Goal: Transaction & Acquisition: Purchase product/service

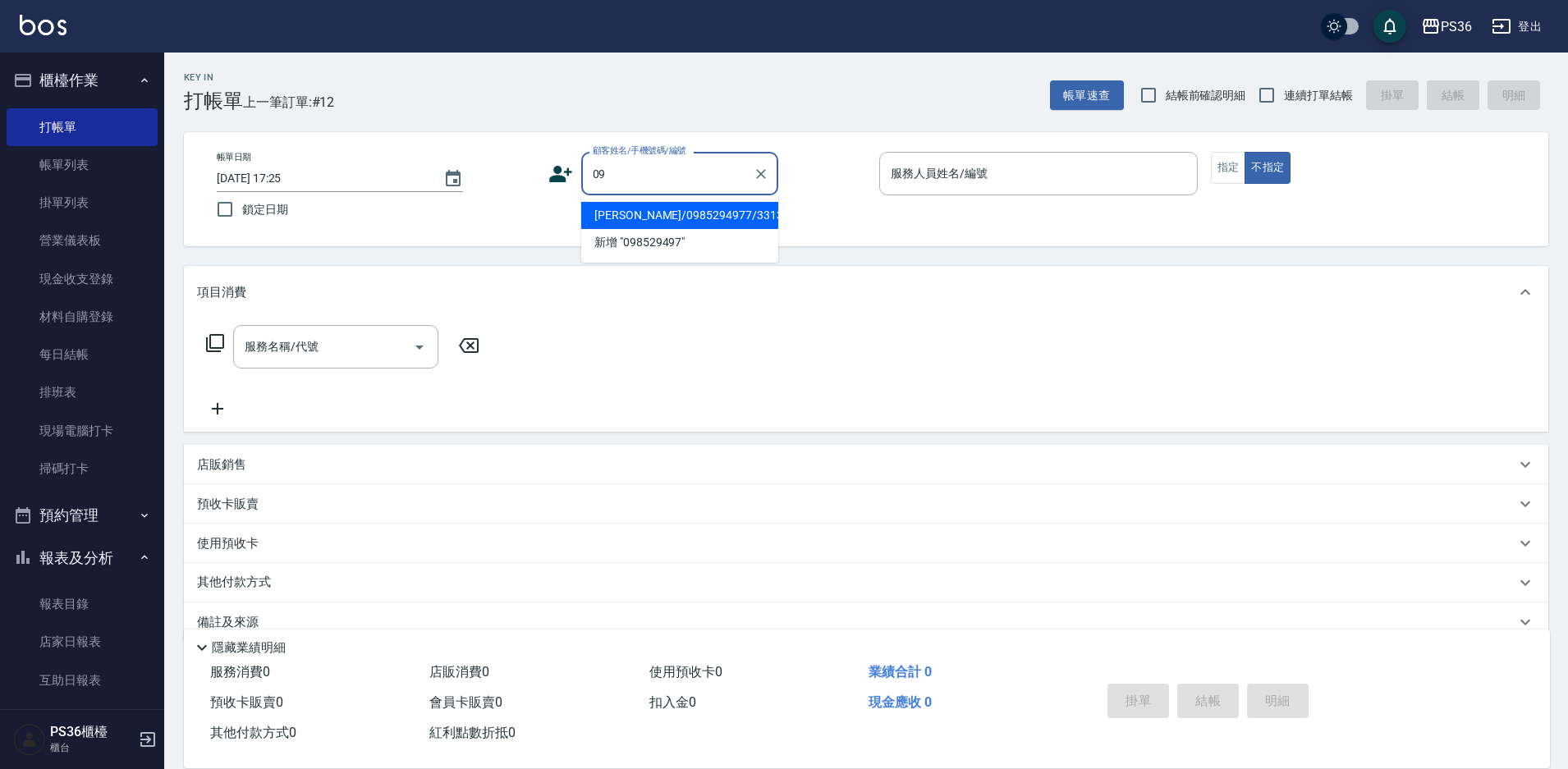
type input "0"
click at [610, 200] on ul "[PERSON_NAME]/0903112097/ 新增 "[PERSON_NAME]"" at bounding box center [679, 229] width 197 height 68
click at [617, 212] on li "[PERSON_NAME]/0903112097/" at bounding box center [679, 215] width 197 height 27
type input "[PERSON_NAME]/0903112097/"
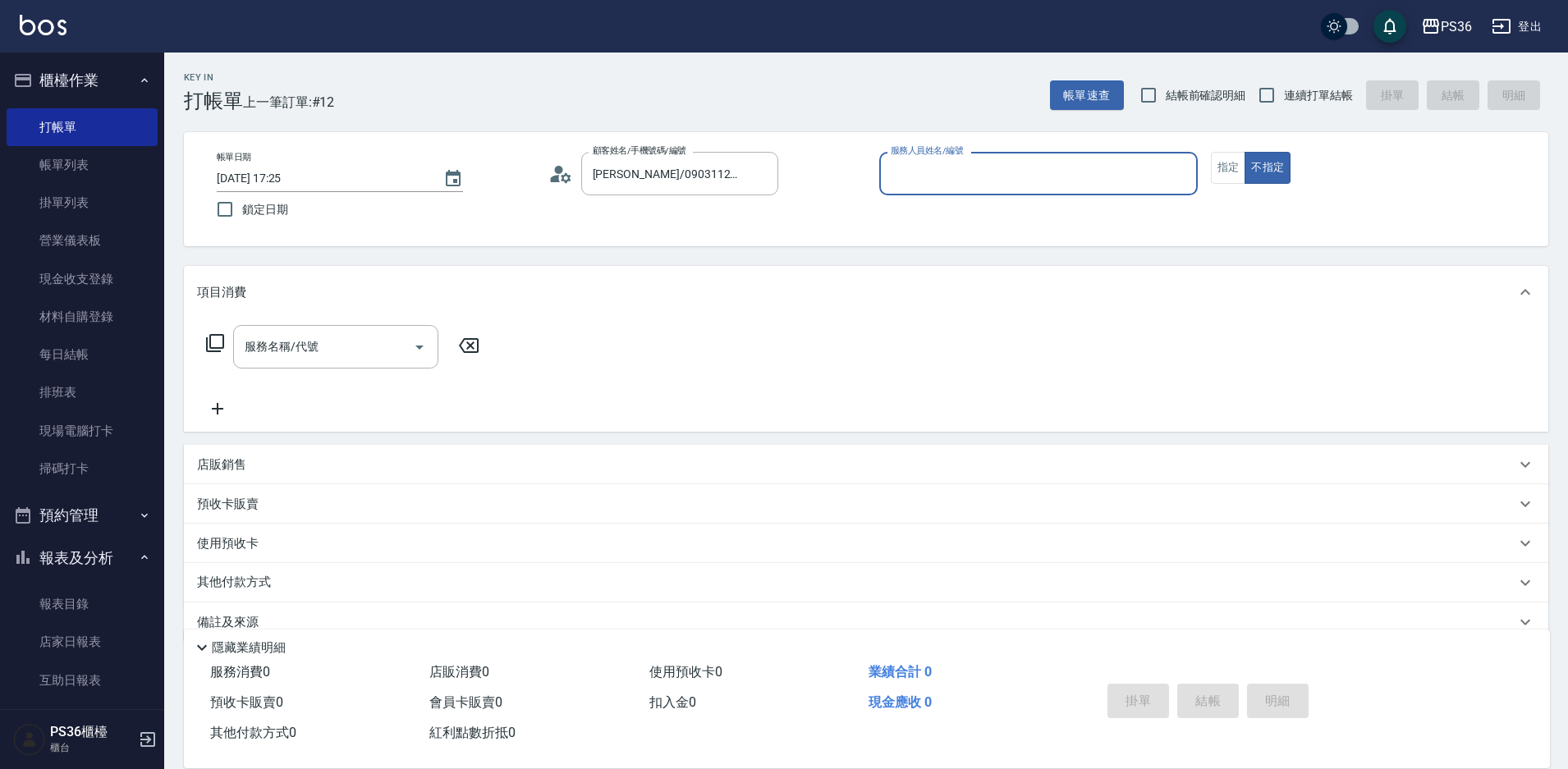
type input "[PERSON_NAME]-1"
click at [1215, 172] on button "指定" at bounding box center [1228, 167] width 36 height 32
click at [295, 355] on input "服務名稱/代號" at bounding box center [324, 347] width 166 height 29
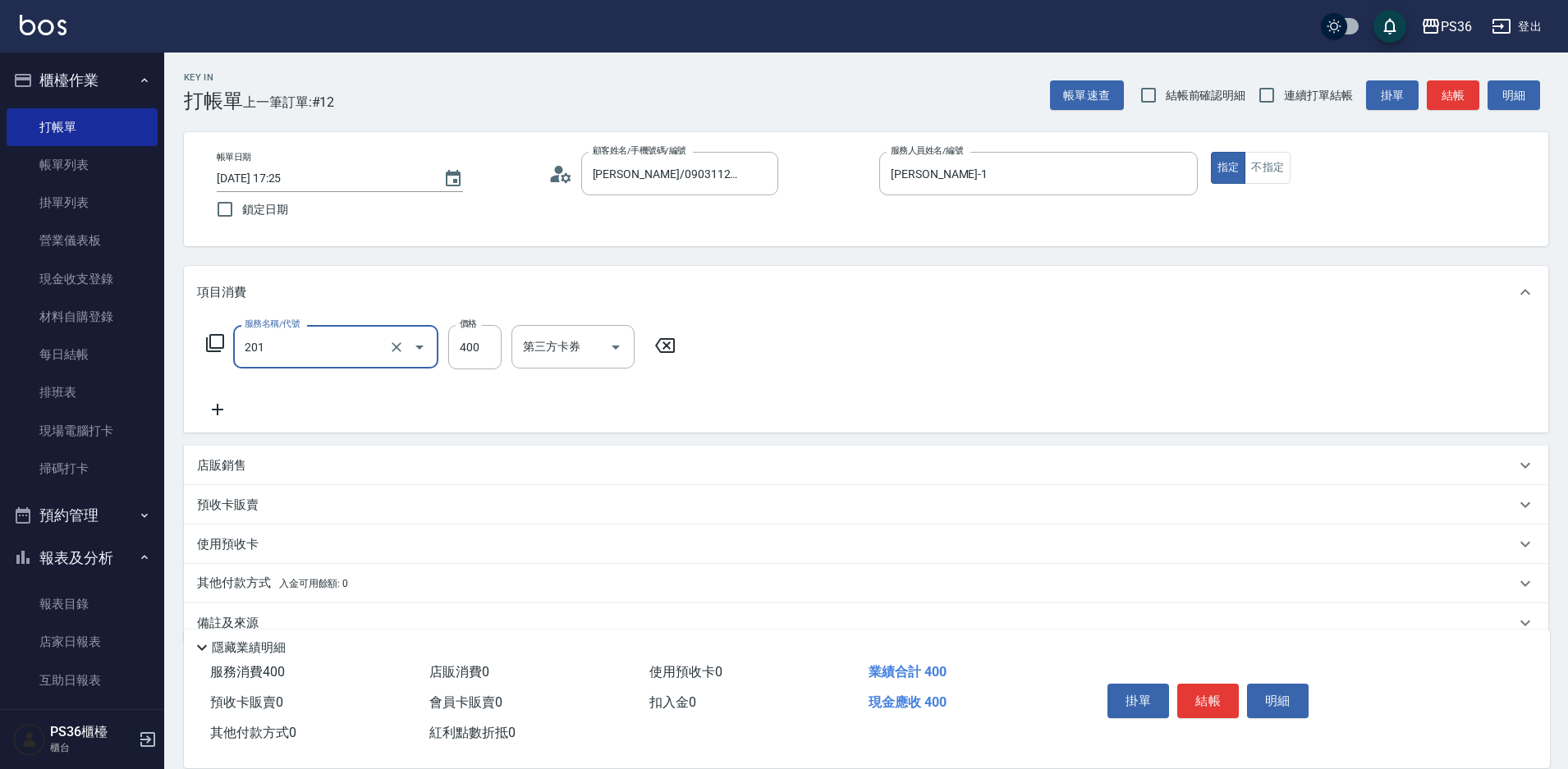
type input "C級洗剪(201)"
click at [574, 346] on input "又婕-25" at bounding box center [548, 347] width 59 height 29
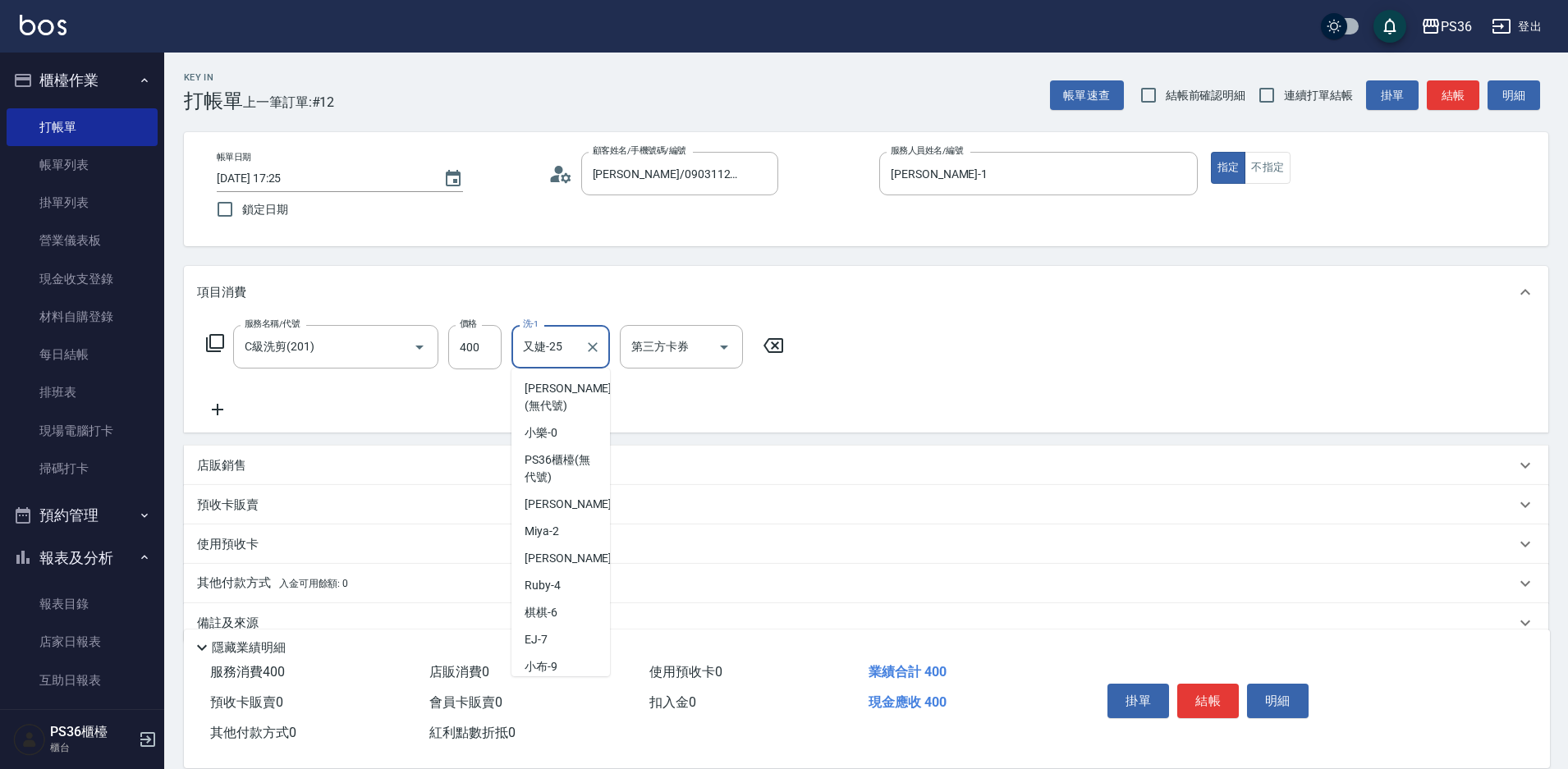
click at [574, 346] on input "又婕-25" at bounding box center [548, 347] width 59 height 29
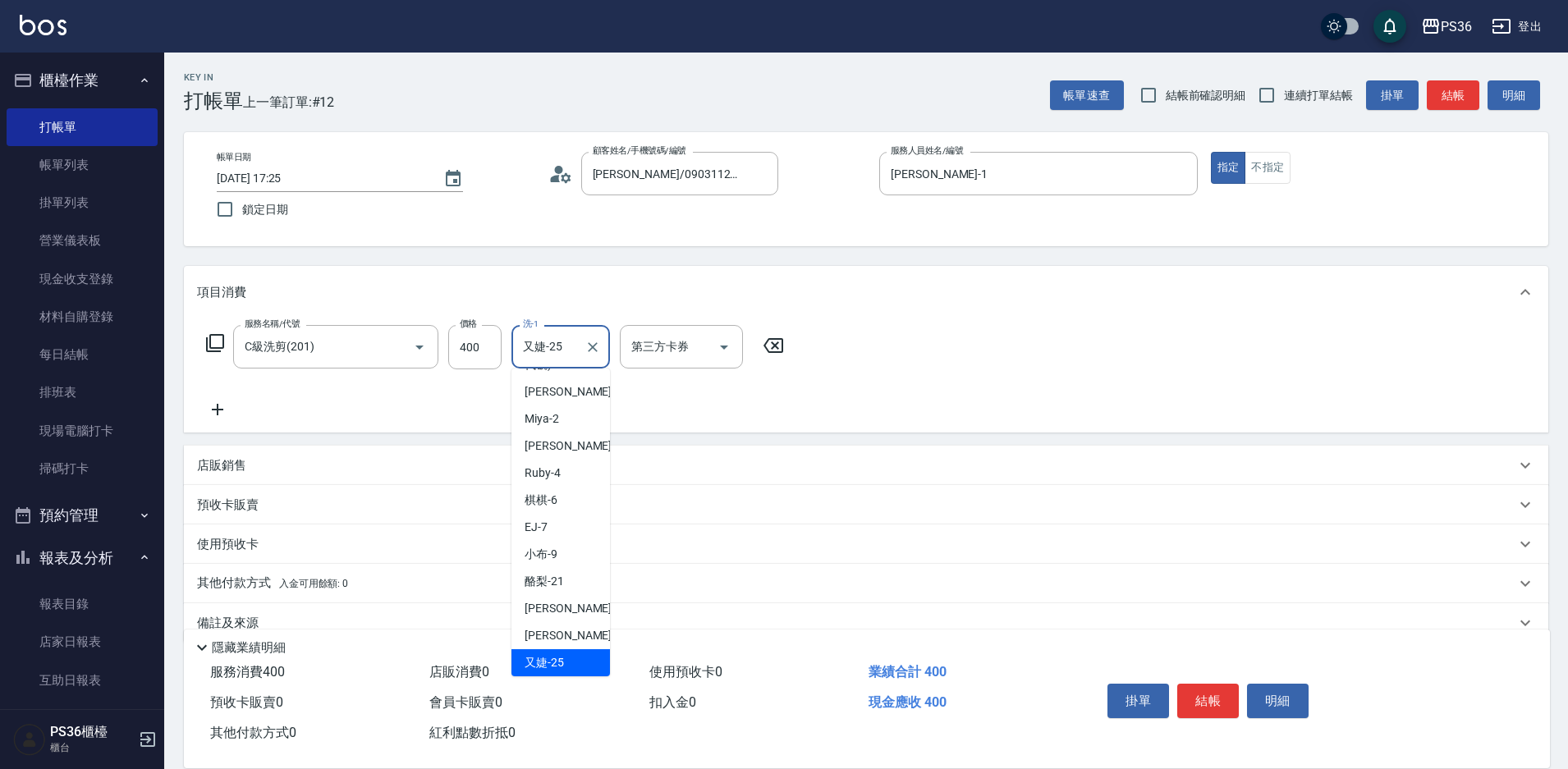
click at [574, 346] on input "又婕-25" at bounding box center [548, 347] width 59 height 29
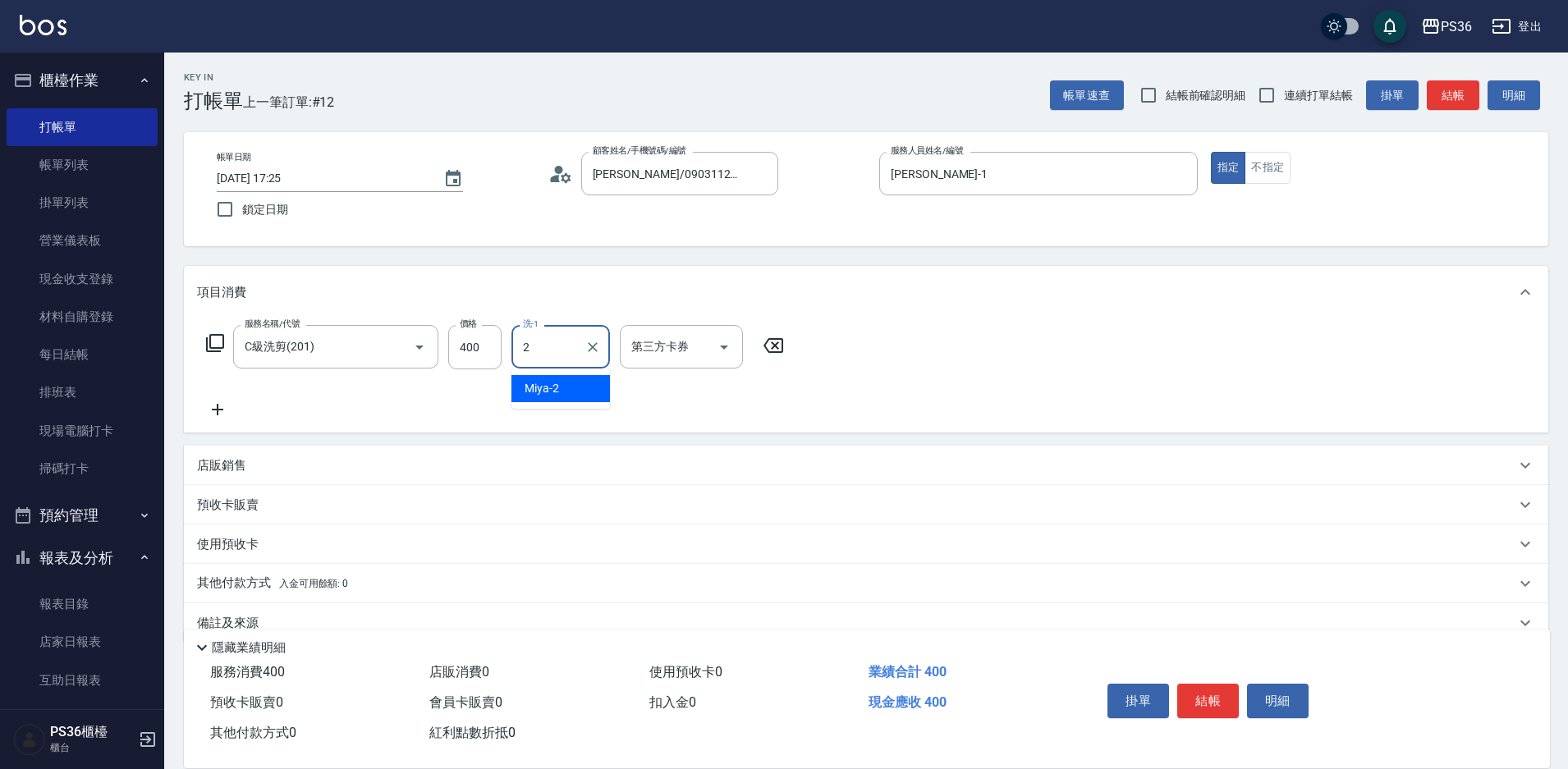
scroll to position [0, 0]
type input "酪梨-21"
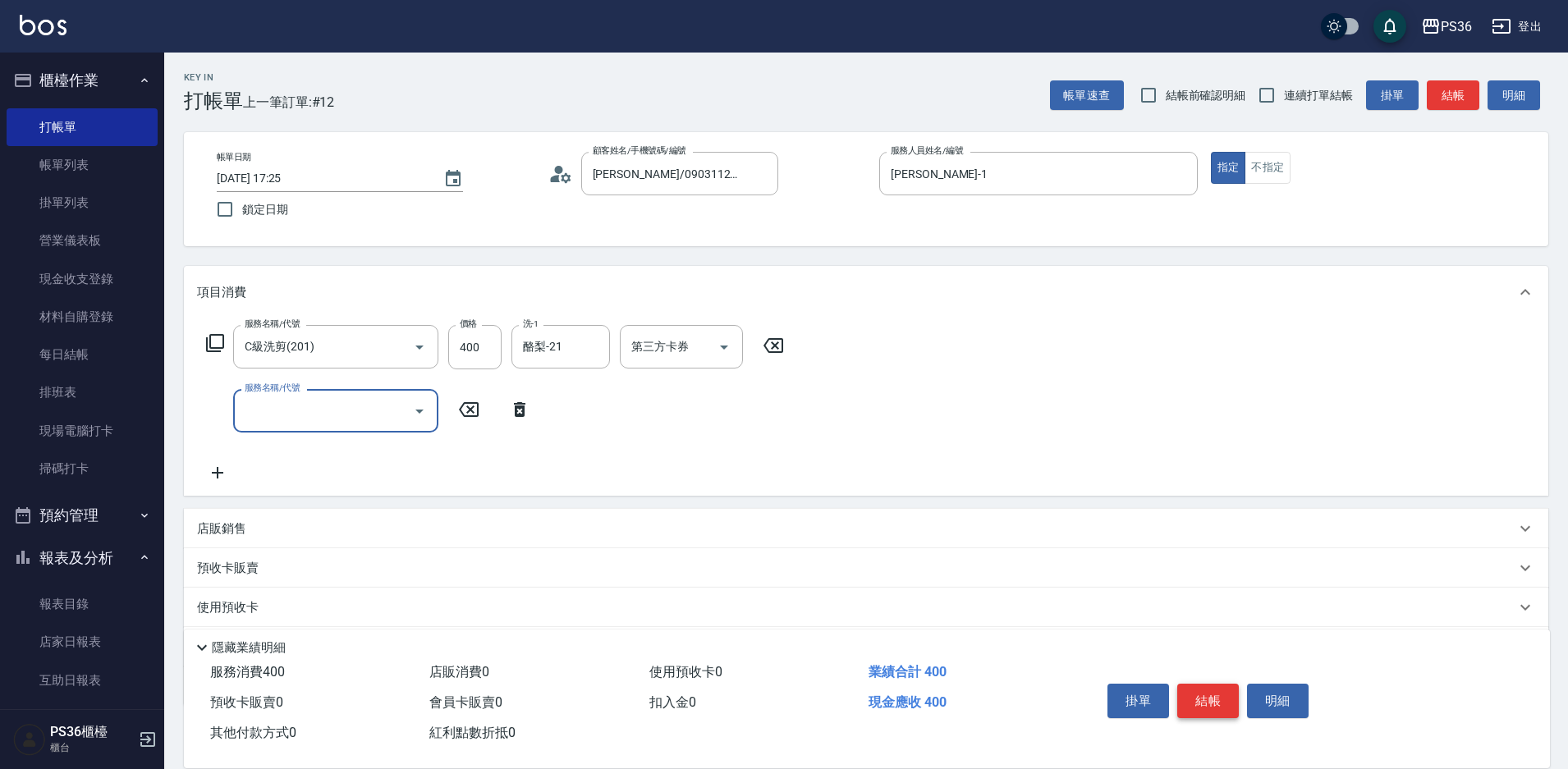
click at [1211, 699] on button "結帳" at bounding box center [1208, 700] width 61 height 35
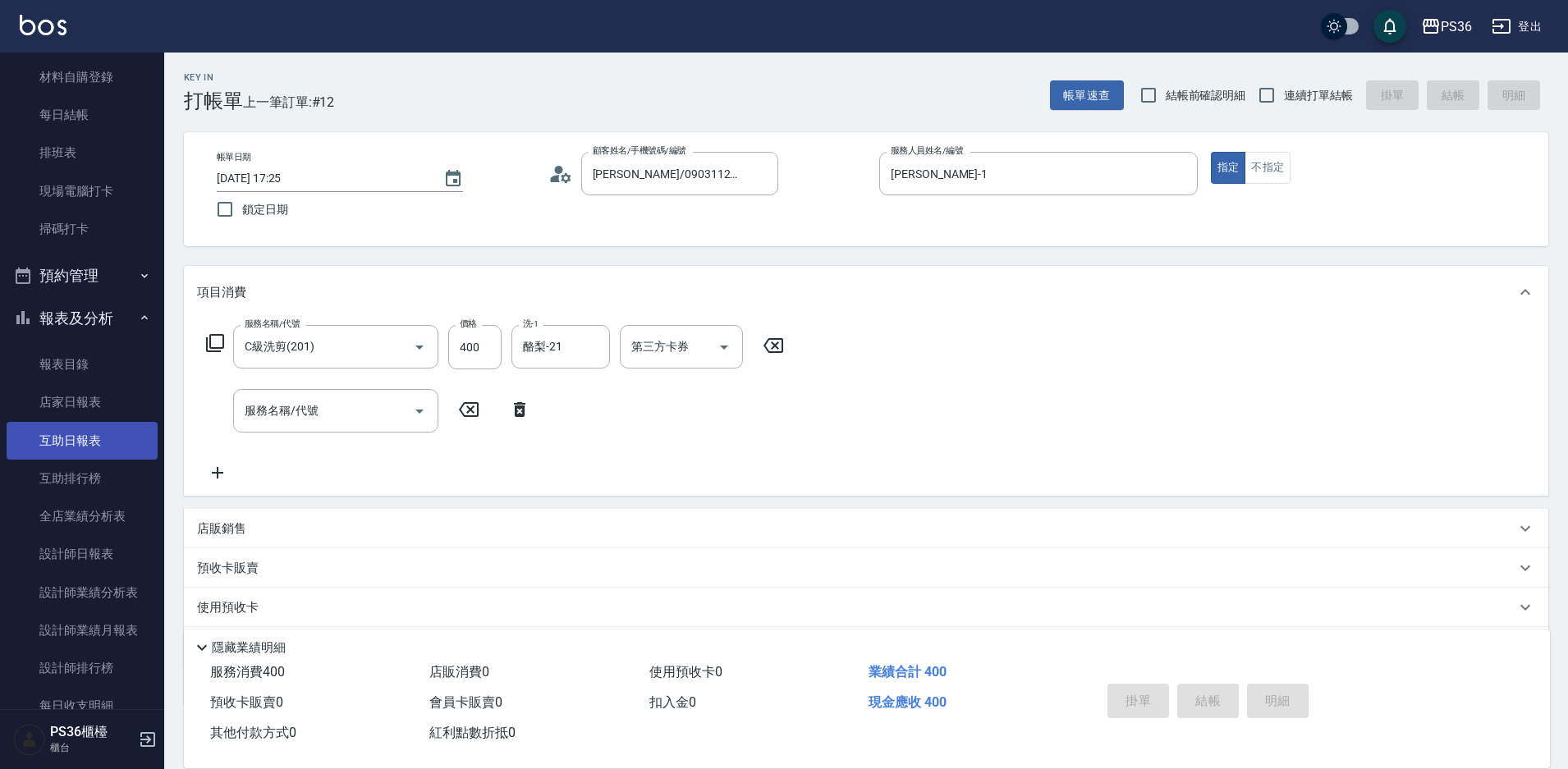
scroll to position [246, 0]
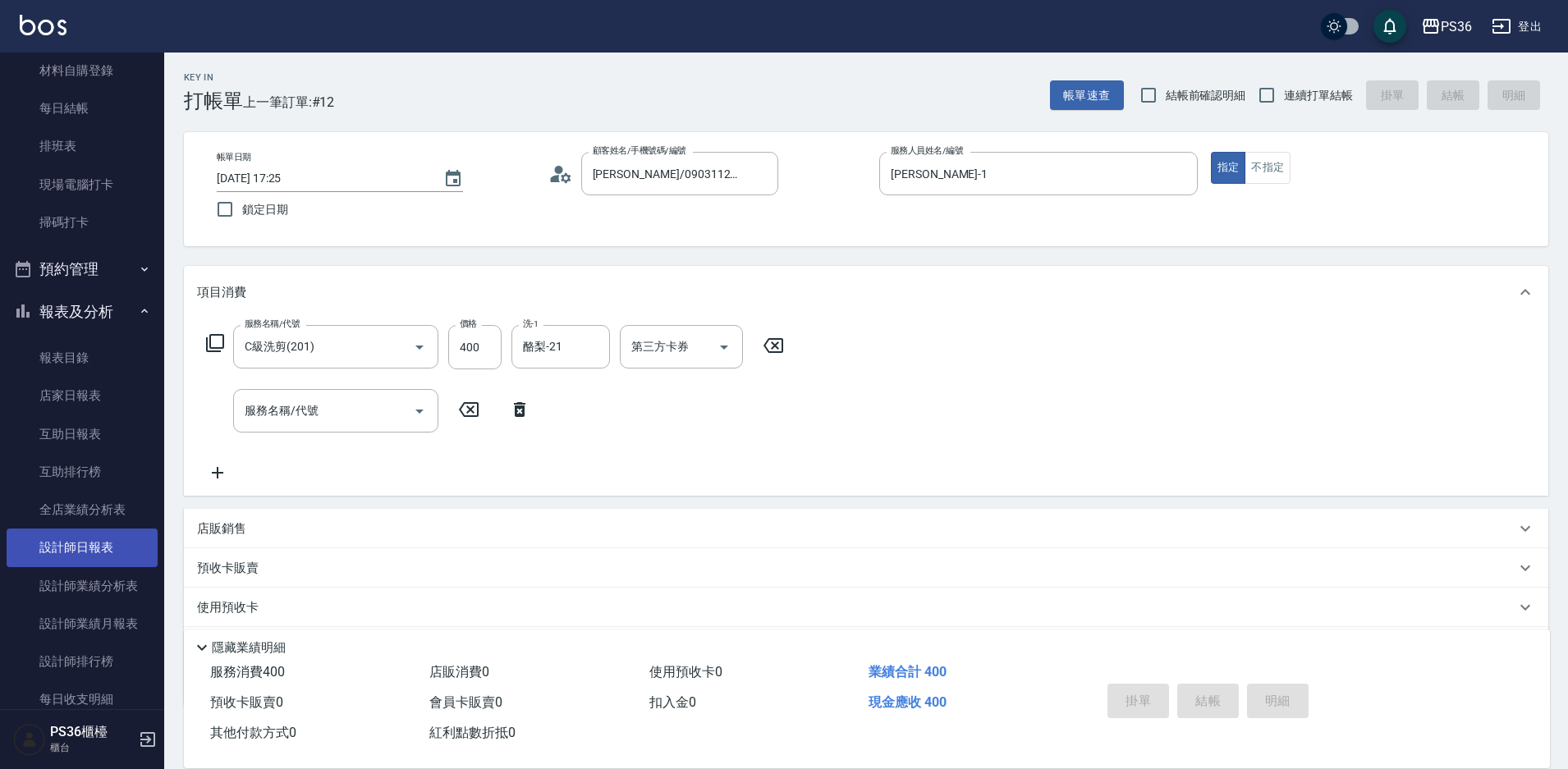
click at [91, 552] on link "設計師日報表" at bounding box center [82, 547] width 151 height 38
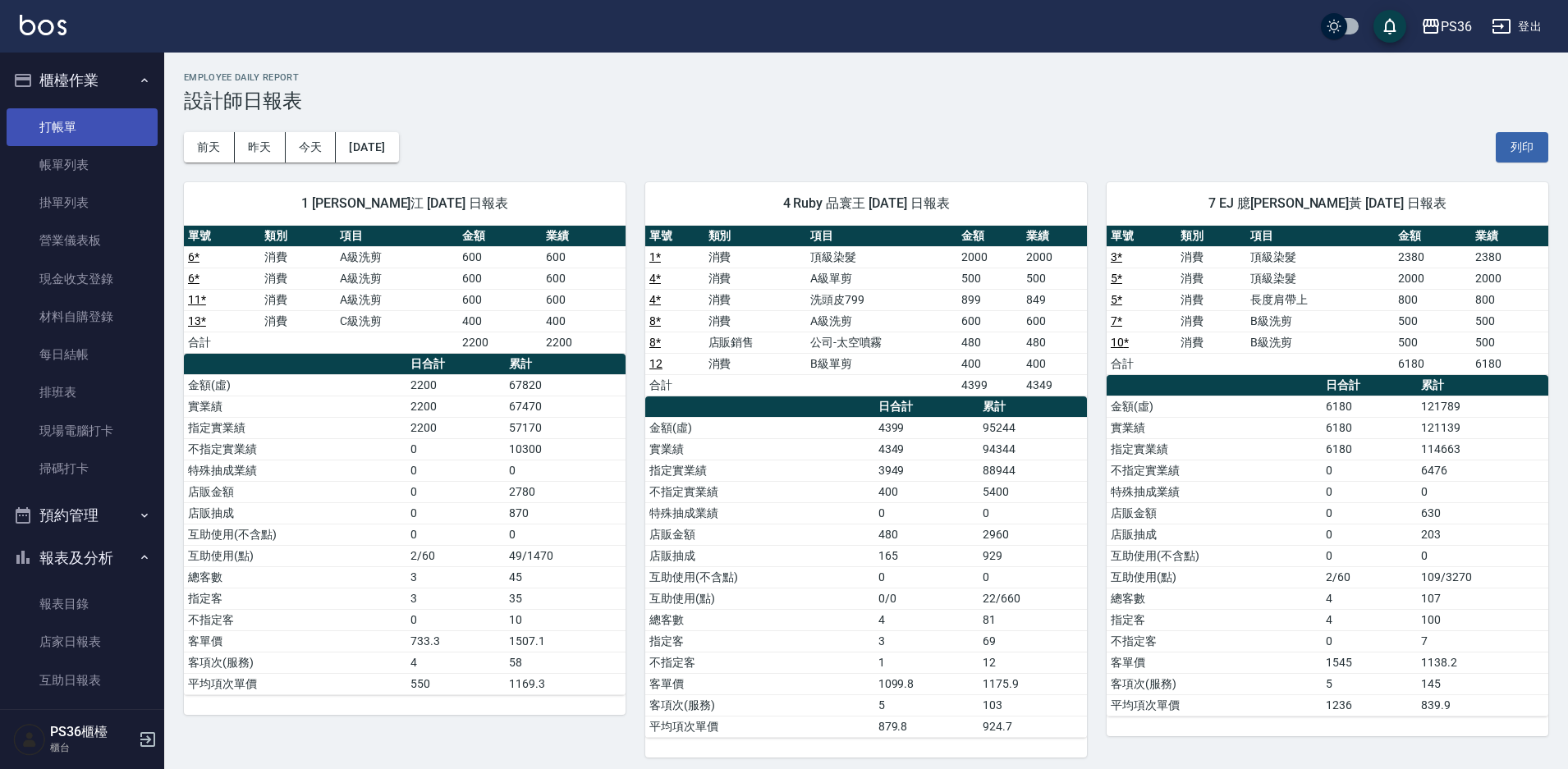
click at [61, 133] on link "打帳單" at bounding box center [82, 127] width 151 height 38
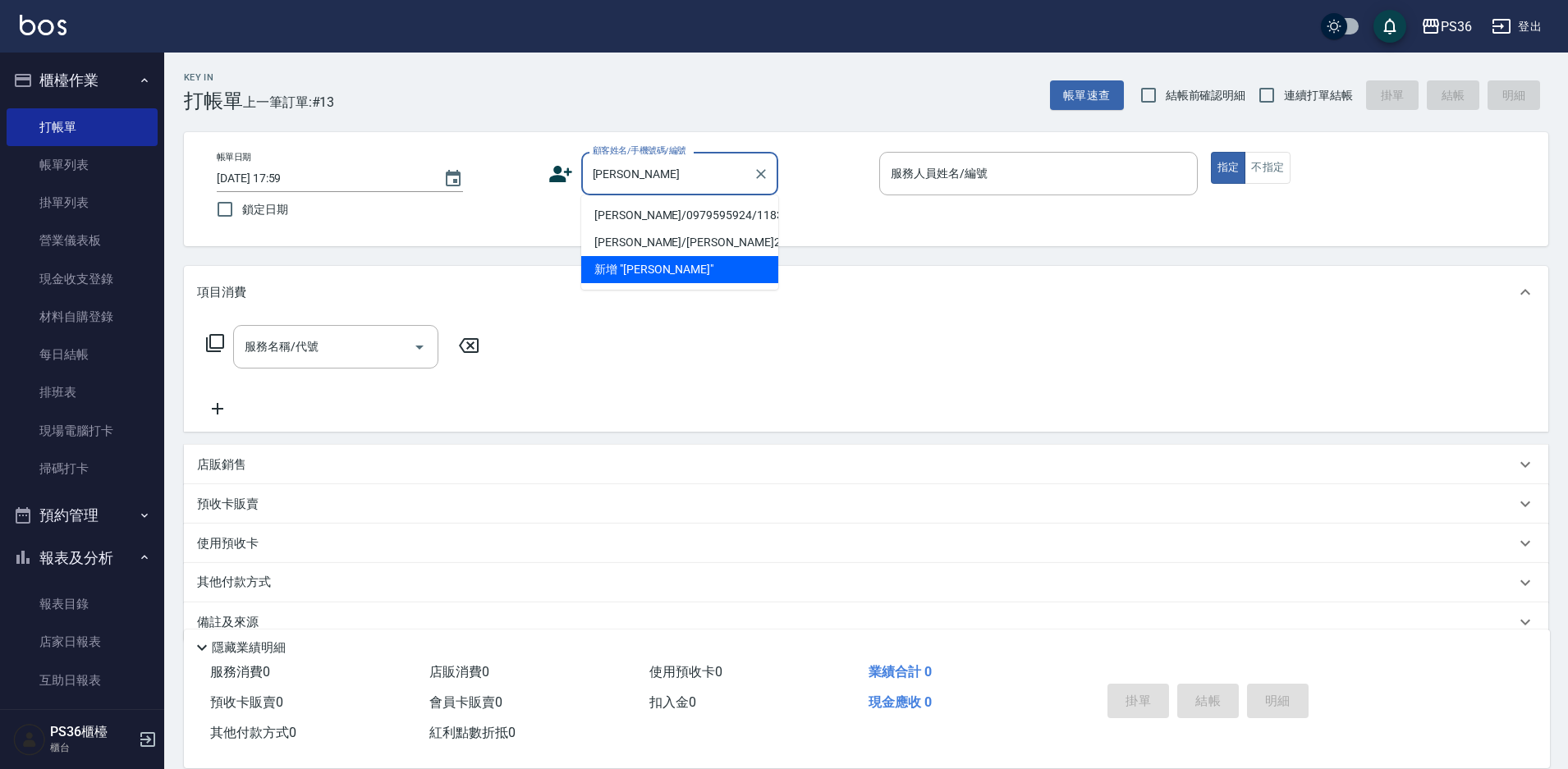
type input "[PERSON_NAME]/0979595924/118391"
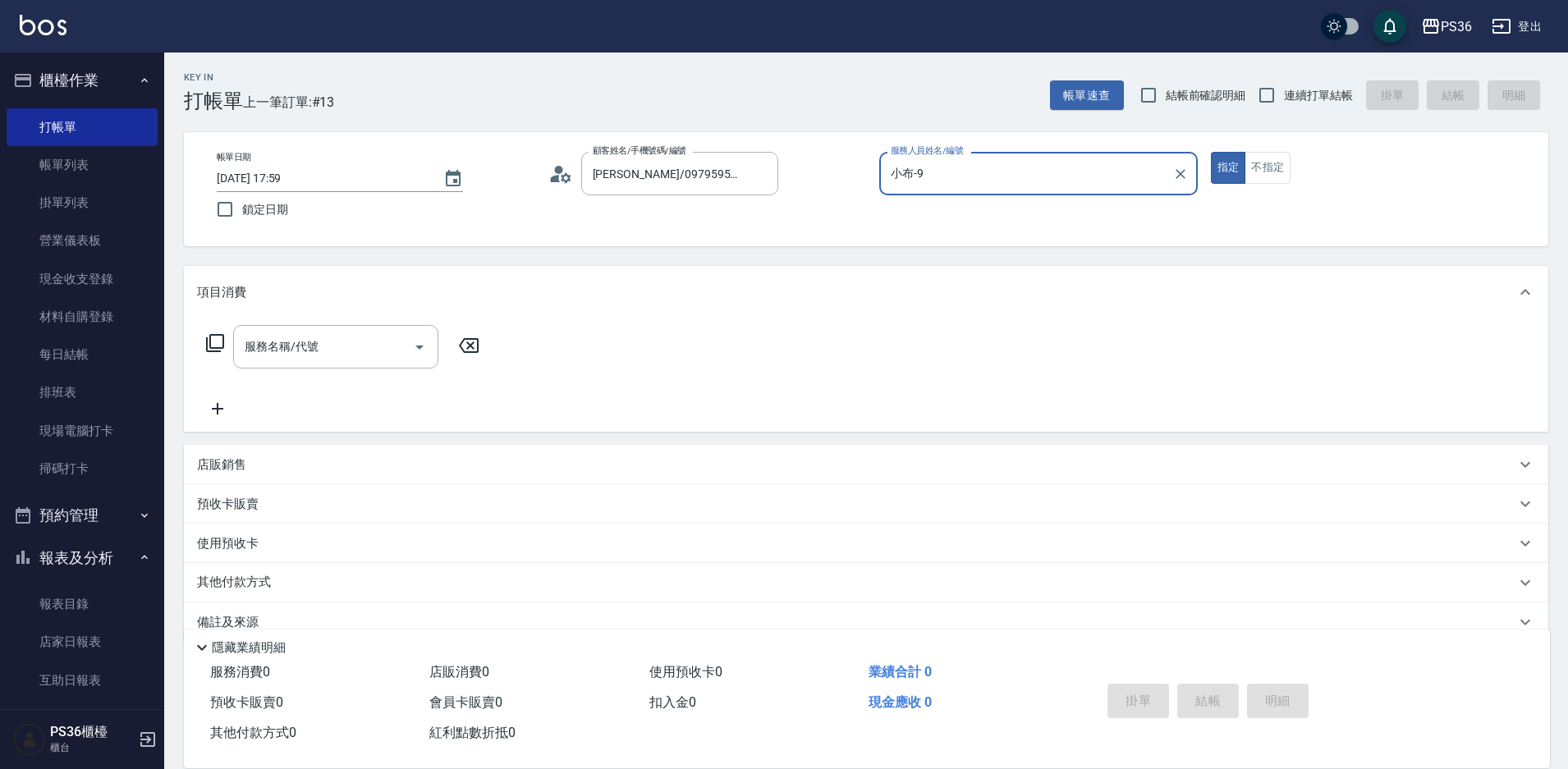
type input "小布-9"
click at [216, 340] on icon at bounding box center [214, 342] width 20 height 20
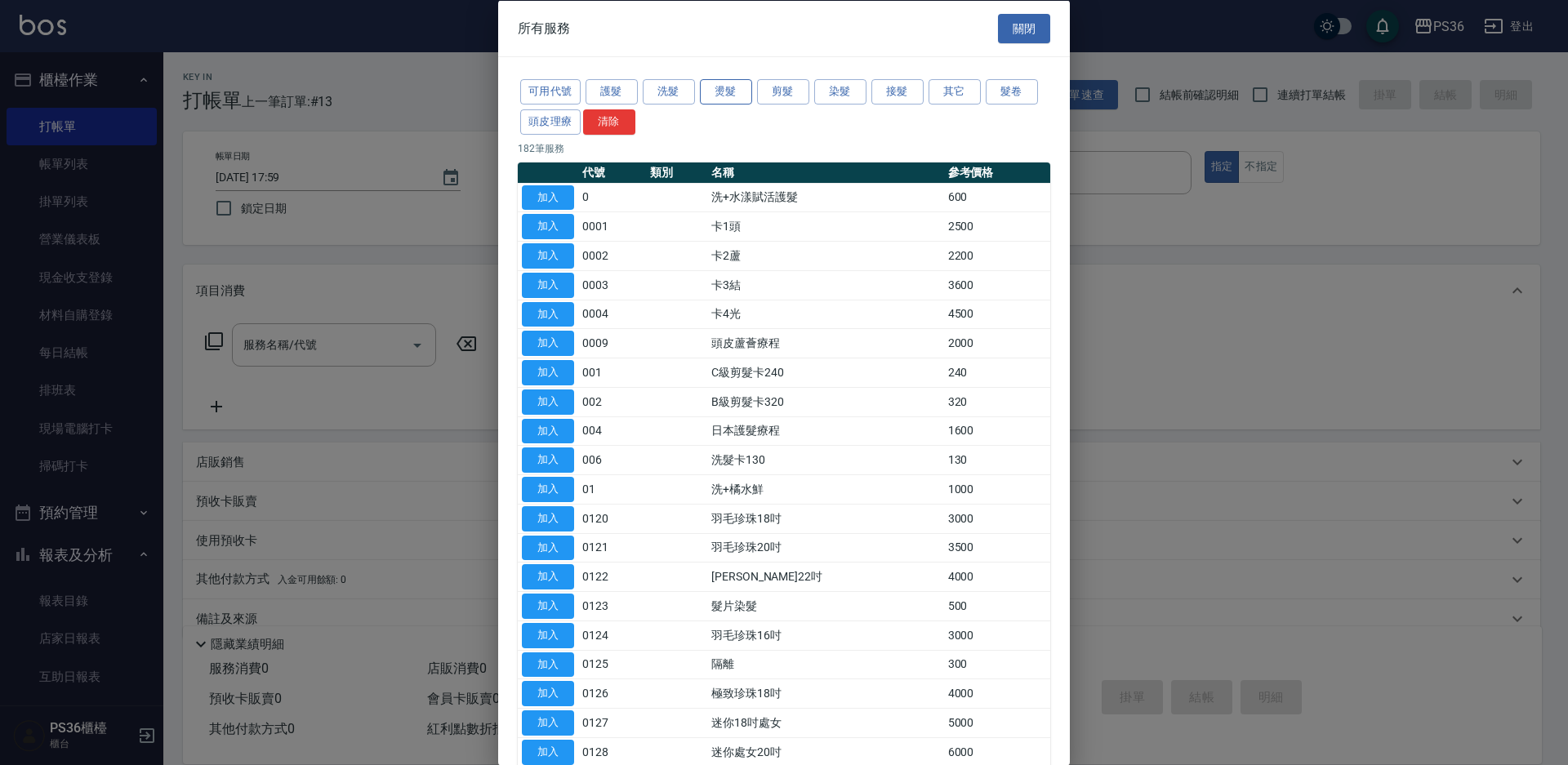
click at [741, 94] on button "燙髮" at bounding box center [726, 92] width 52 height 25
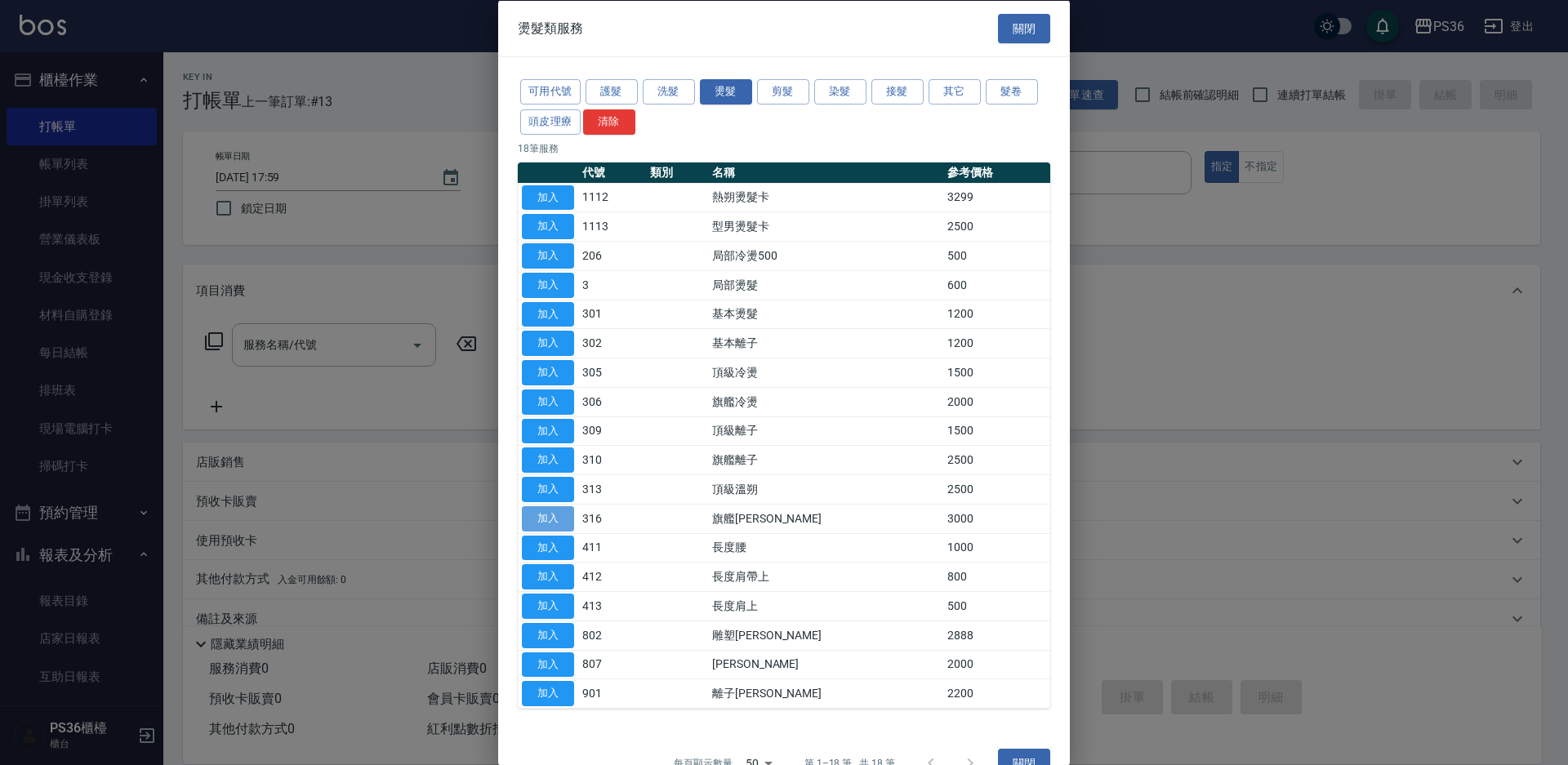
click at [556, 515] on button "加入" at bounding box center [548, 517] width 52 height 25
type input "旗艦溫朔(316)"
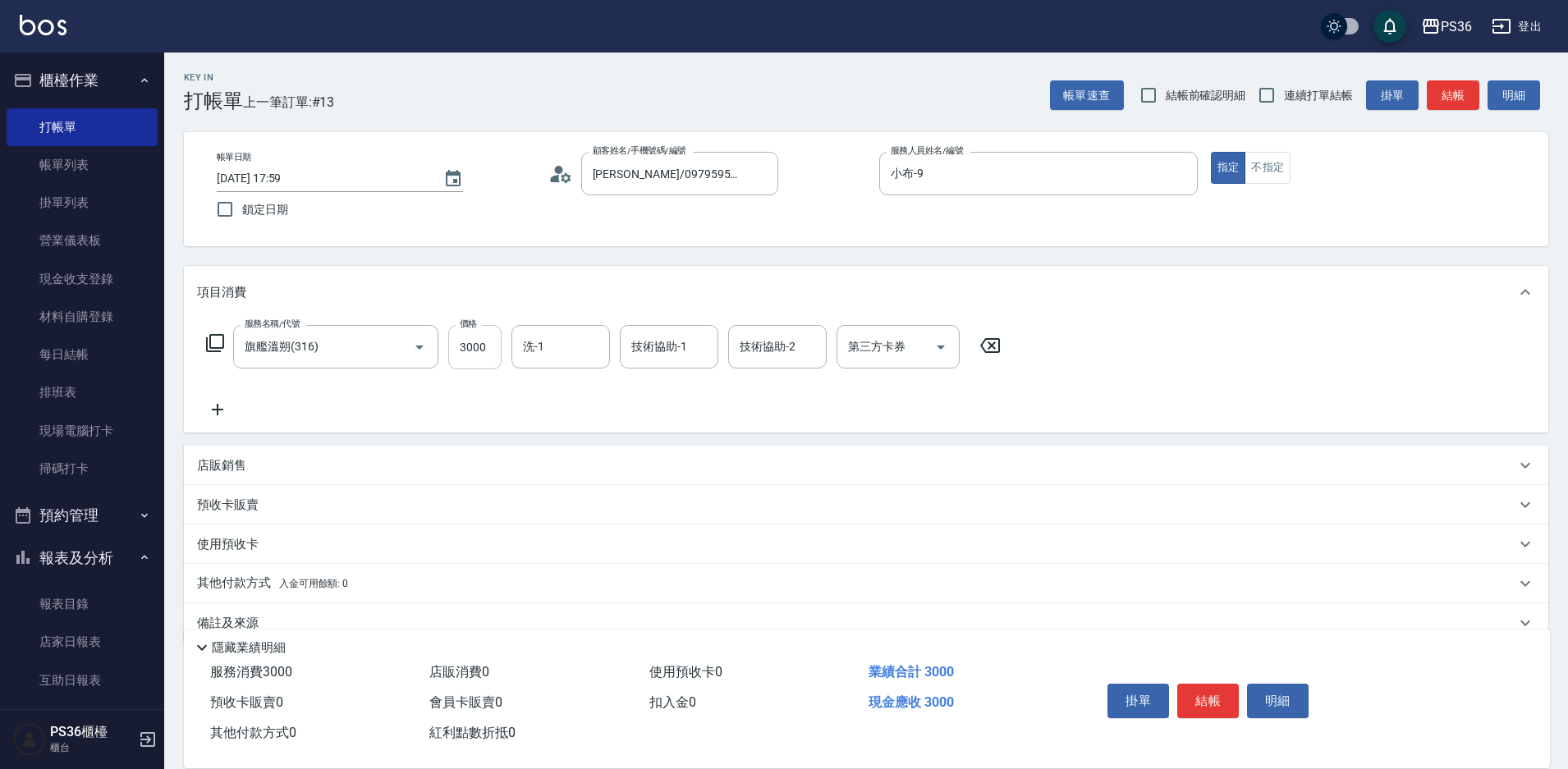
click at [480, 361] on input "3000" at bounding box center [475, 347] width 54 height 44
type input "4000"
type input "2"
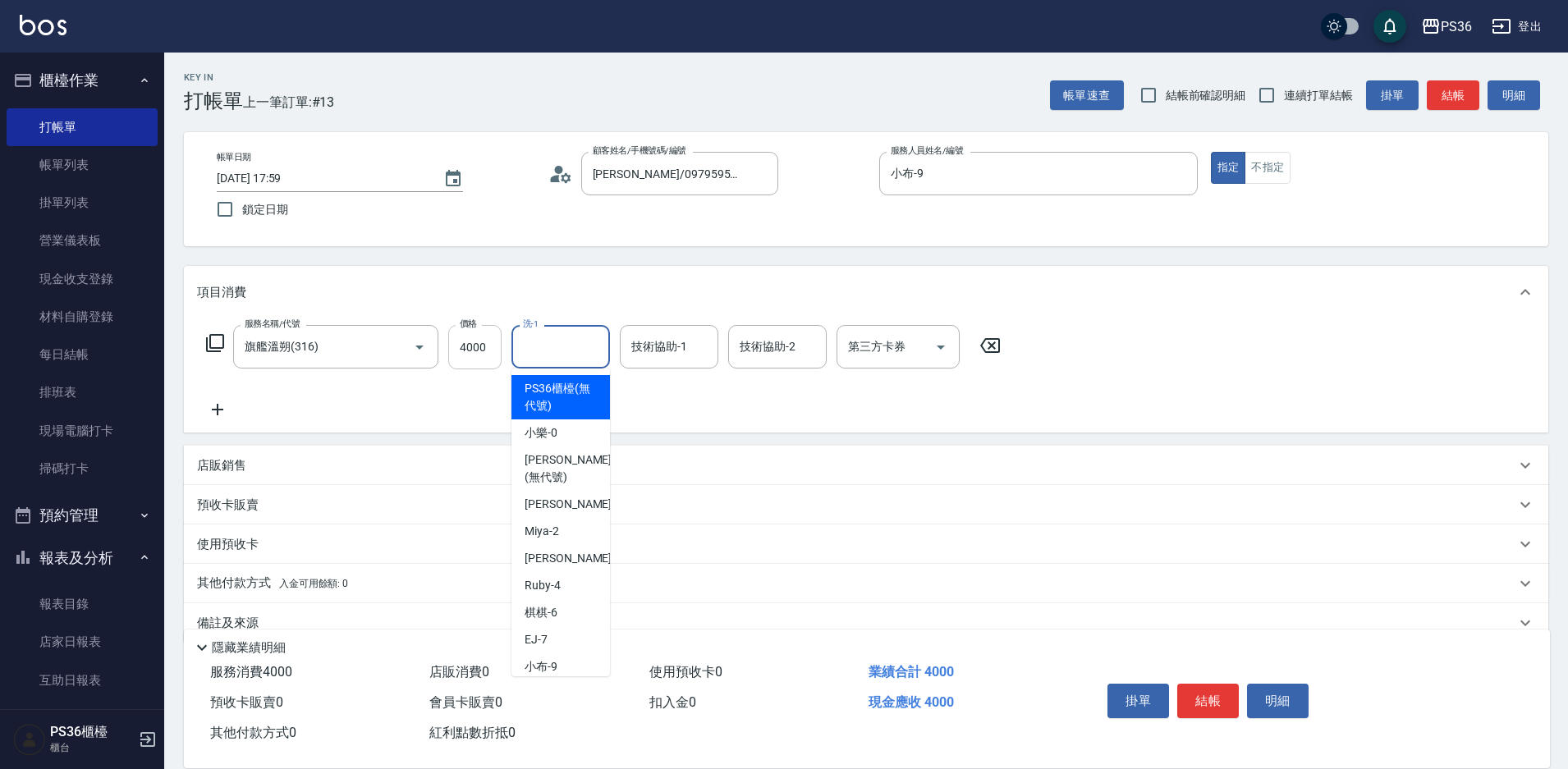
type input "PS36櫃檯(無代號)"
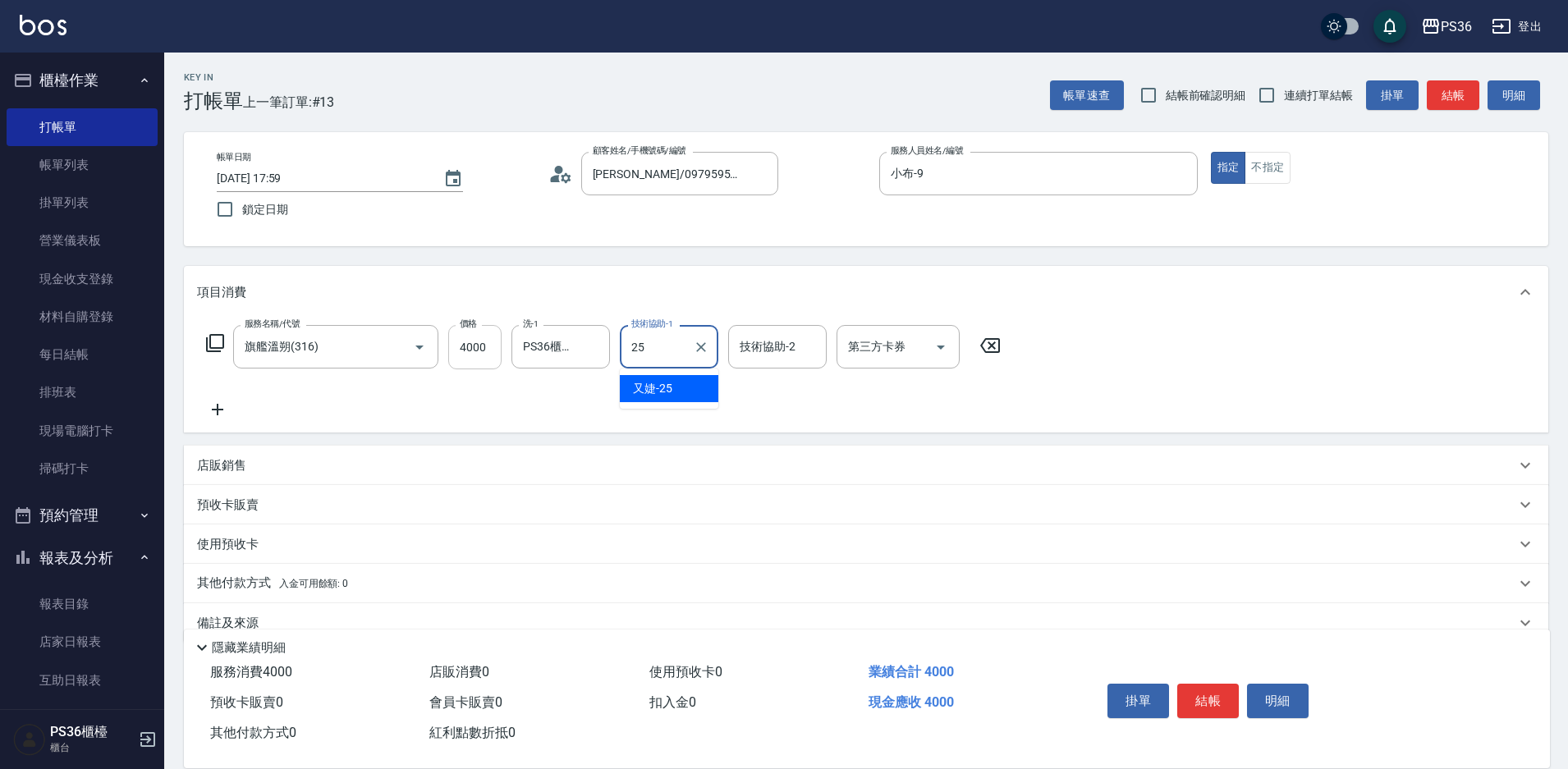
type input "又婕-25"
click at [592, 348] on icon "Clear" at bounding box center [593, 347] width 9 height 9
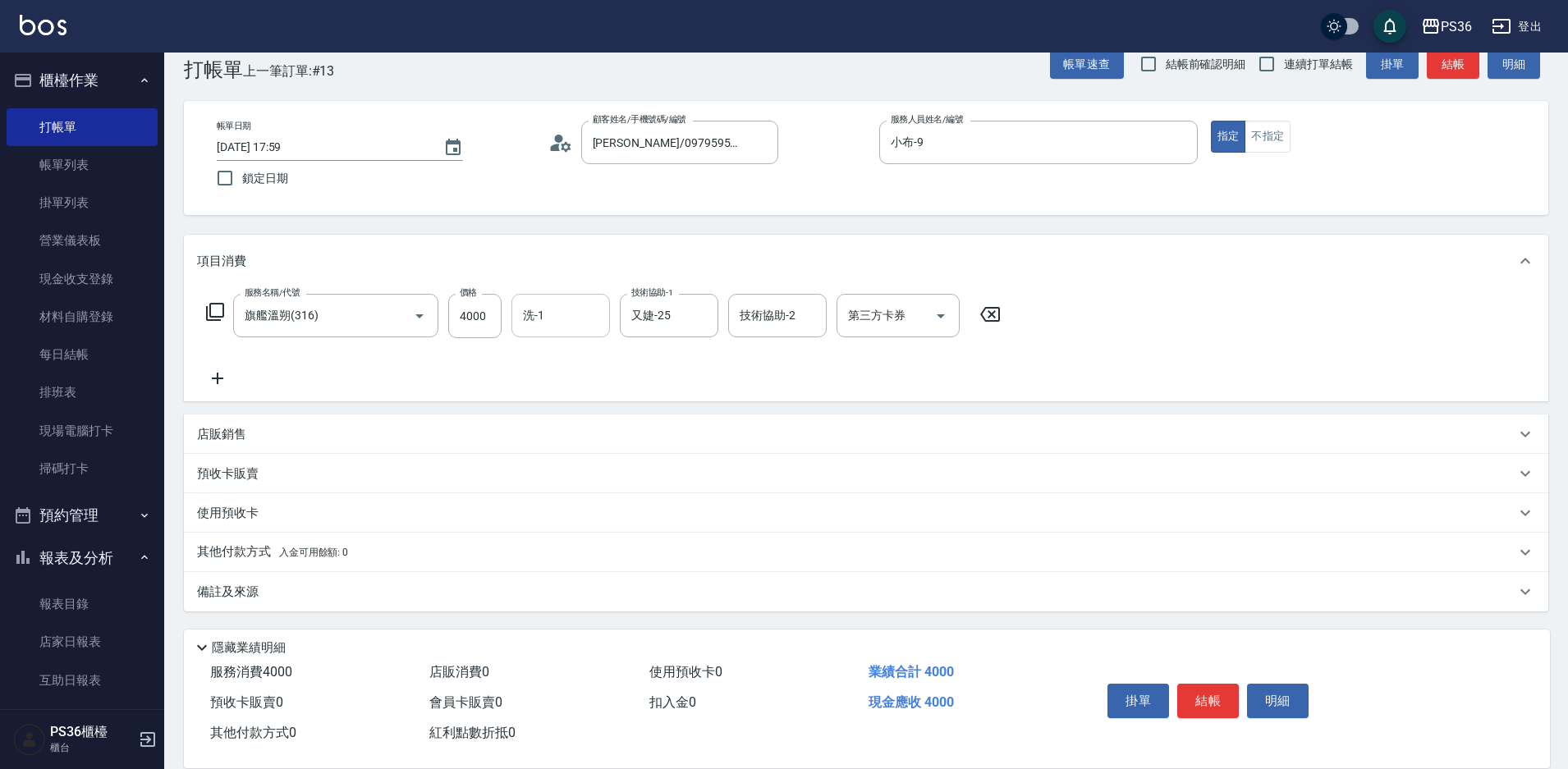
click at [224, 551] on p "其他付款方式 入金可用餘額: 0" at bounding box center [272, 552] width 151 height 18
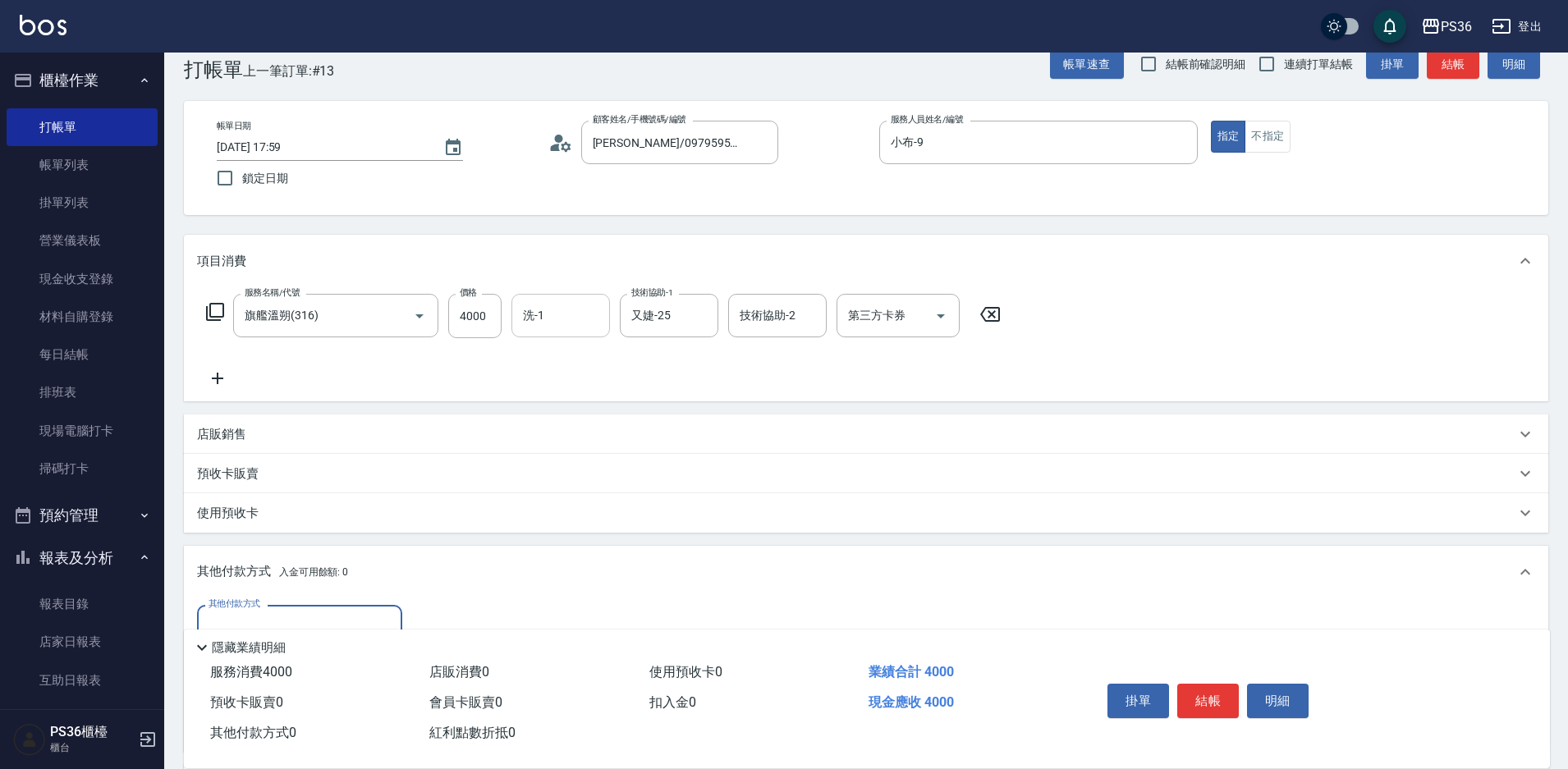
scroll to position [0, 0]
click at [282, 616] on input "其他付款方式" at bounding box center [299, 626] width 190 height 29
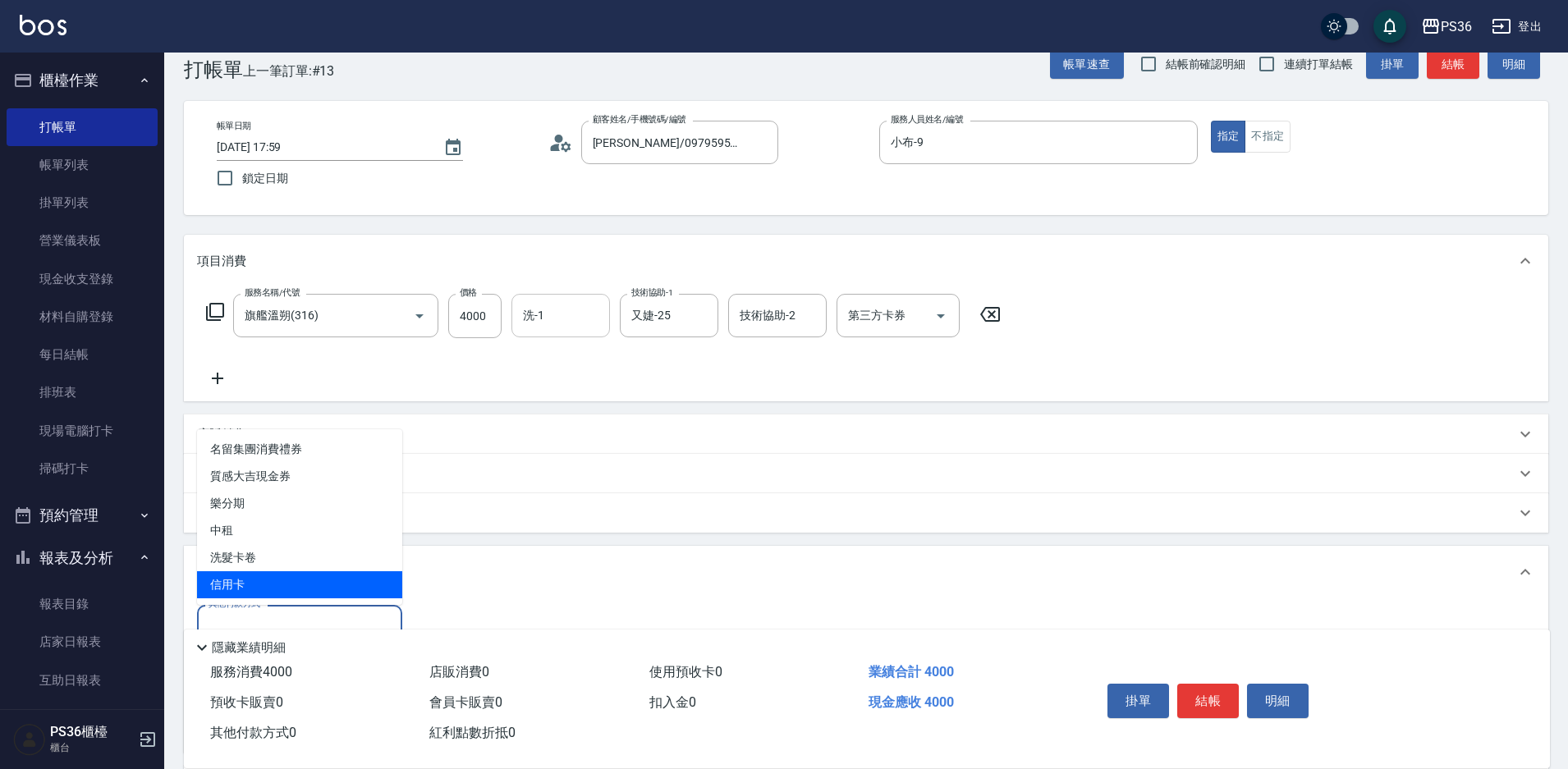
click at [282, 584] on span "信用卡" at bounding box center [299, 584] width 205 height 27
type input "信用卡"
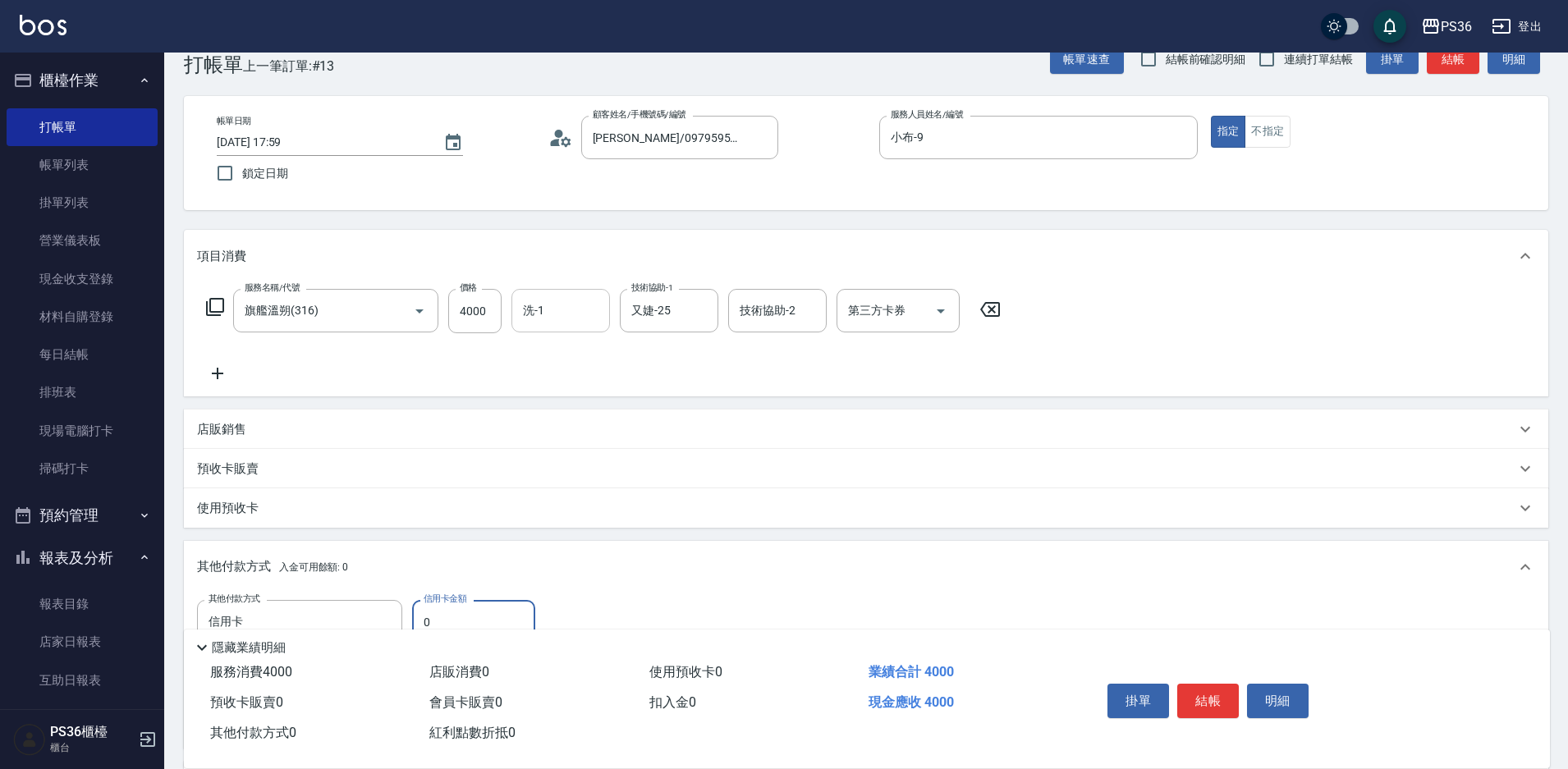
scroll to position [196, 0]
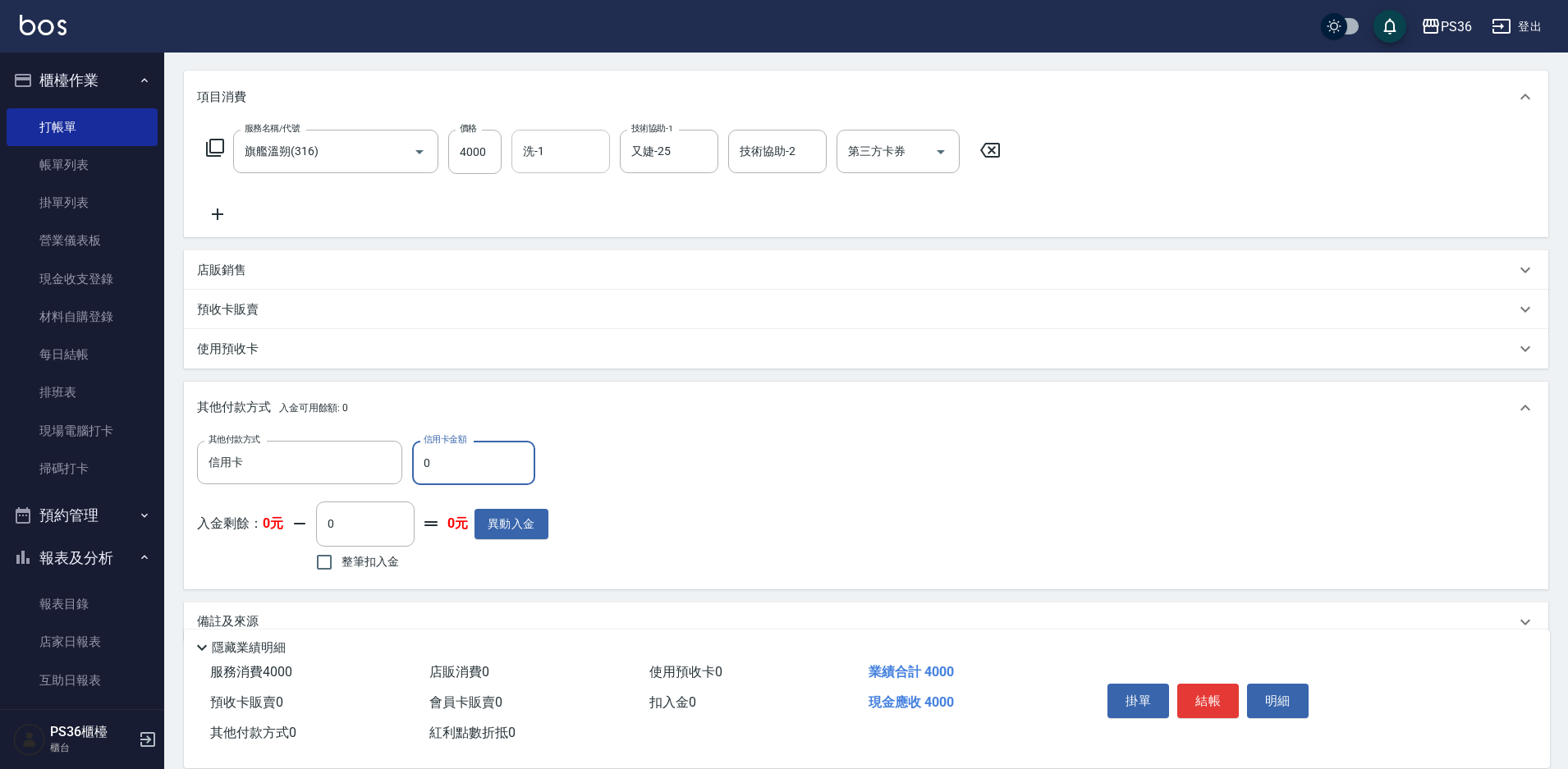
click at [497, 469] on input "0" at bounding box center [473, 463] width 123 height 44
type input "4000"
click at [1213, 696] on button "結帳" at bounding box center [1208, 700] width 61 height 35
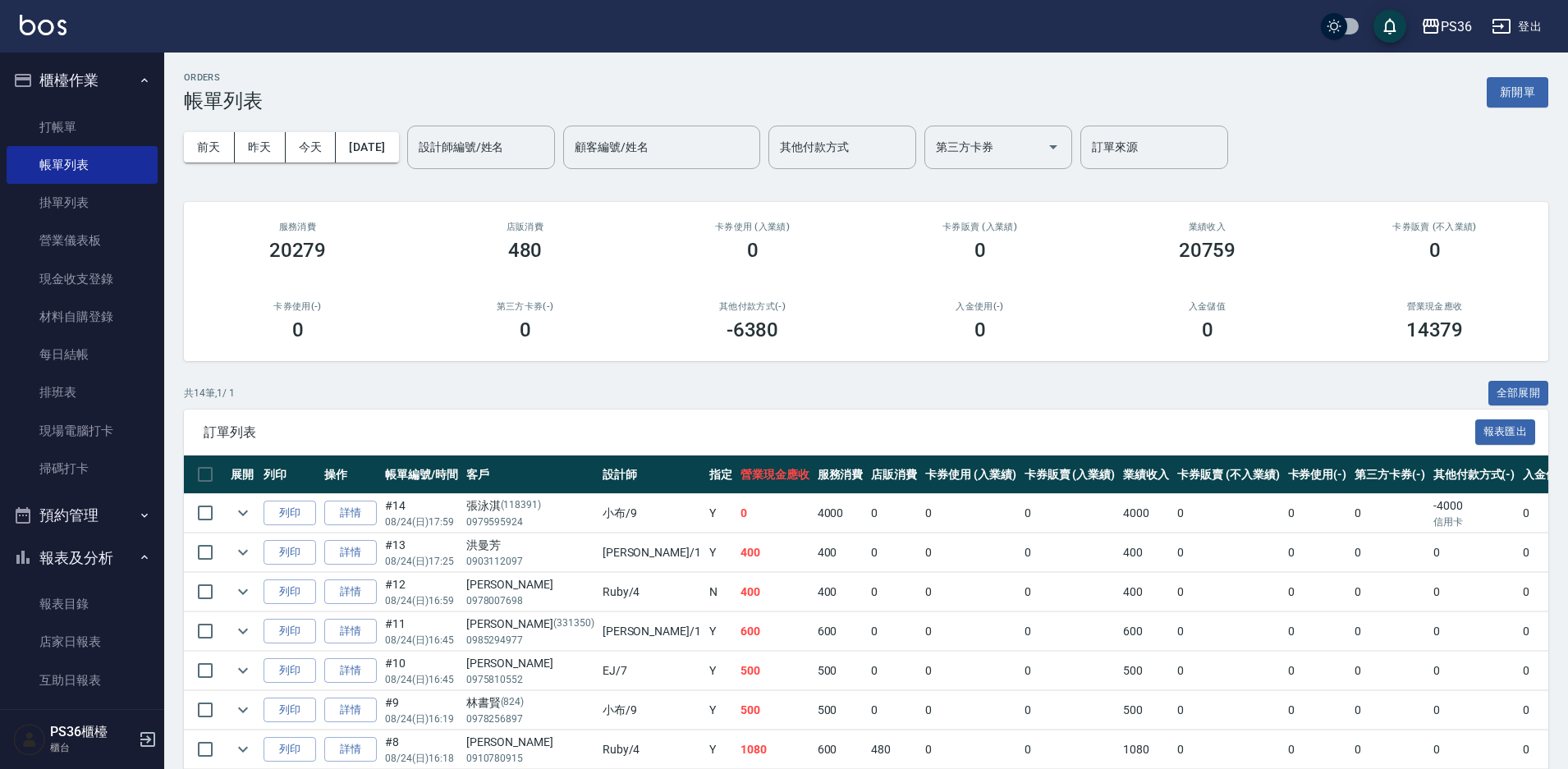
click at [1173, 707] on td "0" at bounding box center [1227, 710] width 110 height 39
click at [126, 121] on link "打帳單" at bounding box center [82, 127] width 151 height 38
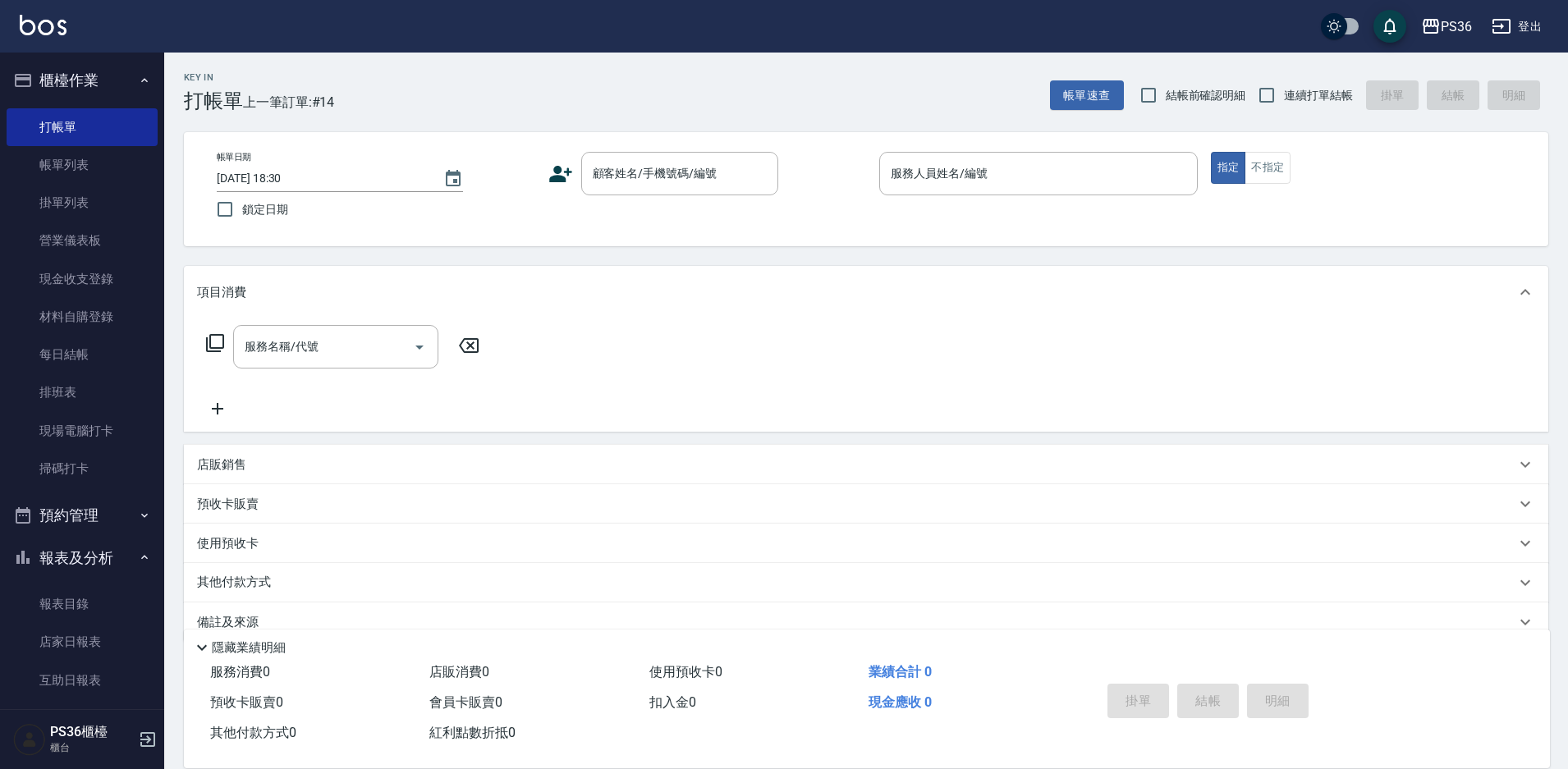
click at [556, 173] on icon at bounding box center [561, 173] width 23 height 16
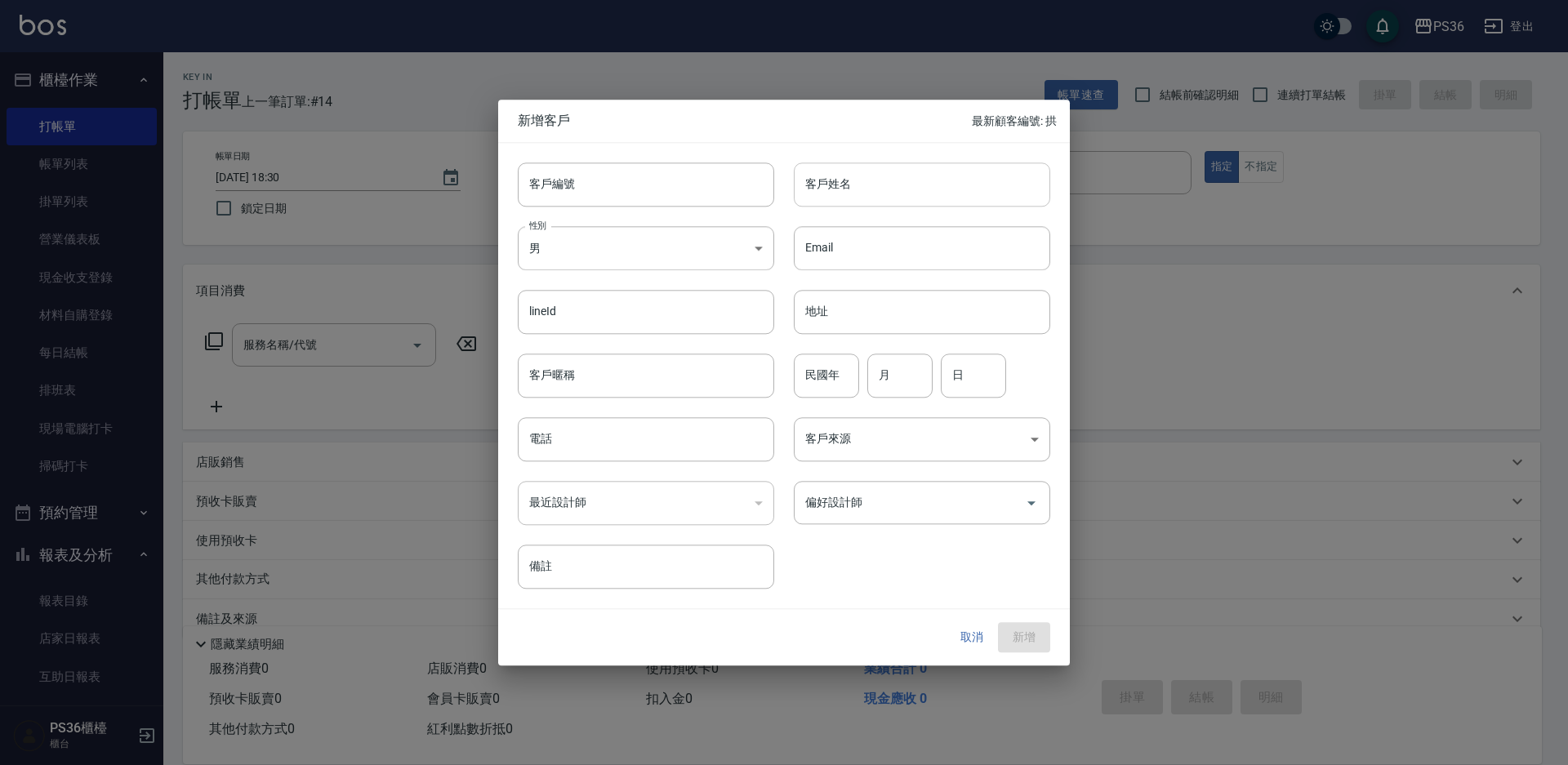
click at [833, 184] on input "客戶姓名" at bounding box center [922, 184] width 256 height 44
click at [833, 183] on input "客戶姓名" at bounding box center [922, 184] width 256 height 44
click at [833, 220] on div "Email Email" at bounding box center [911, 238] width 276 height 64
click at [752, 243] on body "PS36 登出 櫃檯作業 打帳單 帳單列表 掛單列表 營業儀表板 現金收支登錄 材料自購登錄 每日結帳 排班表 現場電腦打卡 掃碼打卡 預約管理 預約管理 單…" at bounding box center [784, 397] width 1568 height 795
click at [752, 243] on div at bounding box center [784, 382] width 1568 height 765
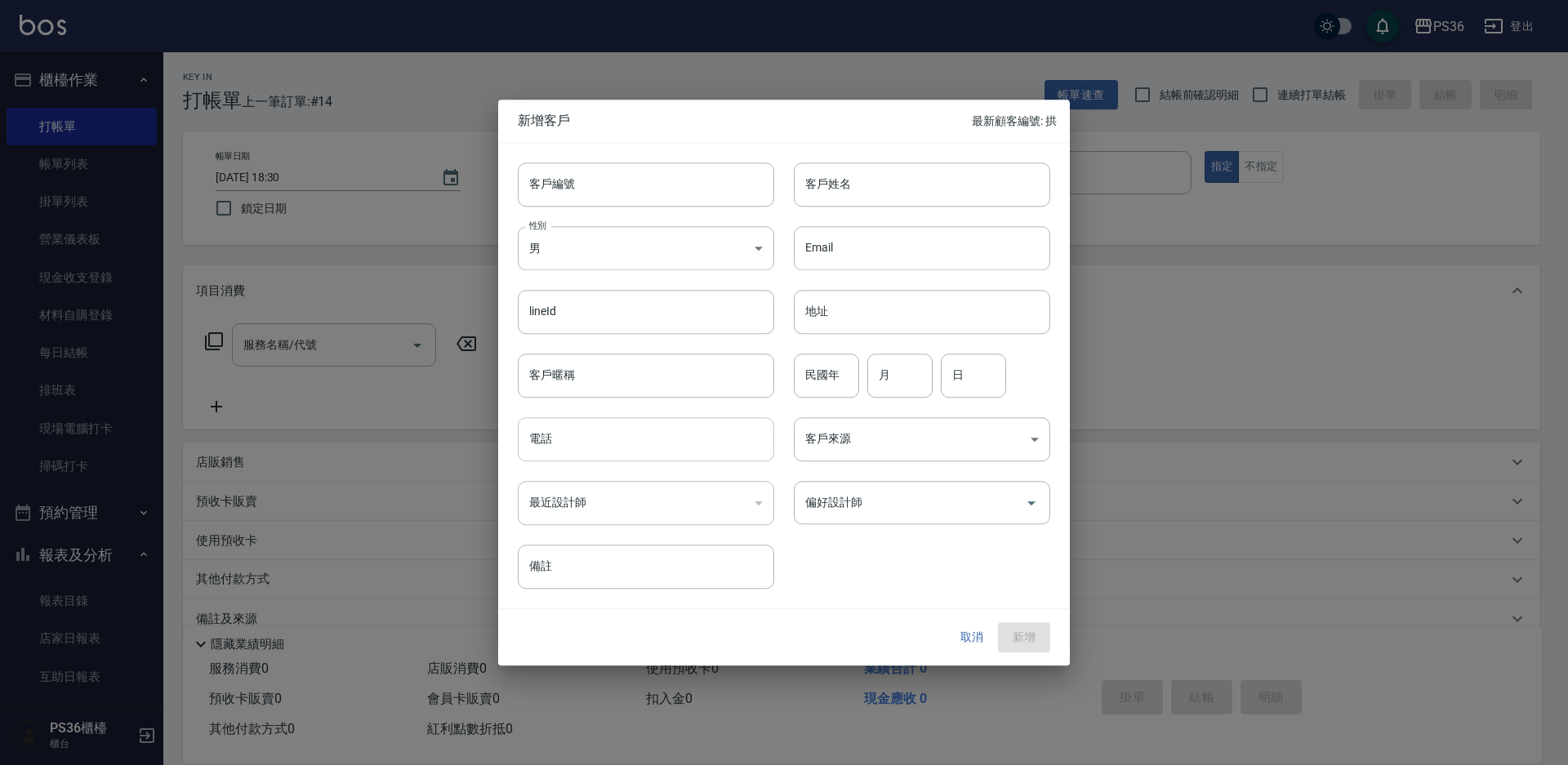
click at [679, 433] on input "電話" at bounding box center [646, 439] width 256 height 44
click at [684, 440] on input "電話" at bounding box center [646, 439] width 256 height 44
click at [824, 378] on input "民國年" at bounding box center [826, 375] width 65 height 44
drag, startPoint x: 901, startPoint y: 377, endPoint x: 935, endPoint y: 382, distance: 34.4
click at [907, 382] on input "月" at bounding box center [900, 375] width 65 height 44
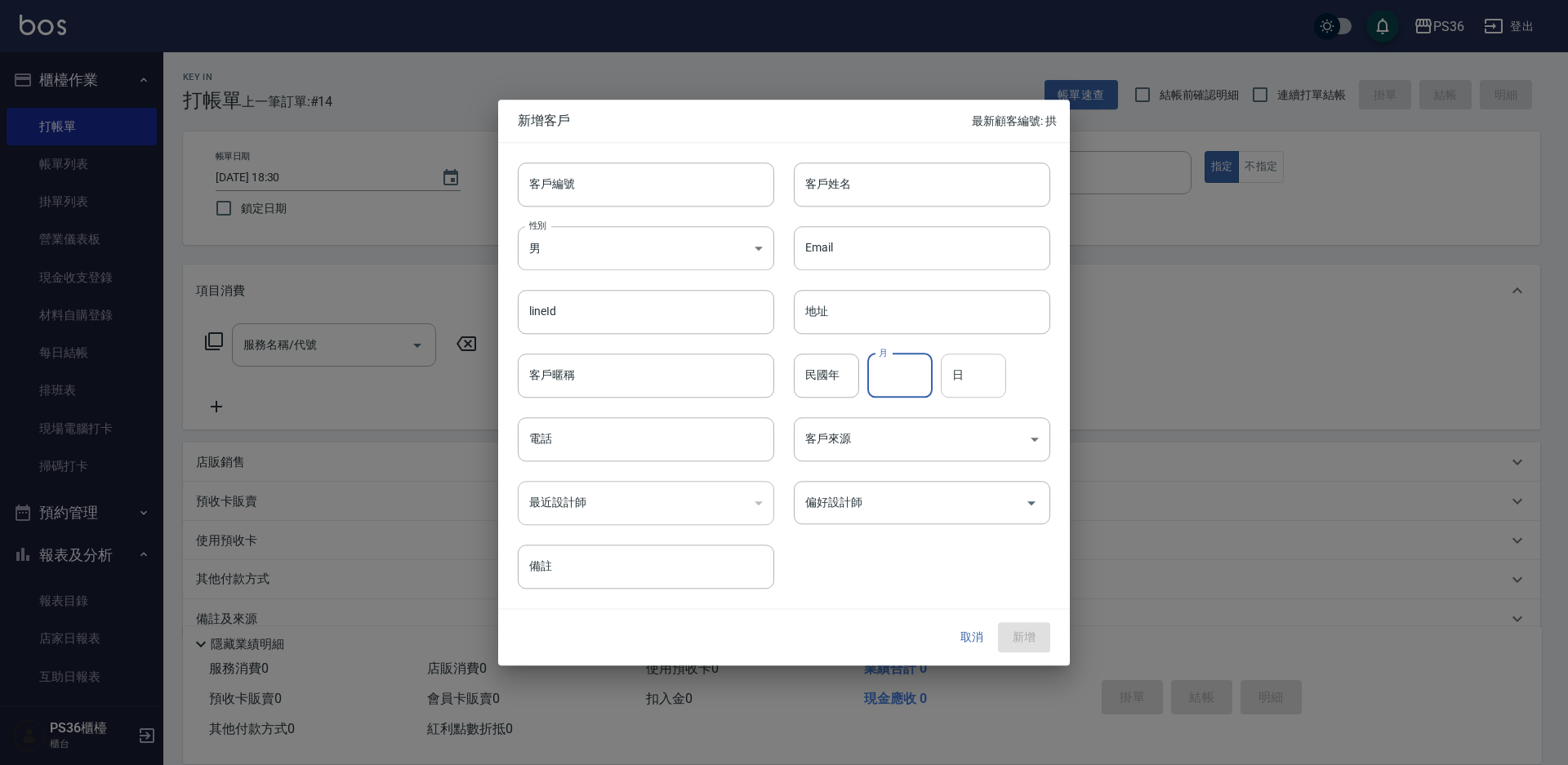
click at [945, 380] on input "日" at bounding box center [974, 375] width 65 height 44
click at [979, 633] on button "取消" at bounding box center [972, 638] width 52 height 30
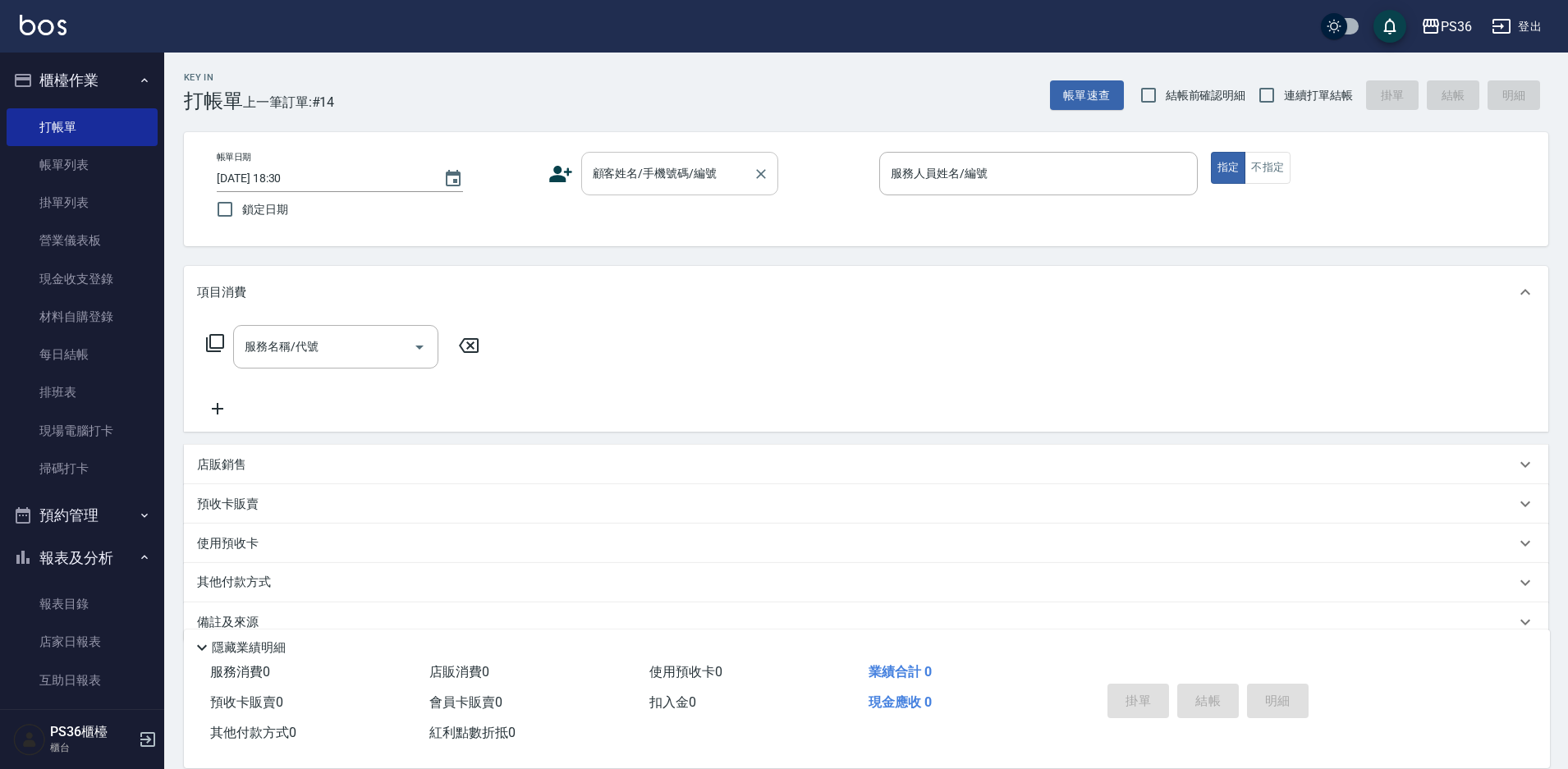
click at [706, 184] on input "顧客姓名/手機號碼/編號" at bounding box center [668, 173] width 158 height 29
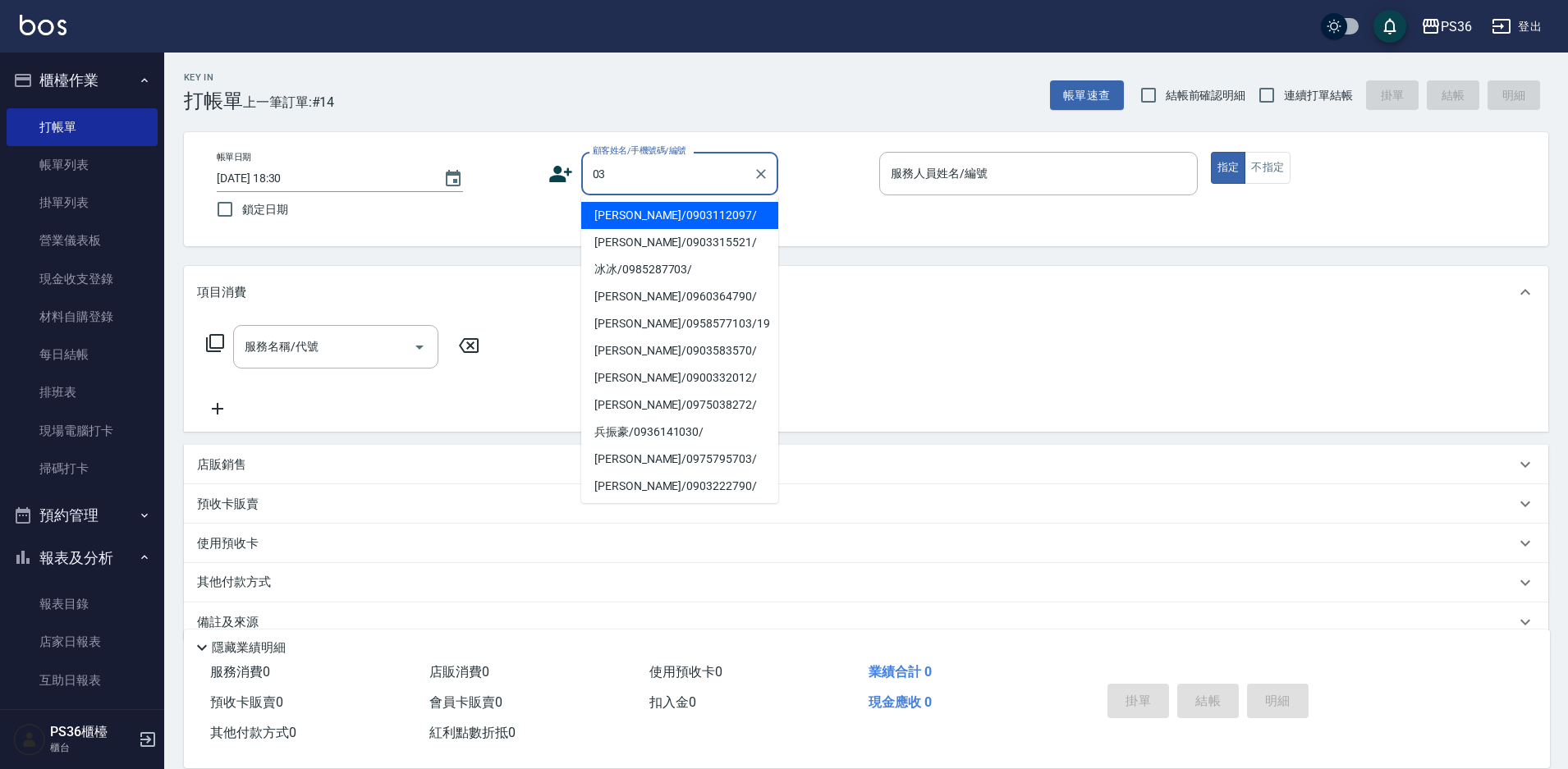
click at [681, 220] on li "[PERSON_NAME]/0903112097/" at bounding box center [679, 215] width 197 height 27
type input "[PERSON_NAME]/0903112097/"
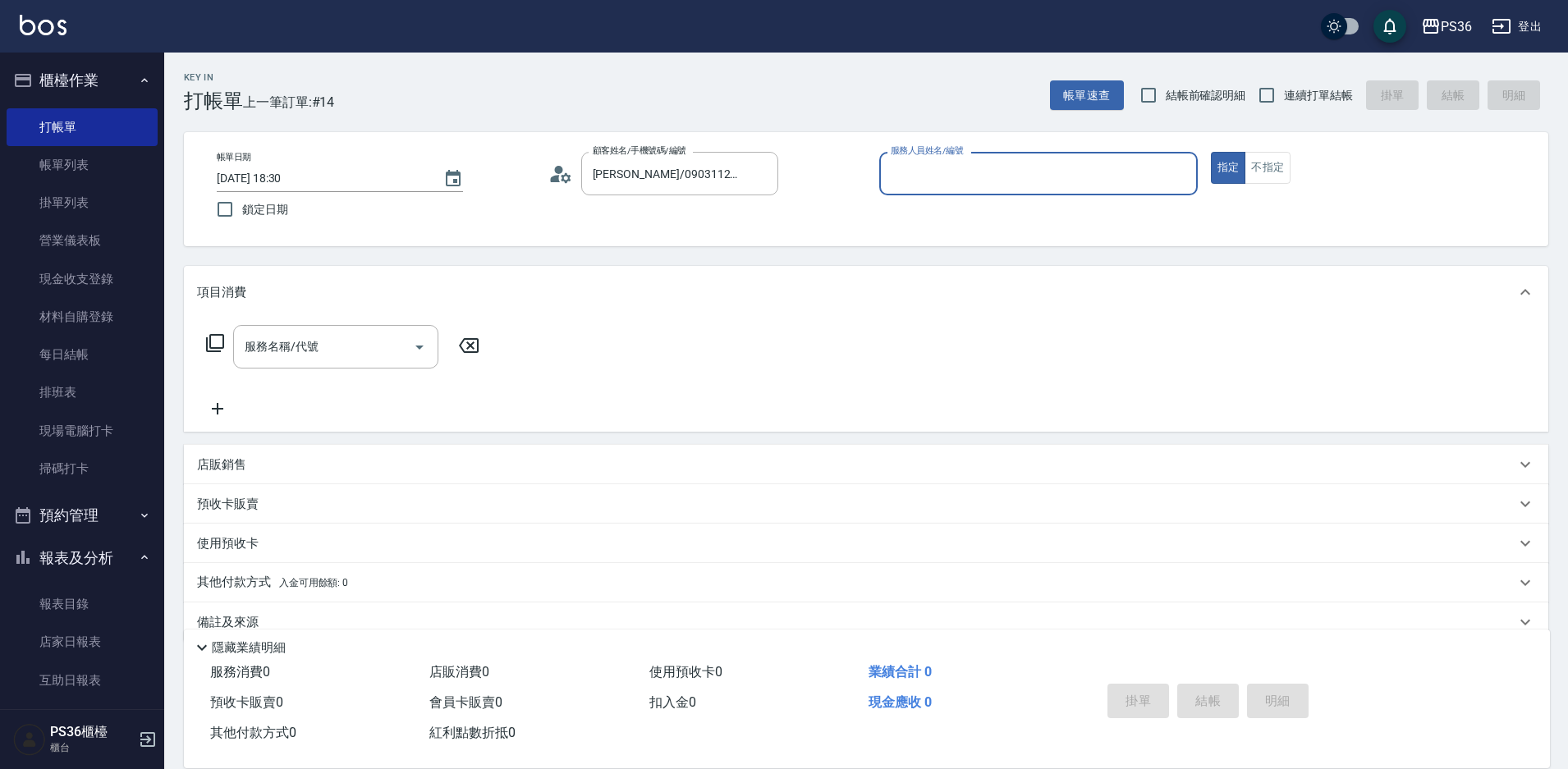
type input "[PERSON_NAME]-1"
click at [1174, 175] on icon "Clear" at bounding box center [1180, 173] width 16 height 16
click at [1265, 173] on button "不指定" at bounding box center [1267, 167] width 46 height 32
click at [1037, 178] on input "服務人員姓名/編號" at bounding box center [1038, 173] width 304 height 29
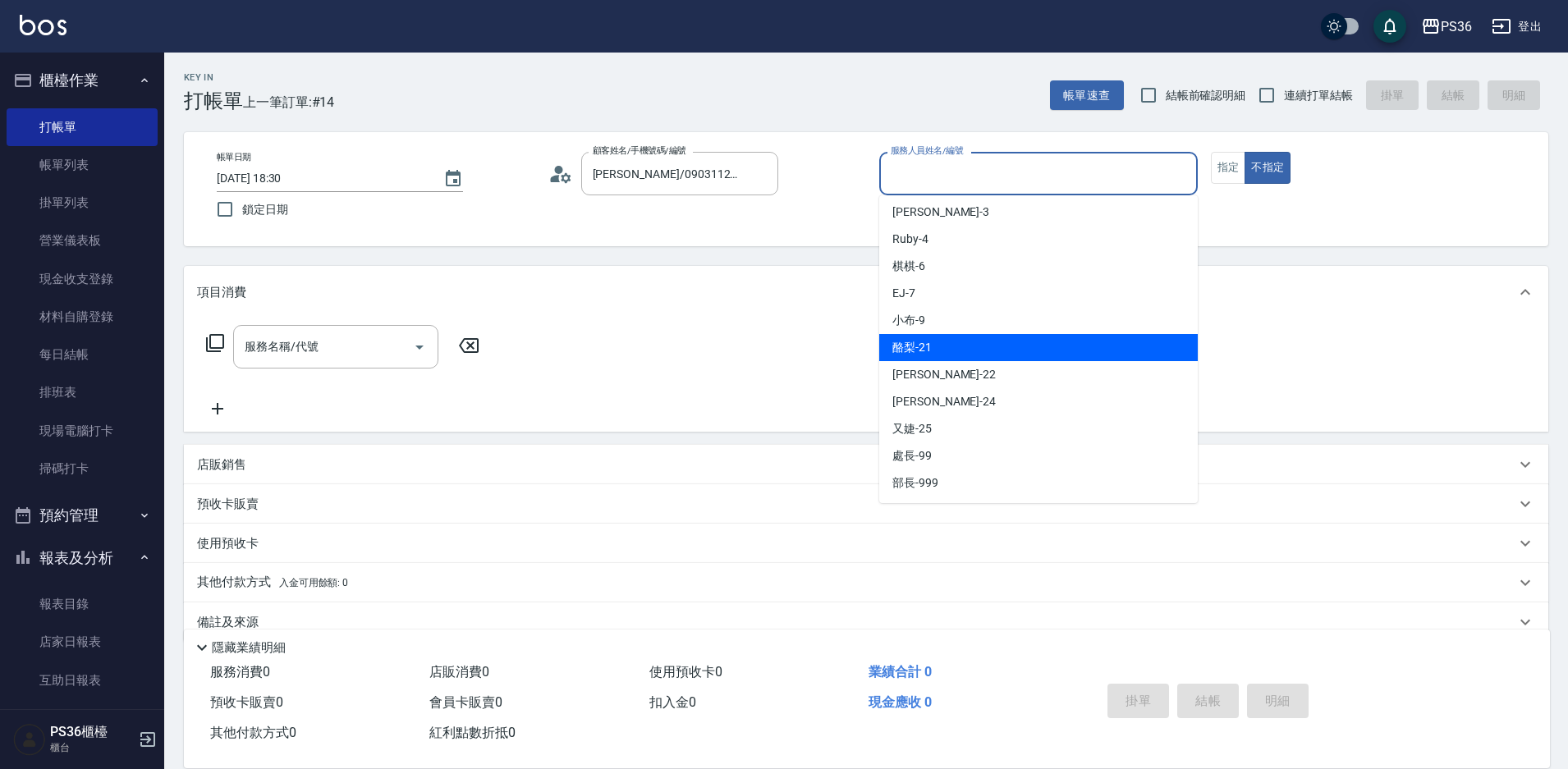
scroll to position [56, 0]
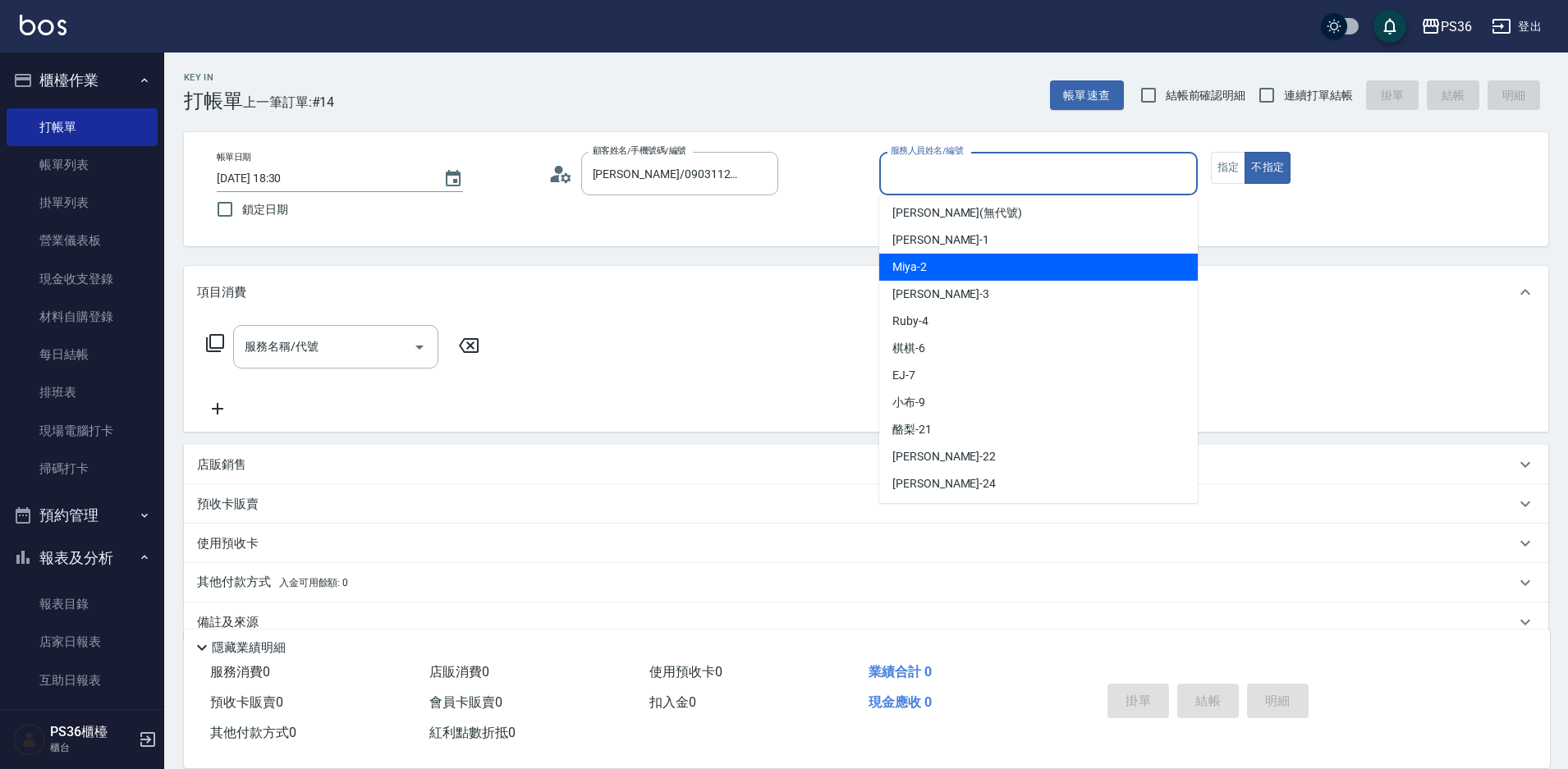
click at [1029, 275] on div "Miya -2" at bounding box center [1038, 267] width 319 height 27
type input "Miya-2"
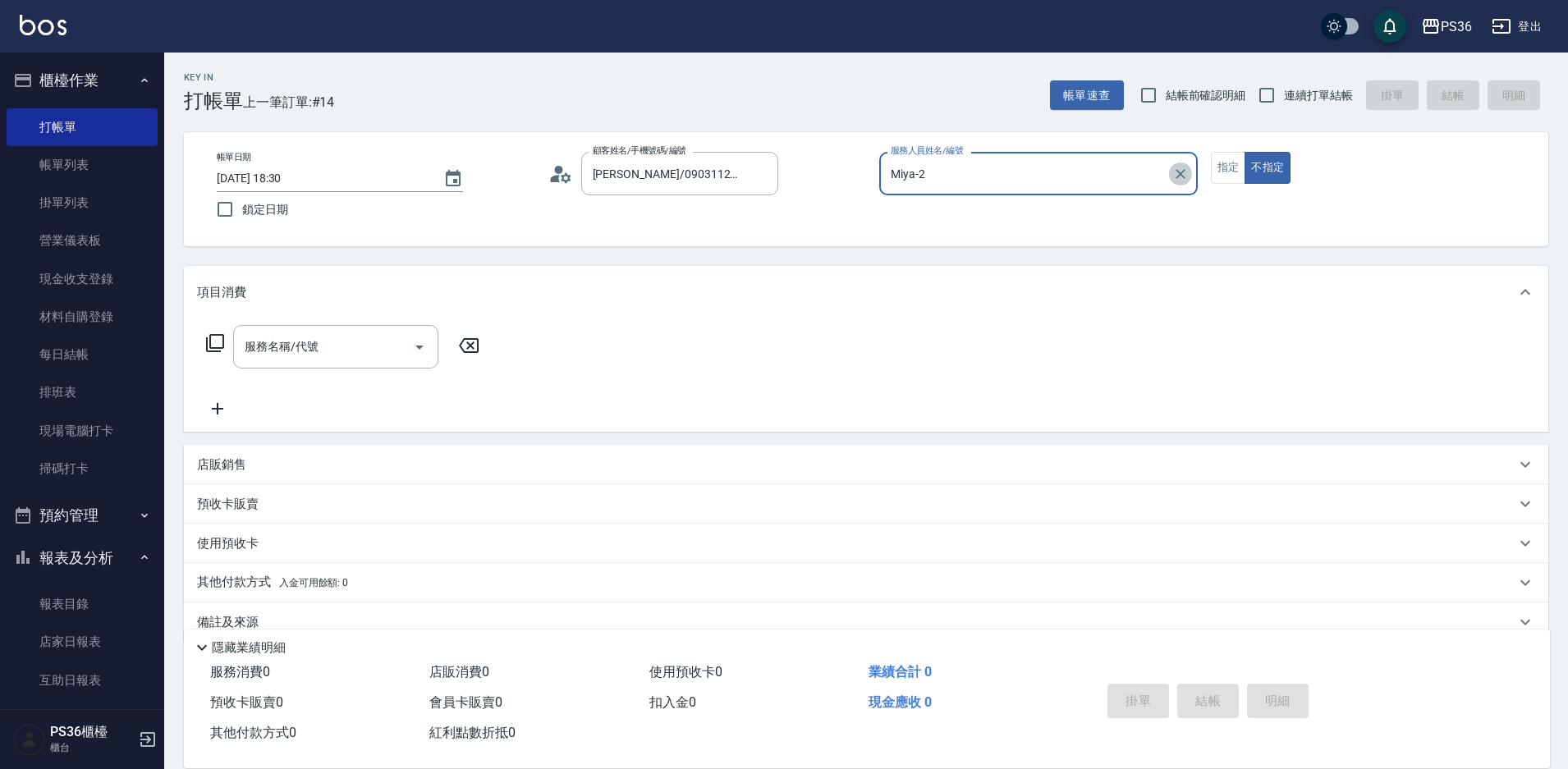
click at [1182, 180] on icon "Clear" at bounding box center [1180, 173] width 16 height 16
click at [1085, 180] on input "服務人員姓名/編號" at bounding box center [1038, 173] width 304 height 29
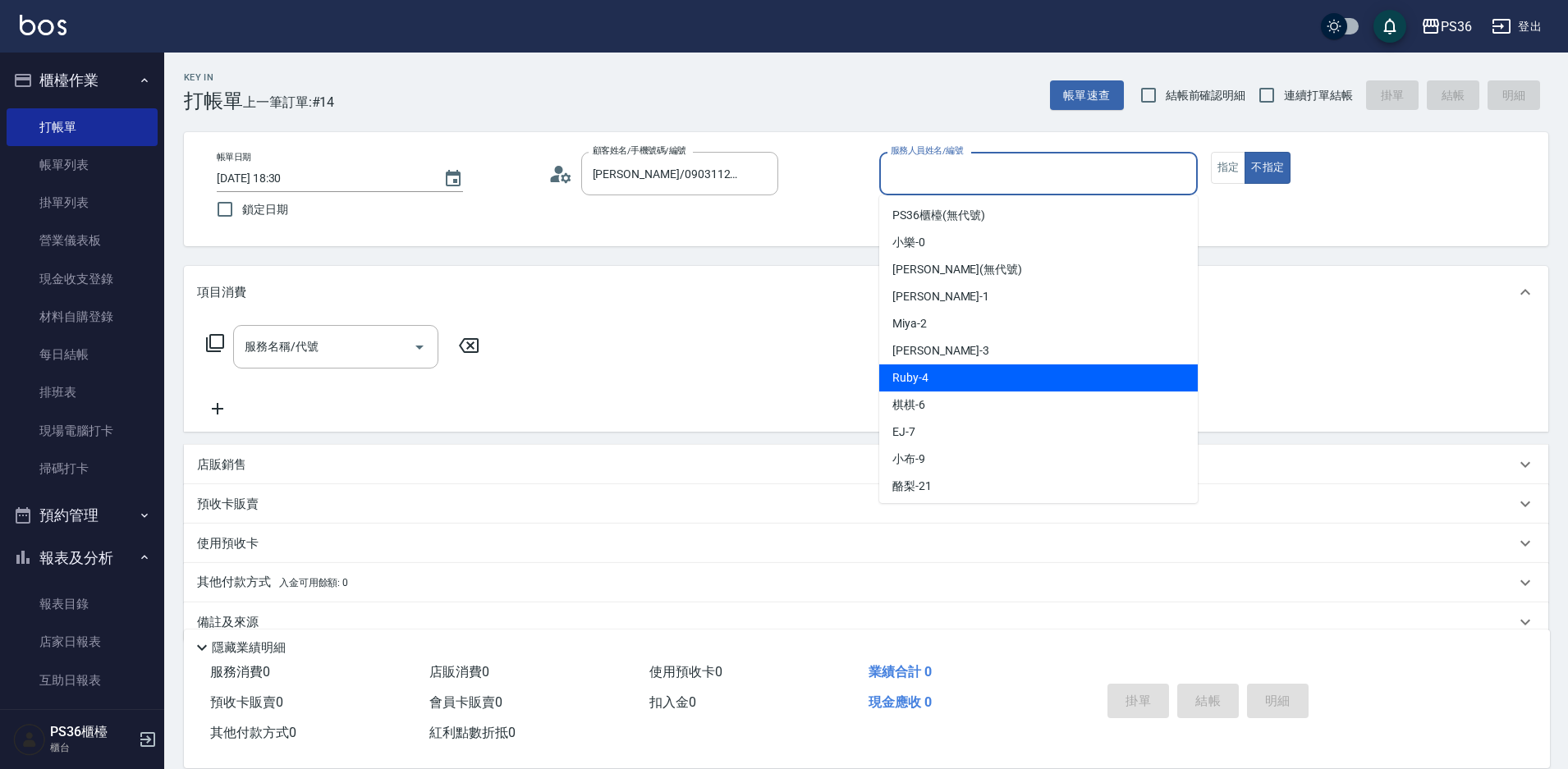
click at [1069, 373] on div "Ruby -4" at bounding box center [1038, 378] width 319 height 27
type input "Ruby-4"
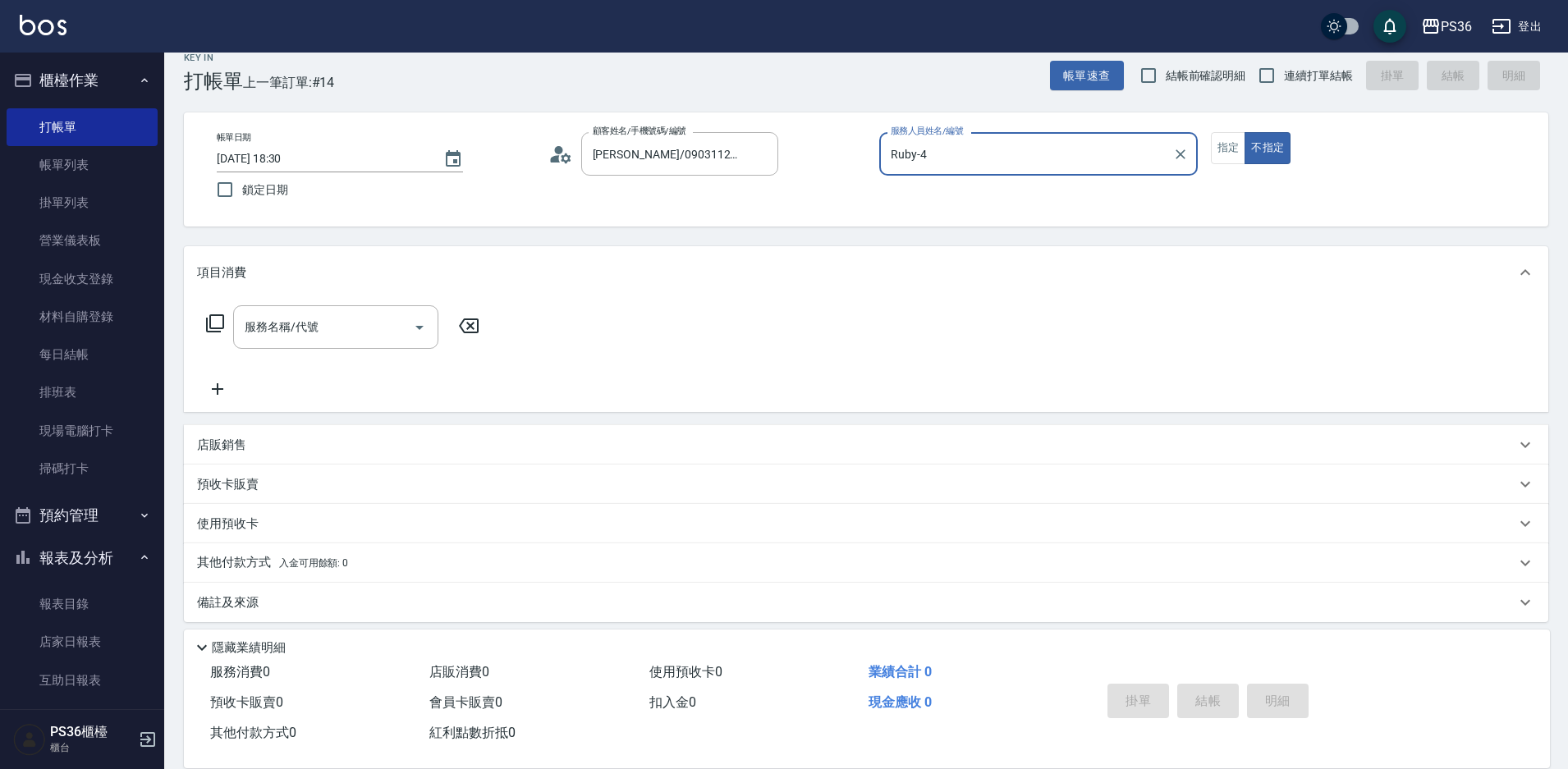
scroll to position [30, 0]
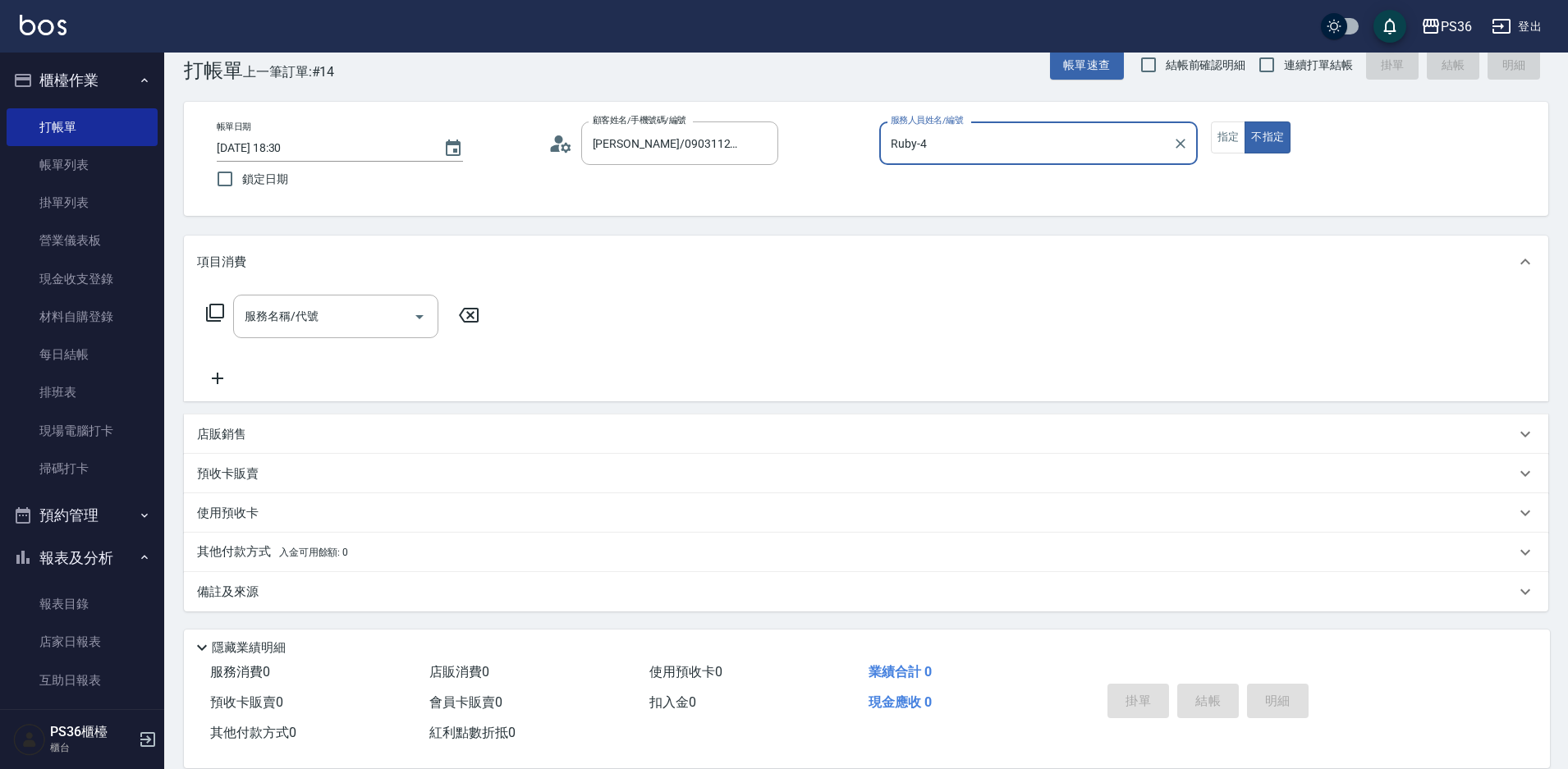
click at [282, 310] on div "服務名稱/代號 服務名稱/代號" at bounding box center [336, 316] width 205 height 43
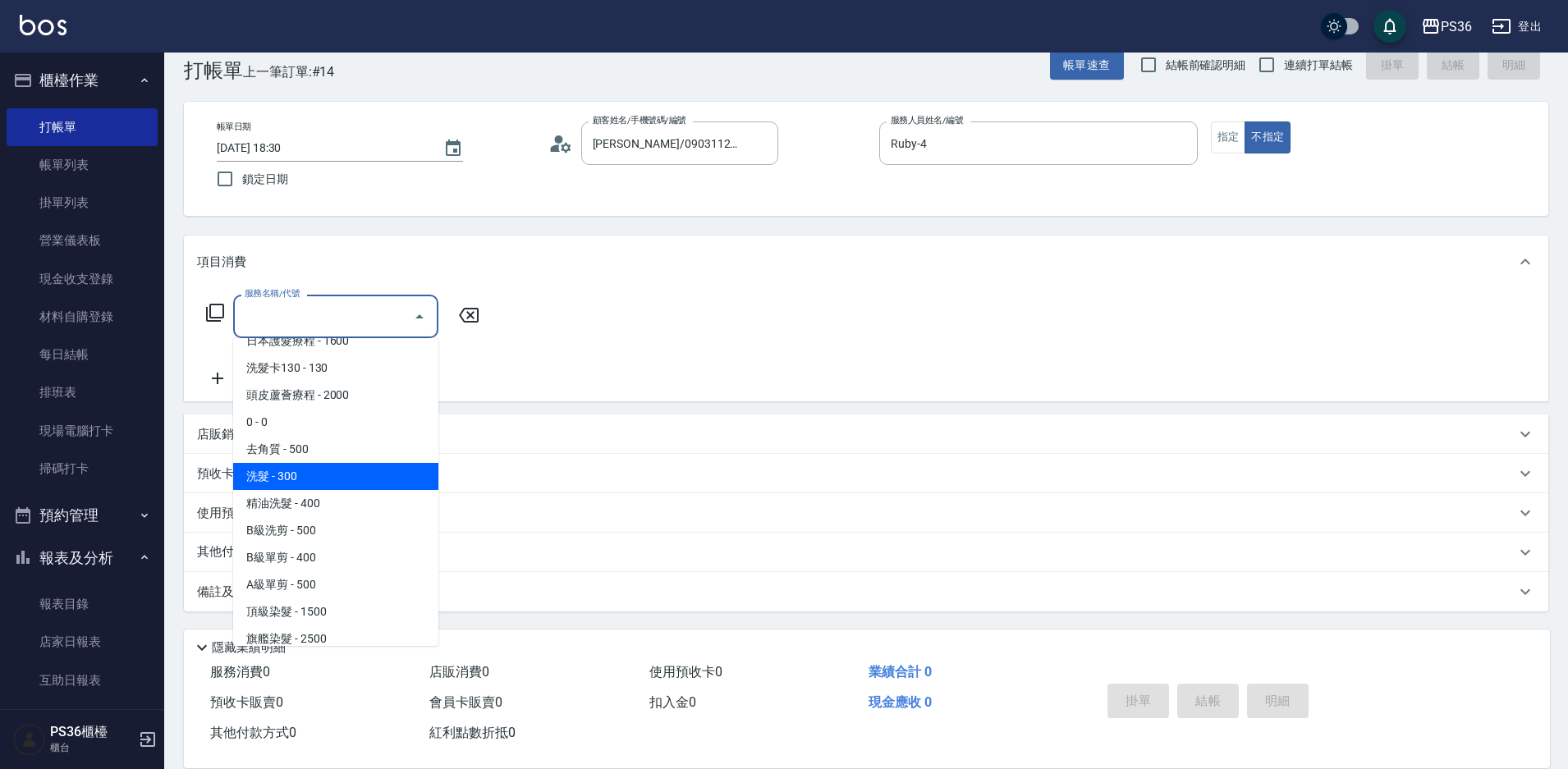
scroll to position [328, 0]
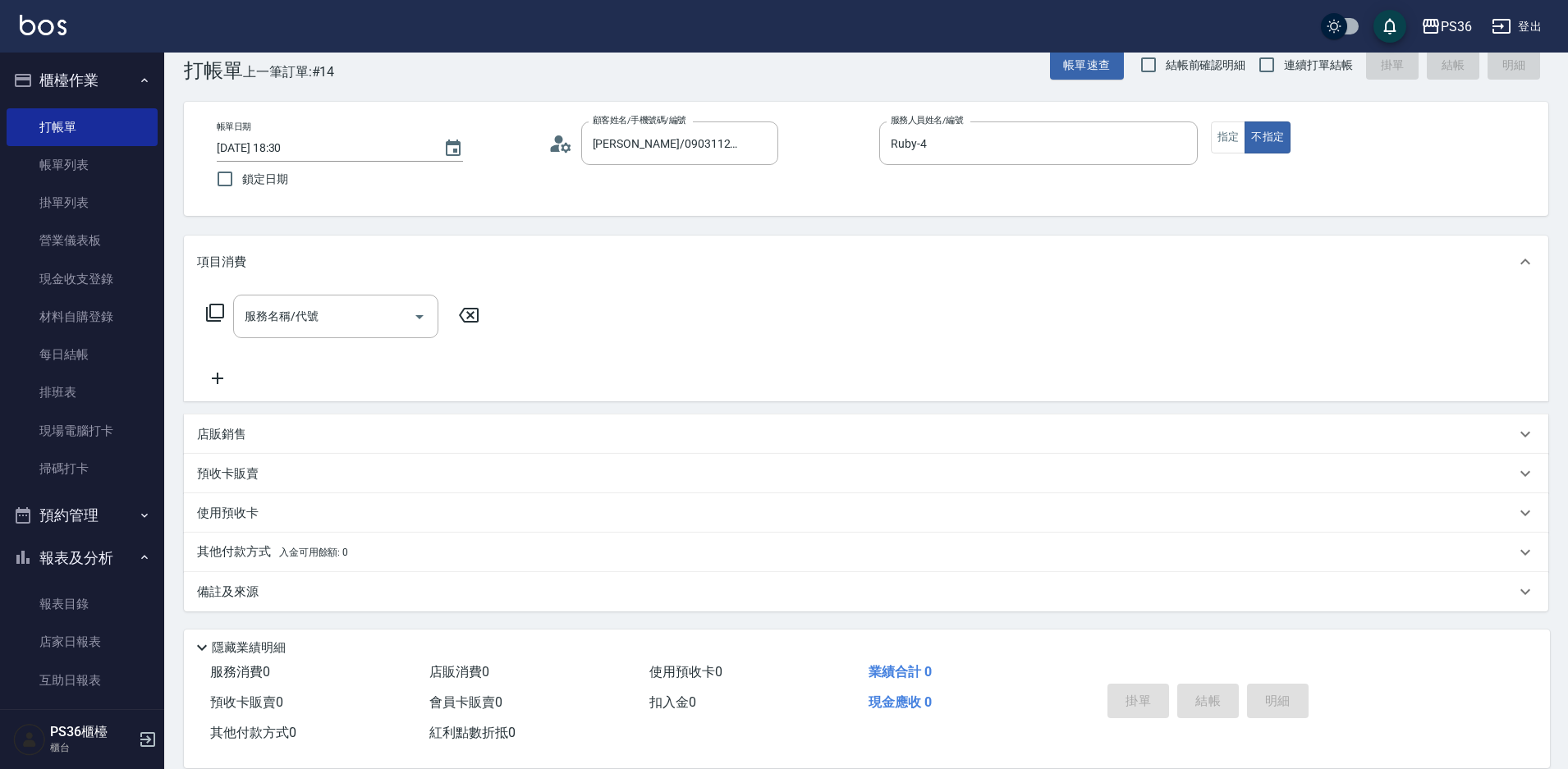
click at [208, 320] on icon at bounding box center [214, 312] width 18 height 18
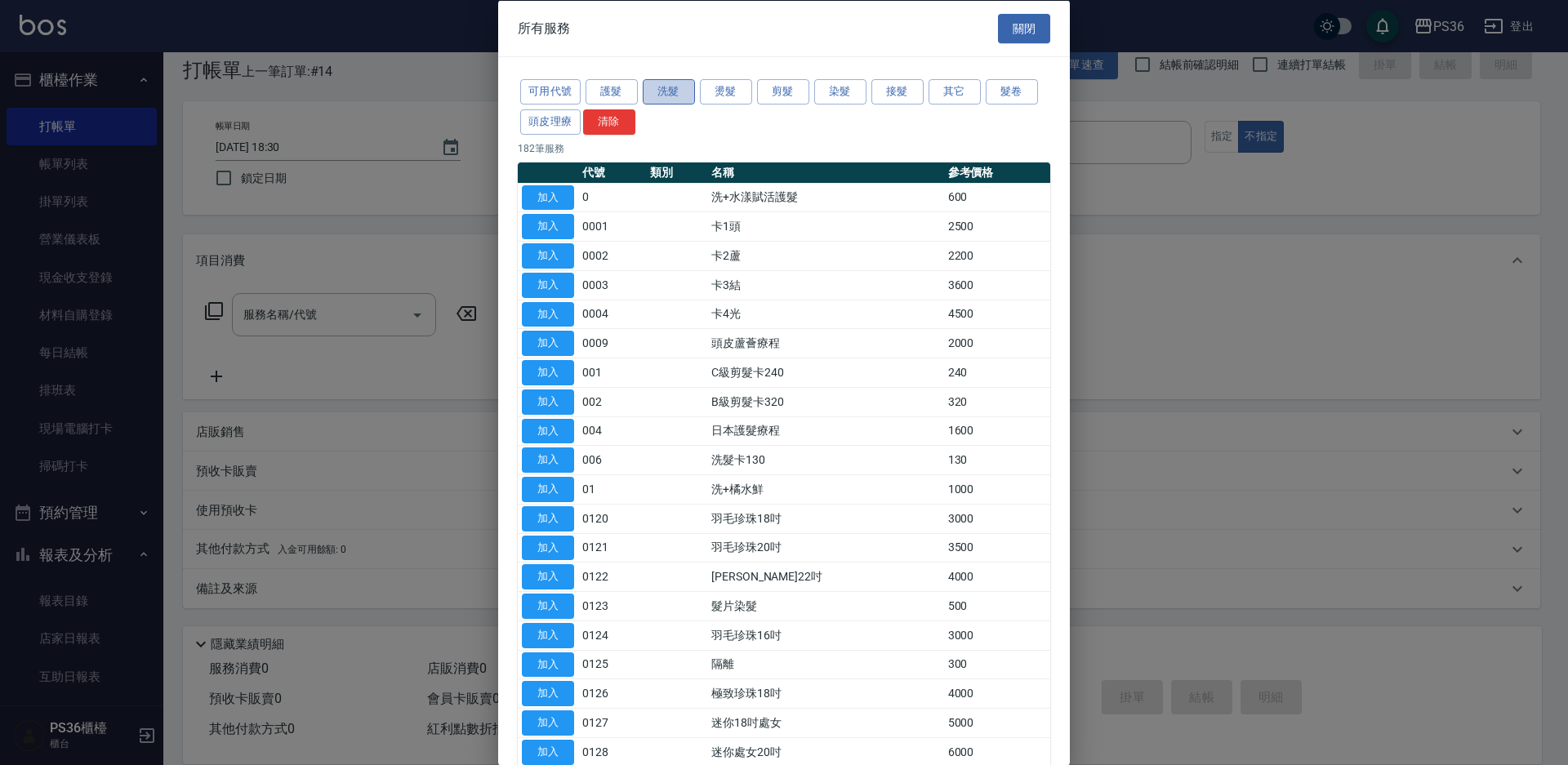
click at [676, 99] on button "洗髮" at bounding box center [669, 92] width 52 height 25
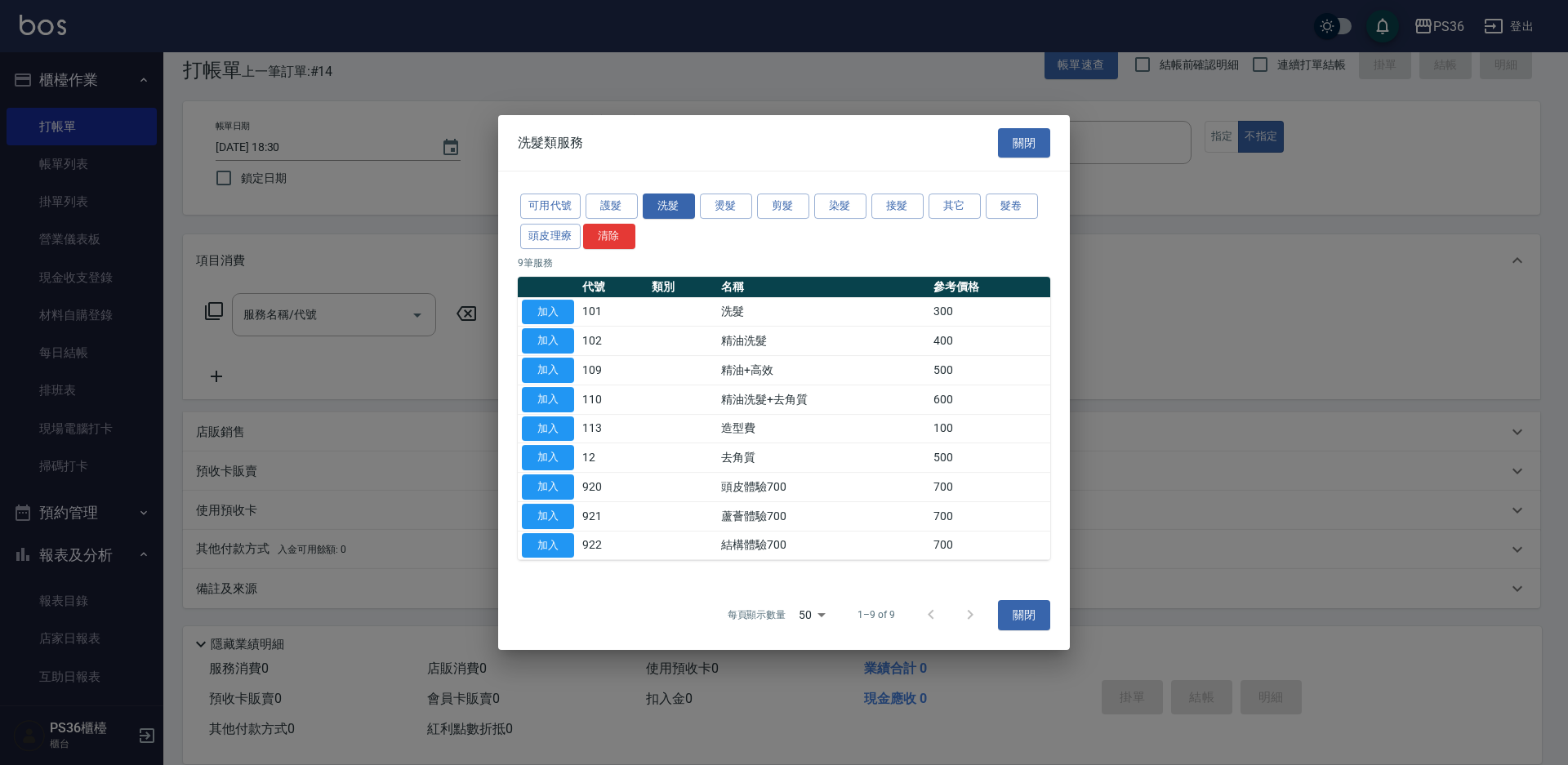
click at [806, 100] on div at bounding box center [784, 382] width 1568 height 765
click at [564, 340] on button "加入" at bounding box center [548, 340] width 52 height 25
type input "精油洗髮(102)"
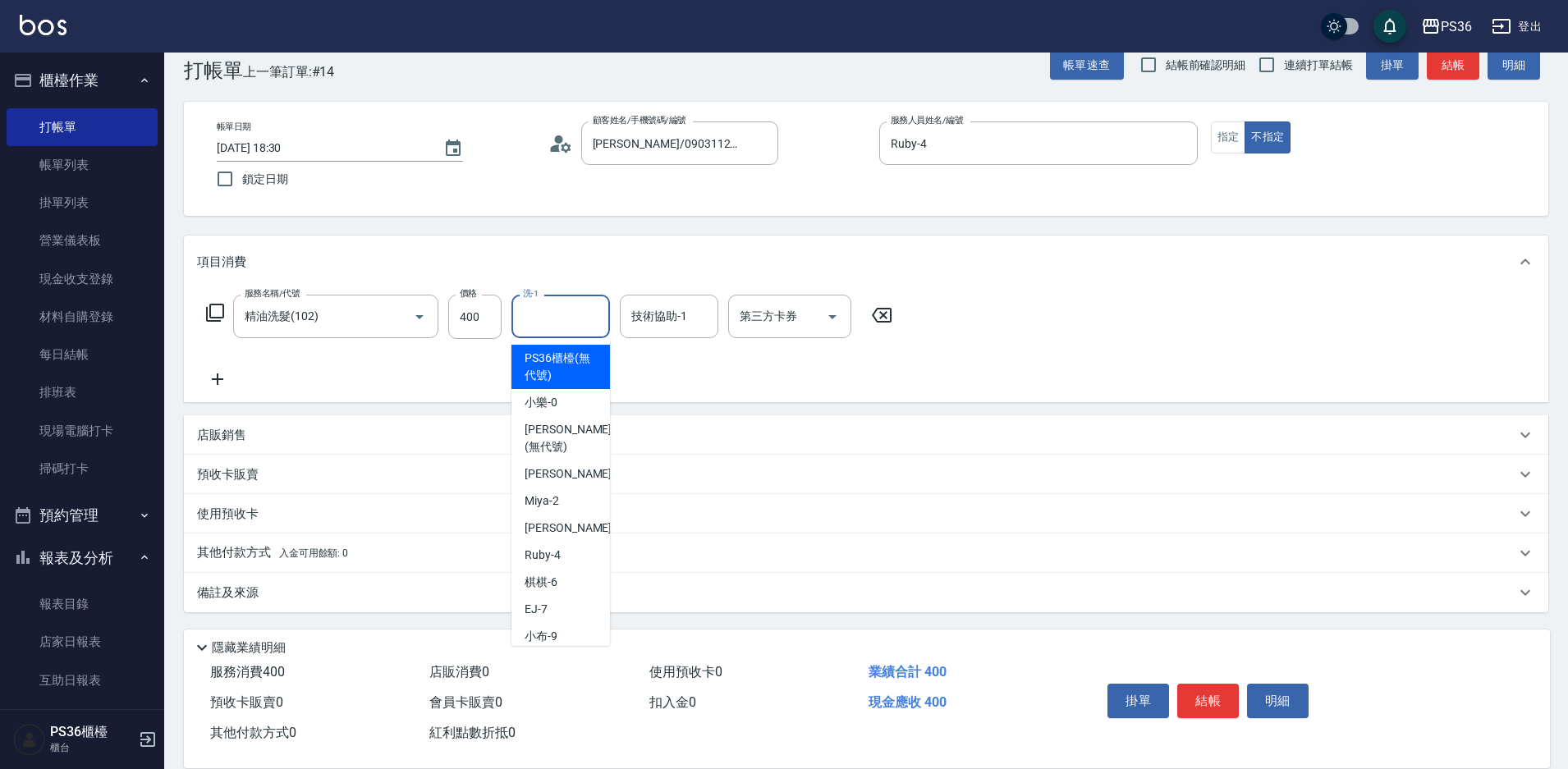
click at [562, 326] on input "洗-1" at bounding box center [561, 316] width 84 height 29
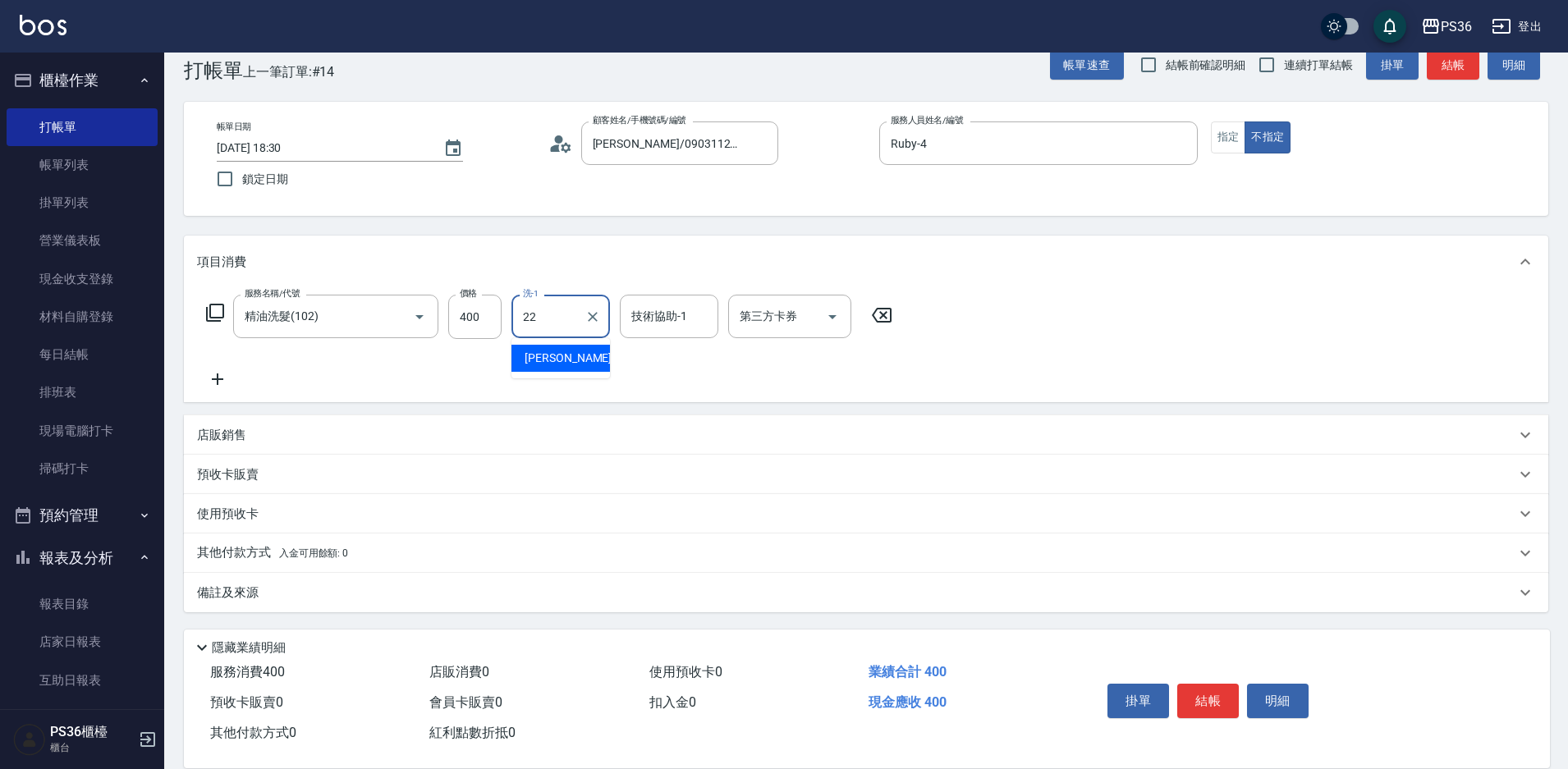
click at [589, 359] on div "[PERSON_NAME]-22" at bounding box center [561, 358] width 99 height 27
type input "[PERSON_NAME]-22"
click at [210, 306] on icon at bounding box center [214, 312] width 18 height 18
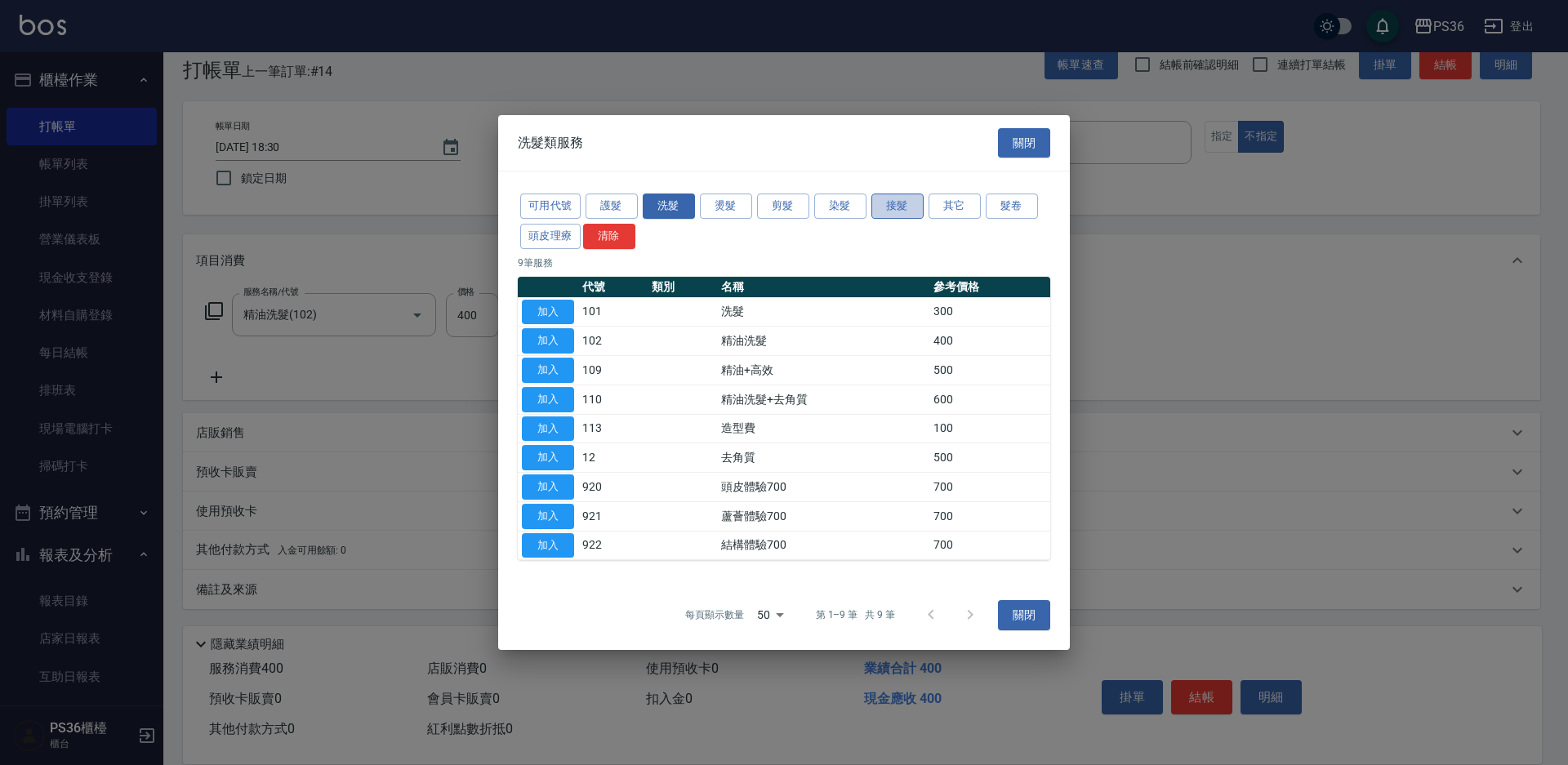
click at [889, 210] on button "接髮" at bounding box center [897, 206] width 52 height 25
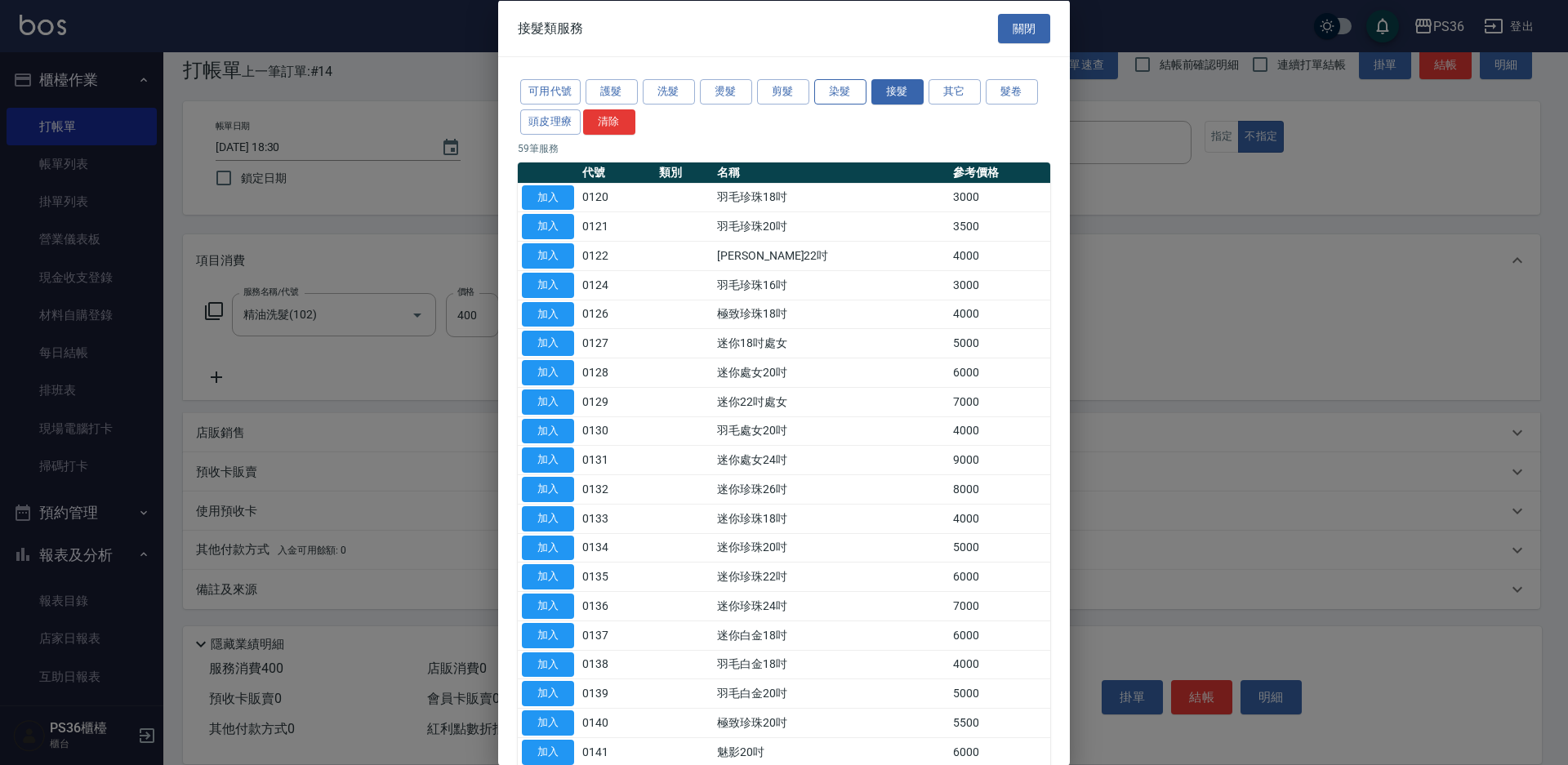
click at [832, 87] on button "染髮" at bounding box center [840, 92] width 52 height 25
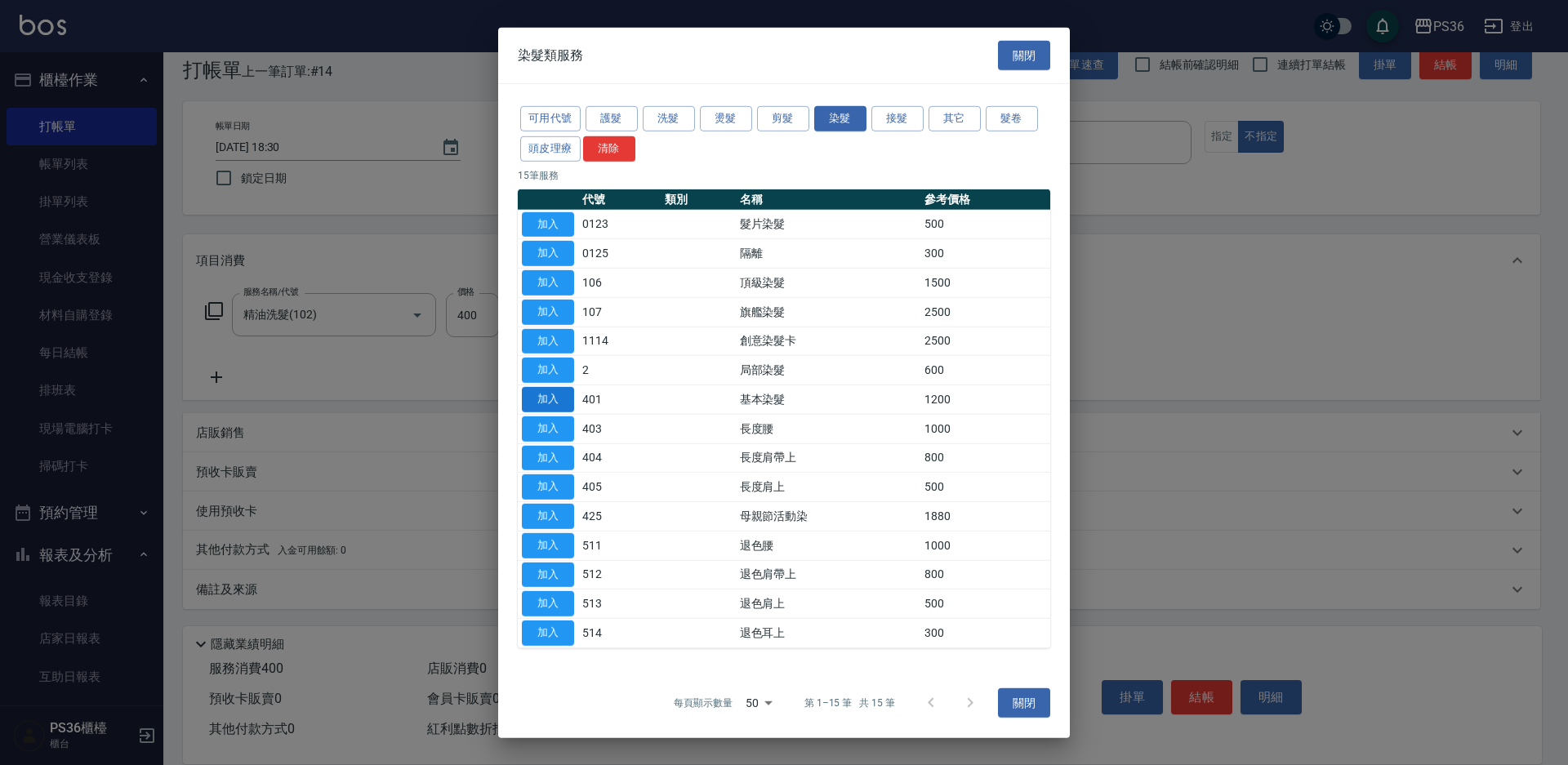
click at [562, 404] on button "加入" at bounding box center [548, 399] width 52 height 25
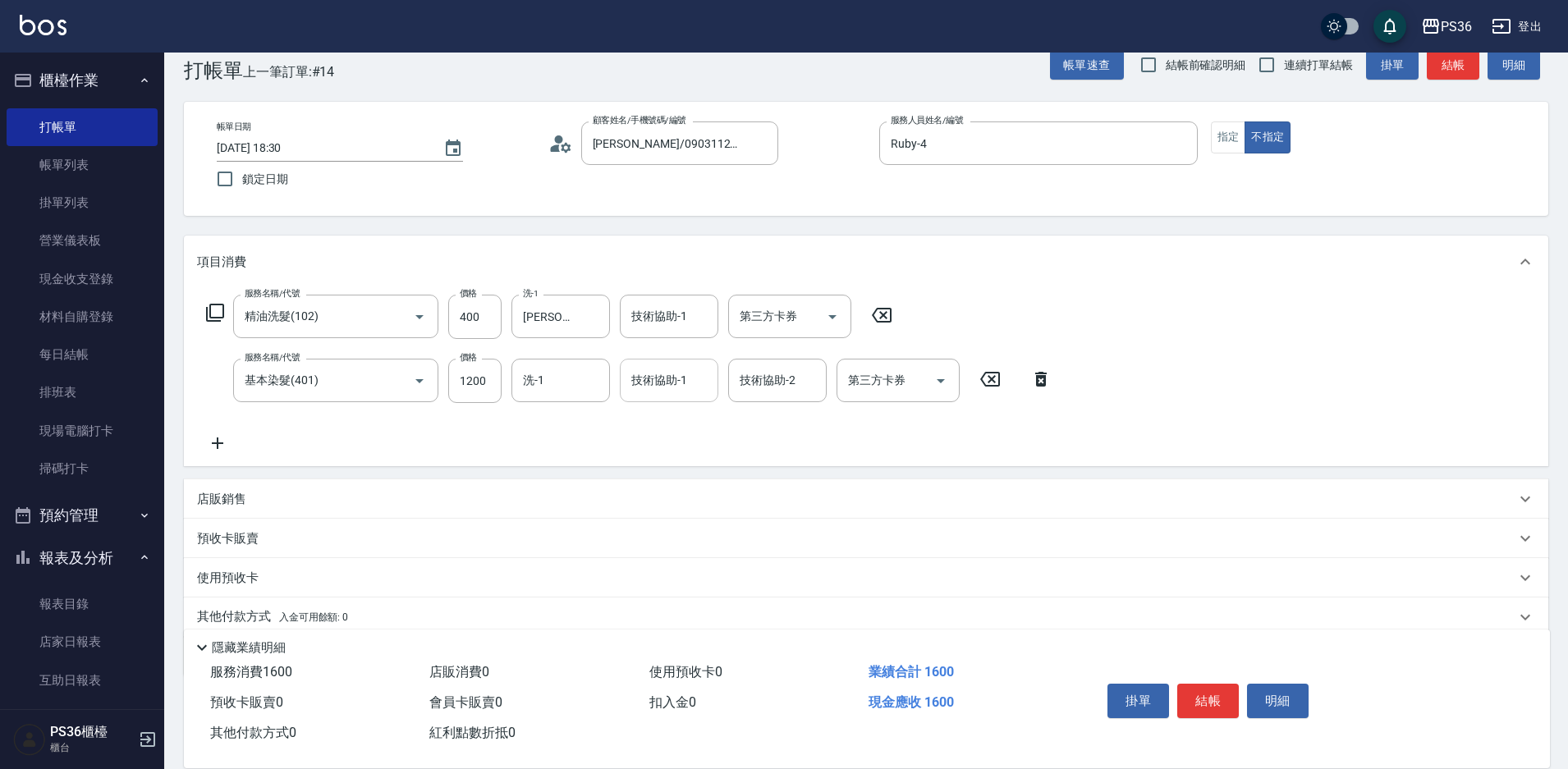
click at [649, 380] on div "技術協助-1 技術協助-1" at bounding box center [669, 380] width 99 height 43
click at [678, 426] on span "[PERSON_NAME]-22" at bounding box center [685, 422] width 103 height 17
type input "[PERSON_NAME]-22"
click at [557, 382] on input "洗-1" at bounding box center [561, 380] width 84 height 29
click at [559, 418] on span "[PERSON_NAME]-22" at bounding box center [577, 422] width 103 height 17
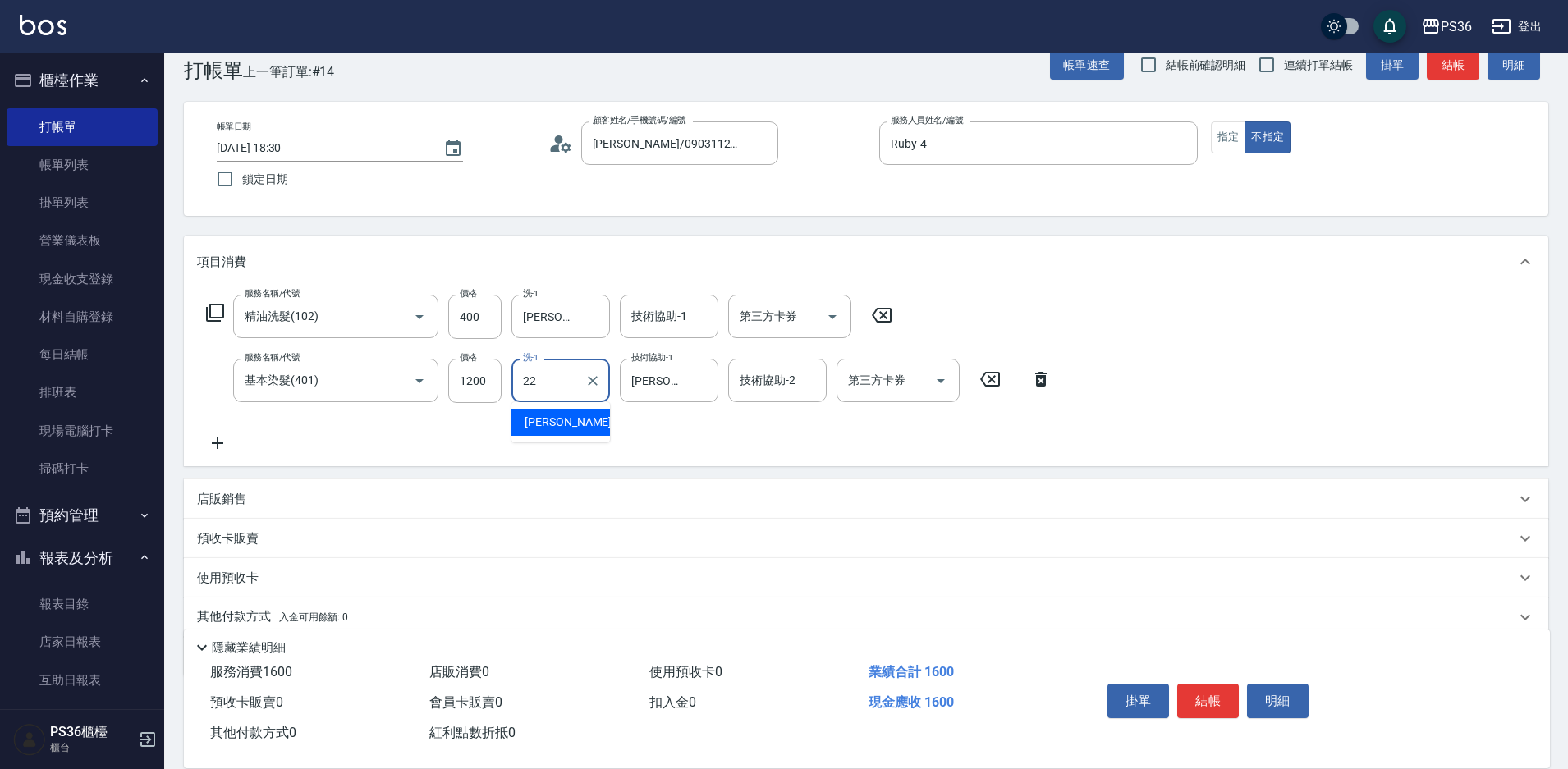
type input "[PERSON_NAME]-22"
click at [596, 377] on icon "Clear" at bounding box center [593, 381] width 9 height 9
click at [587, 416] on div "服務名稱/代號 精油洗髮(102) 服務名稱/代號 價格 400 價格 洗-1 [PERSON_NAME]-22 洗-1 技術協助-1 技術協助-1 第三方卡…" at bounding box center [628, 373] width 864 height 158
click at [697, 381] on icon "Clear" at bounding box center [701, 380] width 16 height 16
click at [557, 385] on input "洗-1" at bounding box center [561, 380] width 84 height 29
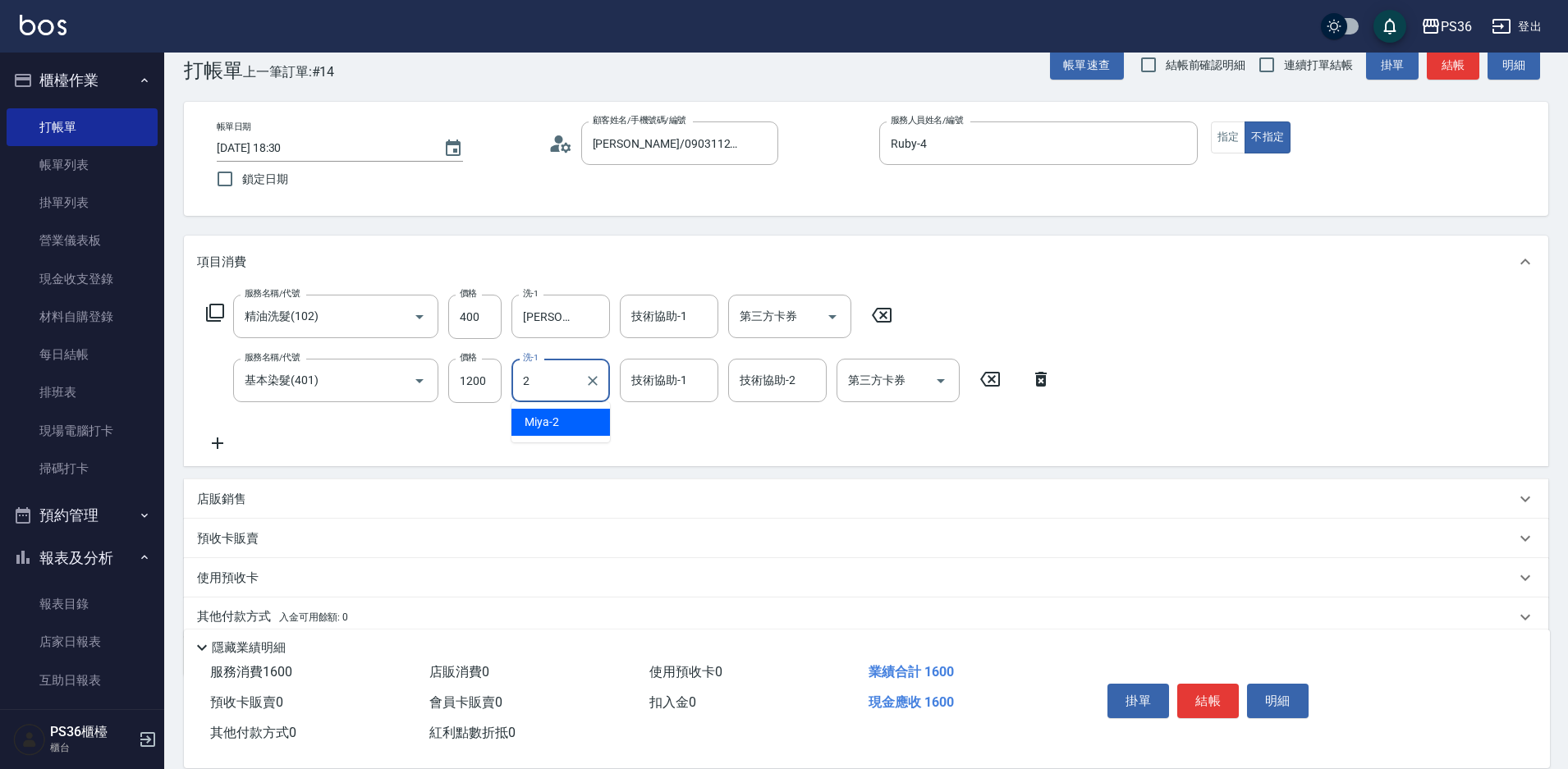
type input "21"
click at [590, 378] on icon "Clear" at bounding box center [593, 381] width 9 height 9
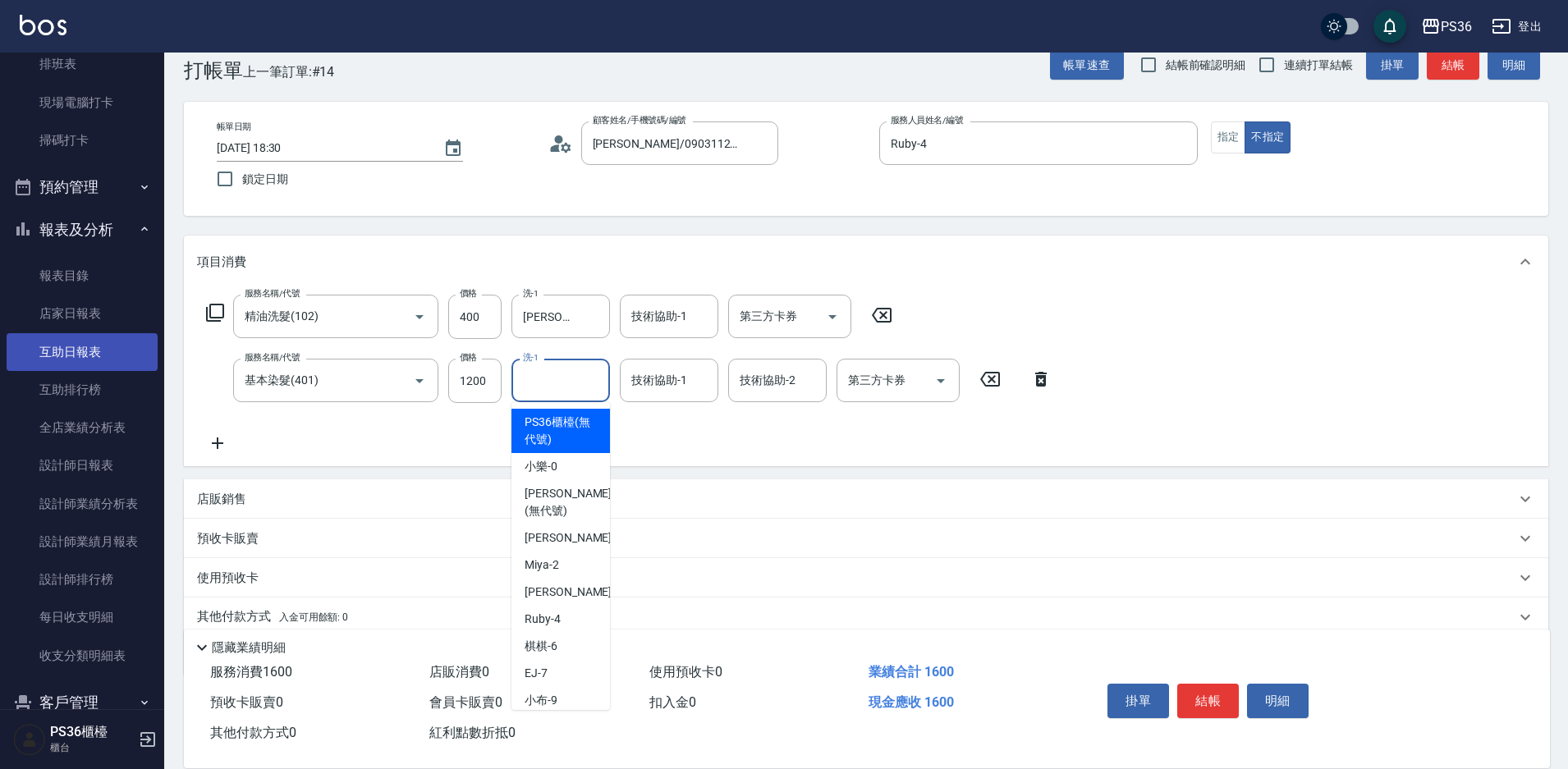
click at [74, 347] on link "互助日報表" at bounding box center [82, 352] width 151 height 38
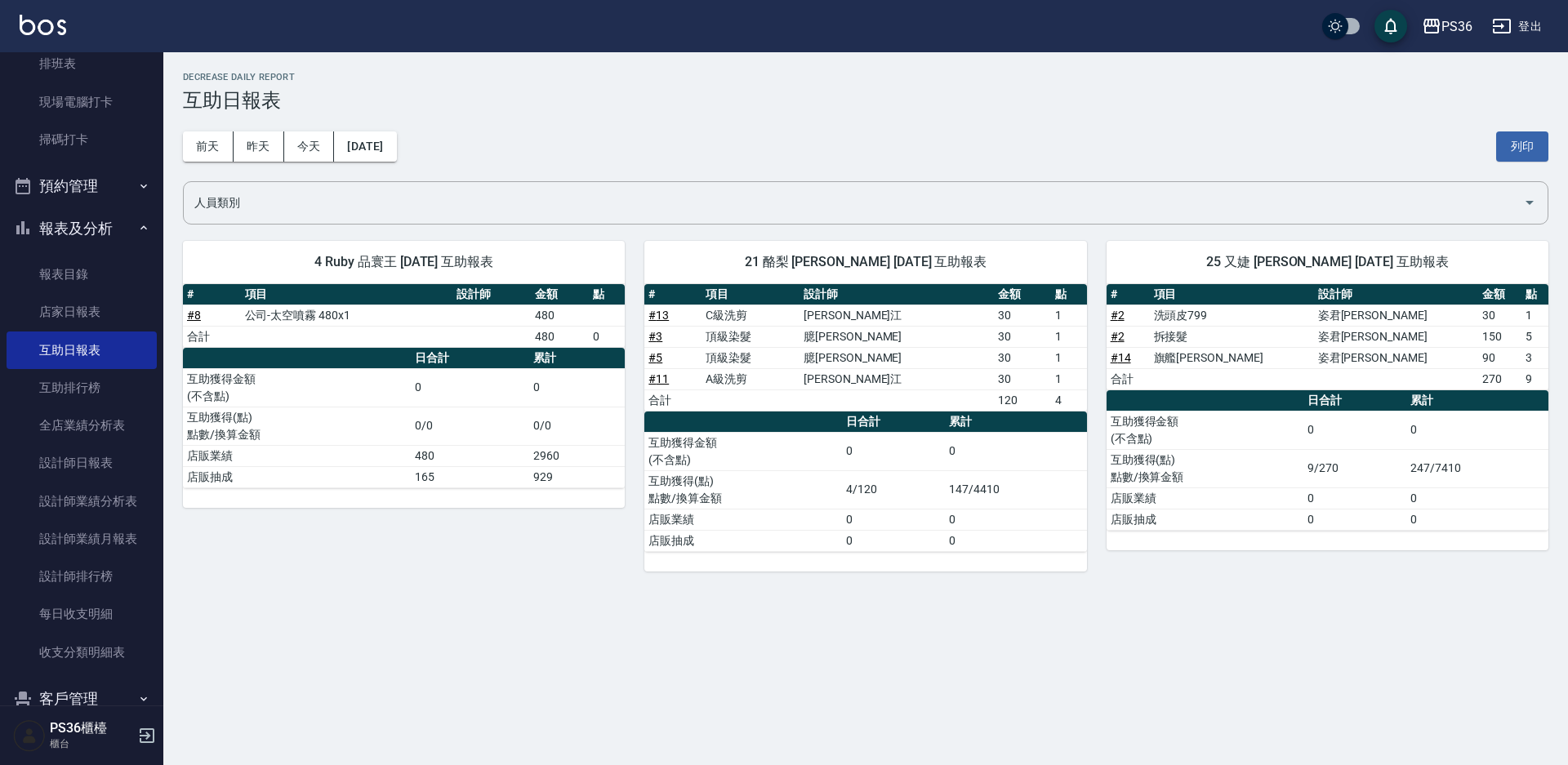
scroll to position [245, 0]
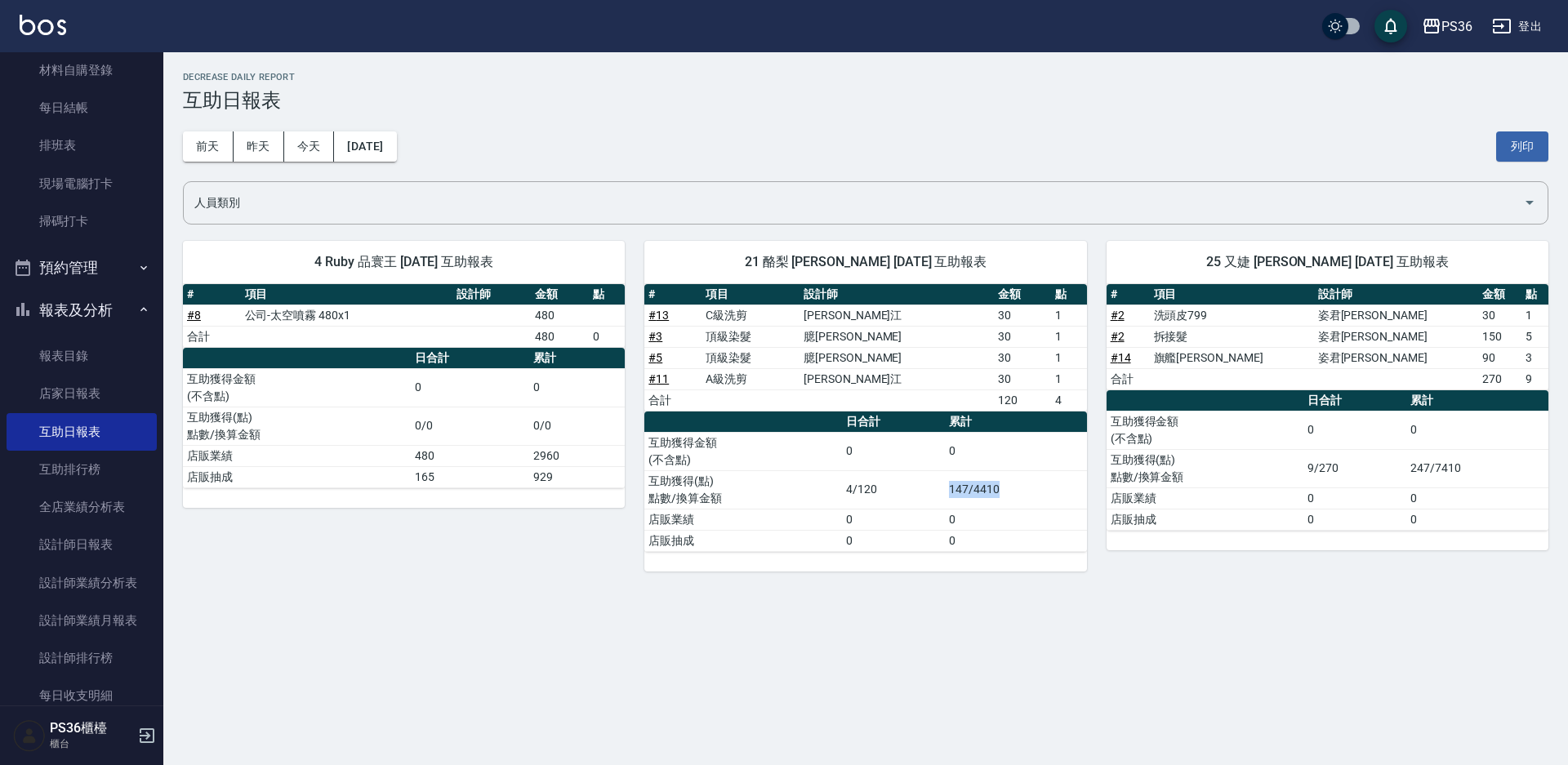
drag, startPoint x: 949, startPoint y: 491, endPoint x: 1005, endPoint y: 478, distance: 57.5
click at [1005, 478] on td "147/4410" at bounding box center [1016, 489] width 142 height 38
click at [1005, 476] on td "147/4410" at bounding box center [1016, 489] width 142 height 38
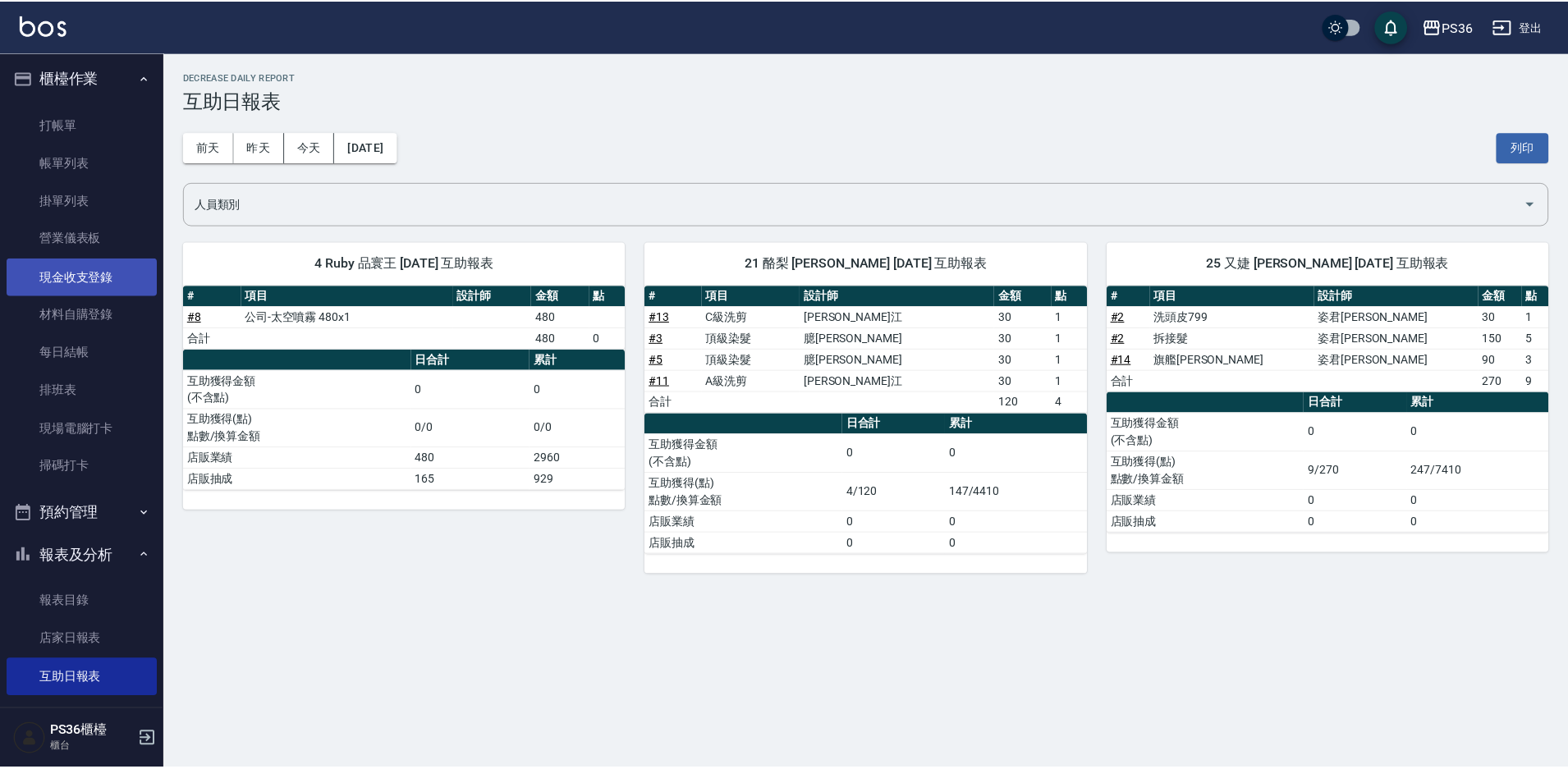
scroll to position [0, 0]
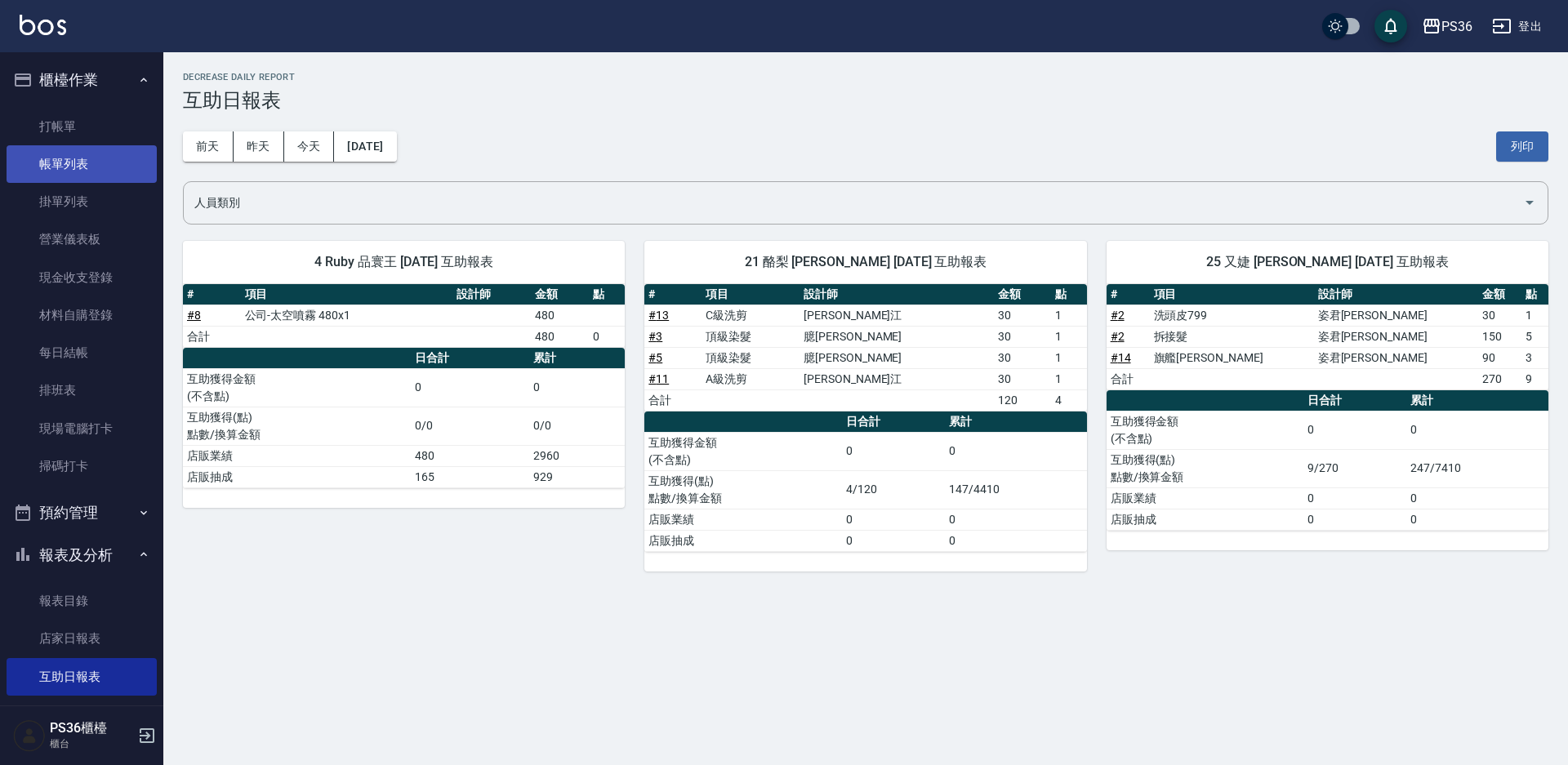
click at [95, 162] on link "帳單列表" at bounding box center [81, 164] width 151 height 37
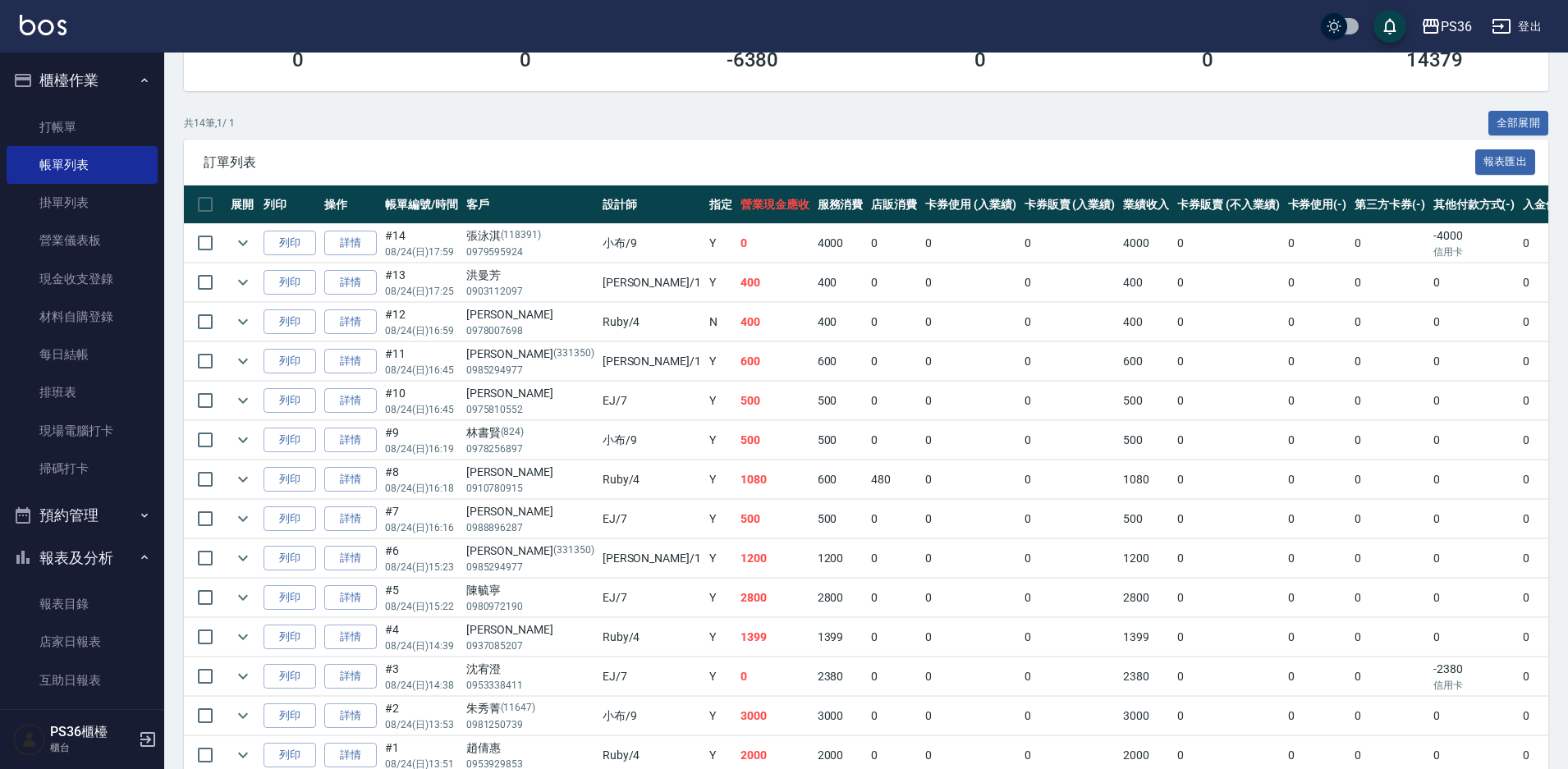
scroll to position [26, 0]
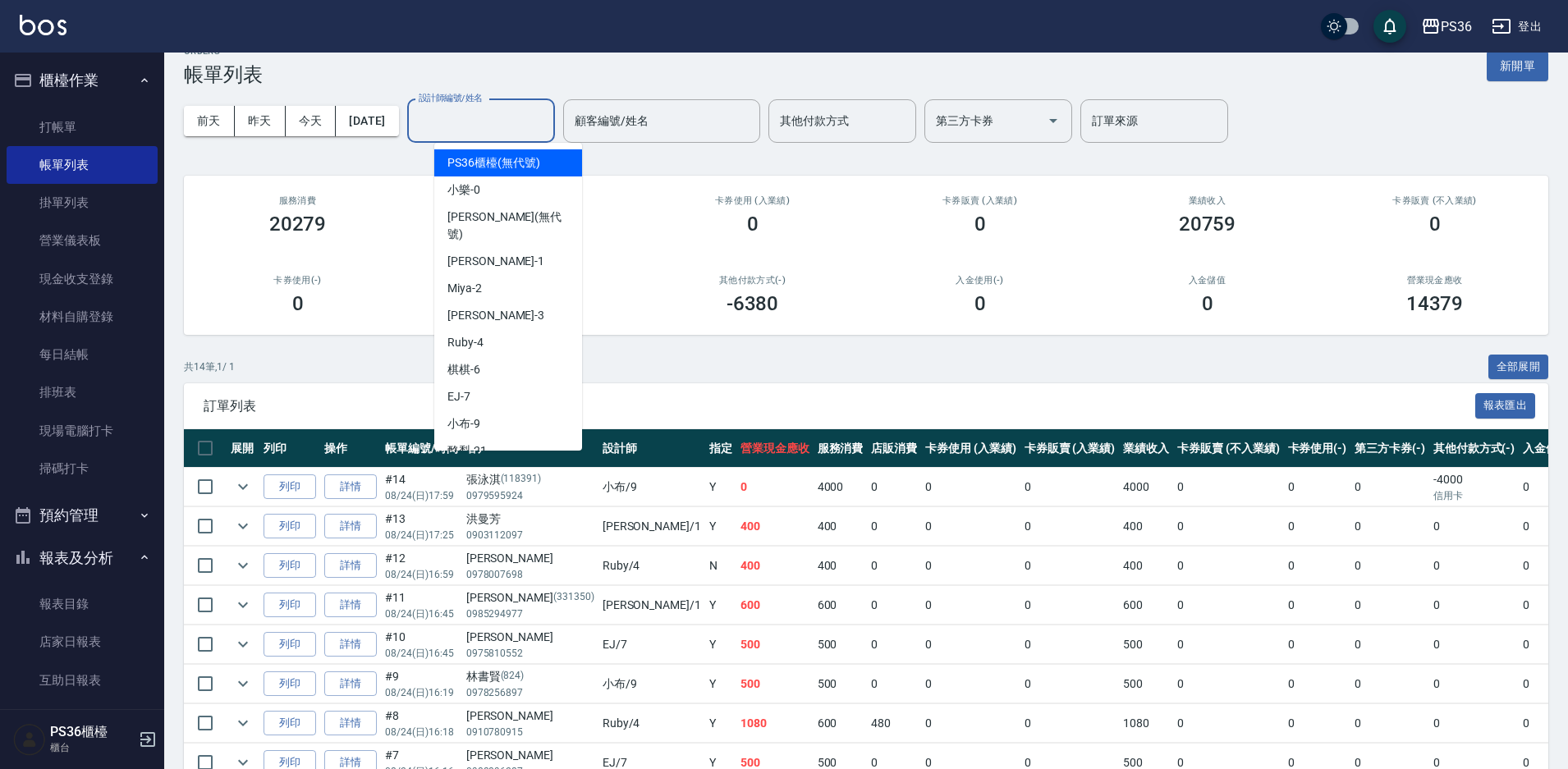
click at [488, 126] on input "設計師編號/姓名" at bounding box center [481, 120] width 133 height 29
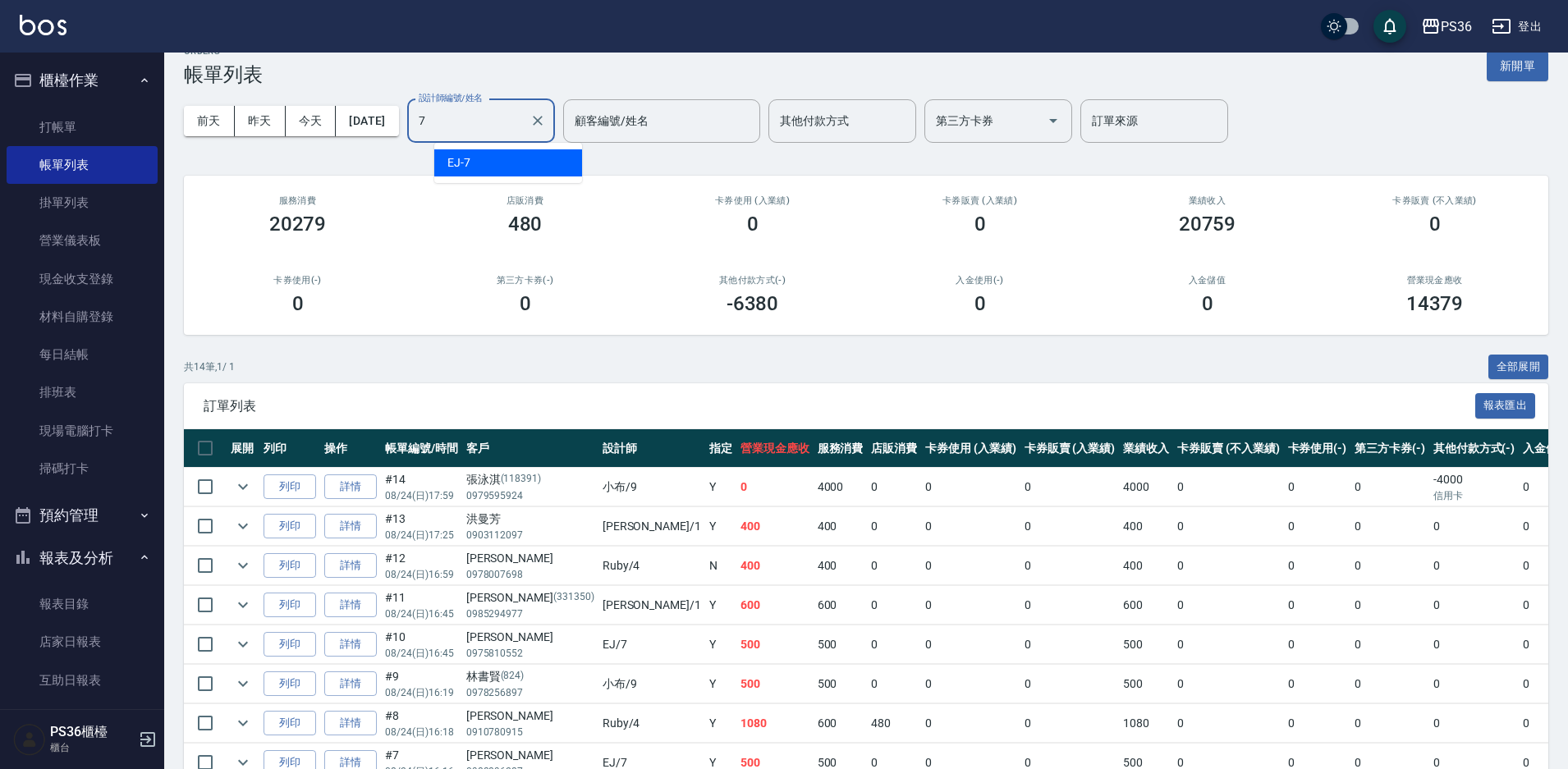
click at [515, 160] on div "EJ -7" at bounding box center [508, 163] width 148 height 27
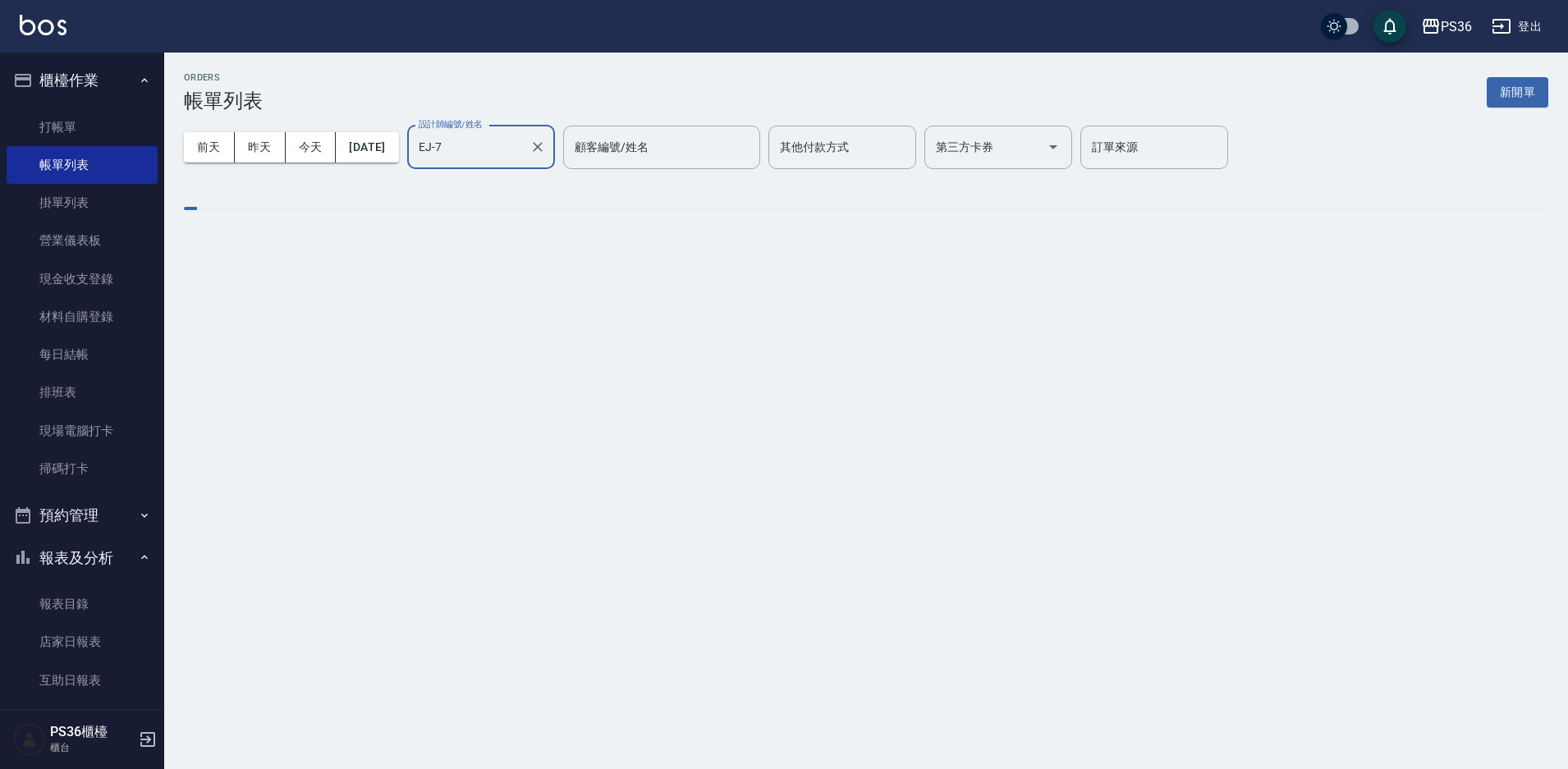
scroll to position [0, 0]
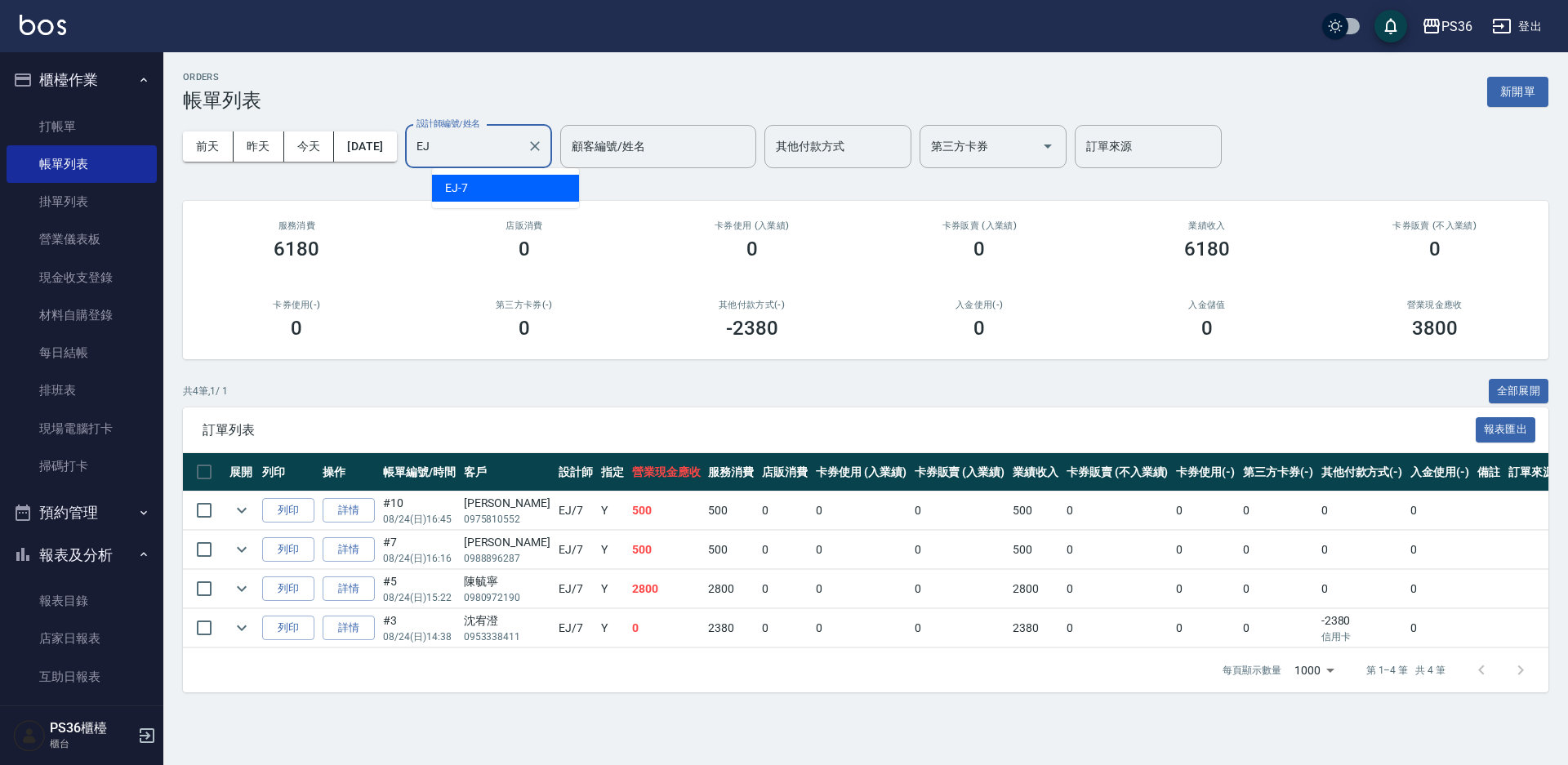
type input "E"
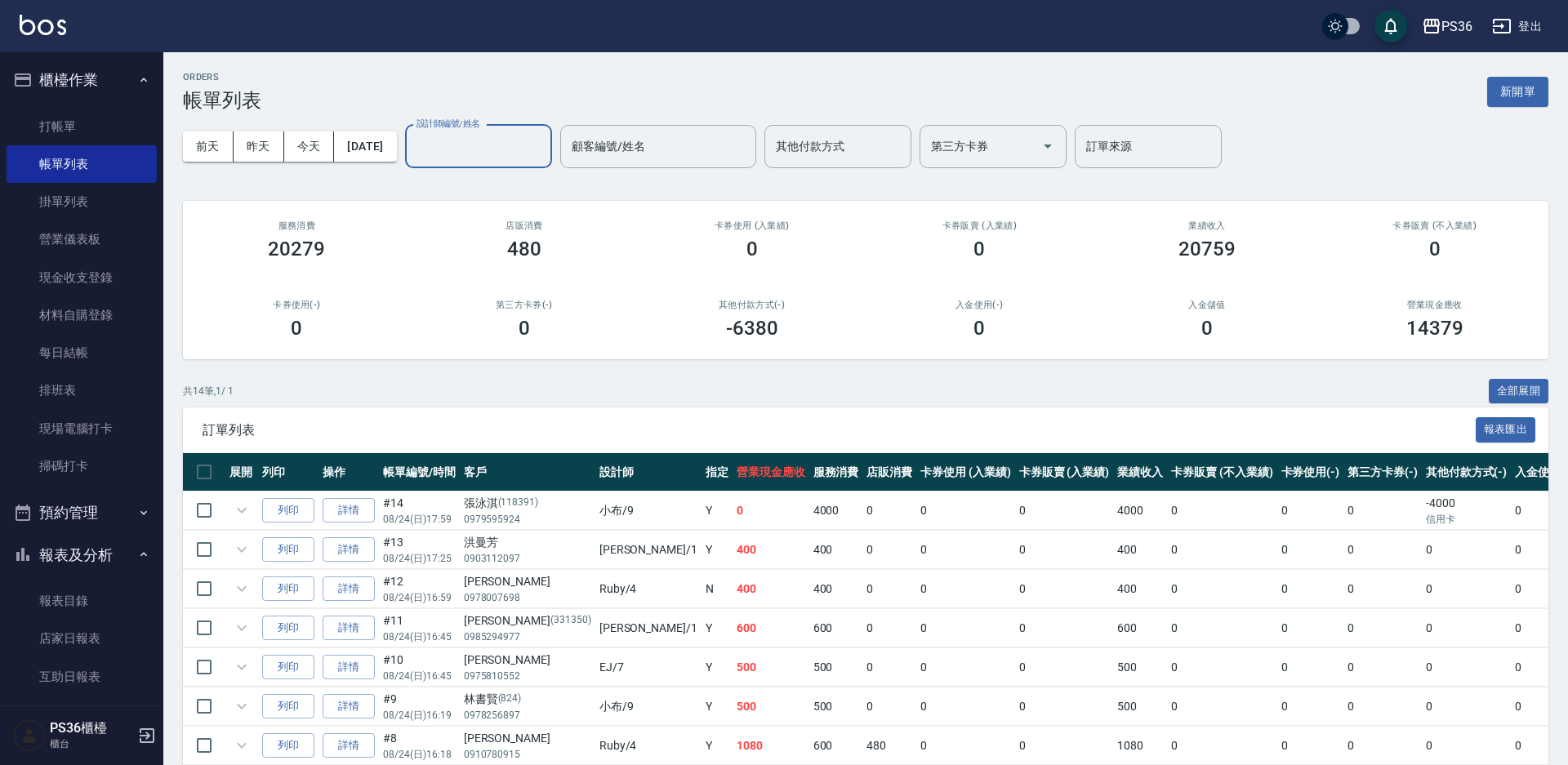
click at [544, 149] on input "設計師編號/姓名" at bounding box center [478, 146] width 132 height 29
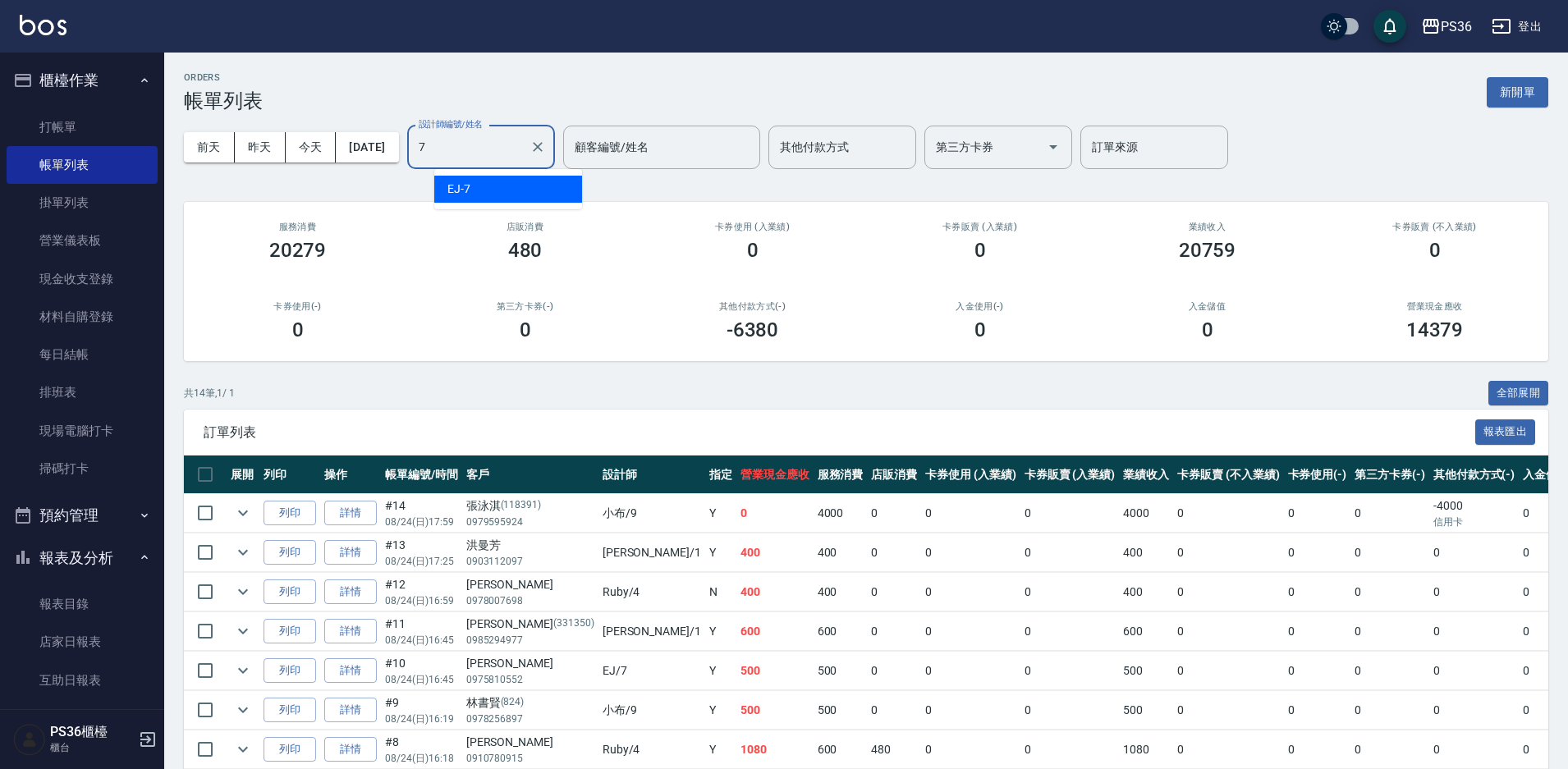
click at [455, 182] on span "EJ -7" at bounding box center [459, 189] width 23 height 17
type input "EJ-7"
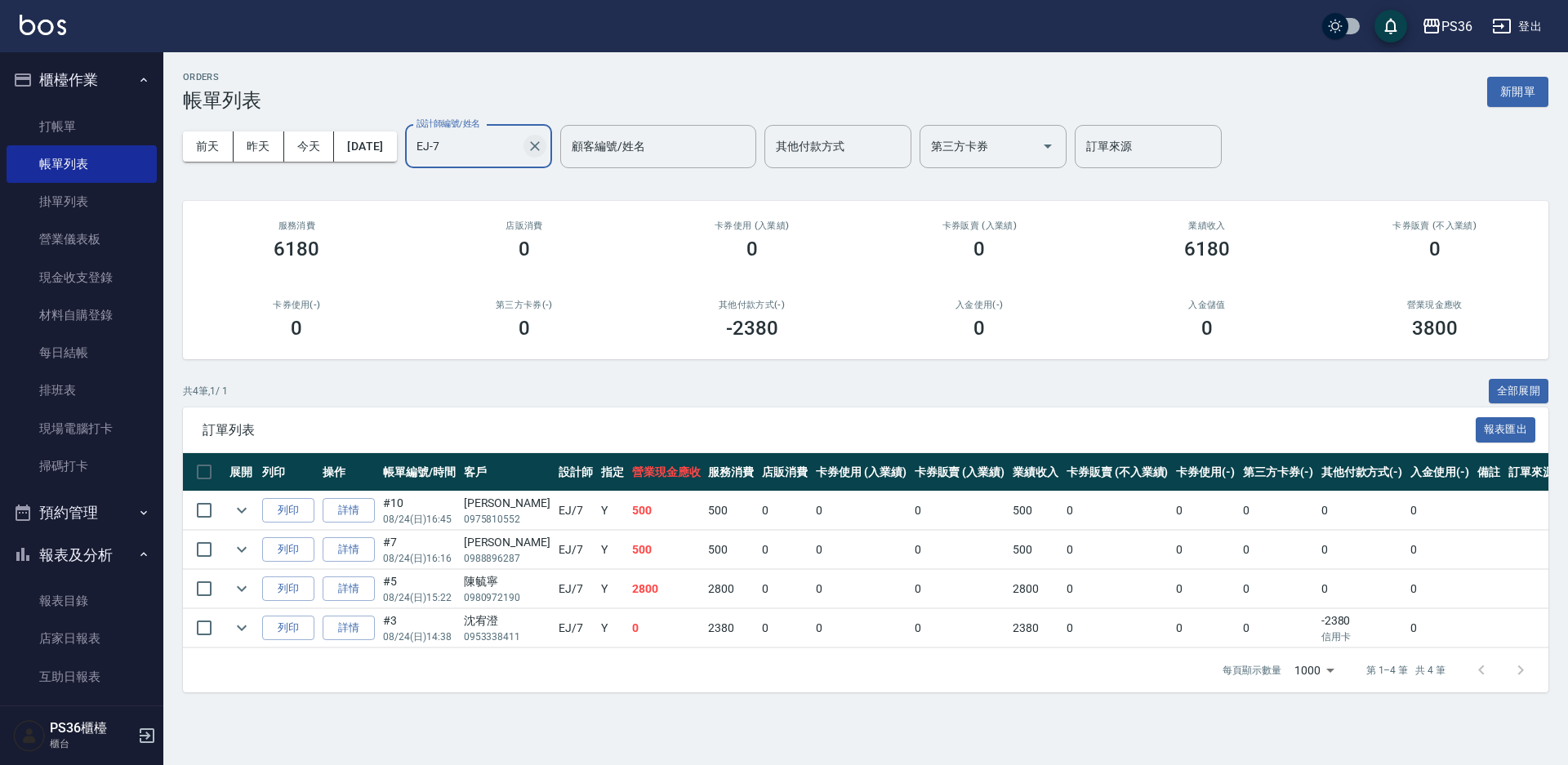
click at [543, 141] on icon "Clear" at bounding box center [534, 146] width 16 height 16
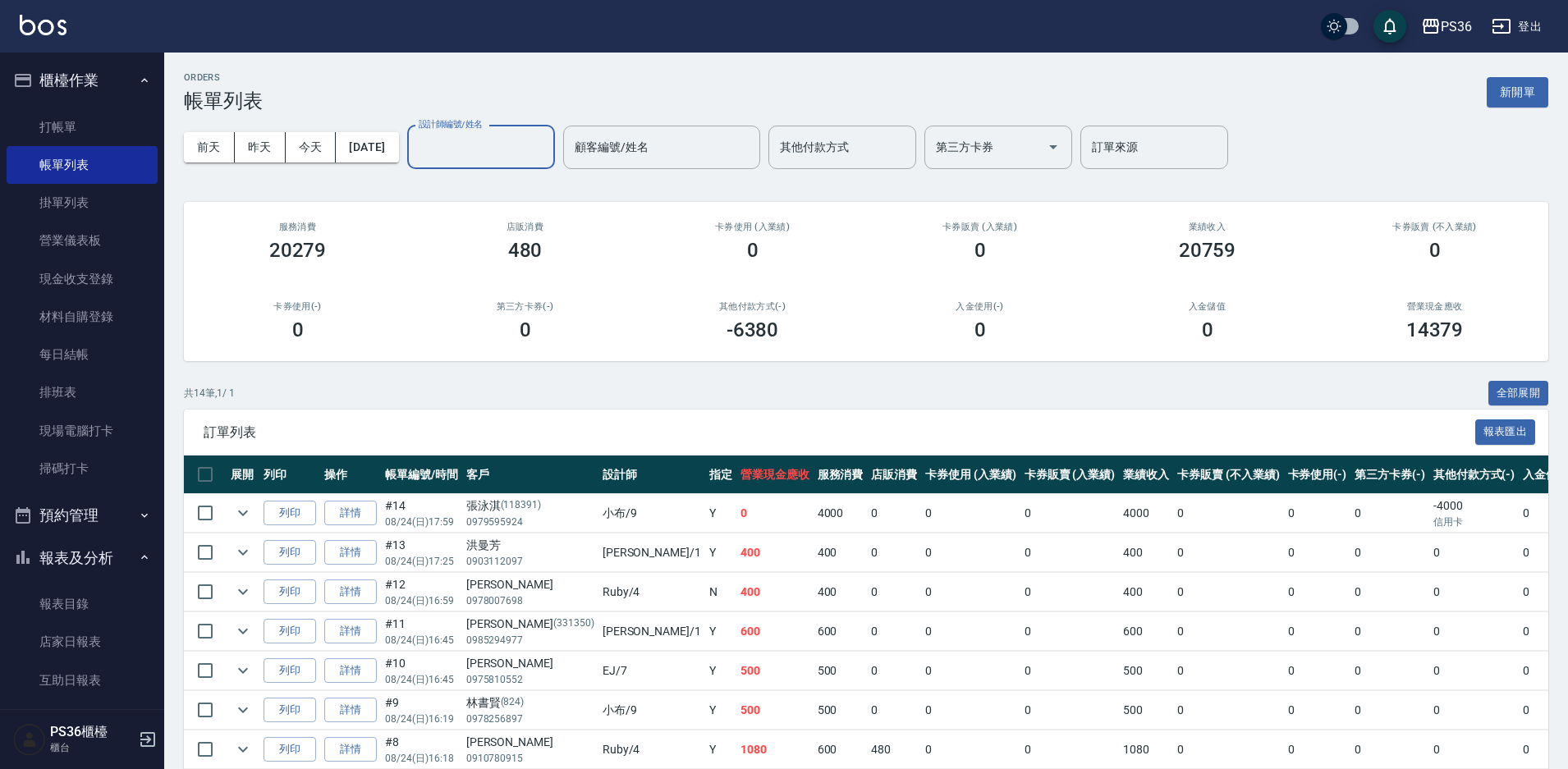
type input "2"
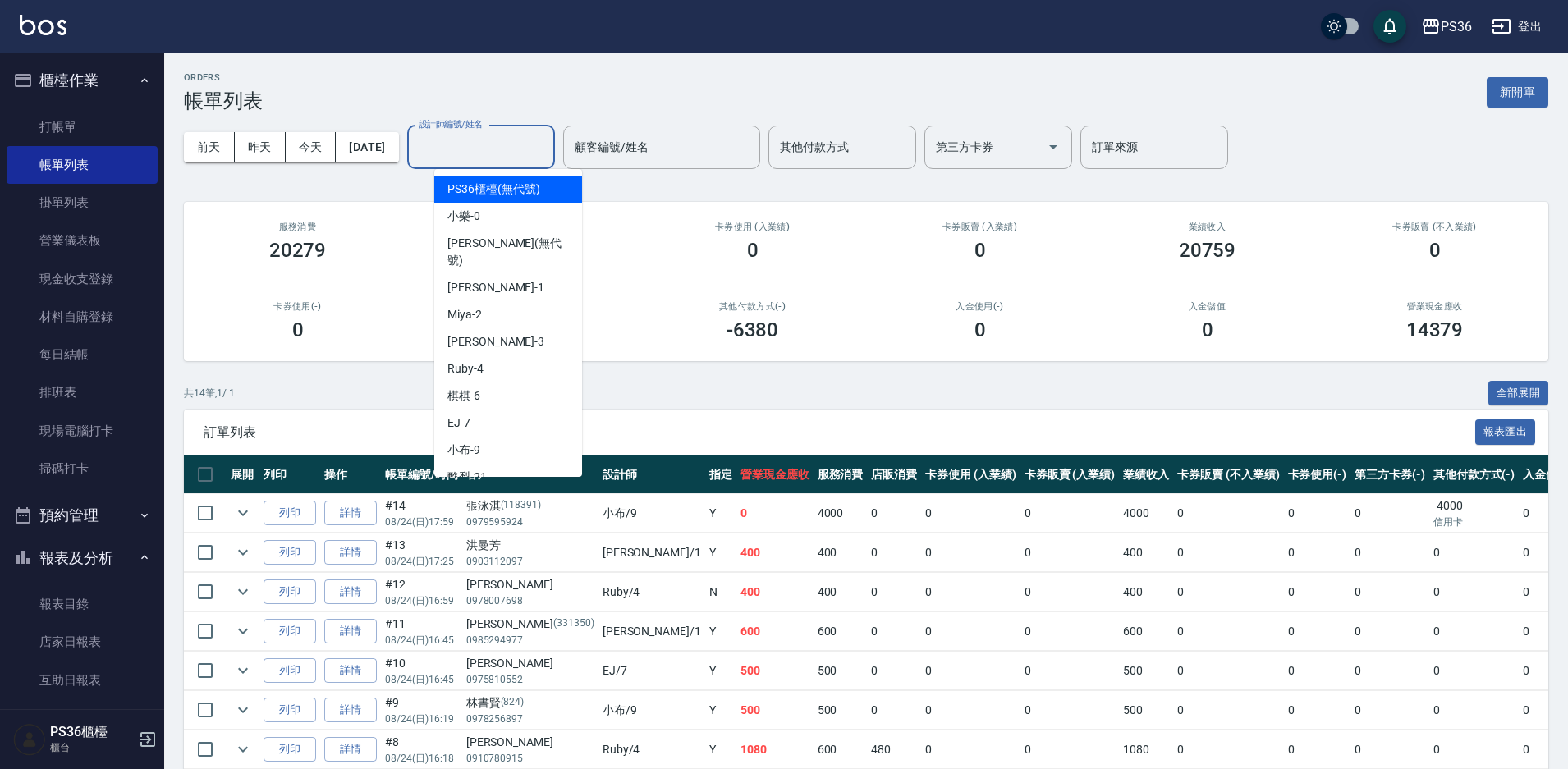
type input "4"
type input "1"
type input "0"
click at [505, 158] on input "設計師編號/姓名" at bounding box center [481, 147] width 133 height 29
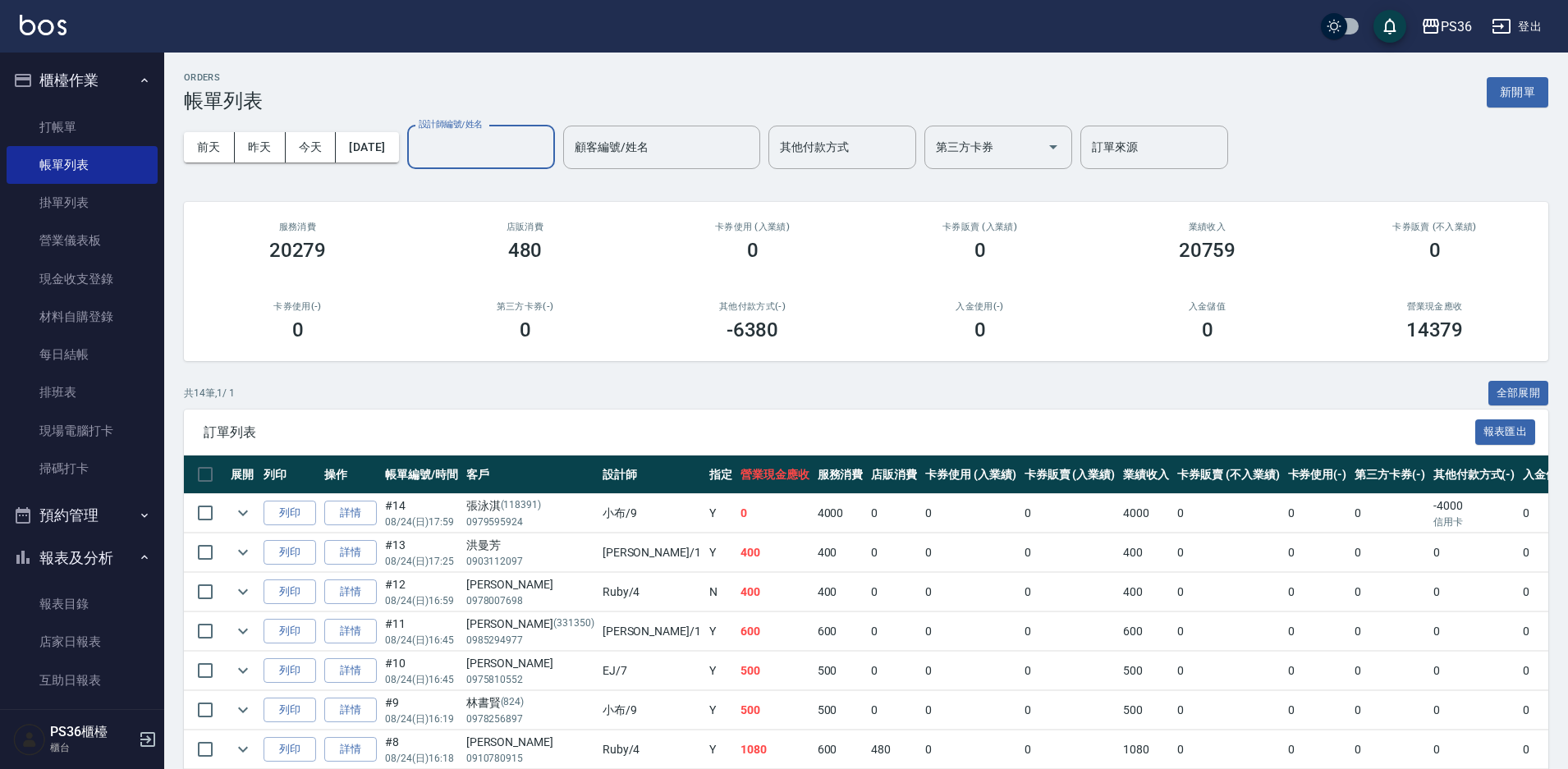
click at [539, 144] on input "設計師編號/姓名" at bounding box center [481, 147] width 133 height 29
click at [518, 190] on div "EJ -7" at bounding box center [508, 189] width 148 height 27
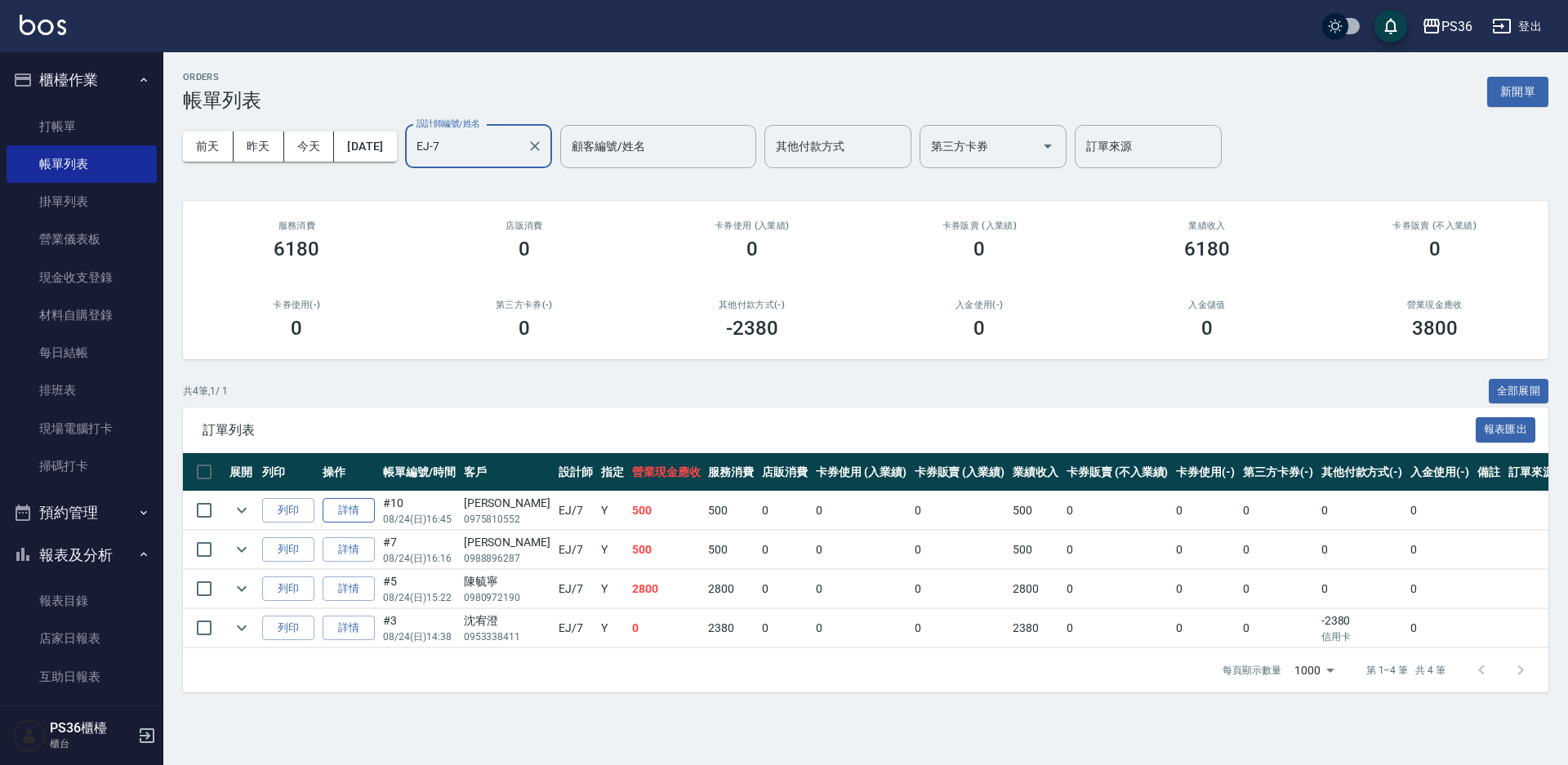
type input "EJ-7"
click at [344, 507] on link "詳情" at bounding box center [349, 510] width 52 height 25
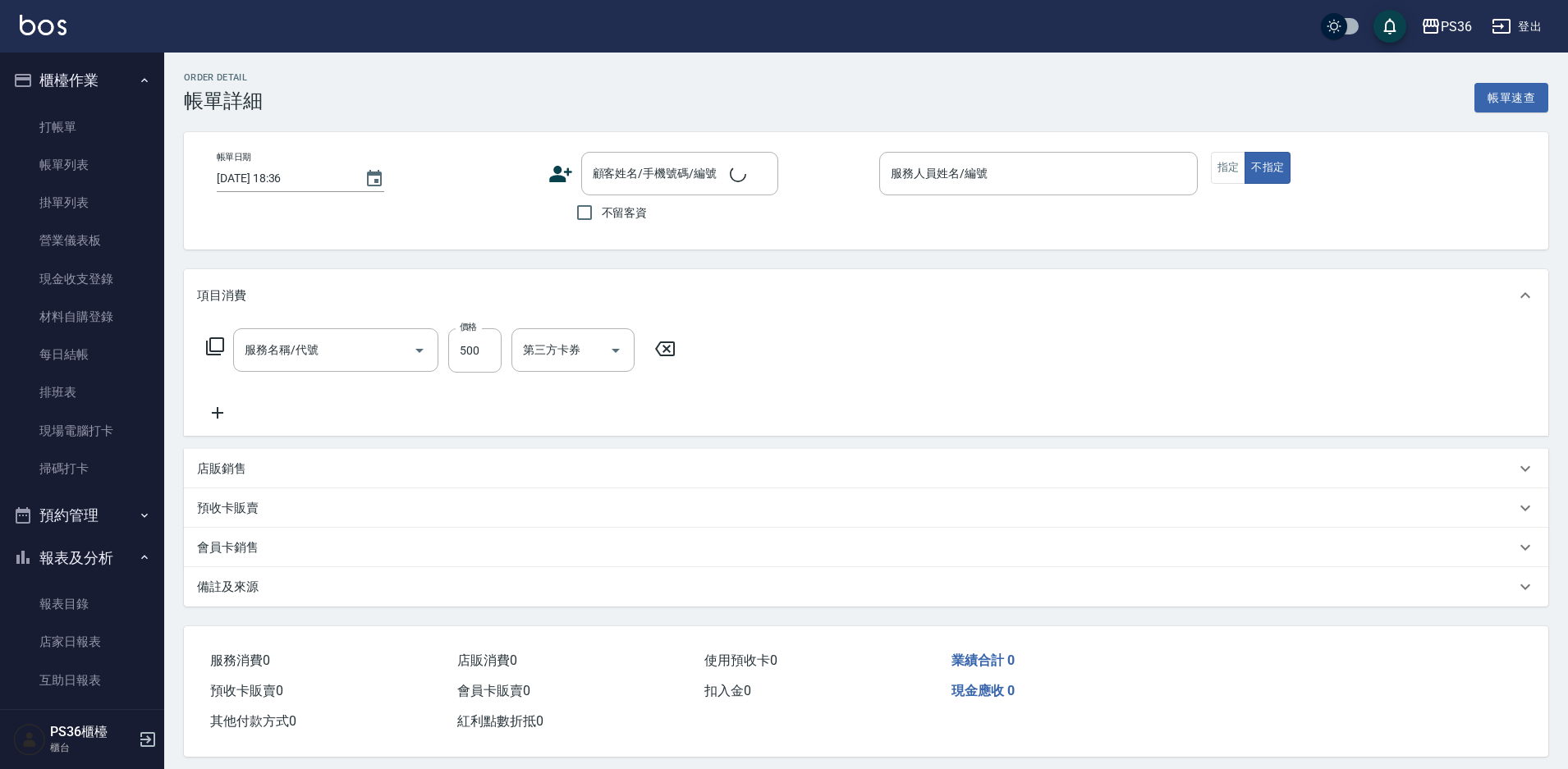
type input "[DATE] 16:45"
type input "EJ-7"
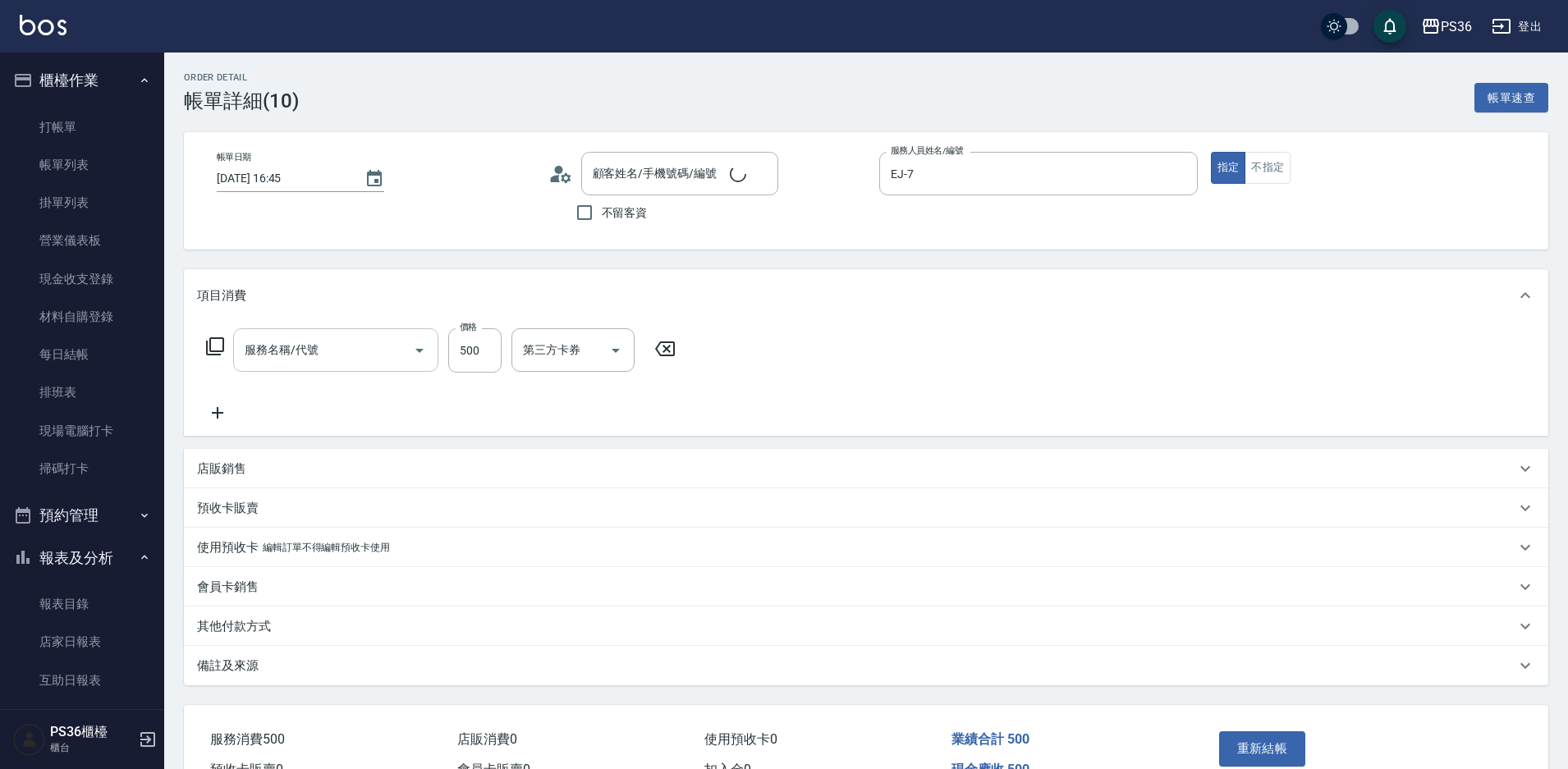
type input "B級洗剪(103)"
type input "[PERSON_NAME]/0975810552/"
click at [575, 352] on input "洗-1" at bounding box center [561, 350] width 84 height 29
type input "22"
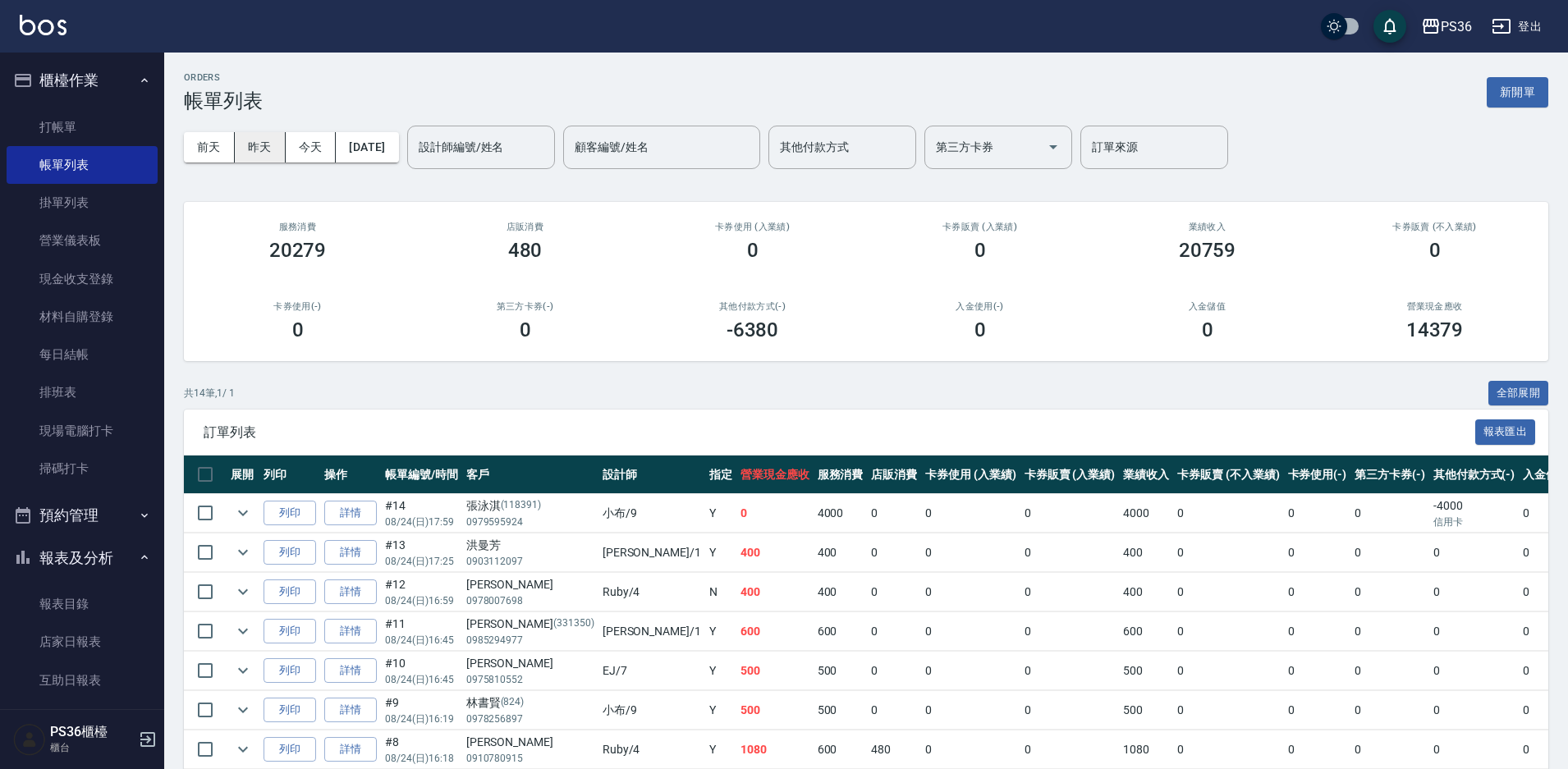
click at [260, 142] on button "昨天" at bounding box center [261, 148] width 51 height 30
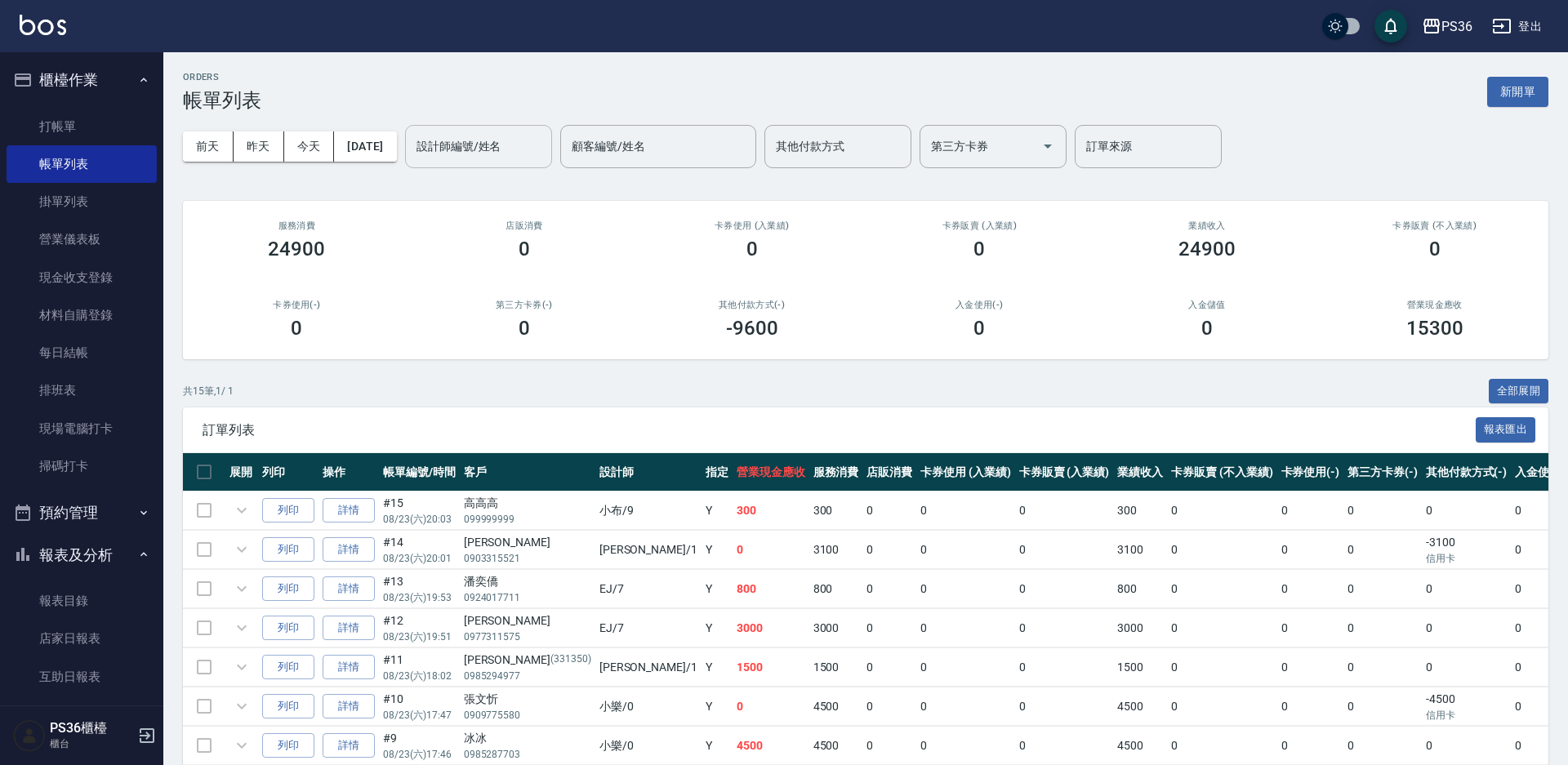
click at [531, 161] on div "設計師編號/姓名" at bounding box center [478, 147] width 147 height 43
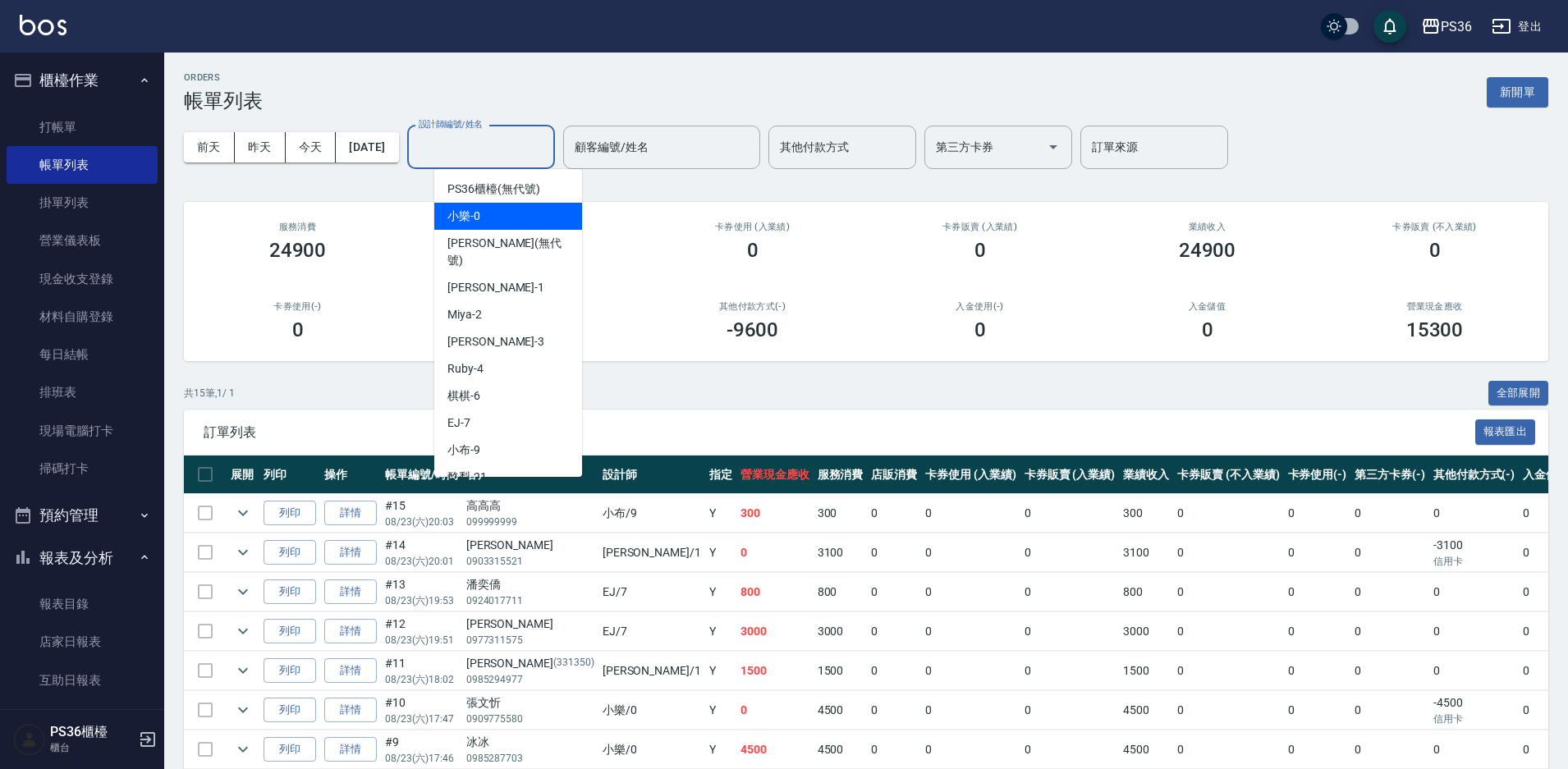
click at [520, 228] on div "小樂 -0" at bounding box center [508, 216] width 148 height 27
type input "小樂-0"
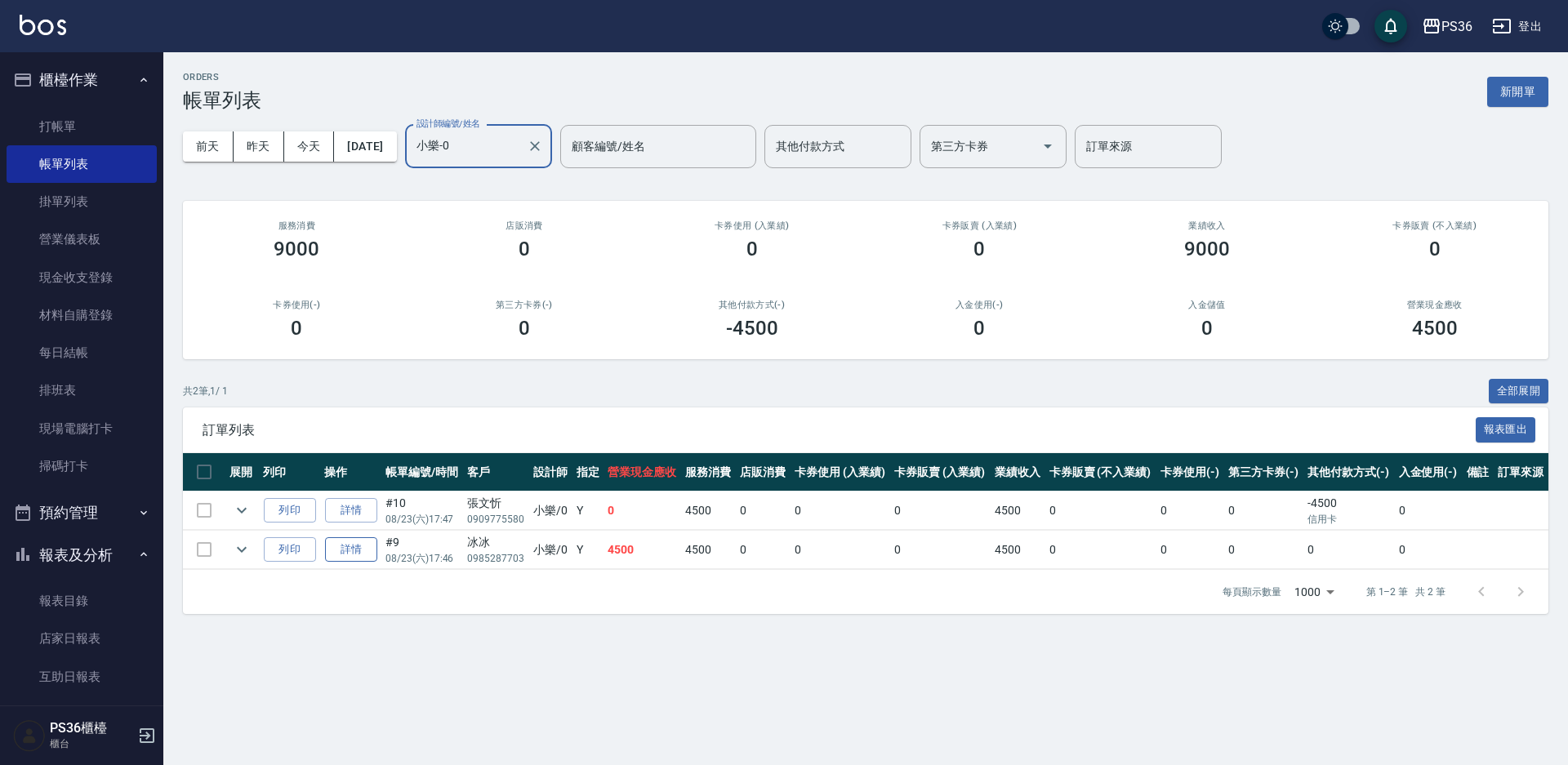
click at [350, 549] on link "詳情" at bounding box center [351, 549] width 52 height 25
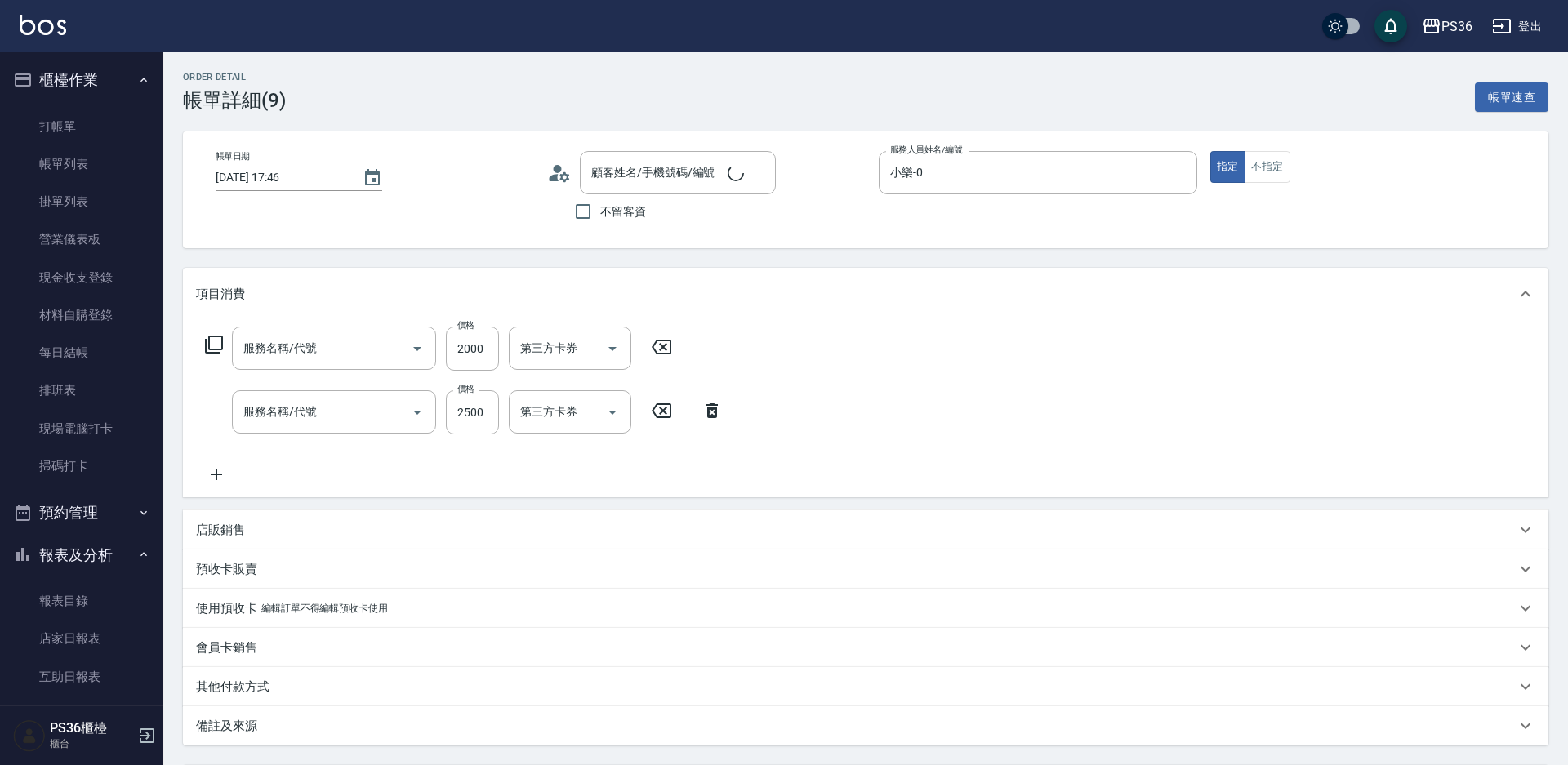
type input "[DATE] 17:46"
type input "小樂-0"
type input "退色肩上(513)"
type input "旗艦染髮(107)"
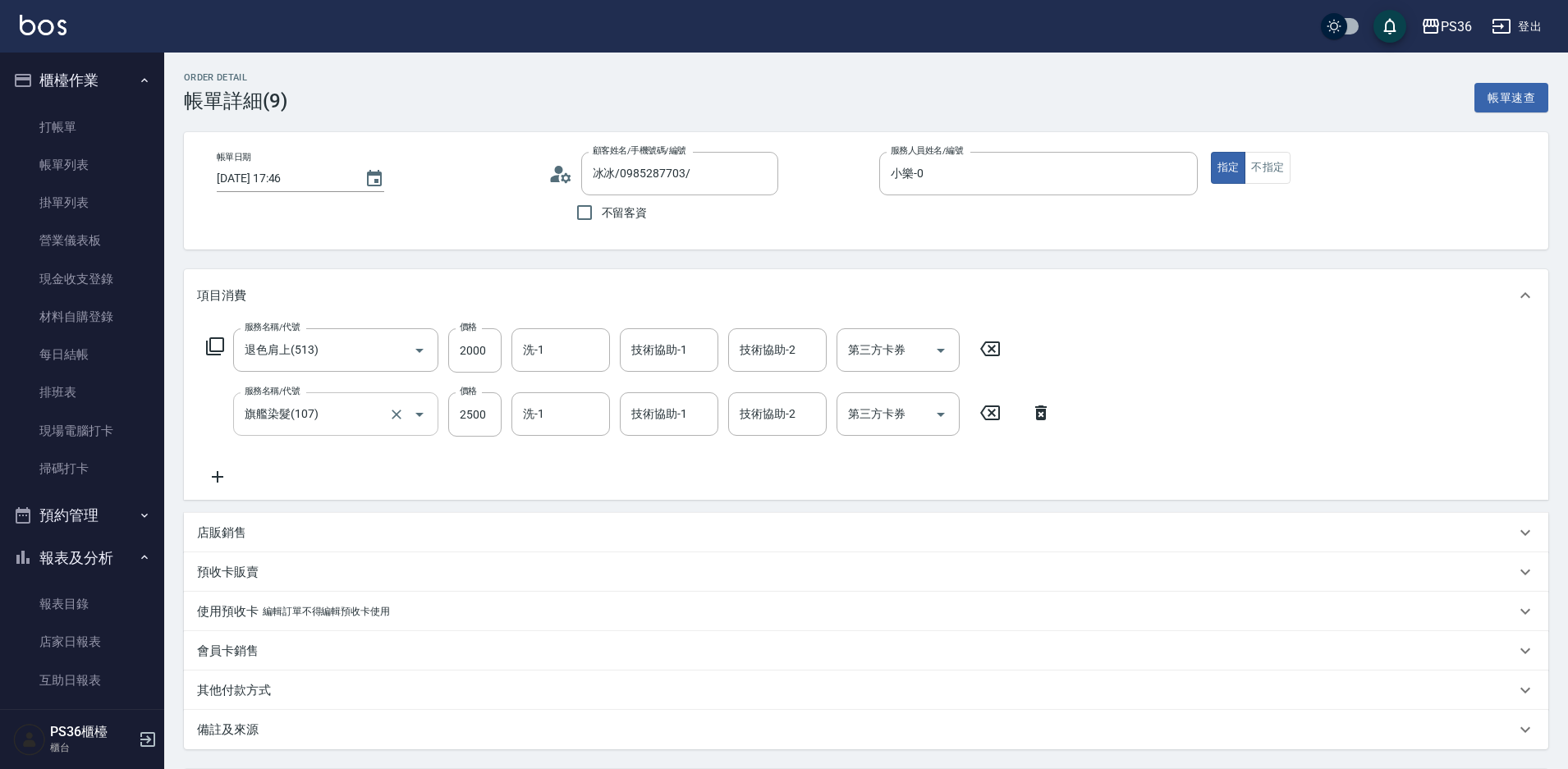
type input "冰冰/0985287703/"
click at [681, 366] on div "技術協助-1" at bounding box center [669, 350] width 99 height 43
click at [669, 400] on div "[PERSON_NAME]-22" at bounding box center [669, 391] width 99 height 27
type input "[PERSON_NAME]-22"
click at [661, 421] on input "技術協助-1" at bounding box center [669, 414] width 84 height 29
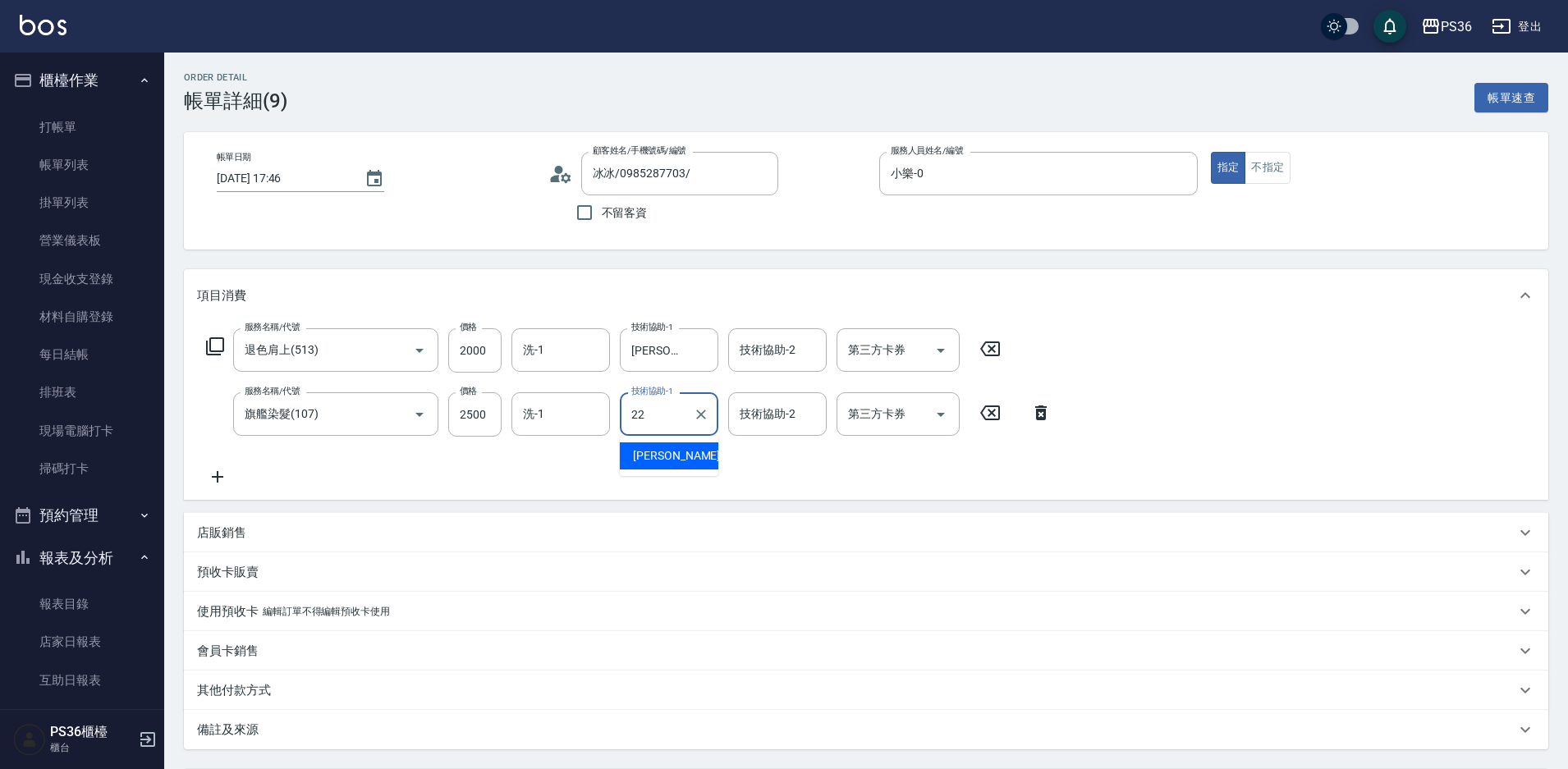
click at [659, 457] on span "[PERSON_NAME]-22" at bounding box center [685, 456] width 103 height 17
type input "[PERSON_NAME]-22"
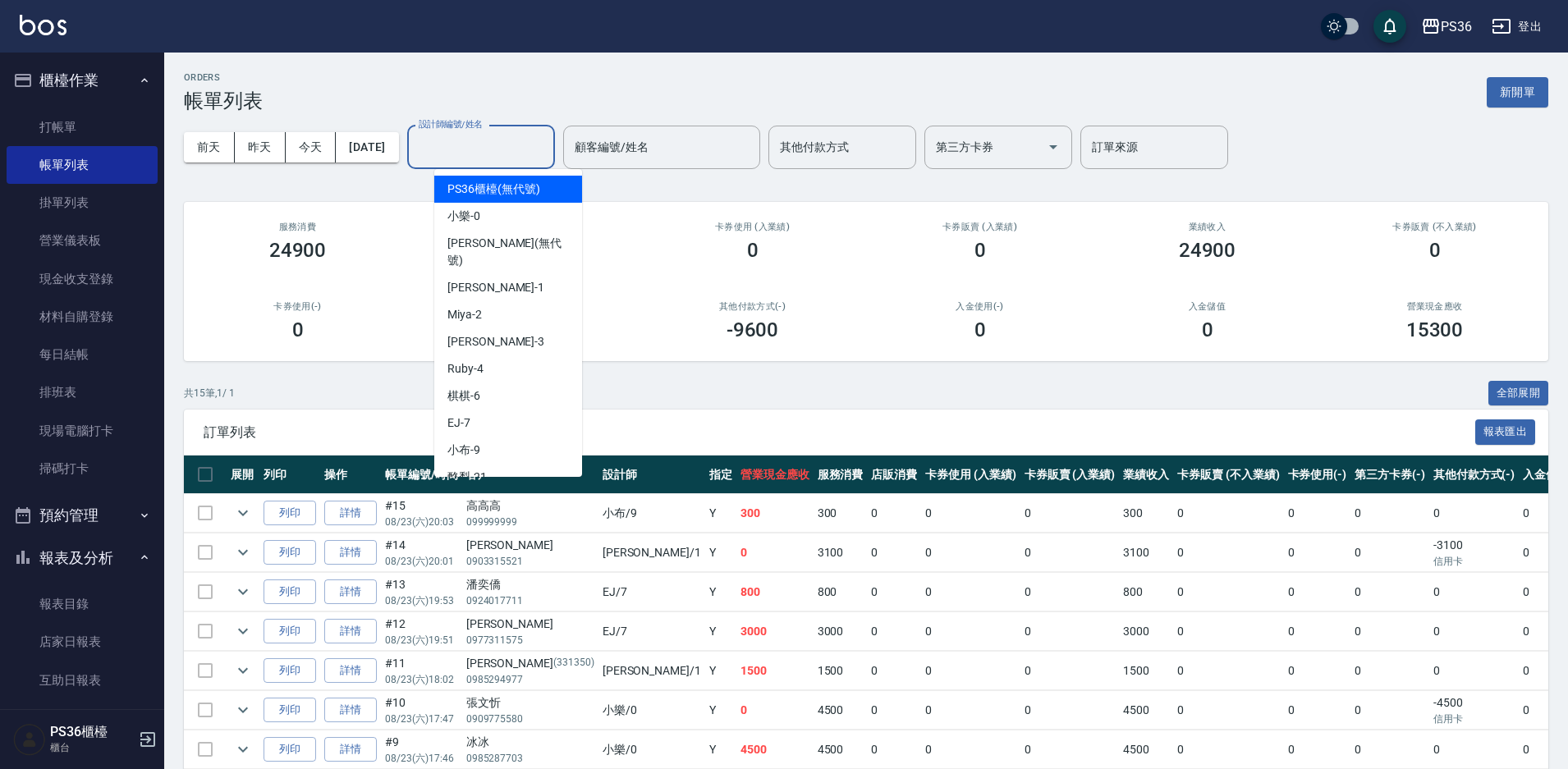
click at [539, 151] on input "設計師編號/姓名" at bounding box center [481, 147] width 133 height 29
click at [515, 212] on div "小樂 -0" at bounding box center [508, 216] width 148 height 27
type input "小樂-0"
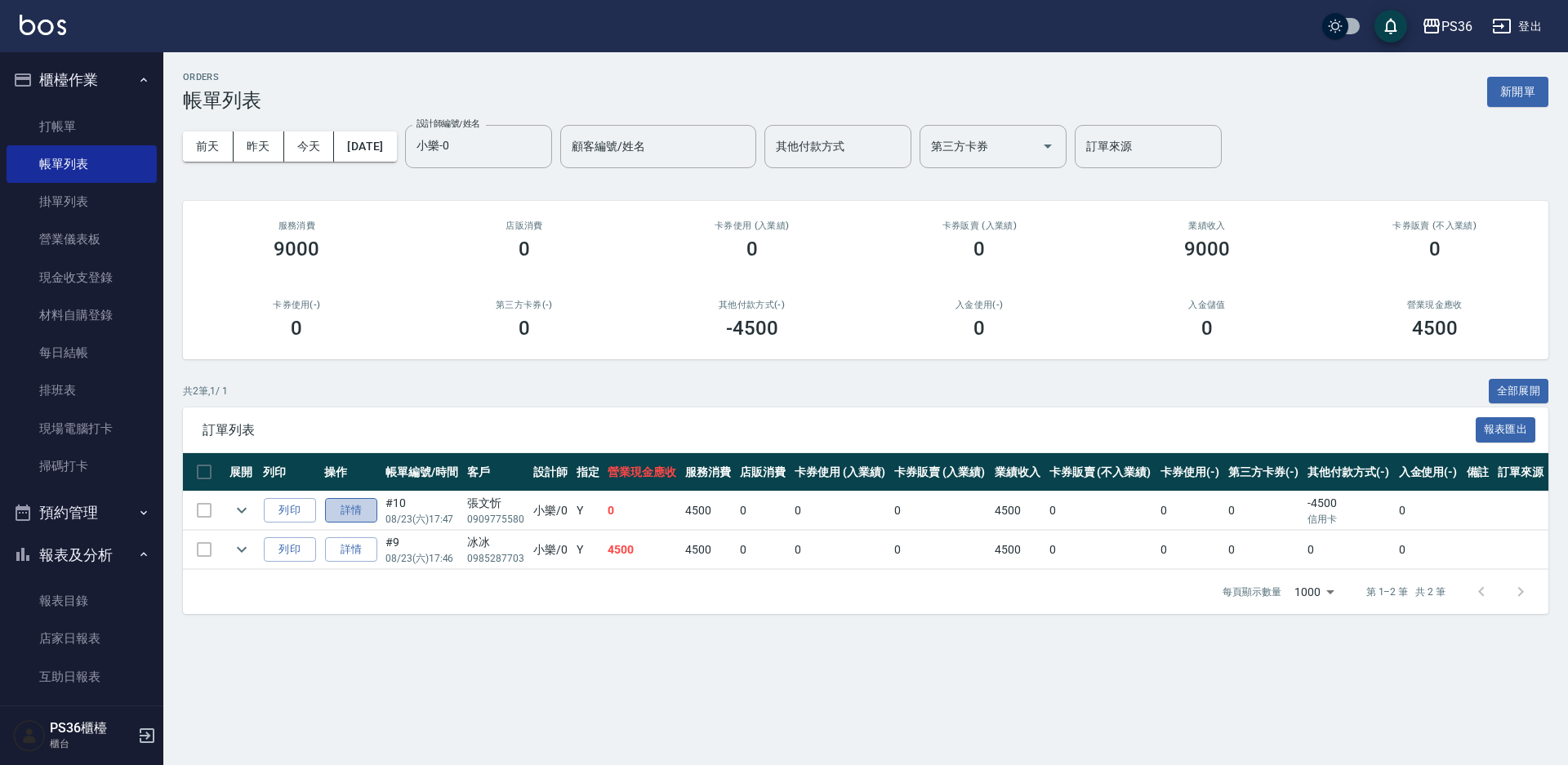
click at [369, 512] on link "詳情" at bounding box center [351, 510] width 52 height 25
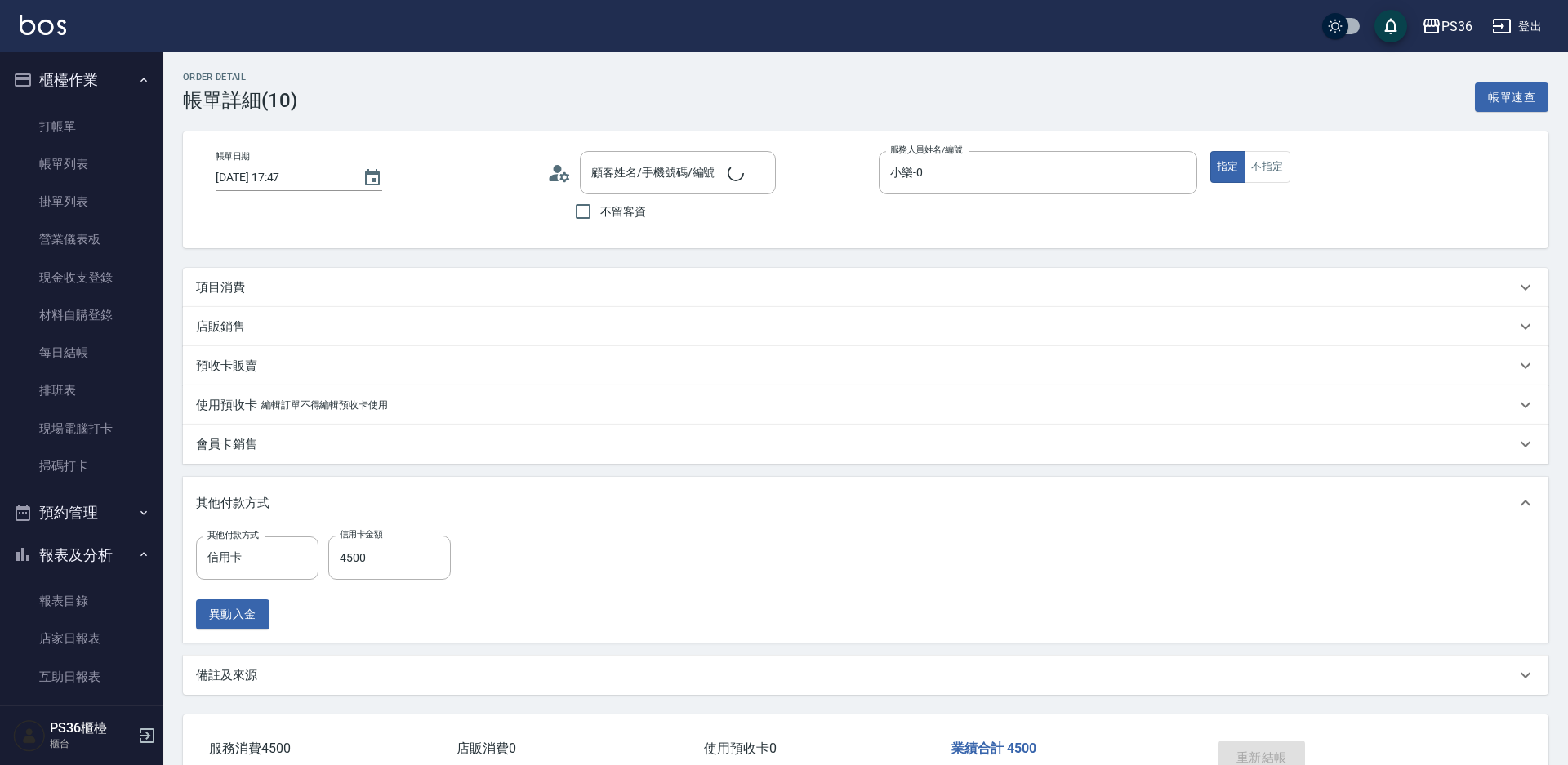
type input "[DATE] 17:47"
type input "小樂-0"
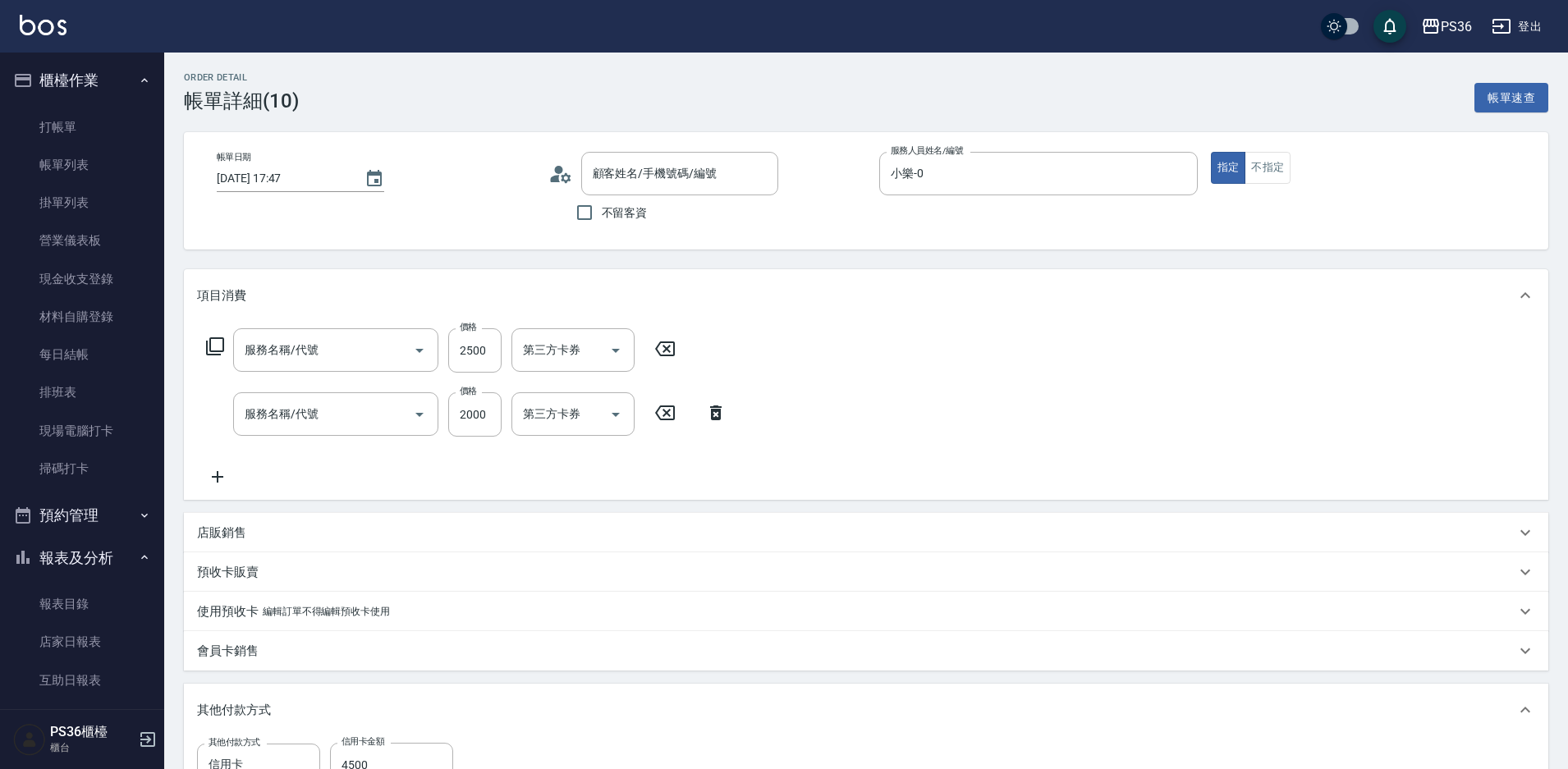
type input "[PERSON_NAME]/0909775580/"
type input "拆接髮(402)"
type input "頂級染髮(106)"
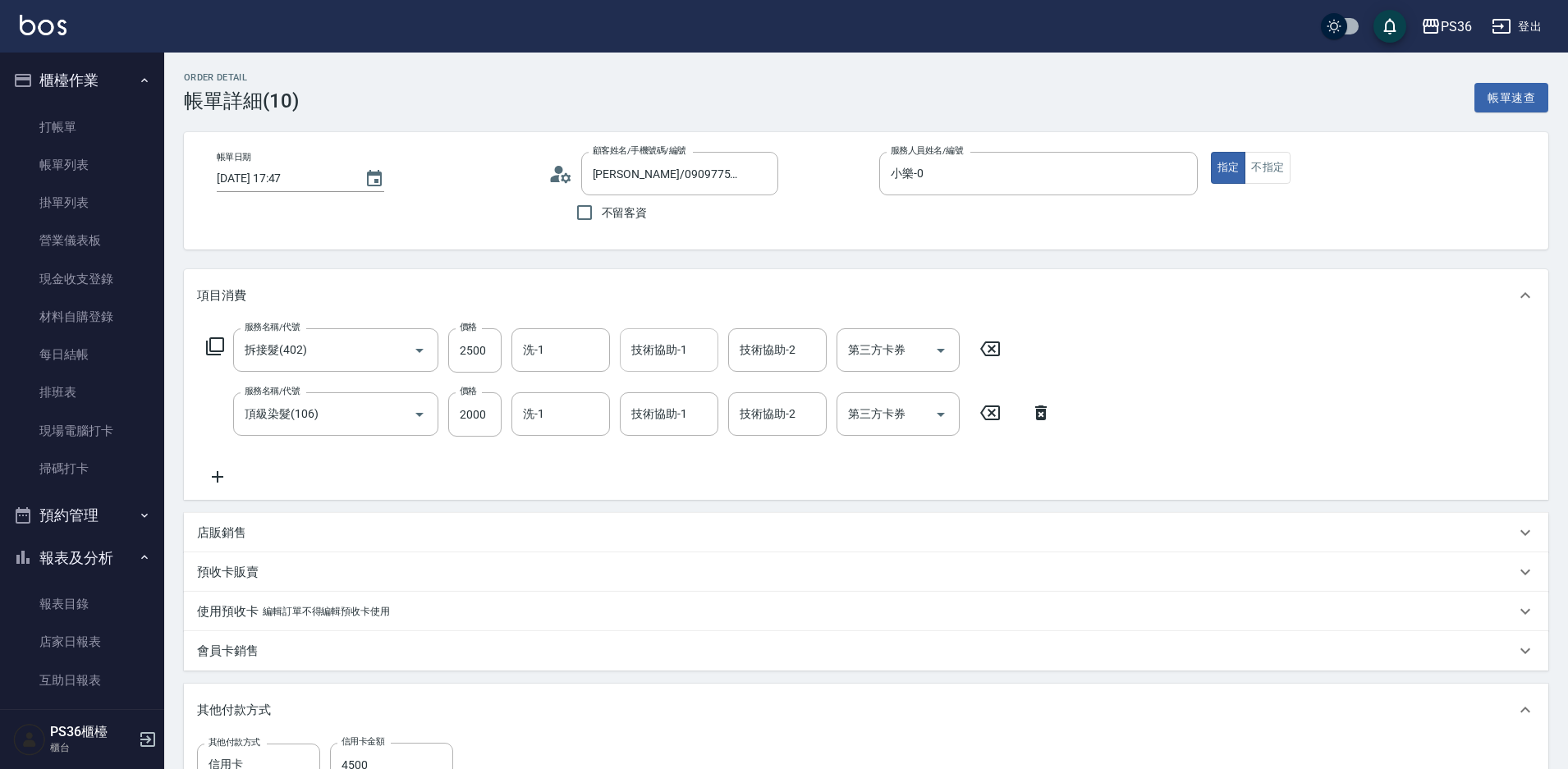
click at [691, 342] on input "技術協助-1" at bounding box center [669, 350] width 84 height 29
click at [688, 386] on div "[PERSON_NAME]-22" at bounding box center [669, 391] width 99 height 27
type input "[PERSON_NAME]-22"
click at [566, 356] on input "洗-1" at bounding box center [561, 350] width 84 height 29
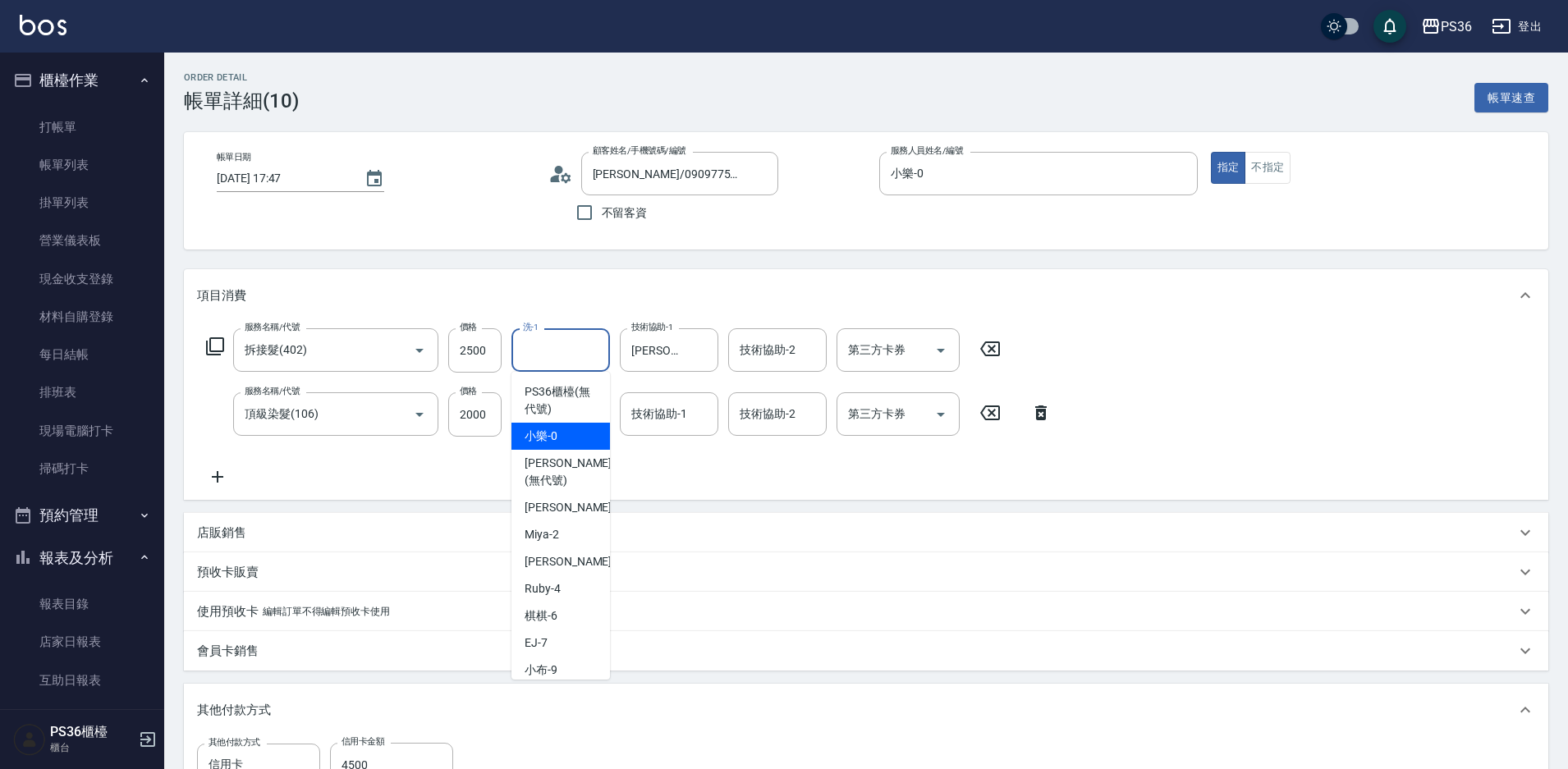
click at [657, 444] on div "服務名稱/代號 拆接髮(402) 服務名稱/代號 價格 2500 價格 洗-1 洗-1 技術協助-1 [PERSON_NAME]-22 技術協助-1 技術協助…" at bounding box center [628, 407] width 864 height 158
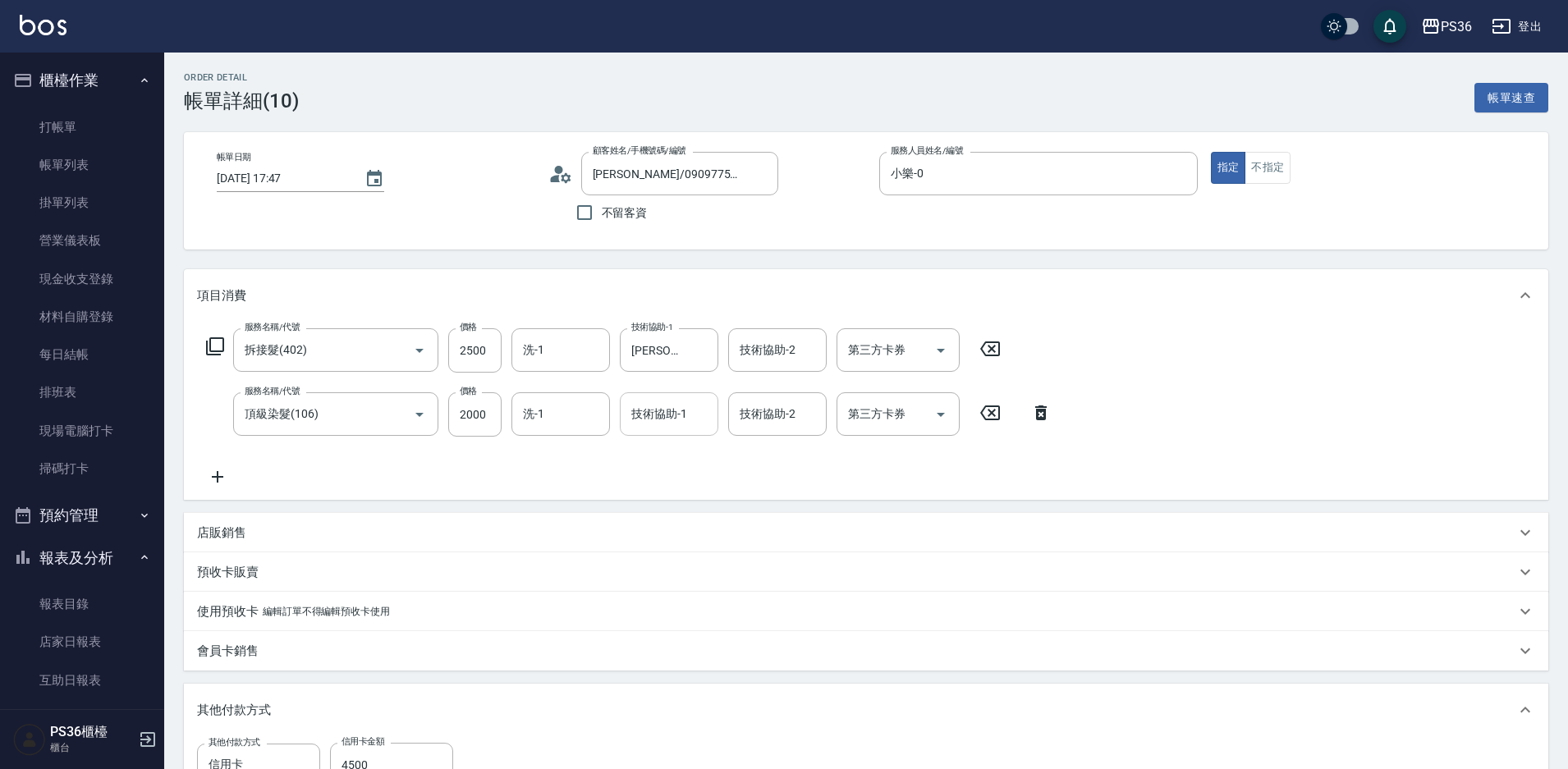
click at [672, 419] on div "技術協助-1 技術協助-1" at bounding box center [669, 414] width 99 height 43
click at [673, 448] on span "[PERSON_NAME]-22" at bounding box center [685, 456] width 103 height 17
type input "[PERSON_NAME]-22"
click at [558, 408] on input "洗-1" at bounding box center [561, 414] width 84 height 29
click at [562, 454] on span "[PERSON_NAME]-22" at bounding box center [577, 456] width 103 height 17
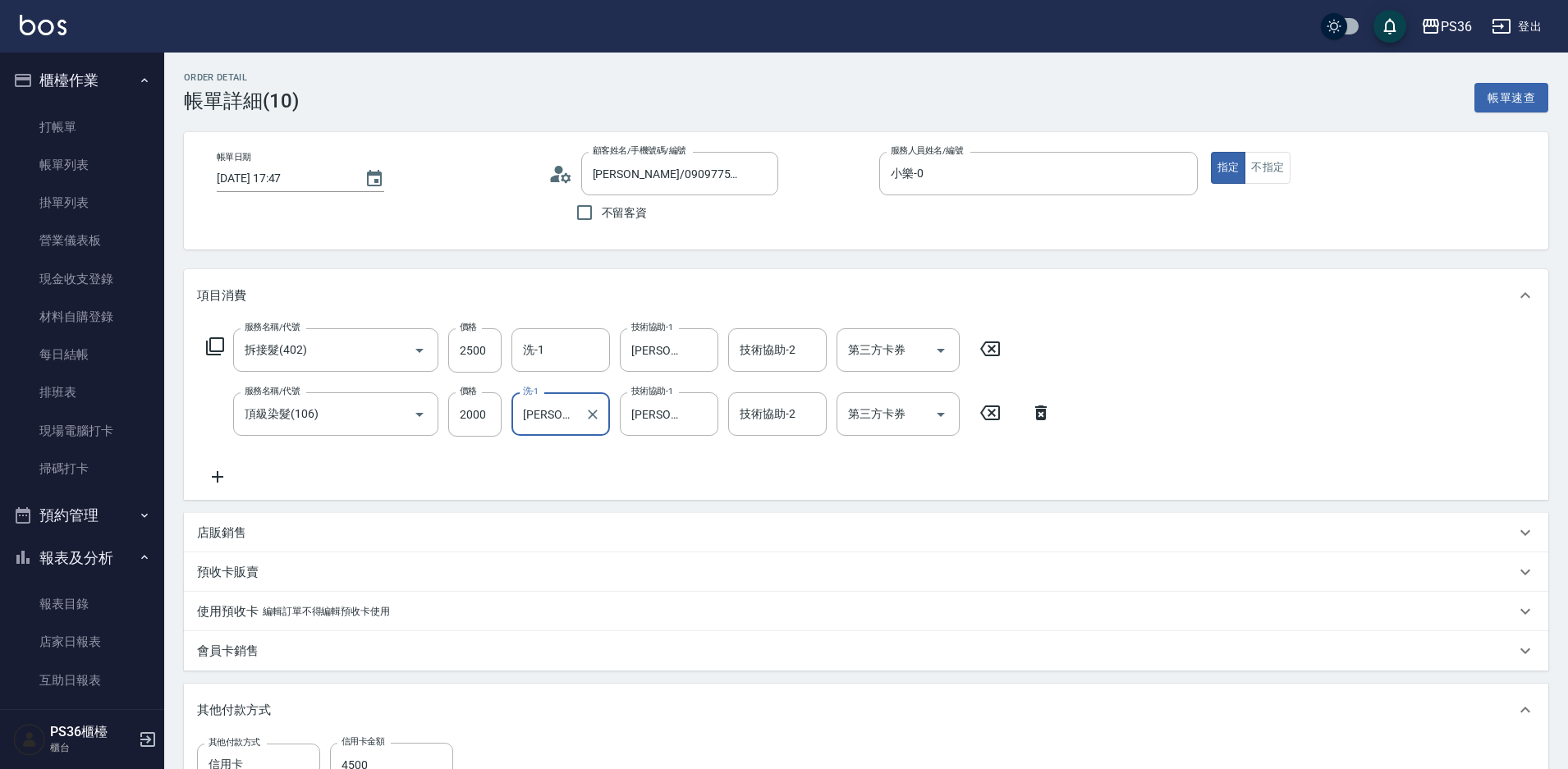
type input "[PERSON_NAME]-22"
click at [568, 297] on div "項目消費" at bounding box center [856, 295] width 1319 height 17
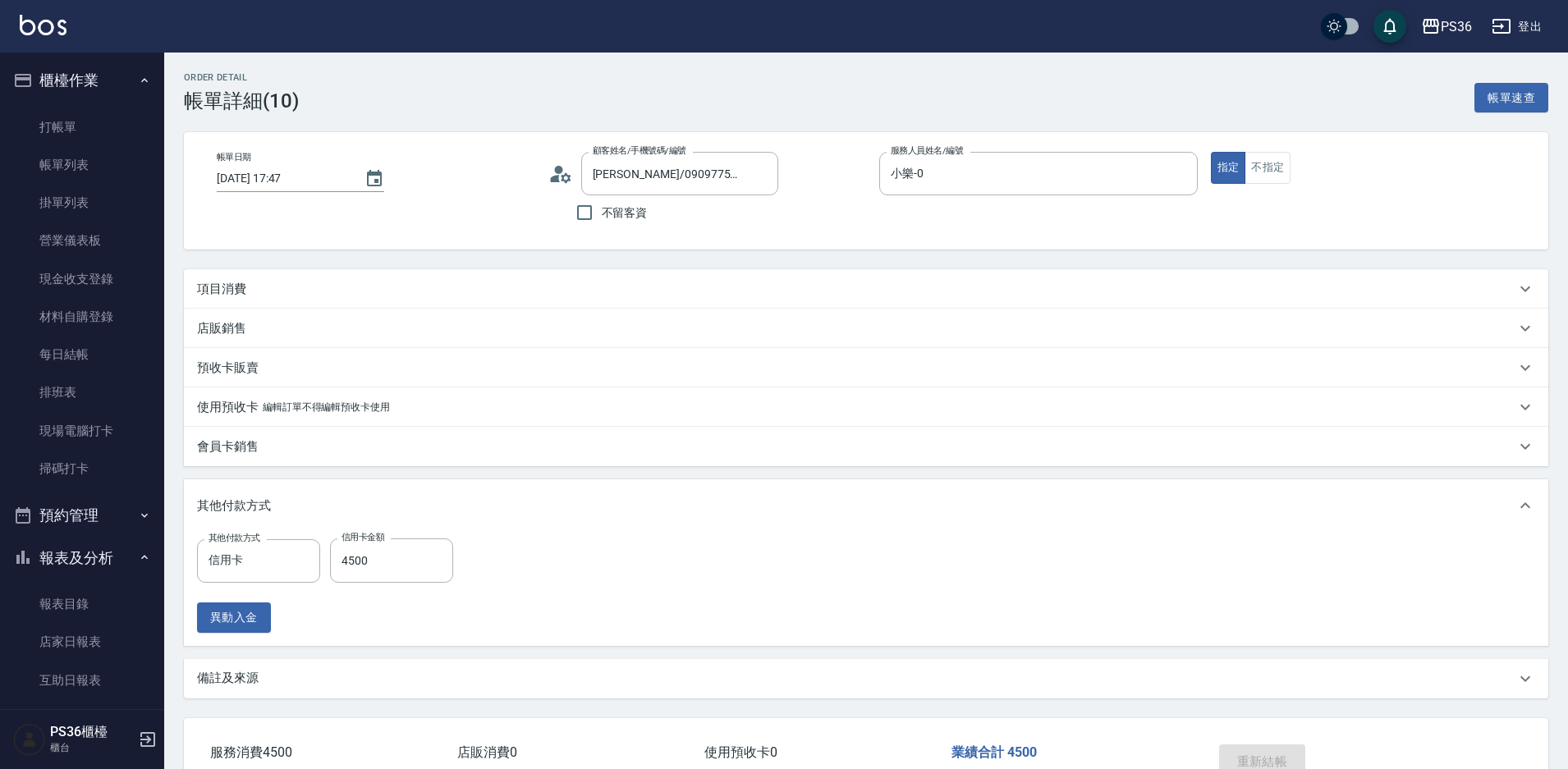
click at [380, 275] on div "項目消費" at bounding box center [866, 289] width 1365 height 39
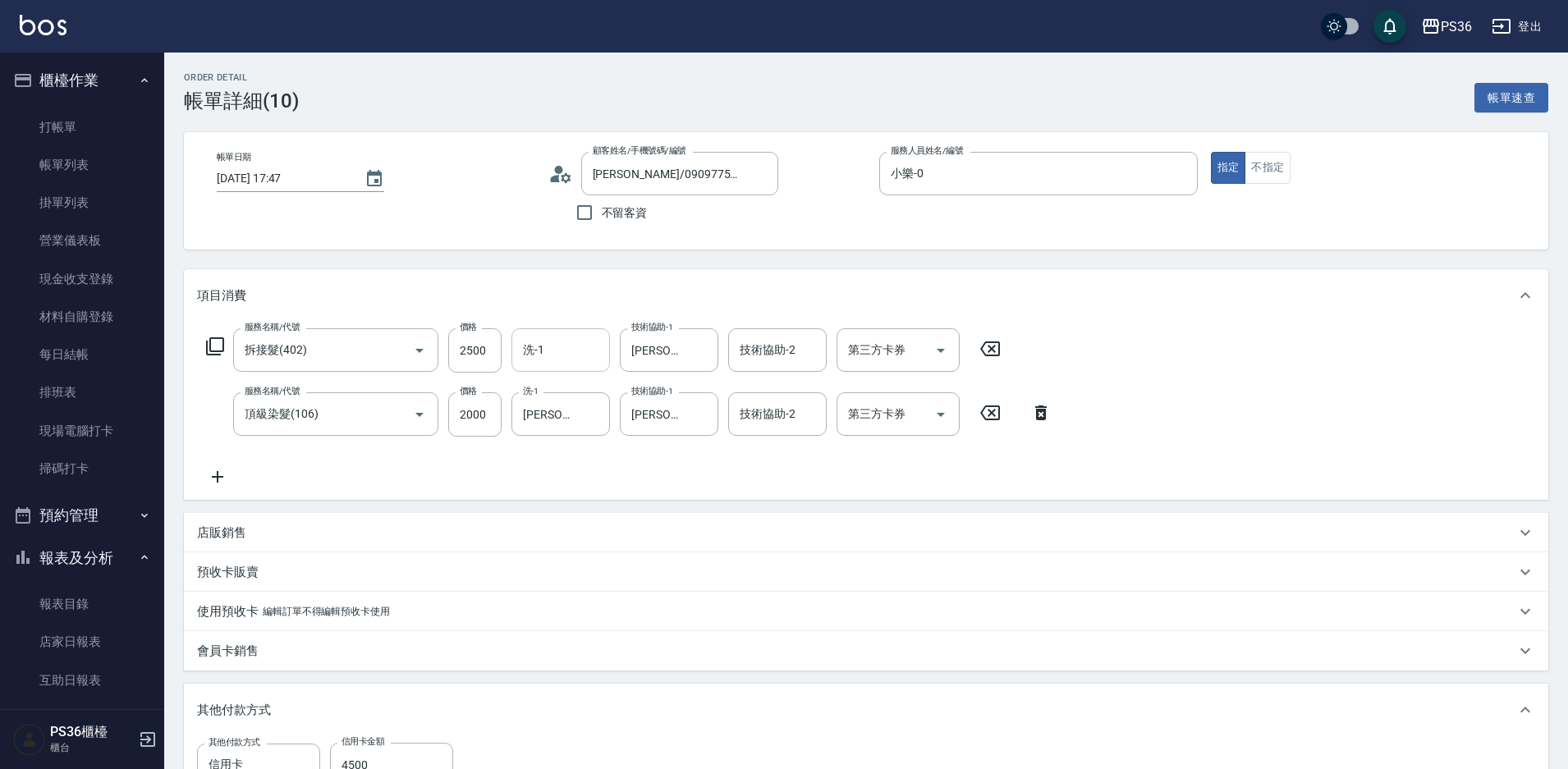
click at [588, 355] on input "洗-1" at bounding box center [561, 350] width 84 height 29
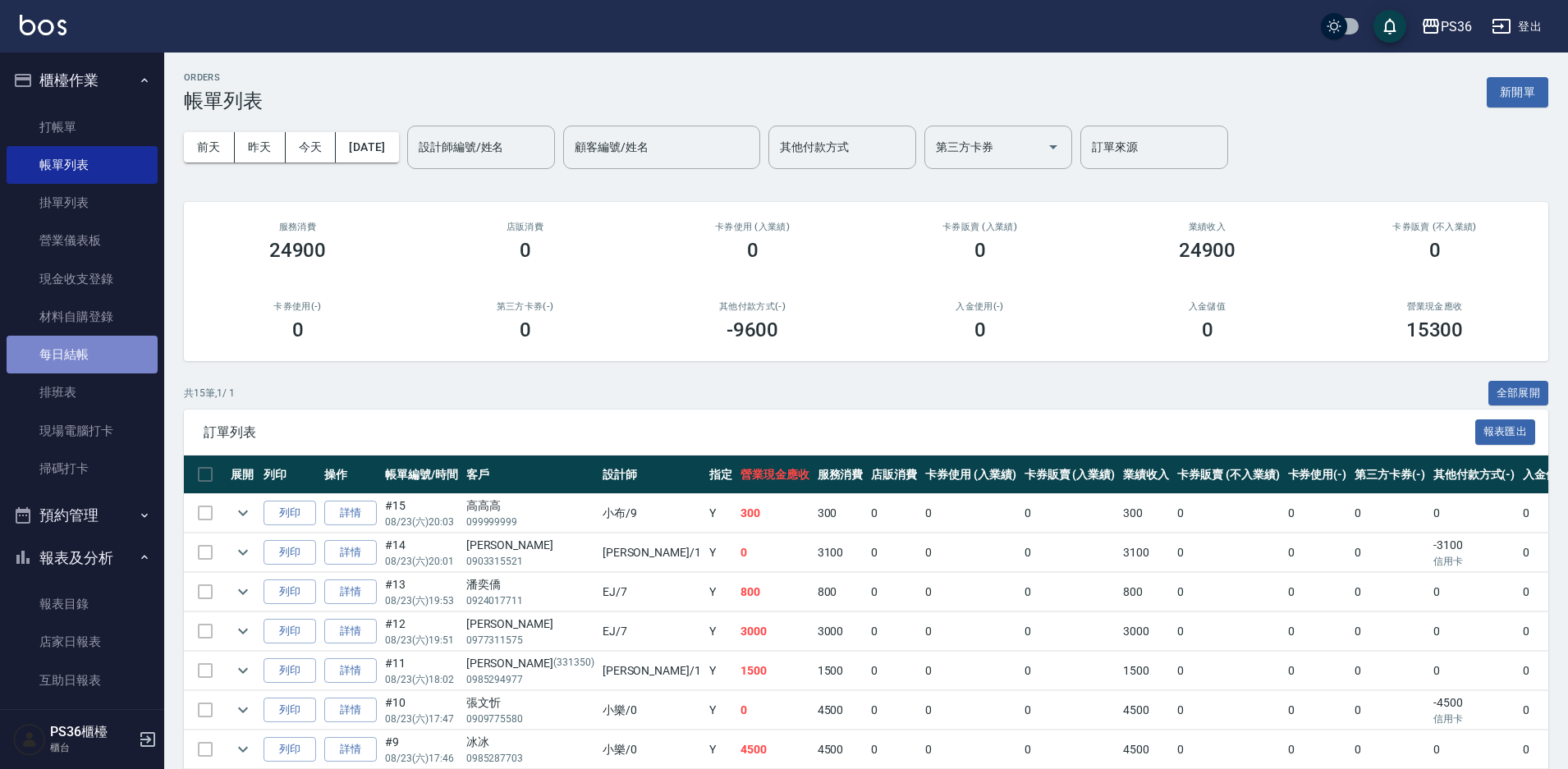
click at [114, 349] on link "每日結帳" at bounding box center [82, 354] width 151 height 38
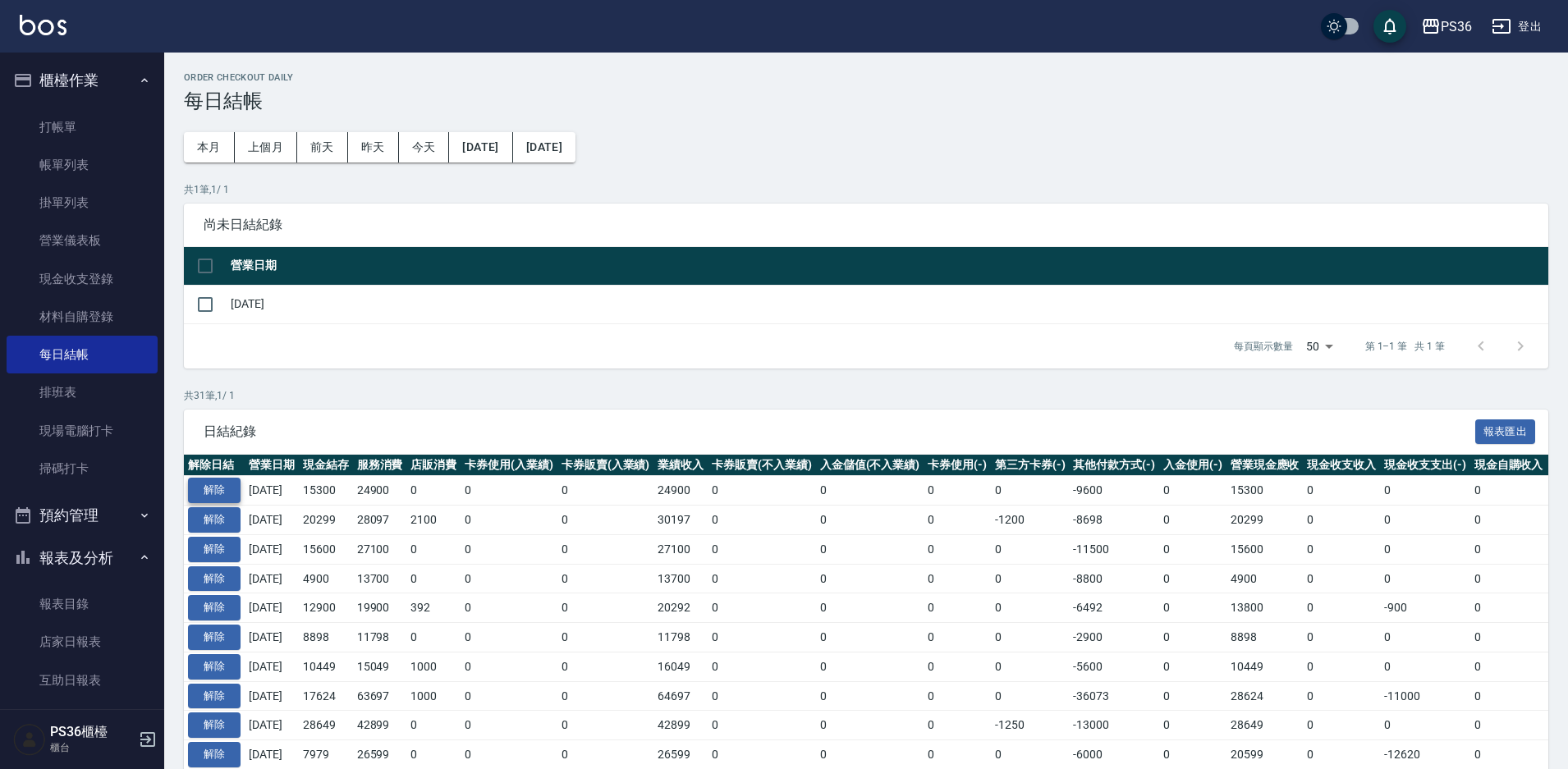
click at [228, 492] on button "解除" at bounding box center [214, 490] width 53 height 25
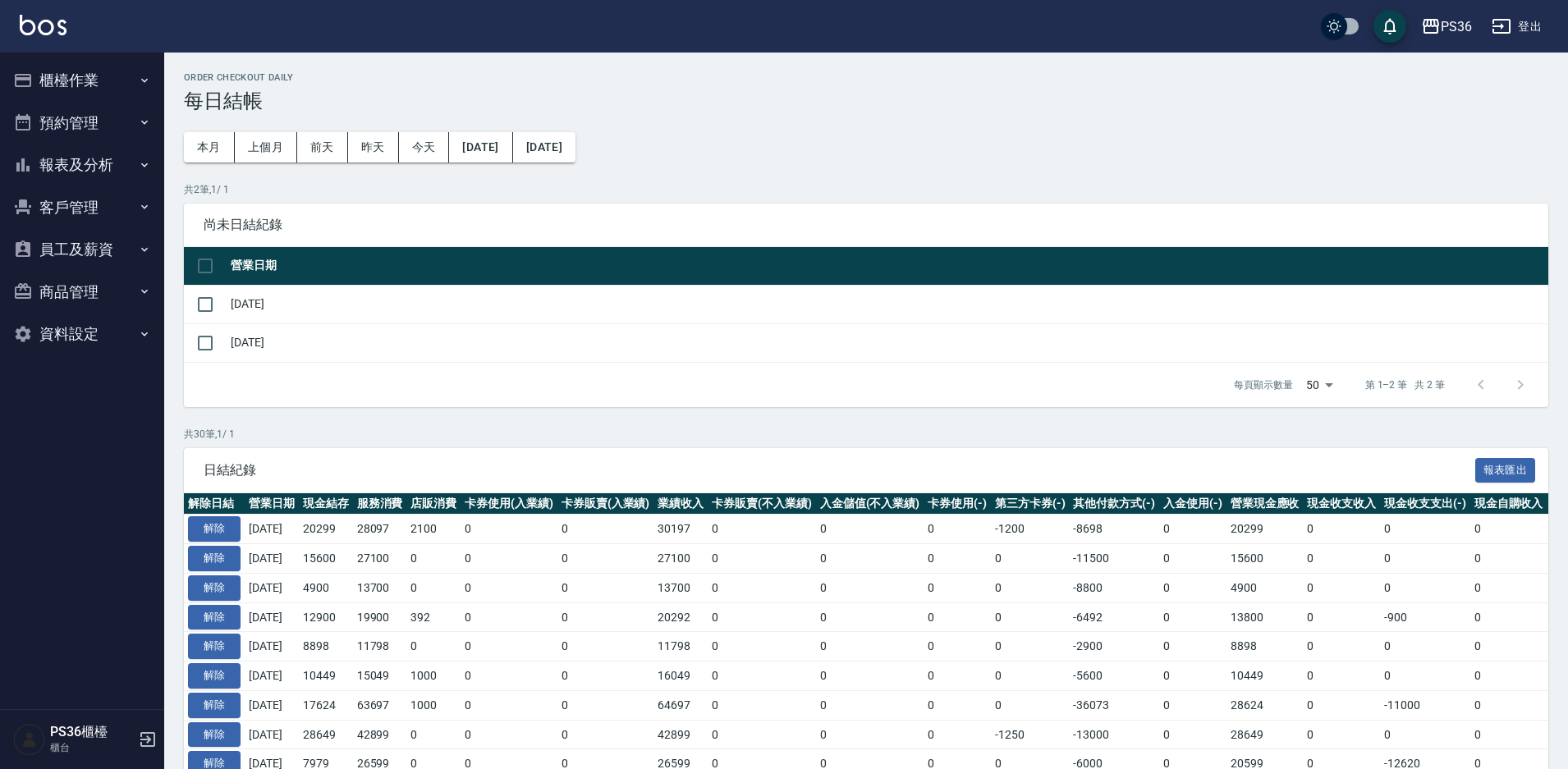
click at [115, 82] on button "櫃檯作業" at bounding box center [82, 80] width 151 height 42
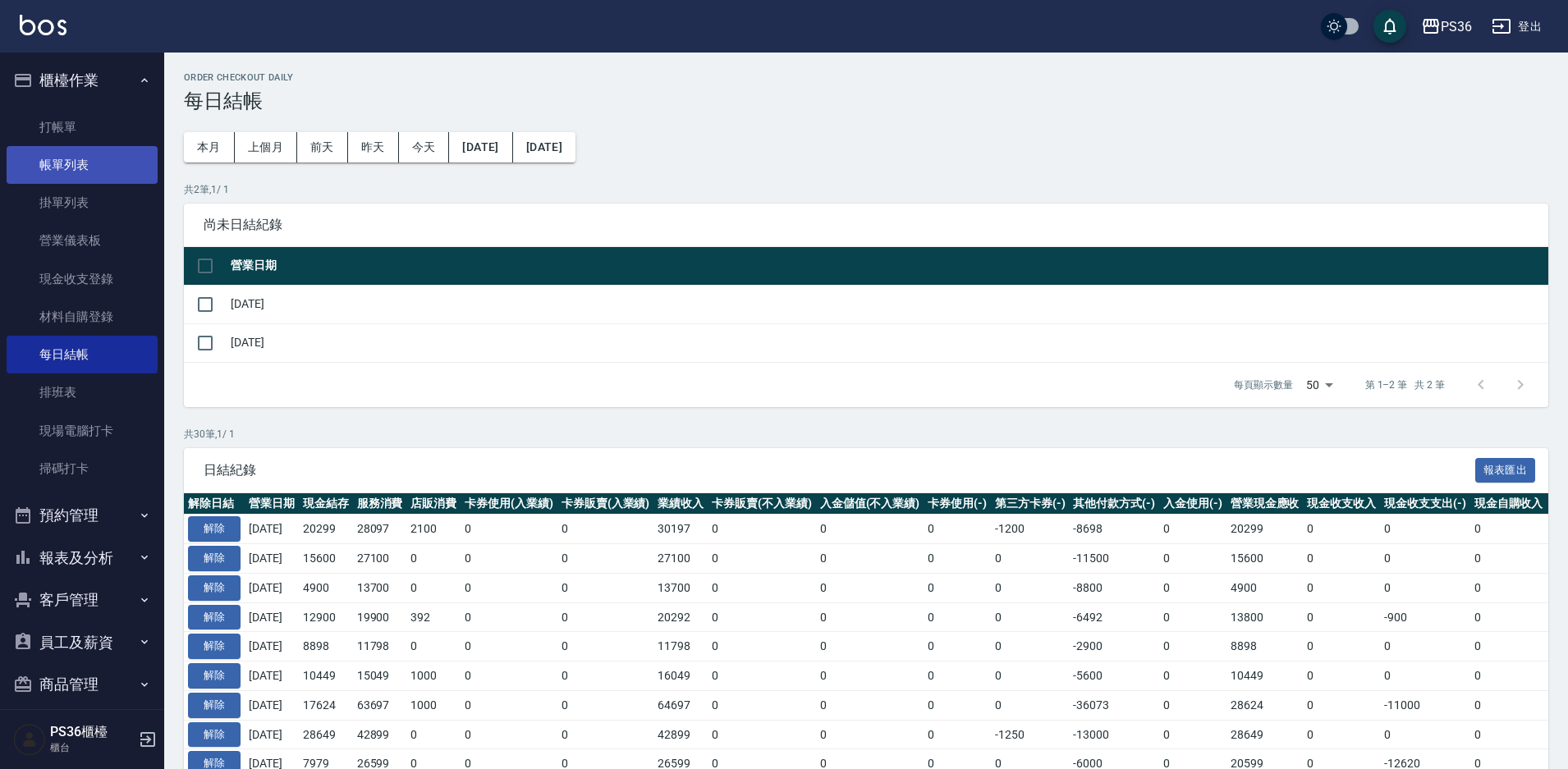
click at [93, 165] on link "帳單列表" at bounding box center [82, 165] width 151 height 38
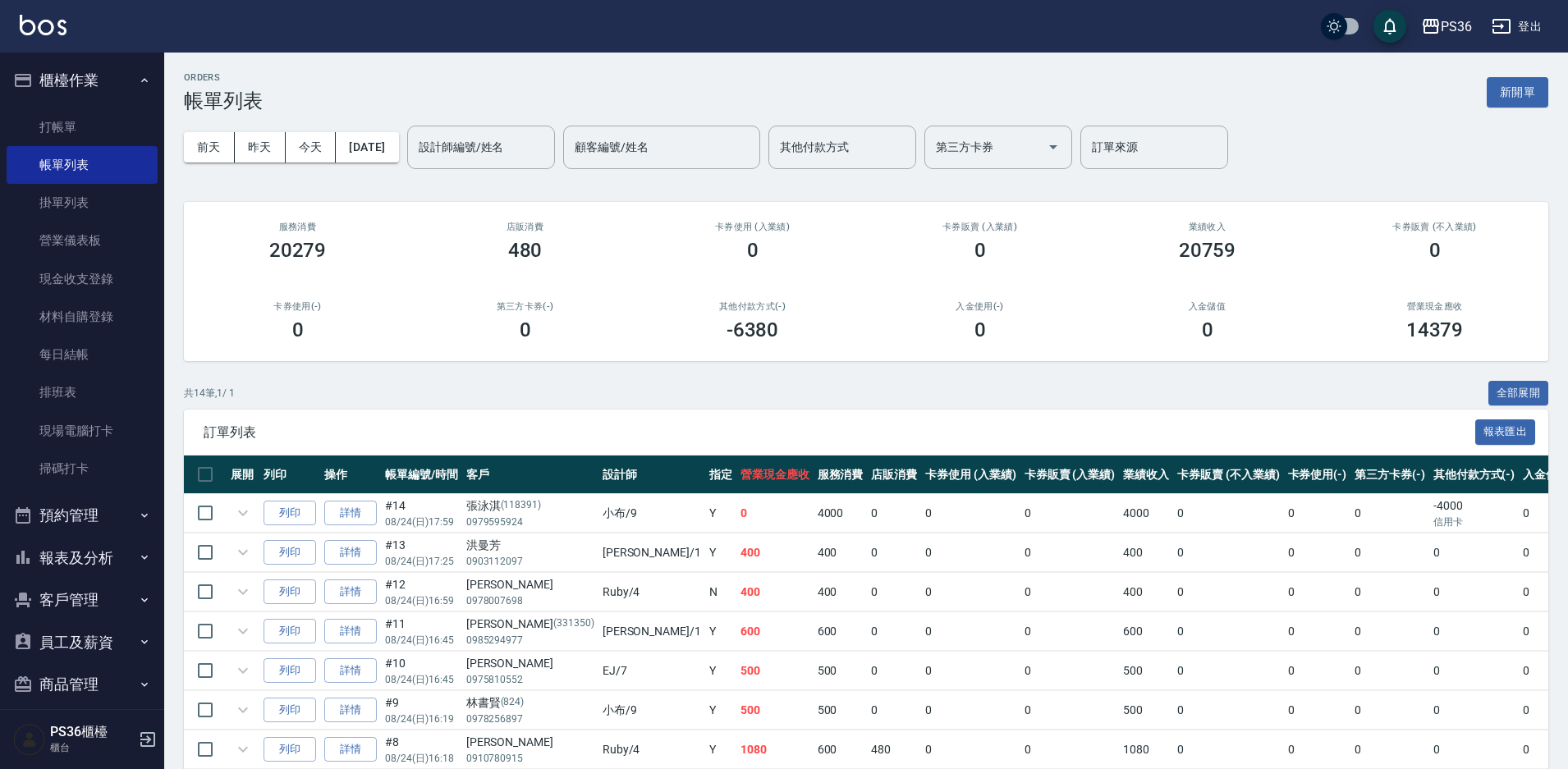
click at [256, 152] on button "昨天" at bounding box center [261, 148] width 51 height 30
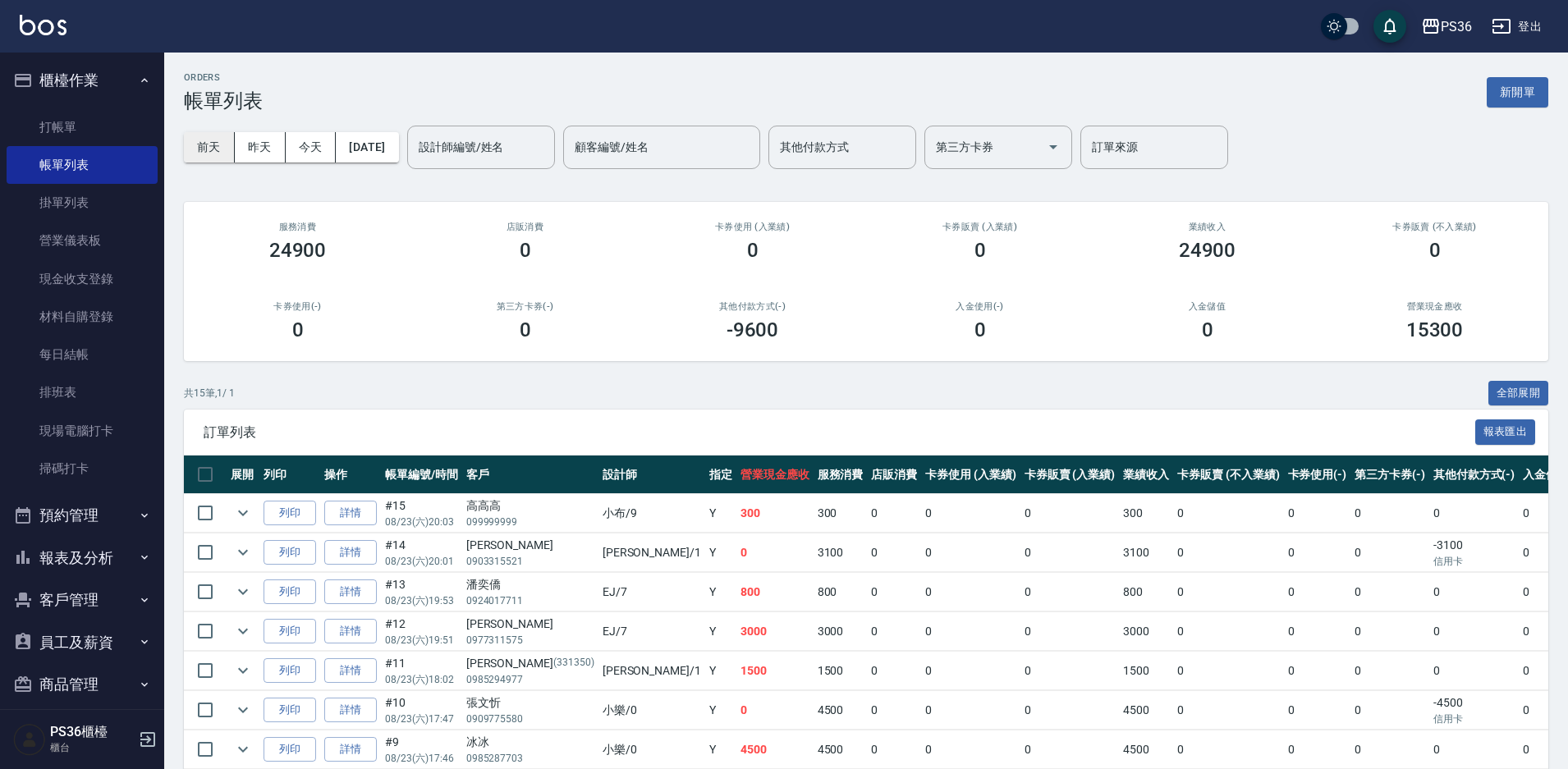
click at [216, 154] on button "前天" at bounding box center [210, 148] width 51 height 30
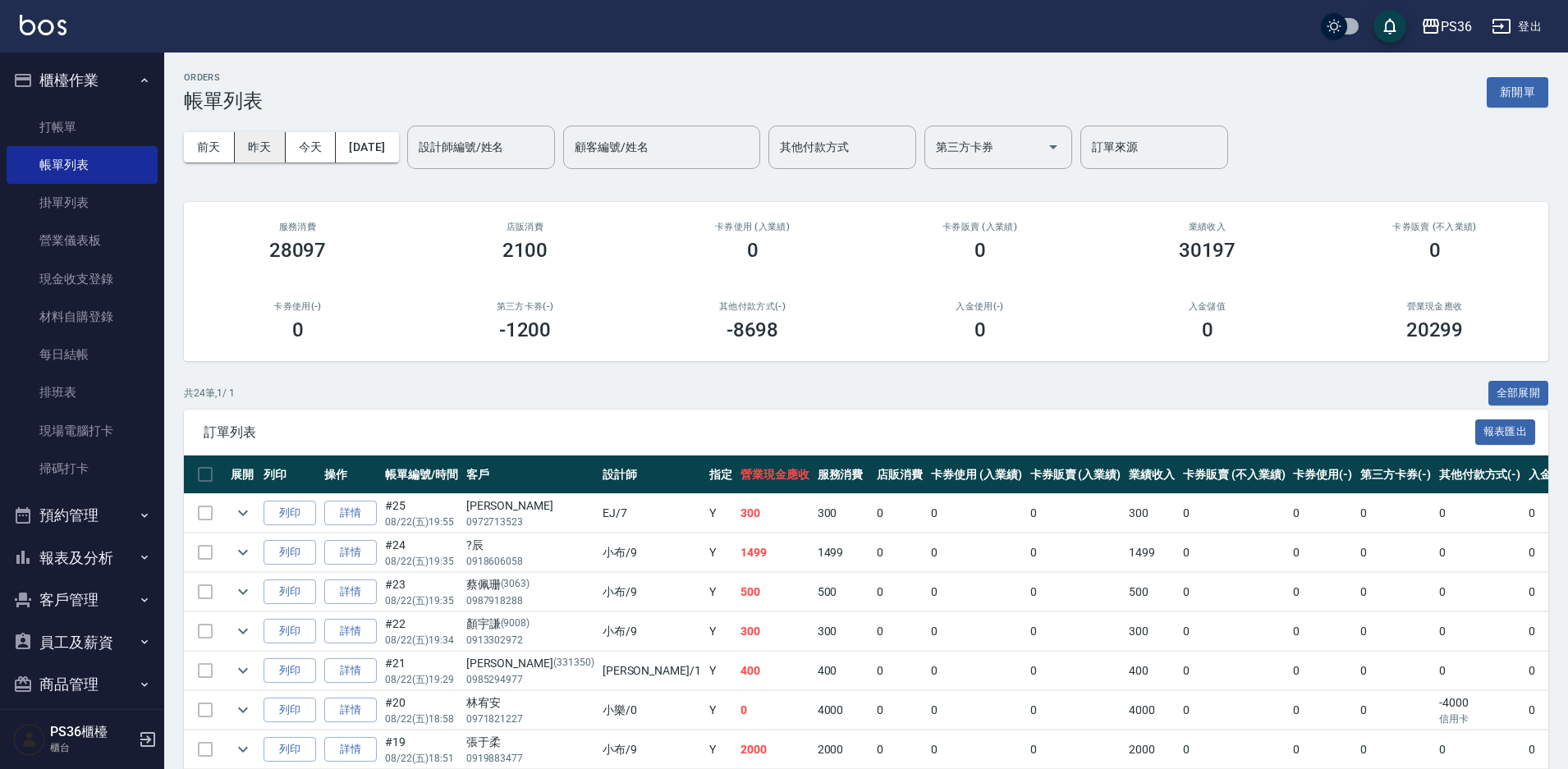
click at [252, 145] on button "昨天" at bounding box center [261, 148] width 51 height 30
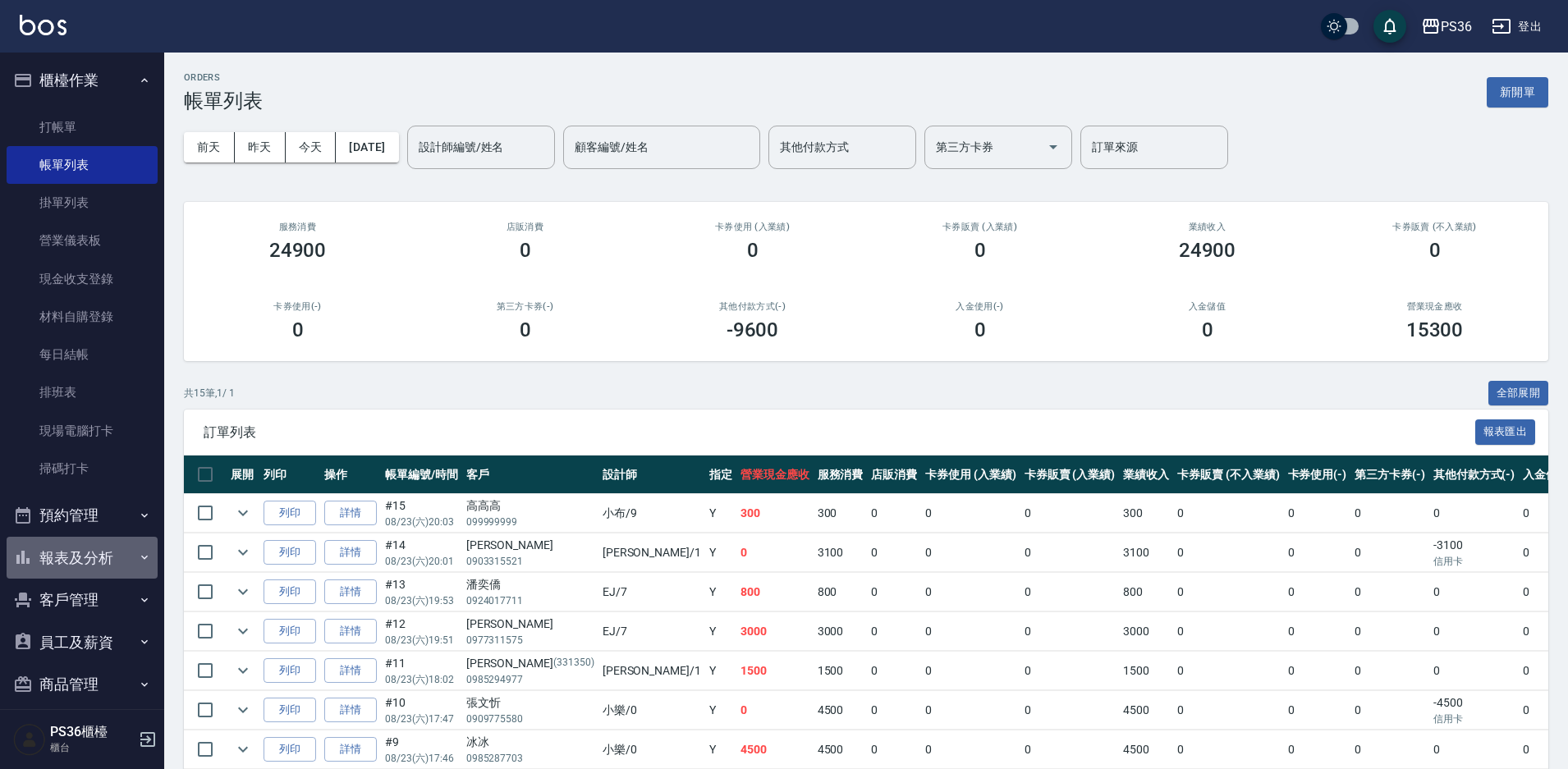
click at [112, 561] on button "報表及分析" at bounding box center [82, 557] width 151 height 42
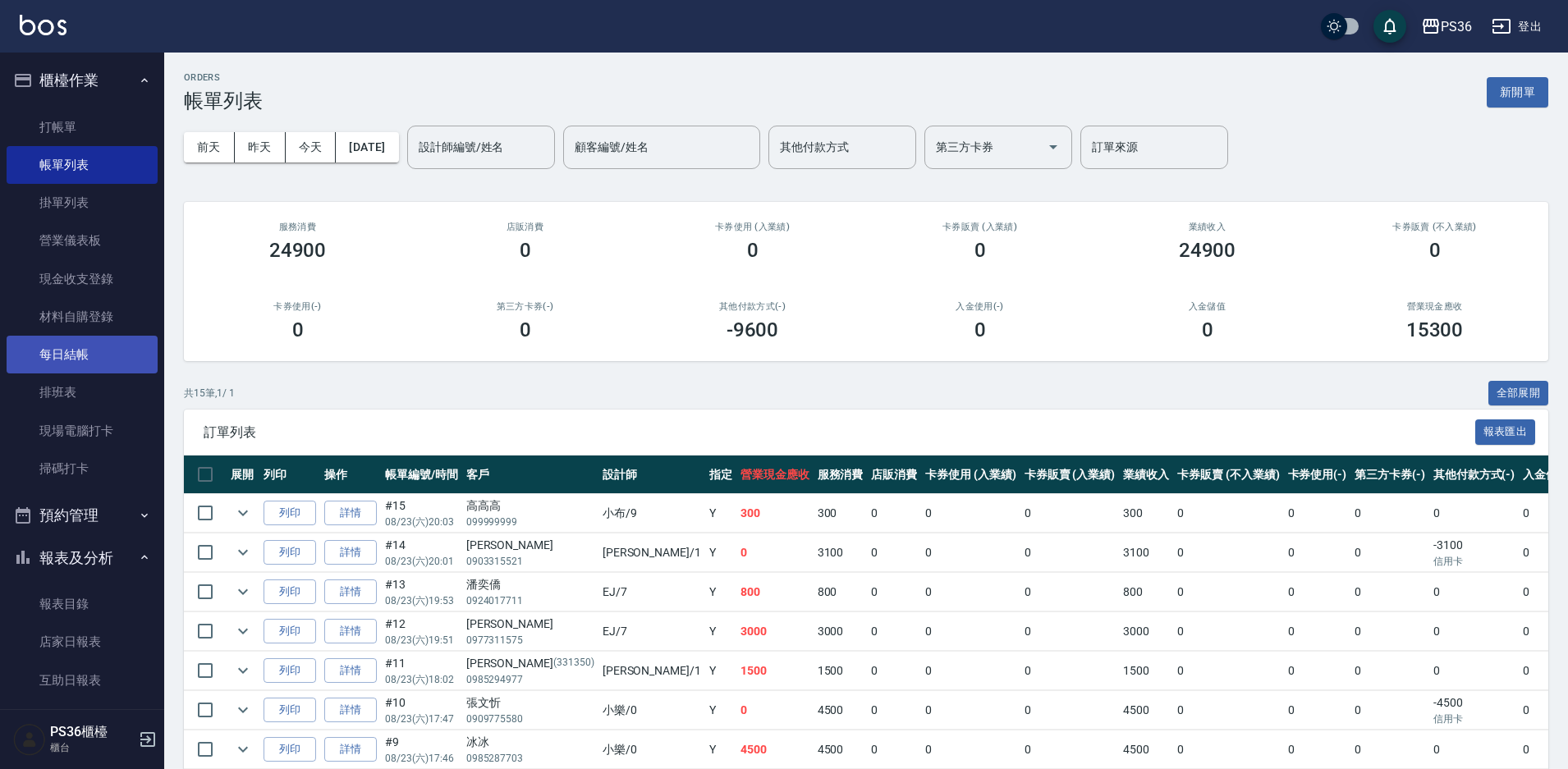
click at [99, 359] on link "每日結帳" at bounding box center [82, 354] width 151 height 38
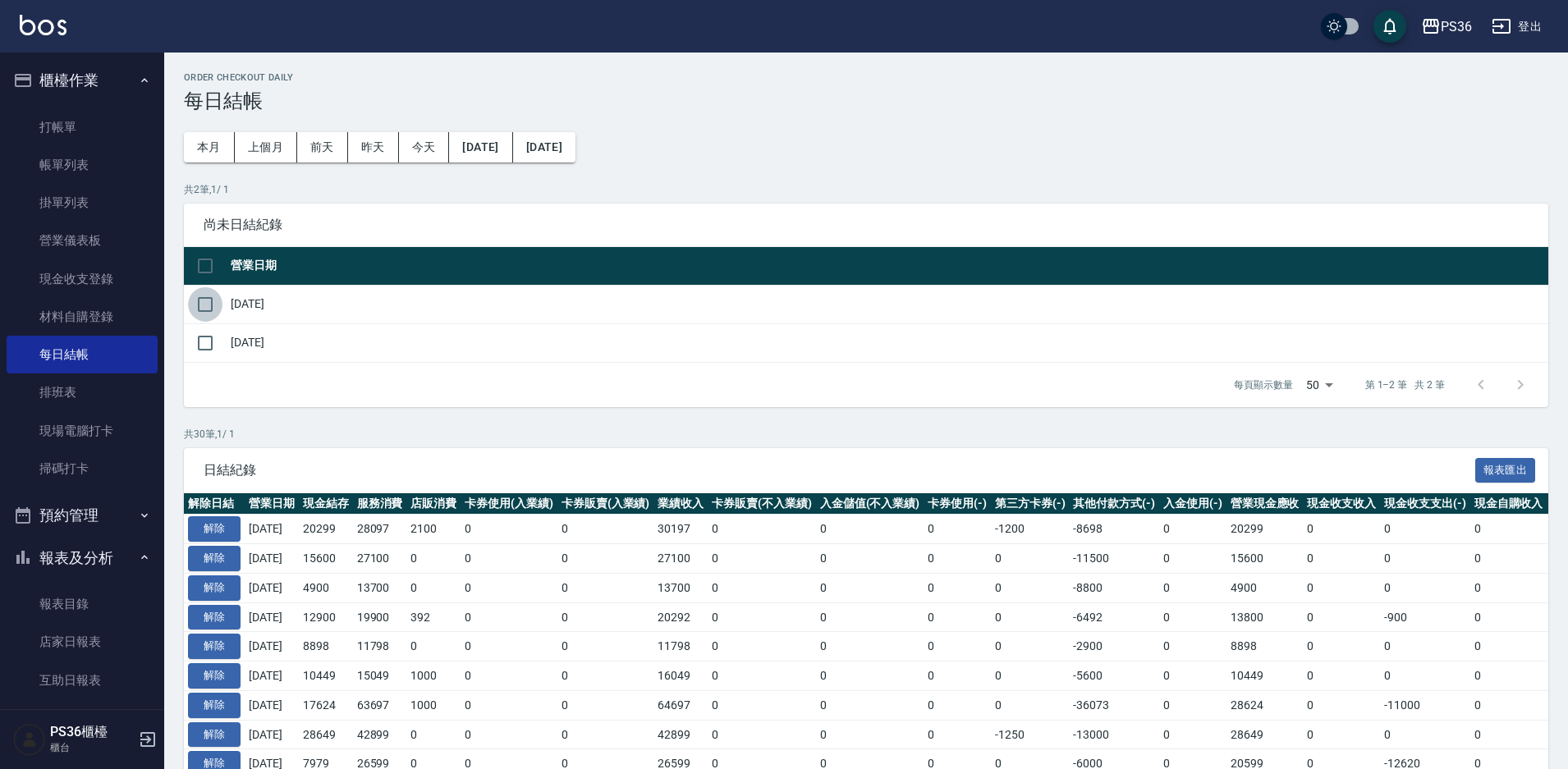
click at [207, 294] on input "checkbox" at bounding box center [205, 304] width 35 height 35
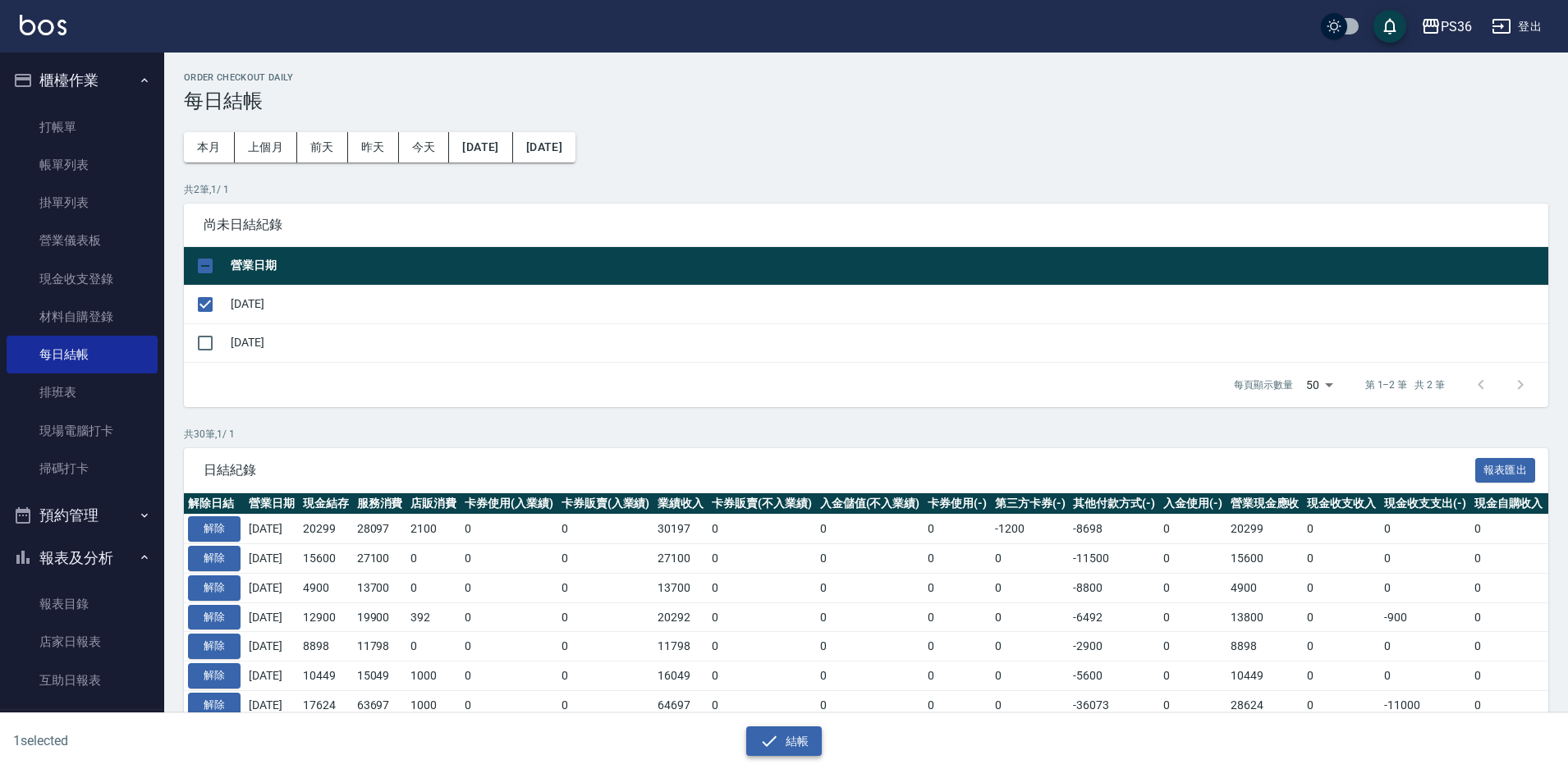
click at [782, 741] on button "結帳" at bounding box center [784, 741] width 76 height 30
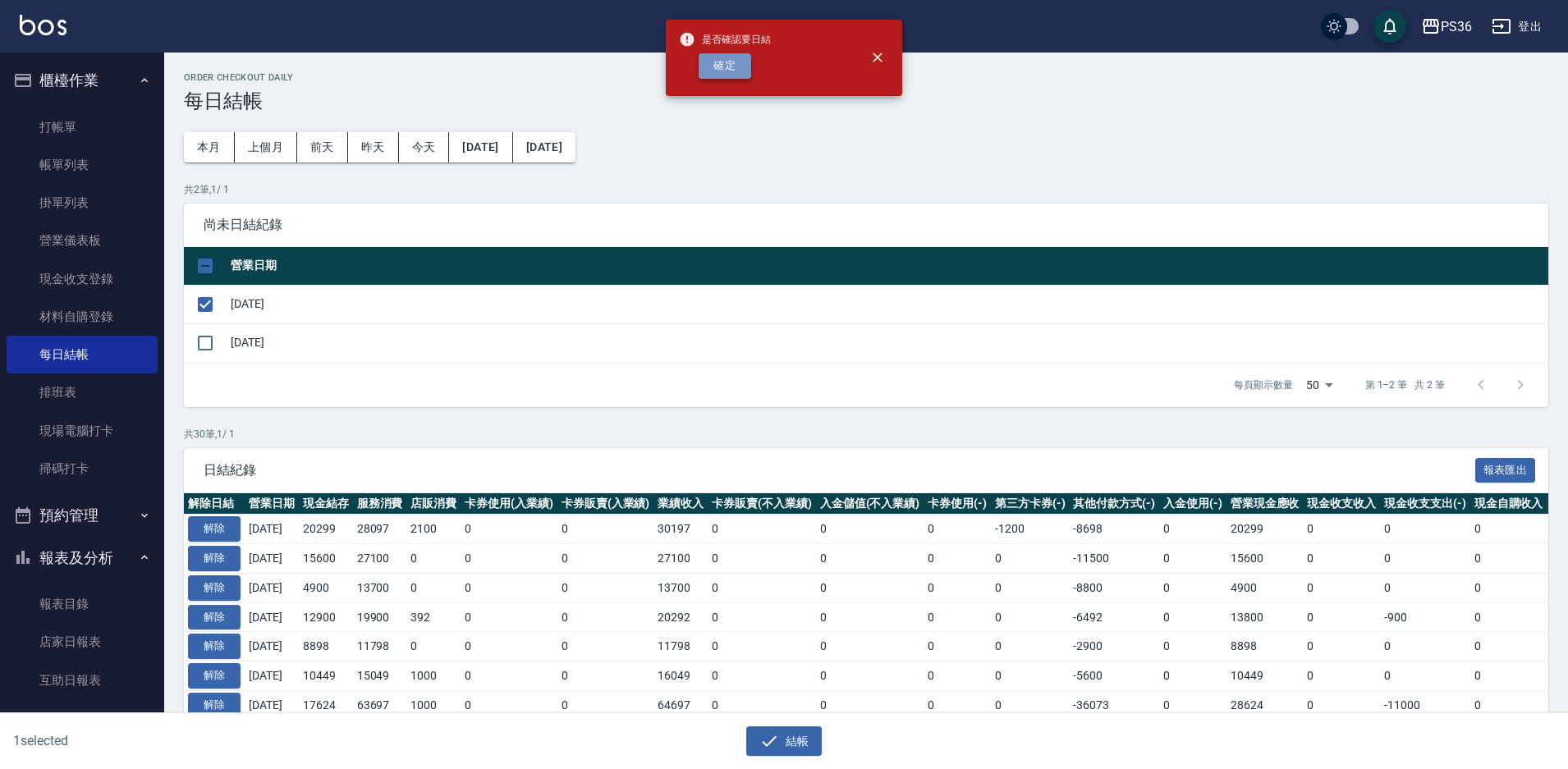
click at [726, 69] on button "確定" at bounding box center [725, 66] width 53 height 25
checkbox input "false"
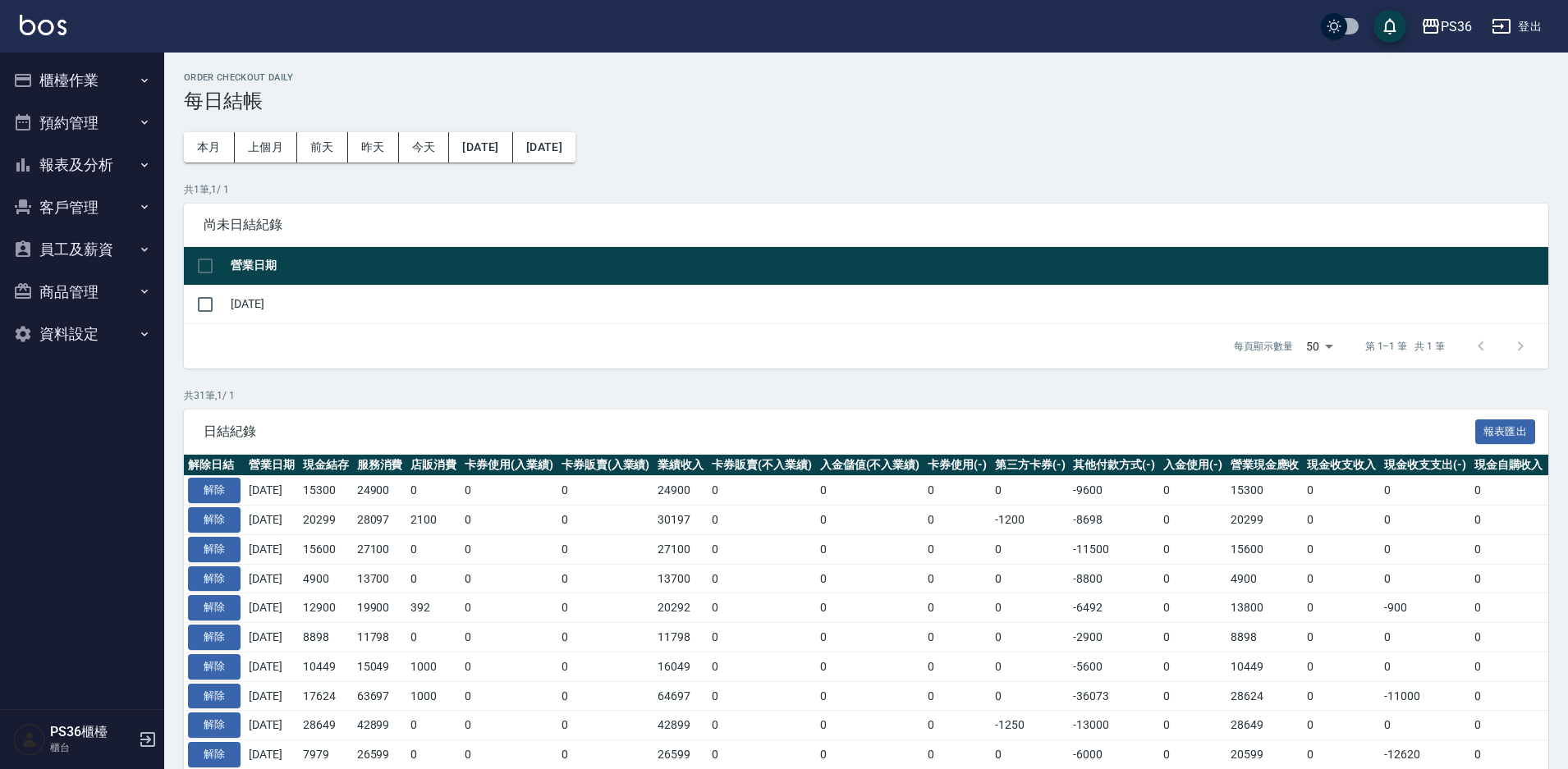
click at [61, 73] on button "櫃檯作業" at bounding box center [82, 80] width 151 height 42
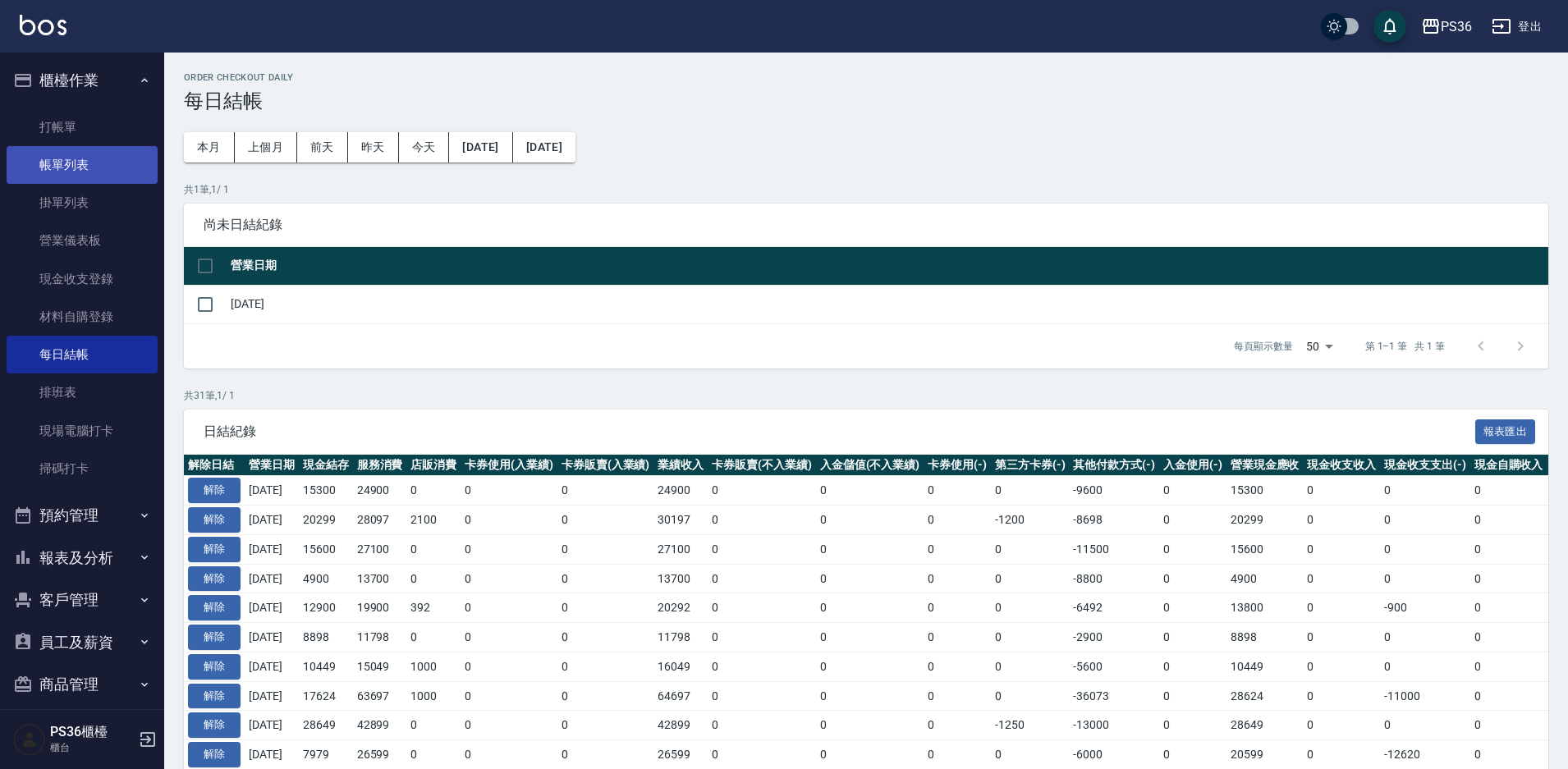
click at [104, 166] on link "帳單列表" at bounding box center [82, 165] width 151 height 38
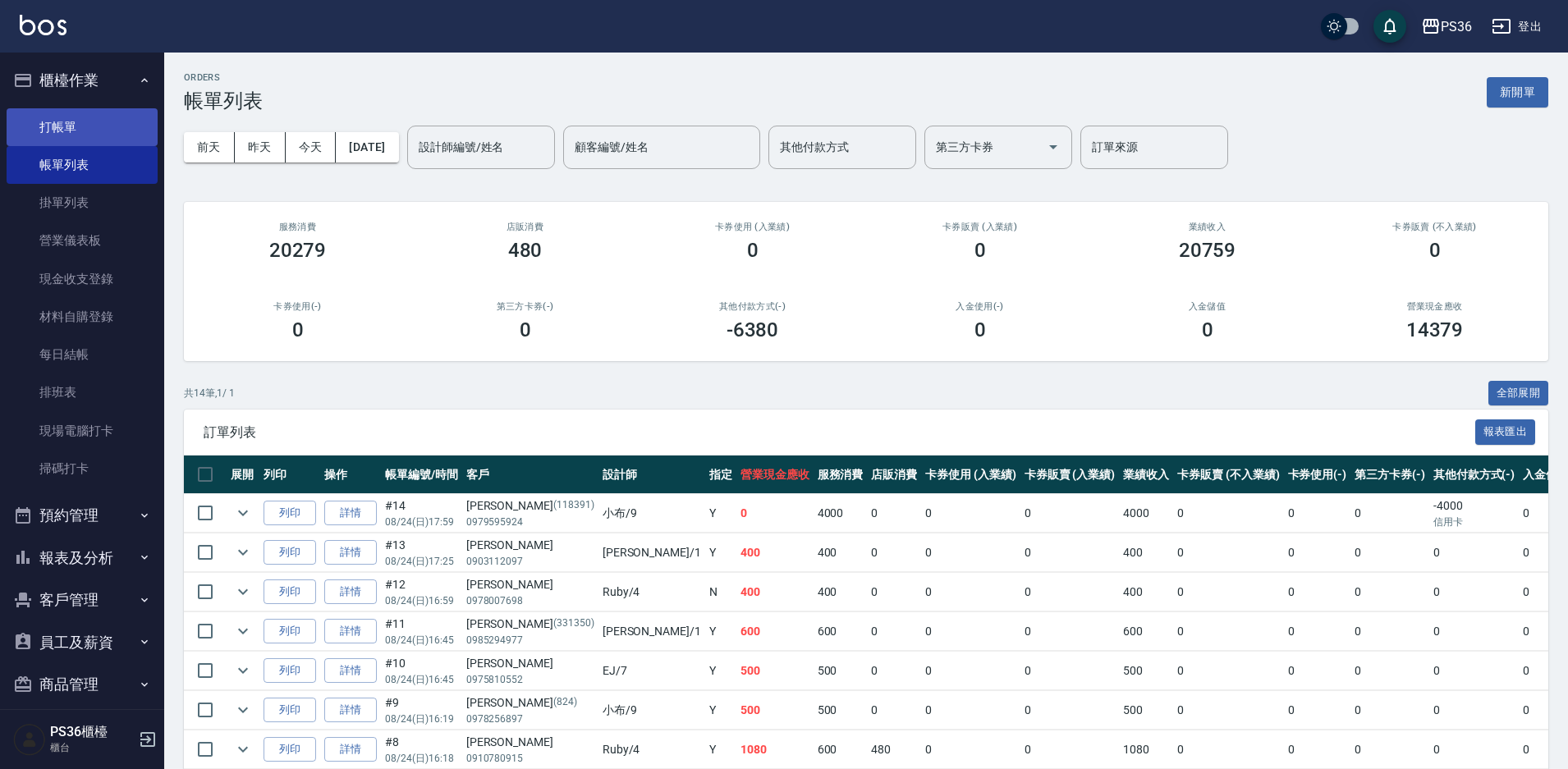
click at [79, 119] on link "打帳單" at bounding box center [82, 127] width 151 height 38
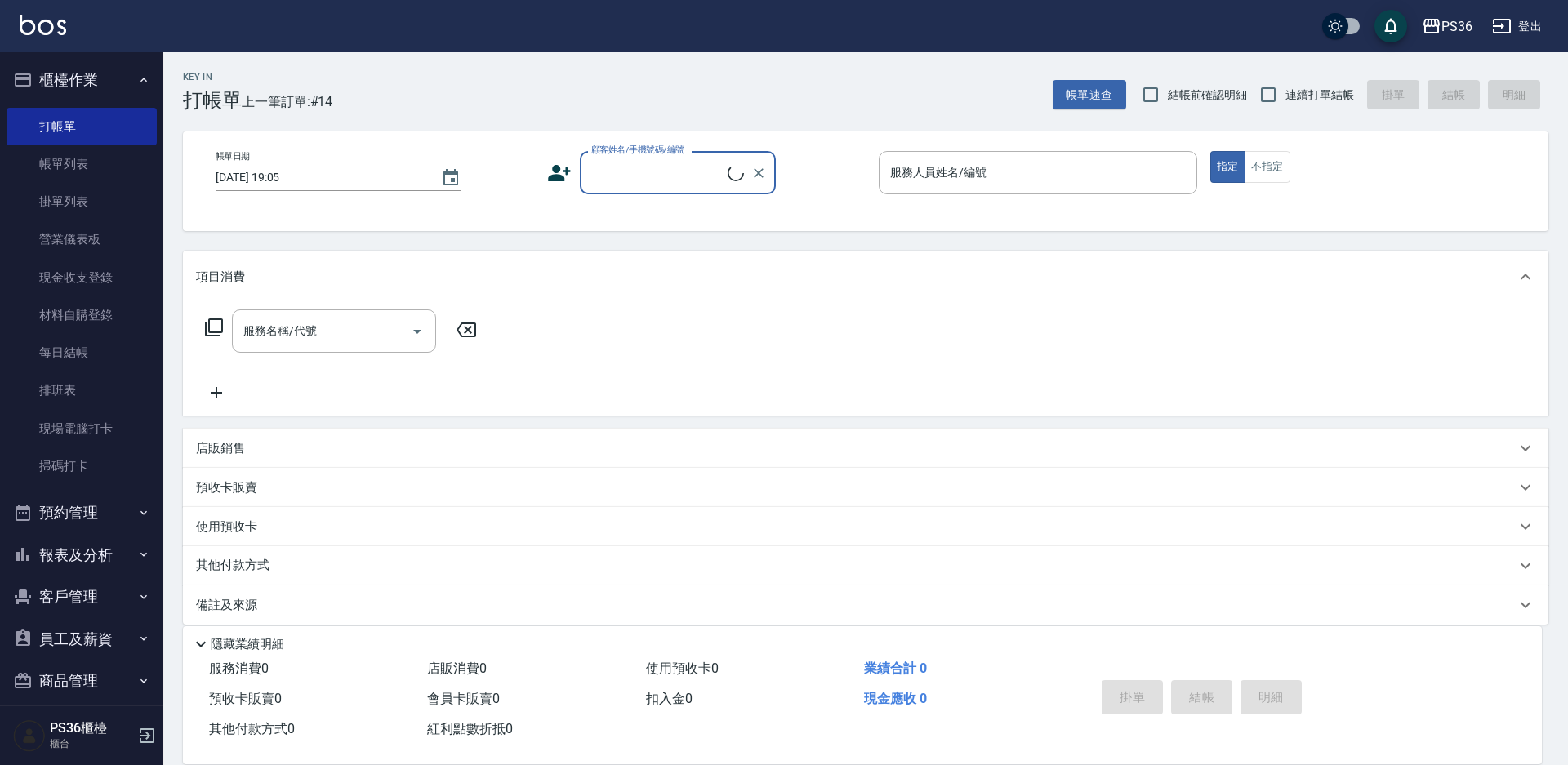
click at [689, 187] on input "顧客姓名/手機號碼/編號" at bounding box center [658, 172] width 140 height 29
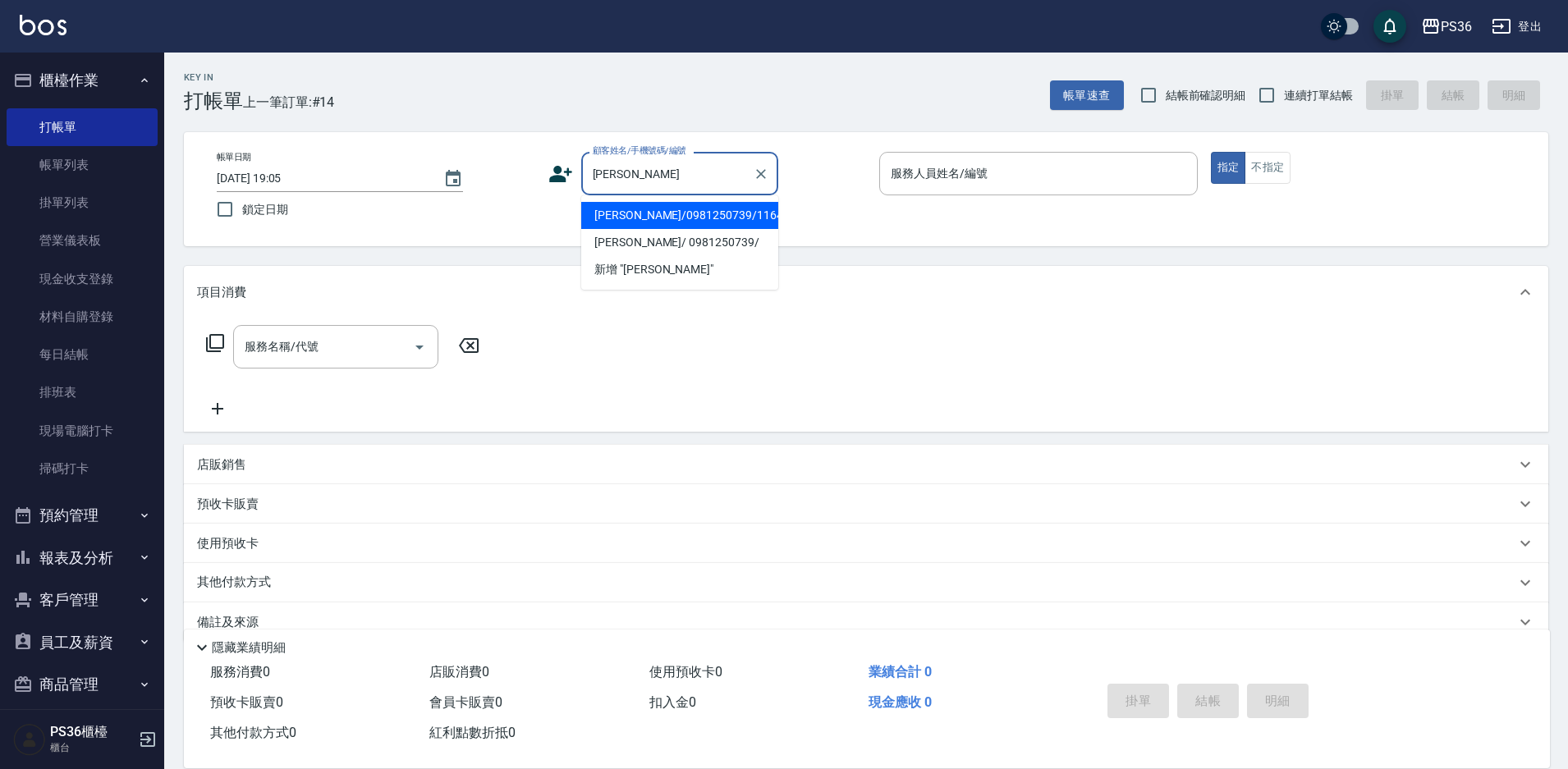
click at [695, 221] on li "[PERSON_NAME]/0981250739/11647" at bounding box center [679, 215] width 197 height 27
type input "[PERSON_NAME]/0981250739/11647"
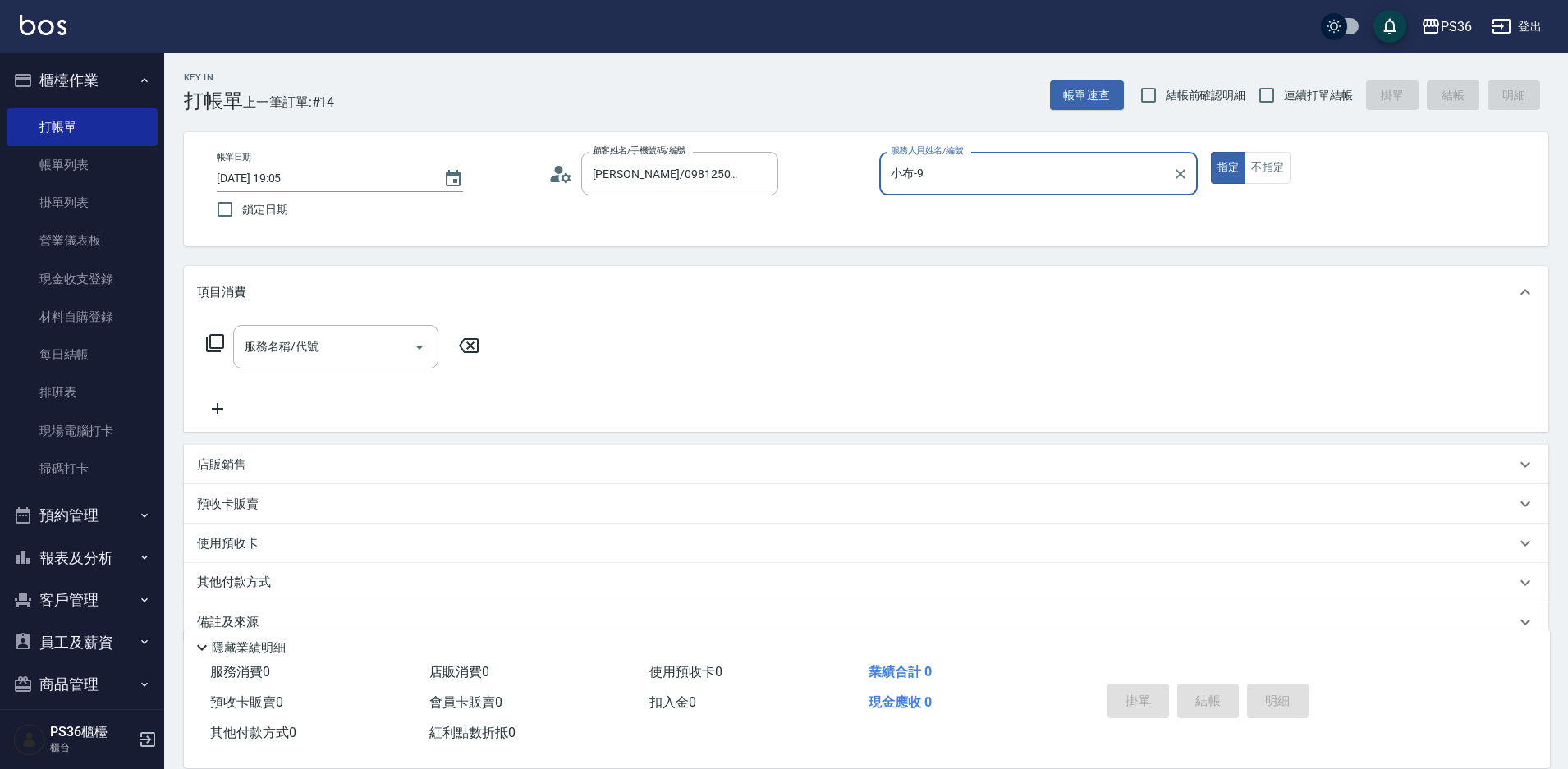
type input "小布-9"
click at [210, 347] on icon at bounding box center [214, 342] width 18 height 18
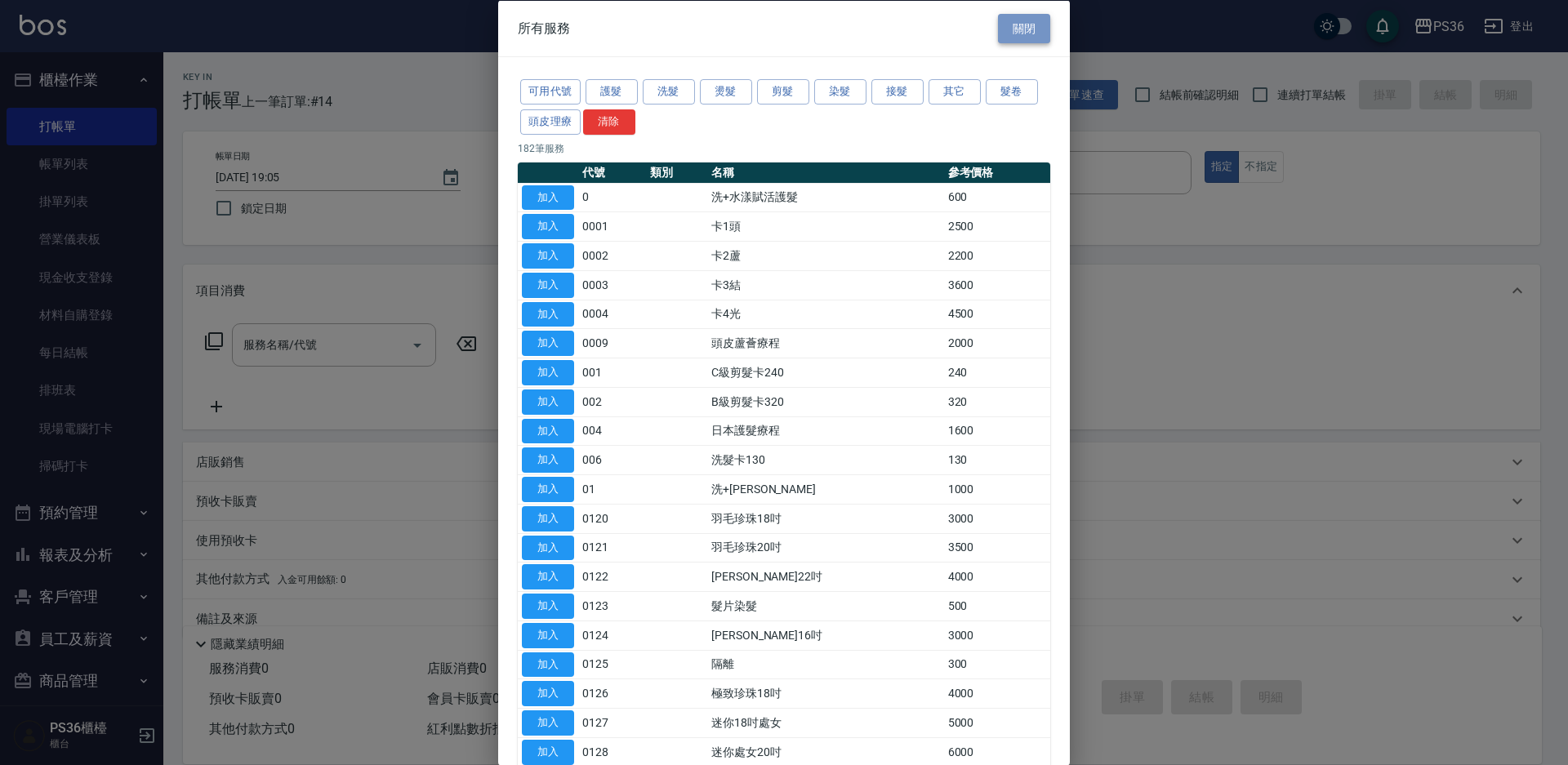
click at [1012, 22] on button "關閉" at bounding box center [1024, 28] width 52 height 30
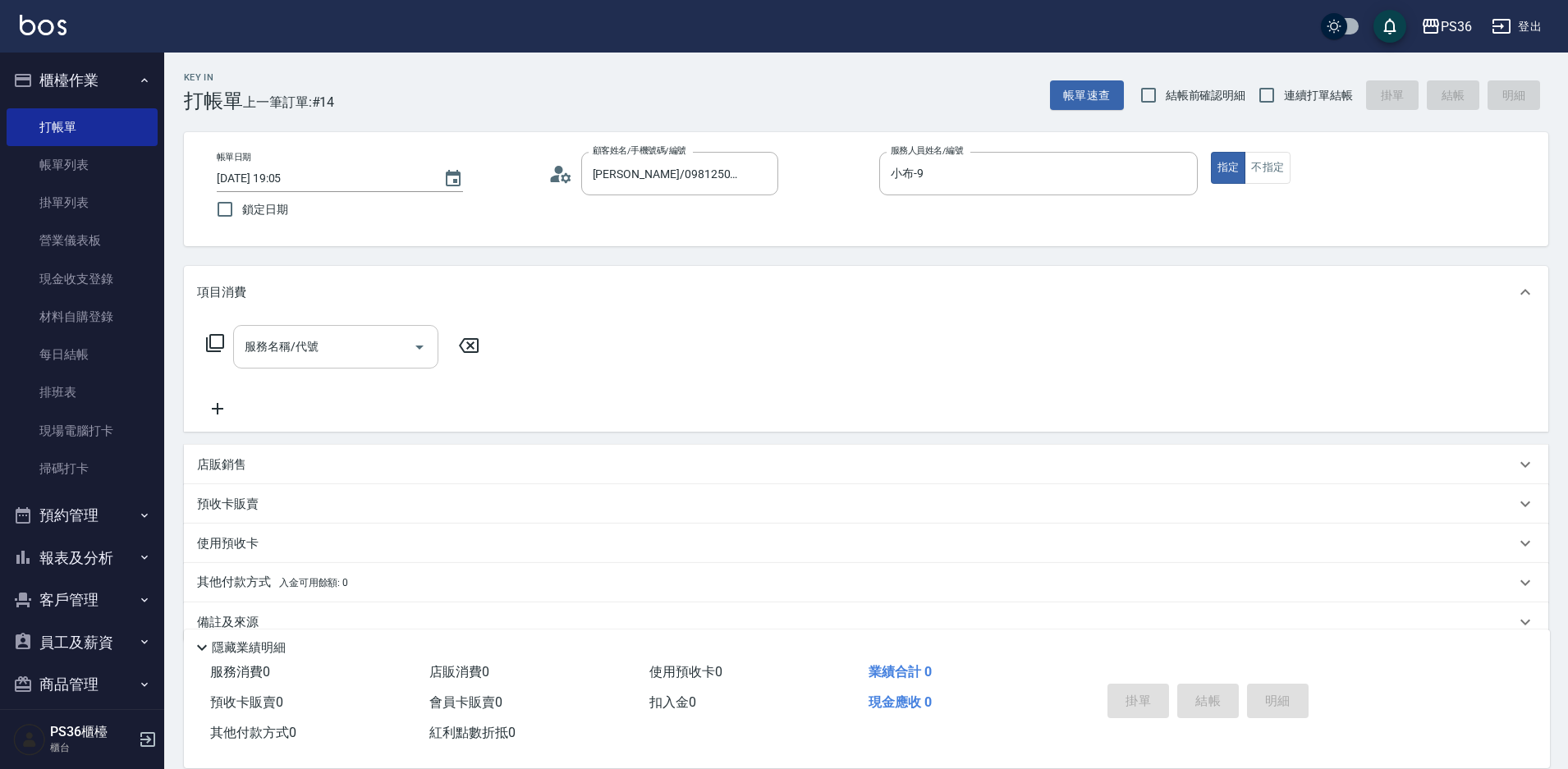
click at [335, 351] on input "服務名稱/代號" at bounding box center [324, 347] width 166 height 29
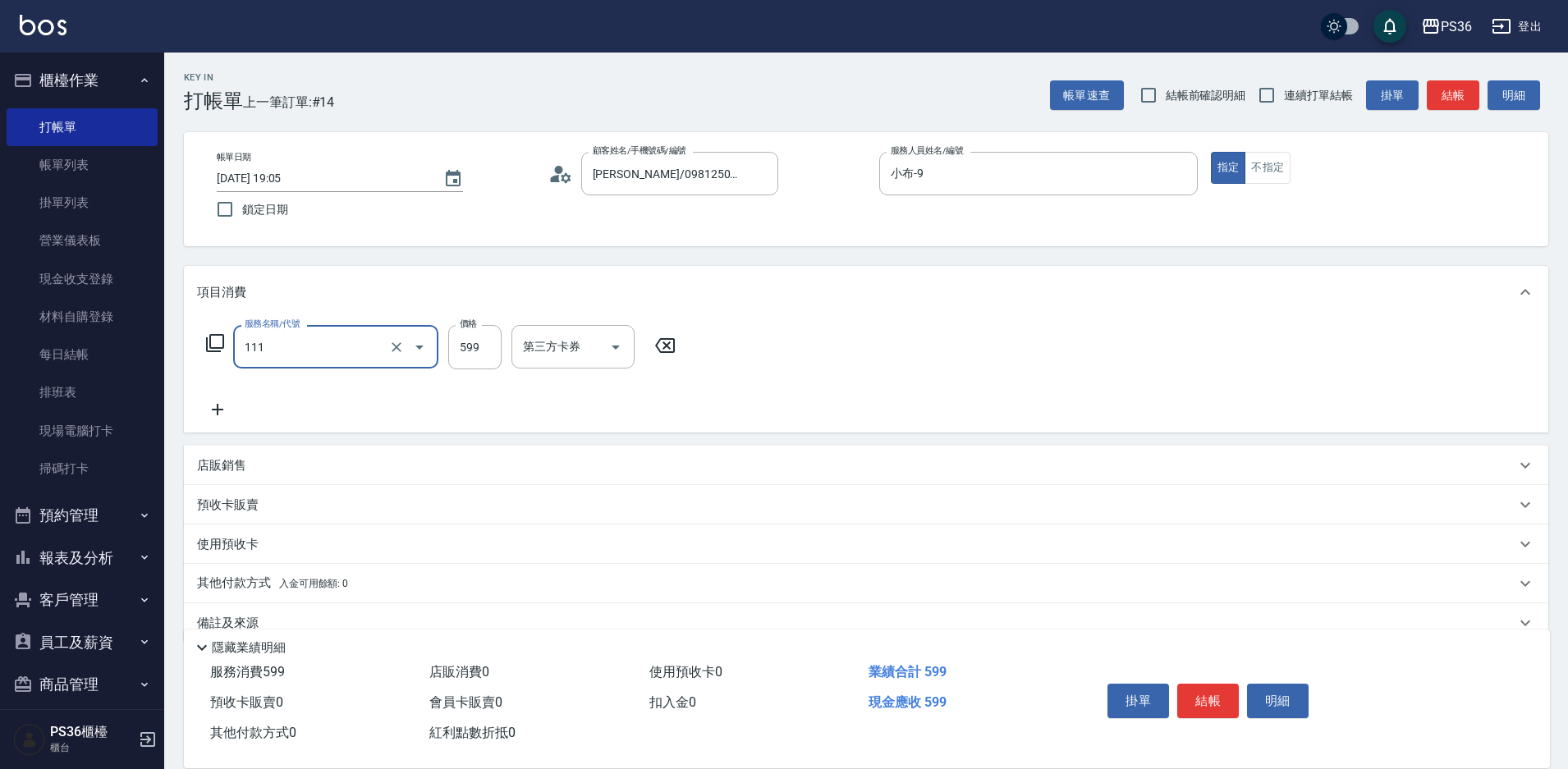
type input "洗剪頭皮去角質(111)"
type input "1000"
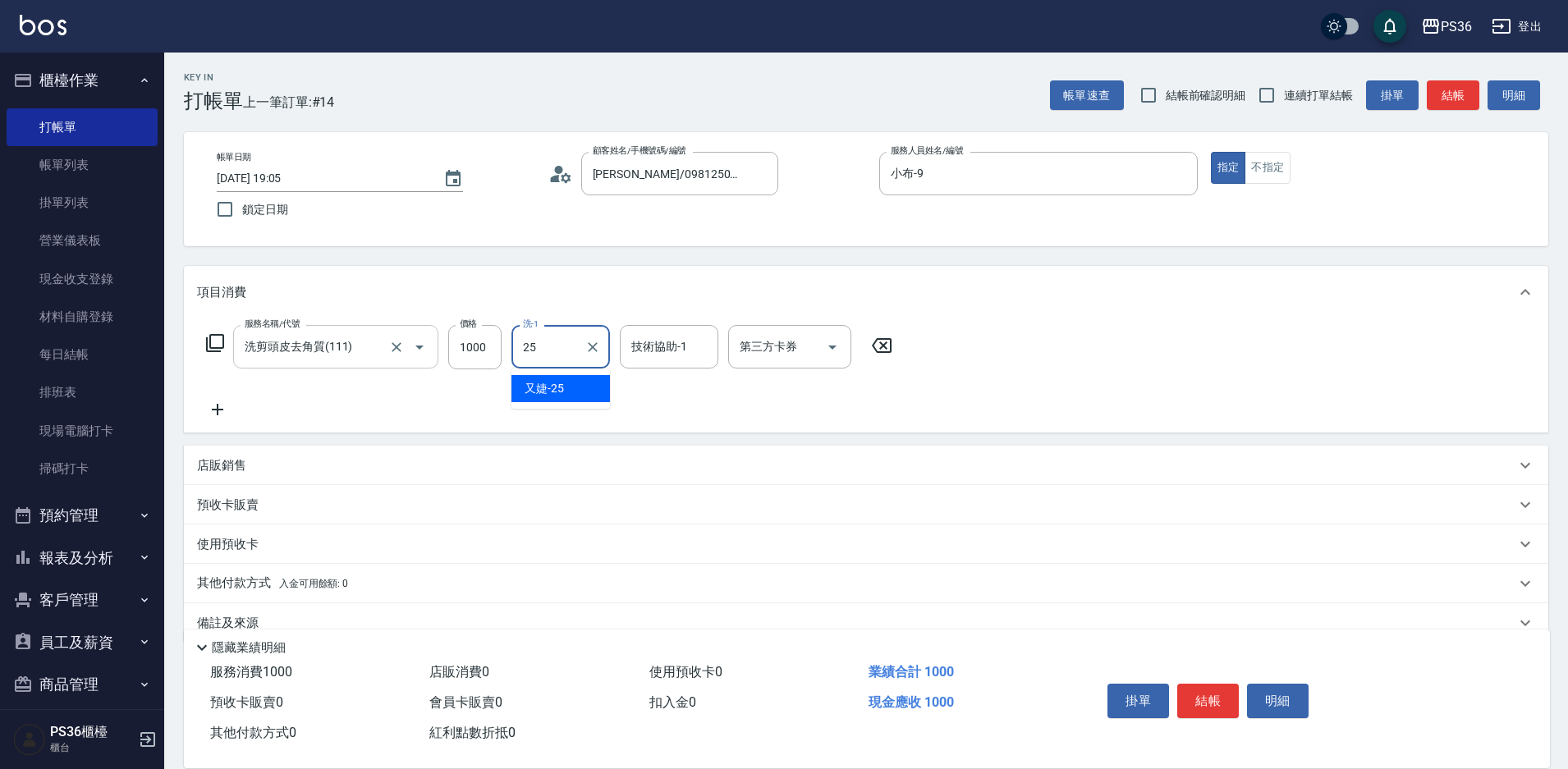
type input "又婕-25"
click at [1204, 707] on button "結帳" at bounding box center [1208, 700] width 61 height 35
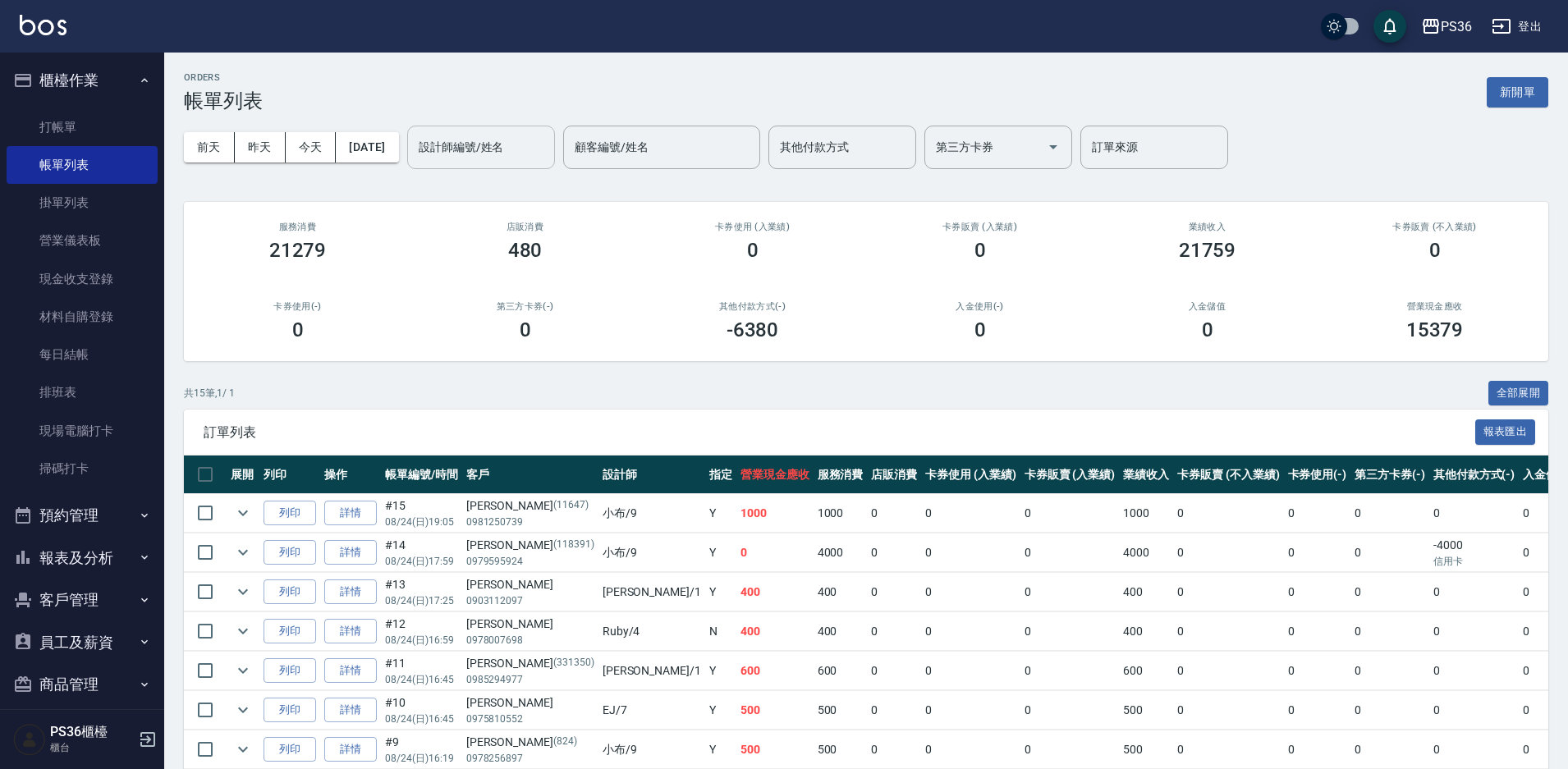
click at [479, 160] on input "設計師編號/姓名" at bounding box center [481, 147] width 133 height 29
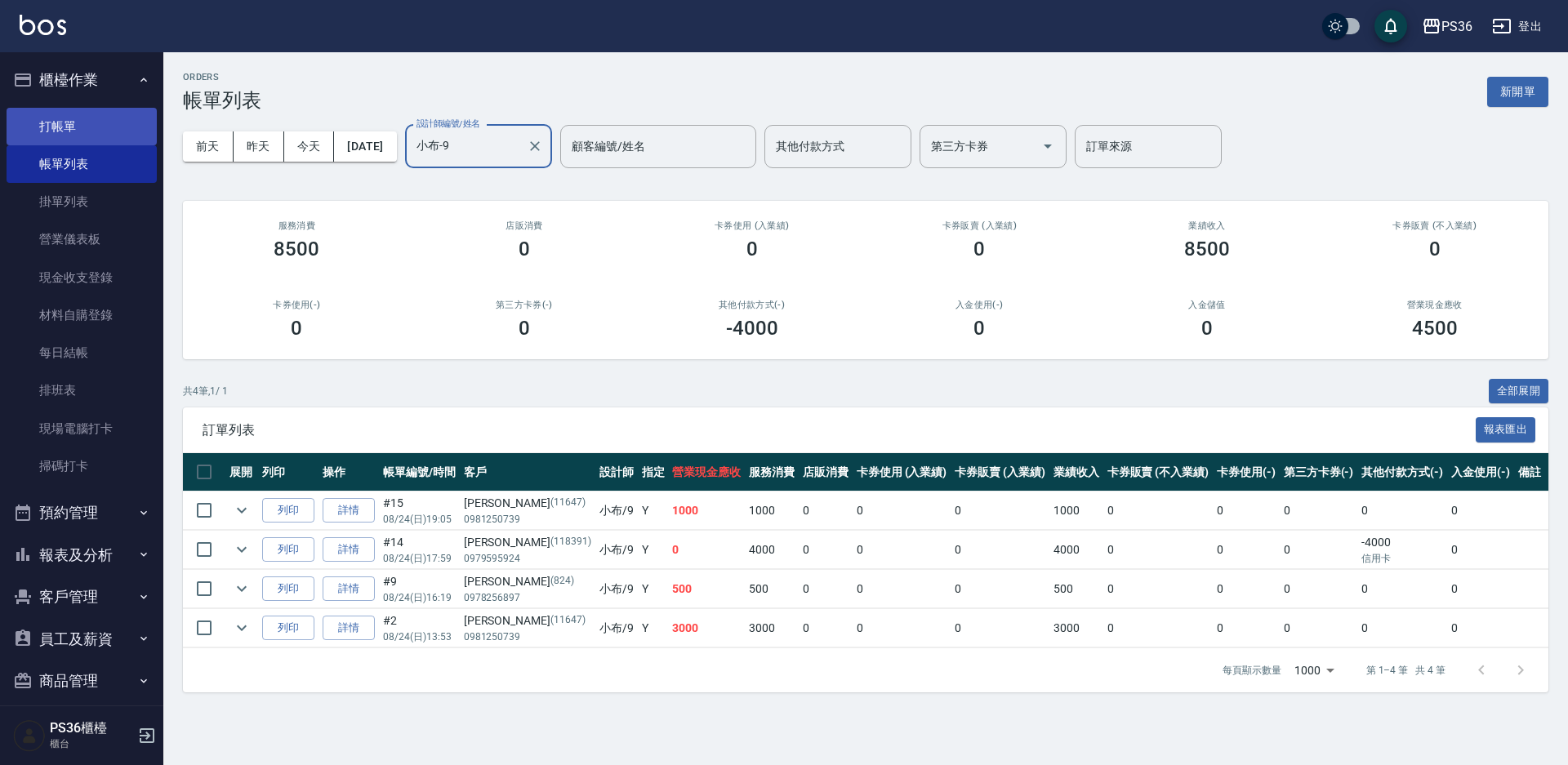
type input "小布-9"
click at [38, 127] on link "打帳單" at bounding box center [81, 126] width 151 height 37
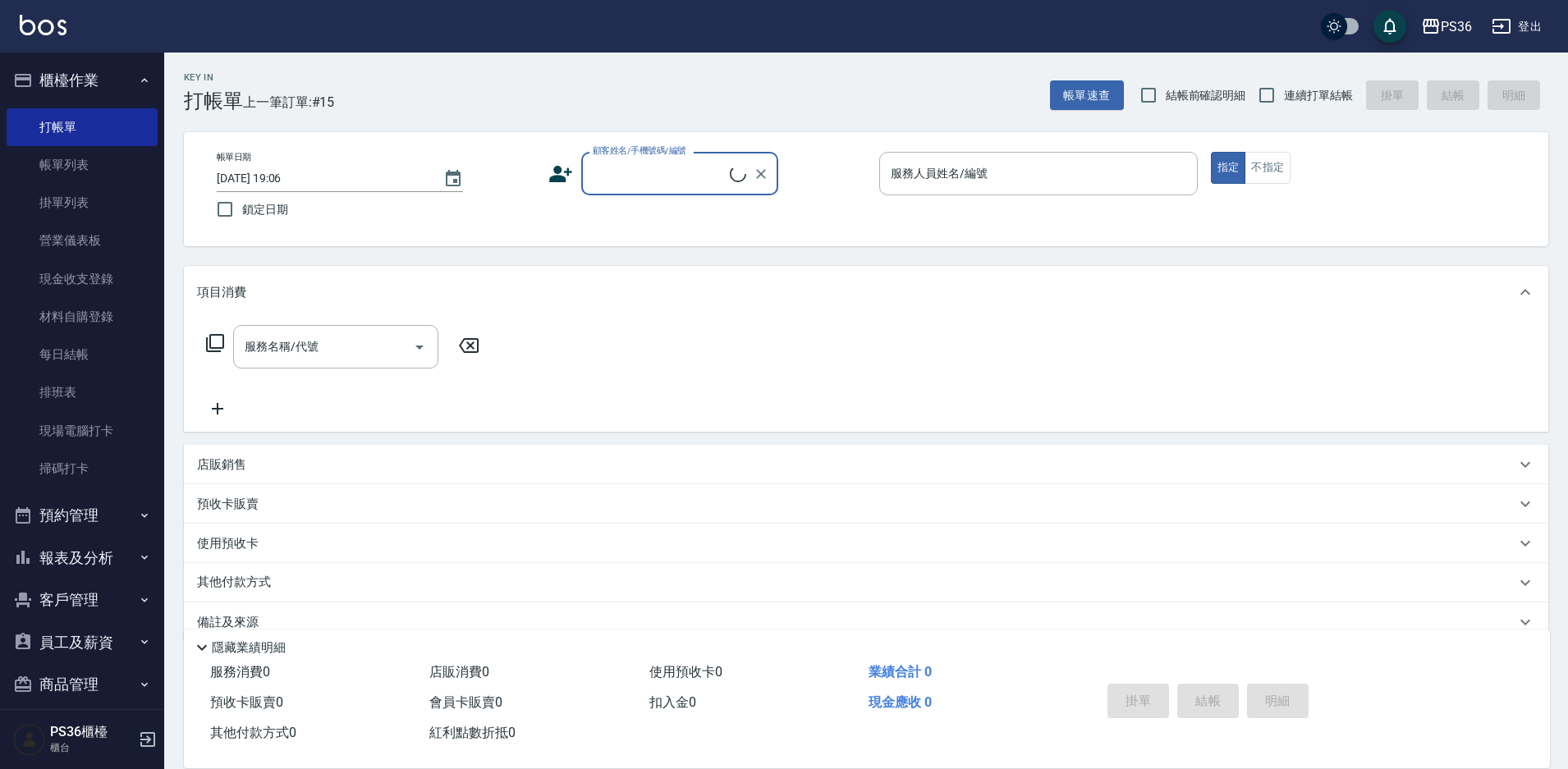
click at [659, 178] on input "顧客姓名/手機號碼/編號" at bounding box center [659, 173] width 141 height 29
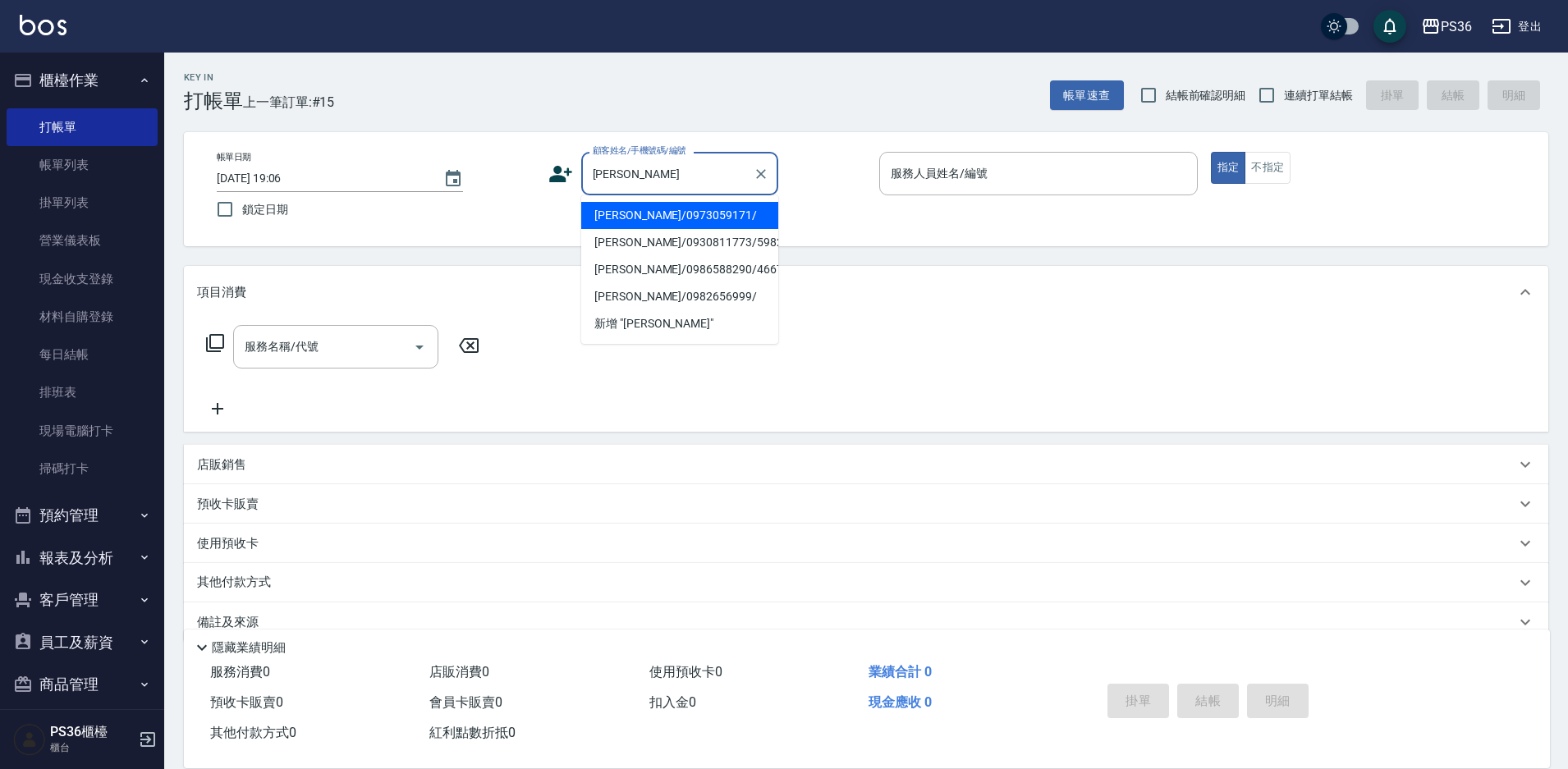
click at [713, 221] on li "王宏文/0973059171/" at bounding box center [679, 215] width 197 height 27
type input "王宏文/0973059171/"
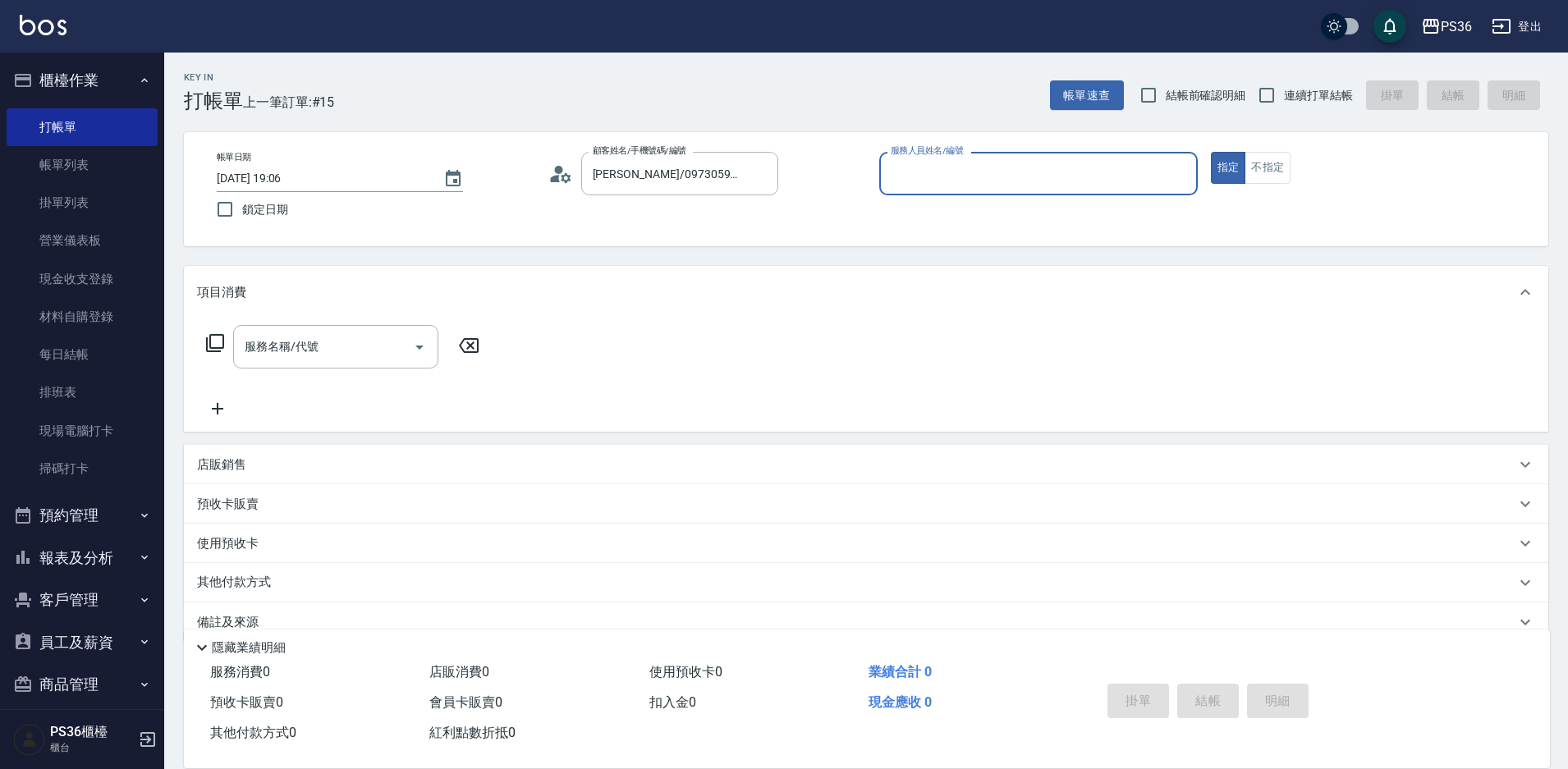
type input "小布-9"
click at [214, 346] on icon at bounding box center [214, 342] width 20 height 20
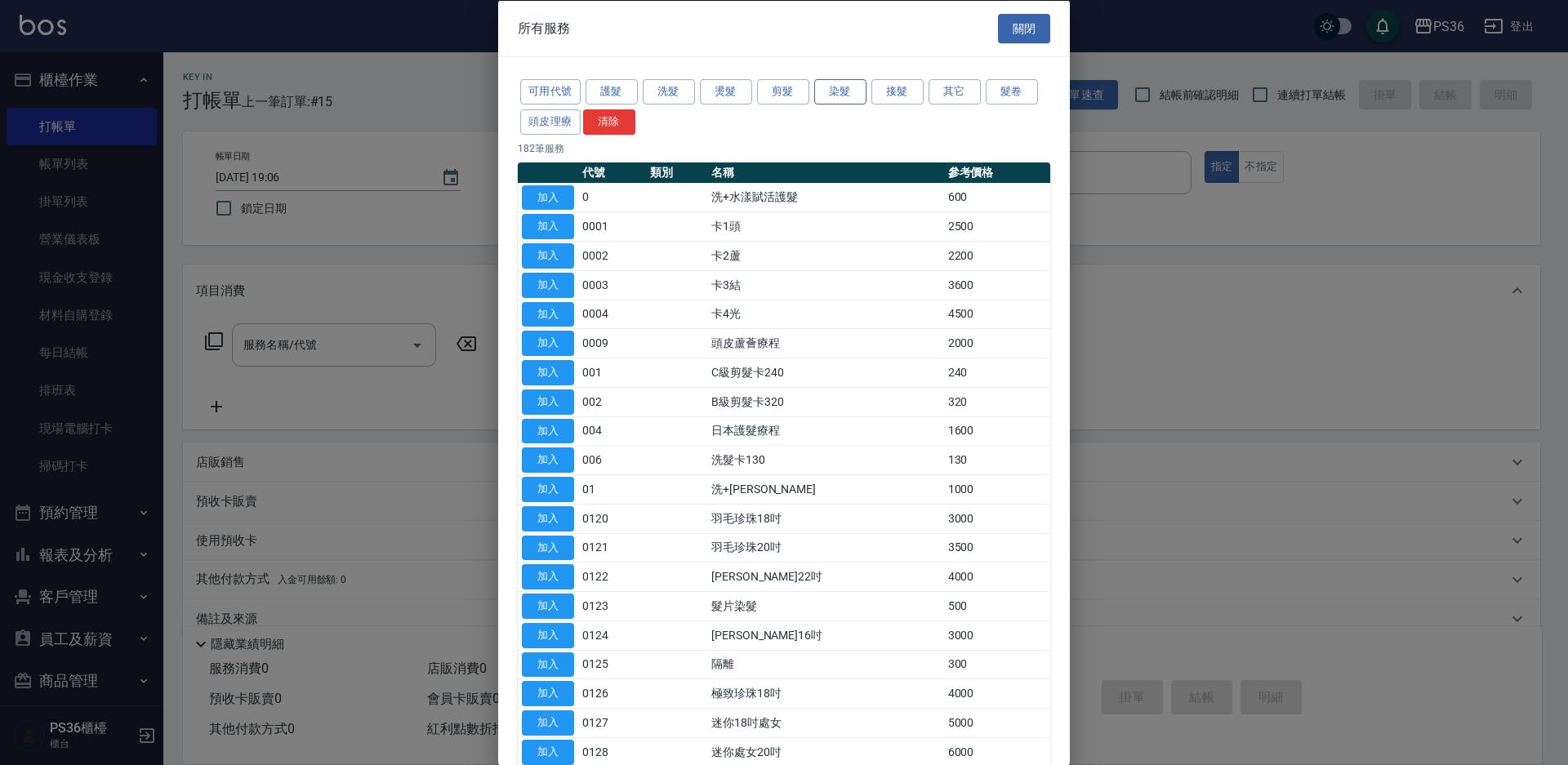
click at [834, 85] on button "染髮" at bounding box center [840, 92] width 52 height 25
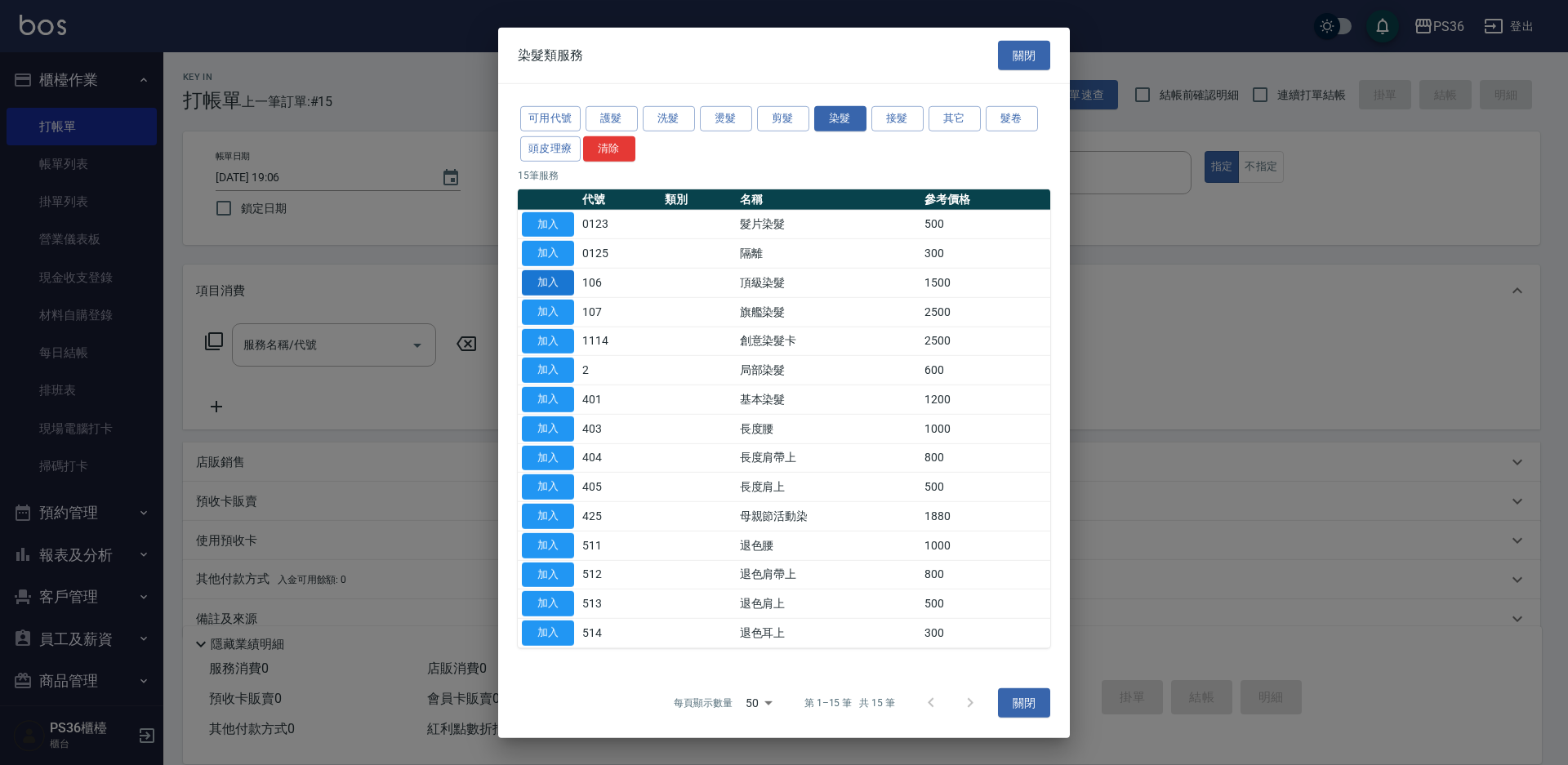
click at [539, 284] on button "加入" at bounding box center [548, 282] width 52 height 25
type input "頂級染髮(106)"
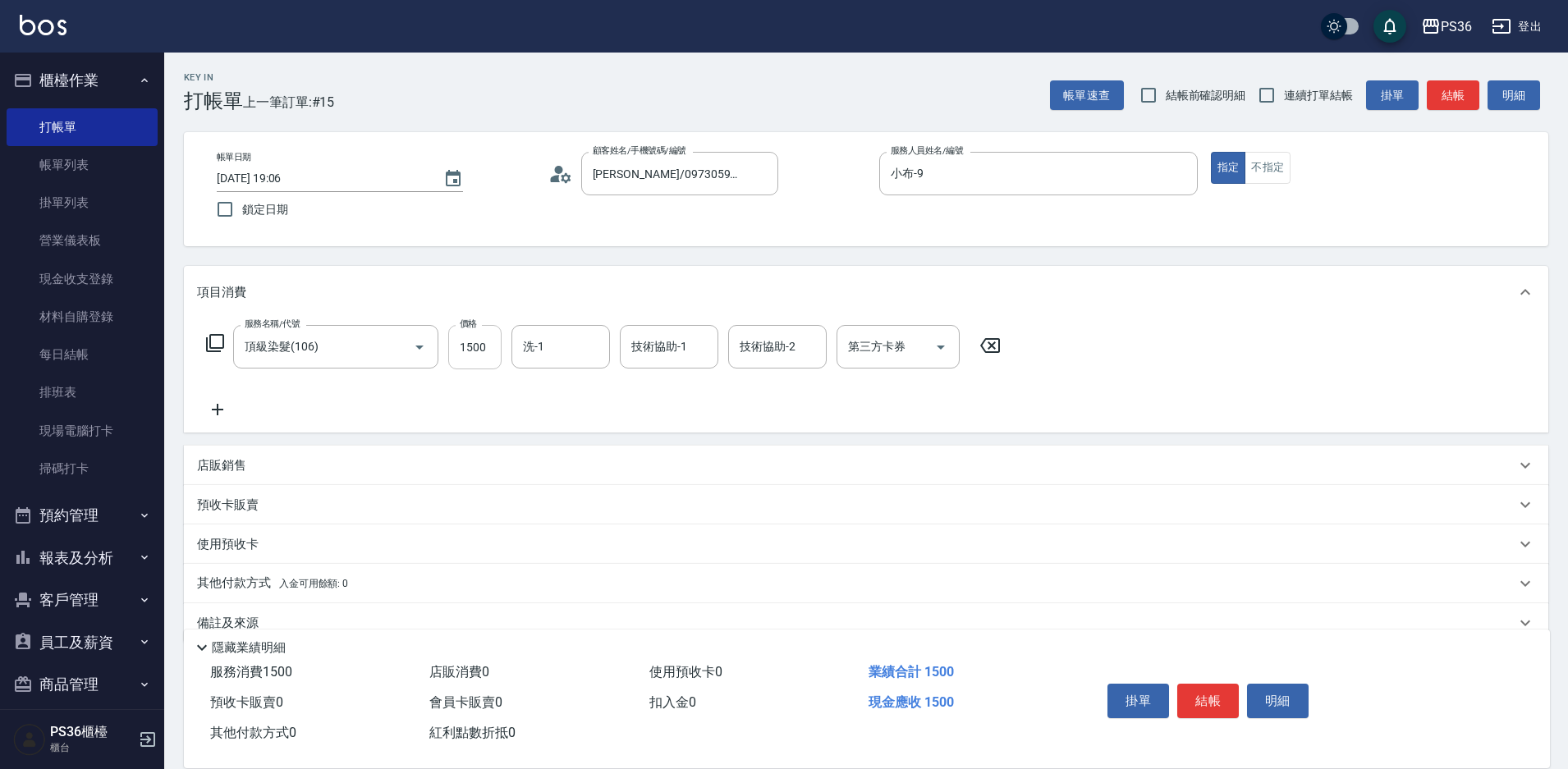
click at [466, 357] on input "1500" at bounding box center [475, 347] width 54 height 44
type input "1800"
type input "酪梨-21"
click at [1211, 700] on button "結帳" at bounding box center [1208, 700] width 61 height 35
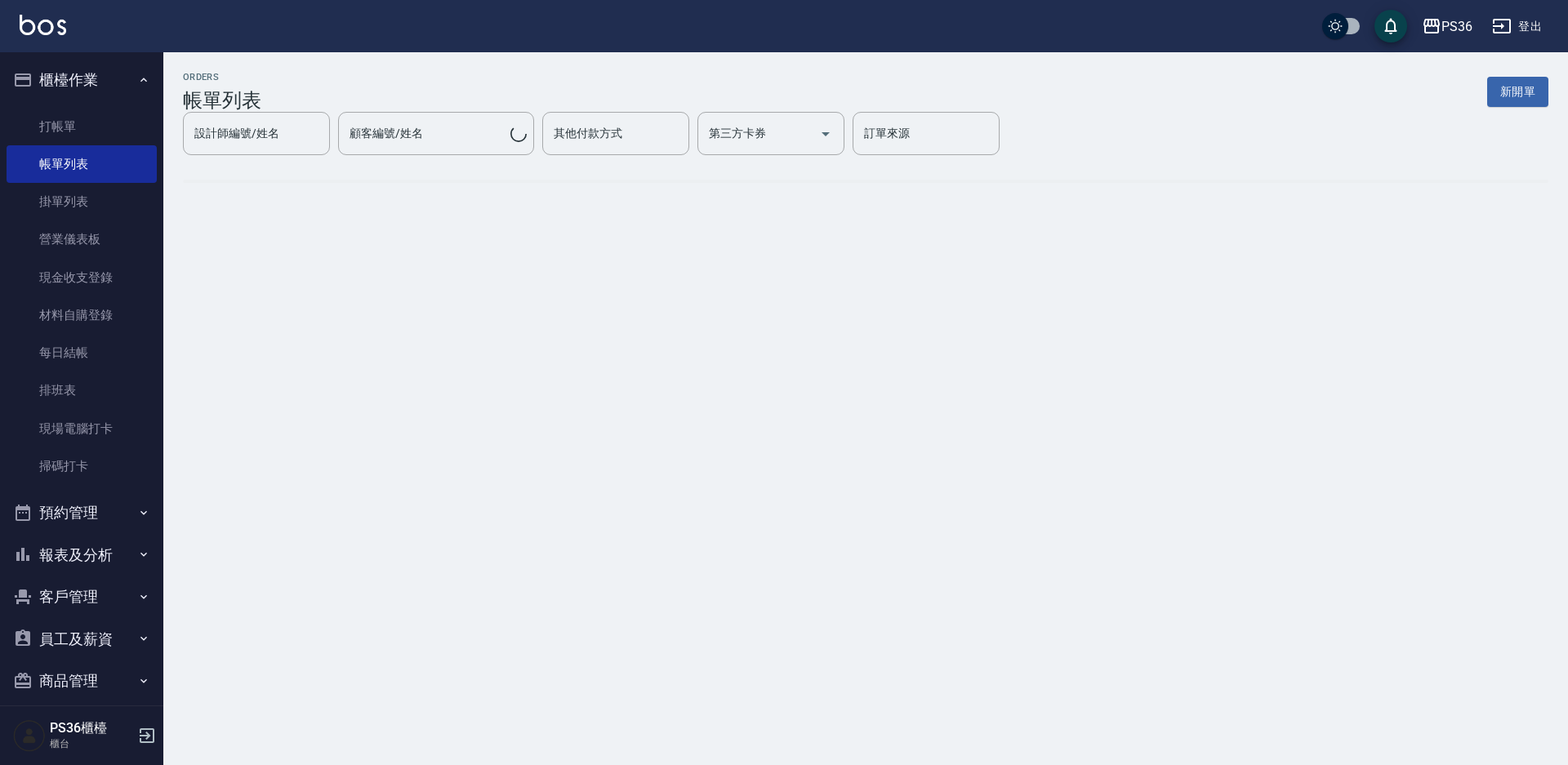
click at [74, 556] on button "報表及分析" at bounding box center [81, 555] width 151 height 42
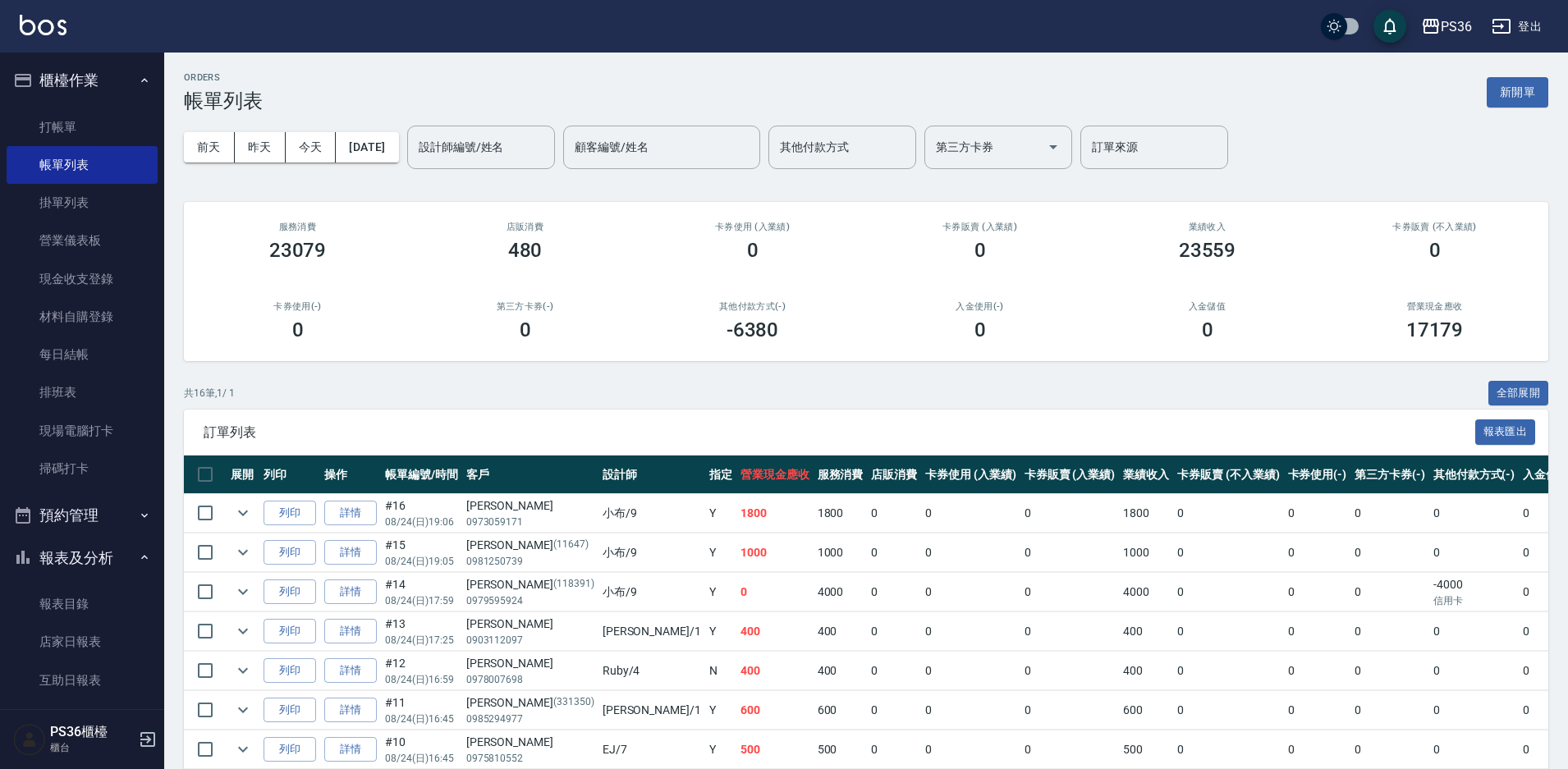
scroll to position [246, 0]
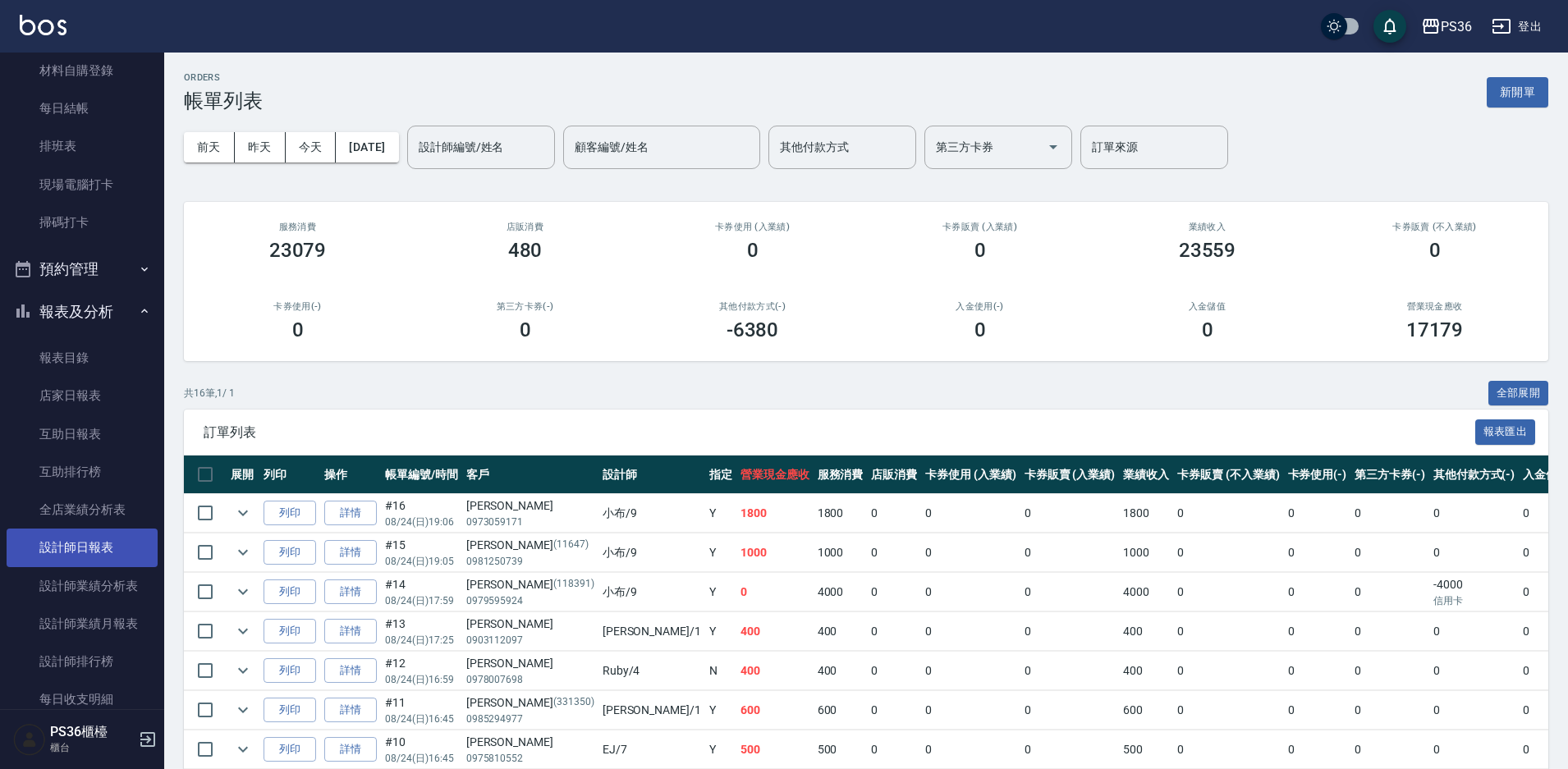
click at [74, 559] on link "設計師日報表" at bounding box center [82, 547] width 151 height 38
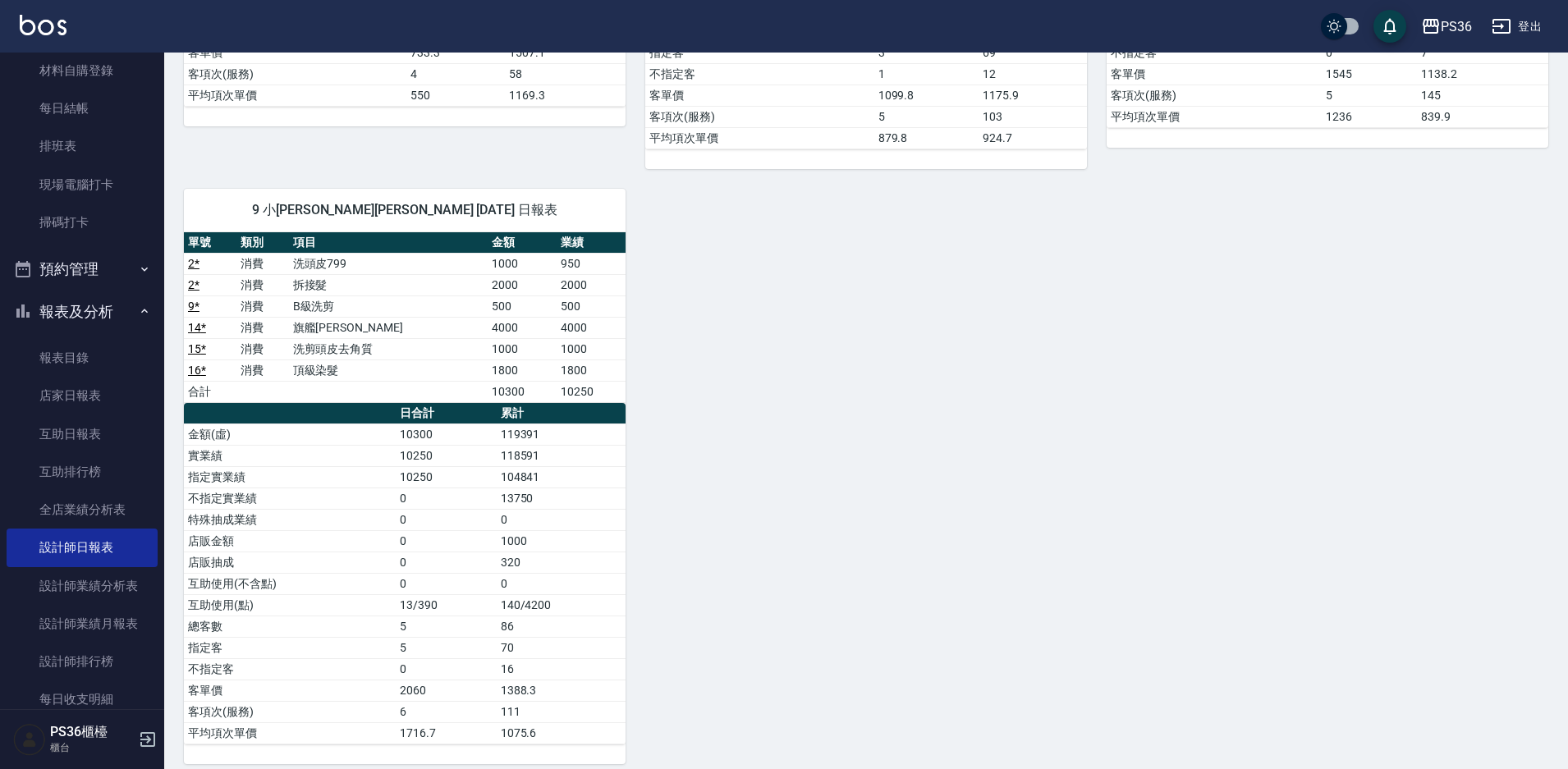
scroll to position [604, 0]
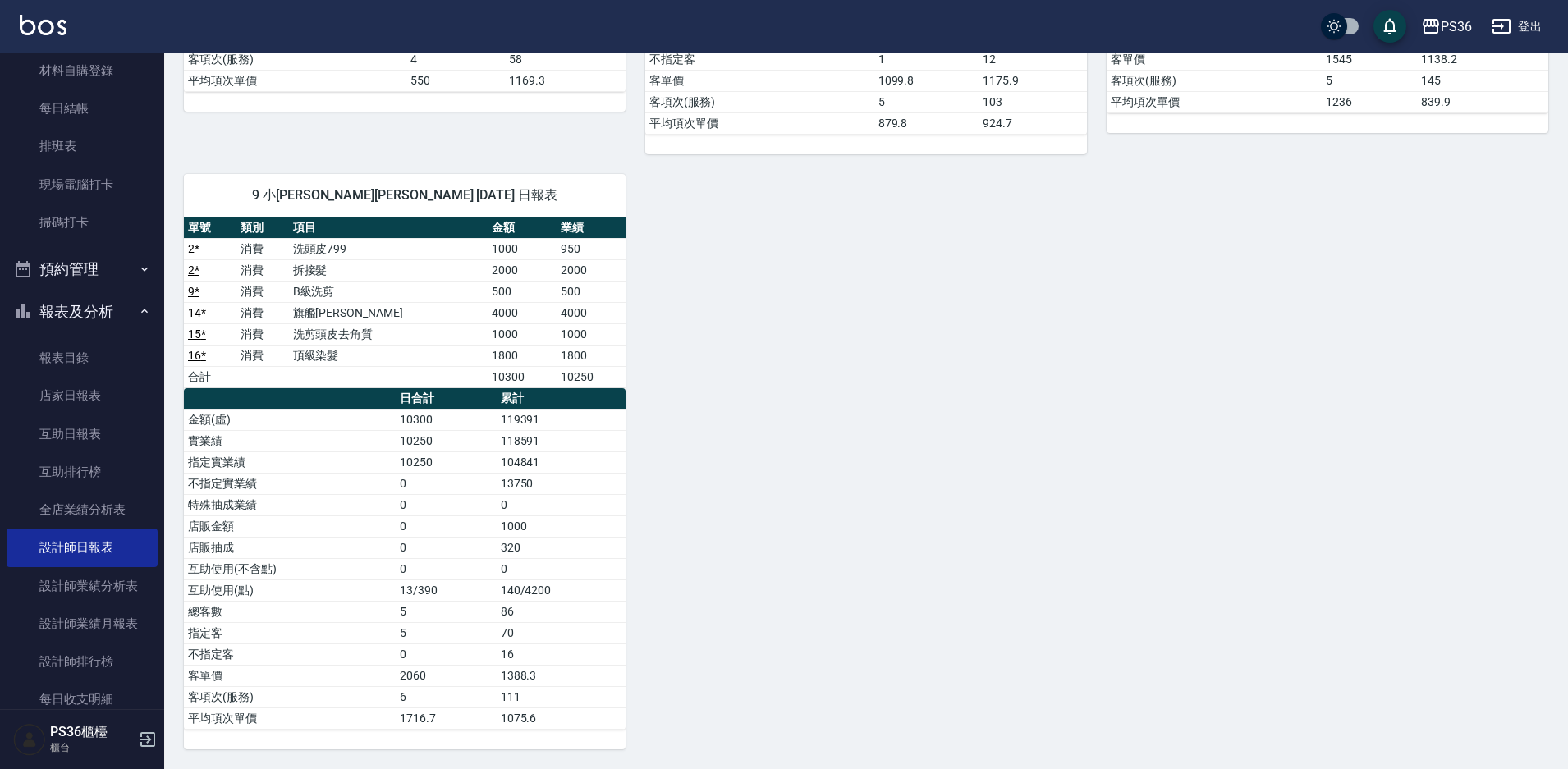
click at [685, 463] on div "1 Daniel 沛渝江 08/24/2025 日報表 單號 類別 項目 金額 業績 6 * 消費 A級洗剪 600 600 6 * 消費 A級洗剪 600 …" at bounding box center [857, 154] width 1385 height 1190
click at [921, 485] on div "1 Daniel 沛渝江 08/24/2025 日報表 單號 類別 項目 金額 業績 6 * 消費 A級洗剪 600 600 6 * 消費 A級洗剪 600 …" at bounding box center [857, 154] width 1385 height 1190
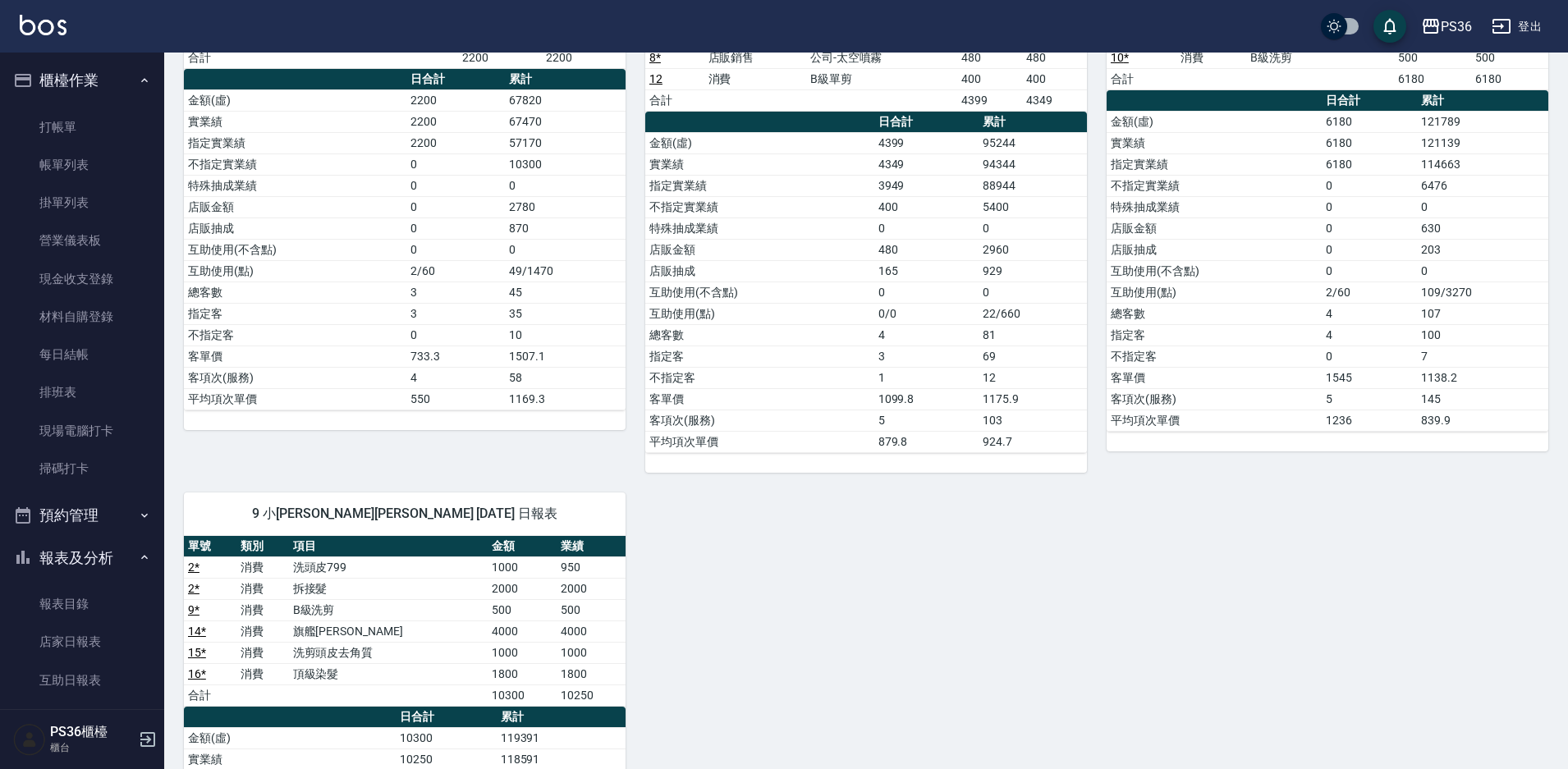
scroll to position [111, 0]
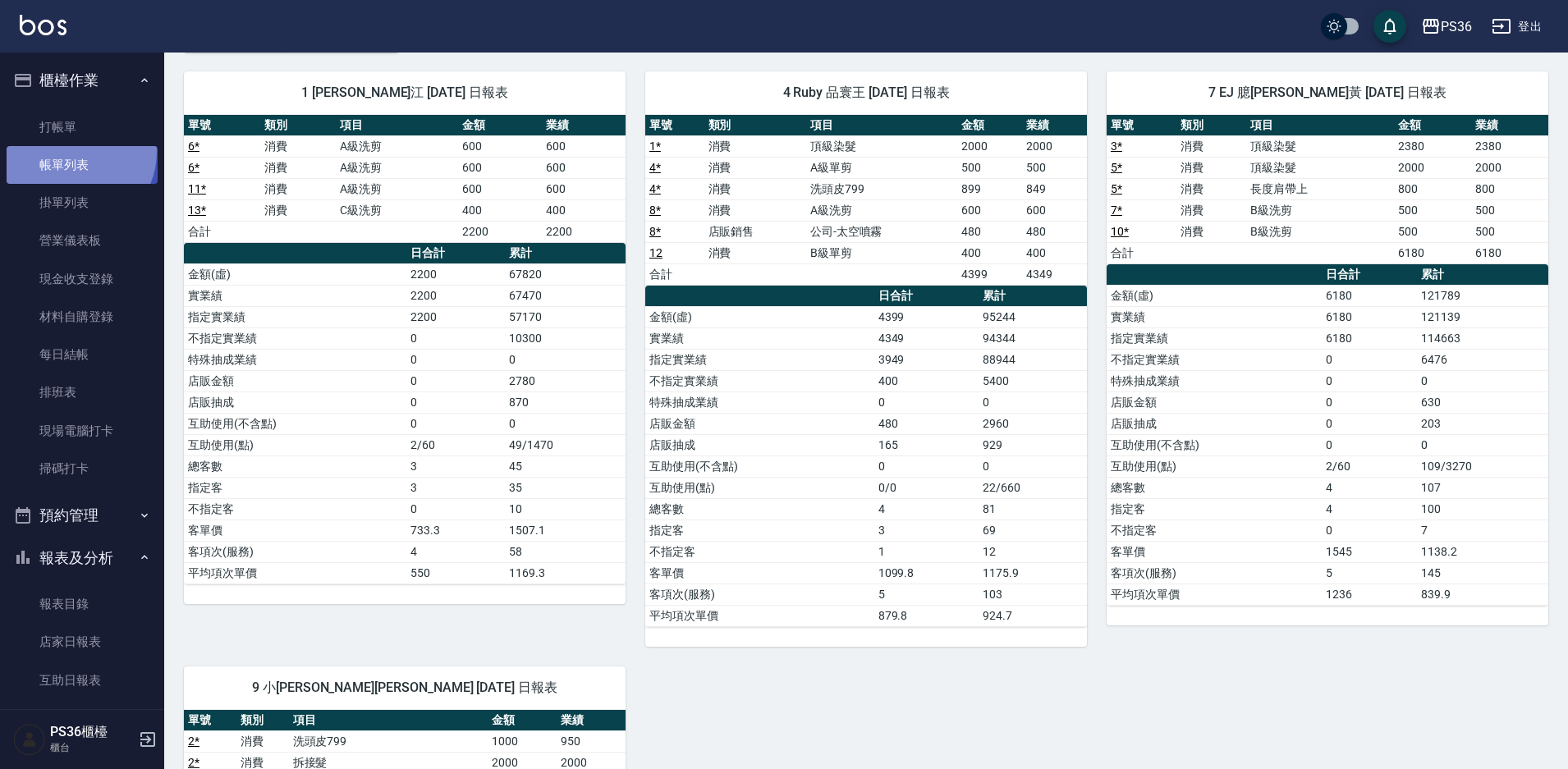
click at [73, 151] on link "帳單列表" at bounding box center [82, 165] width 151 height 38
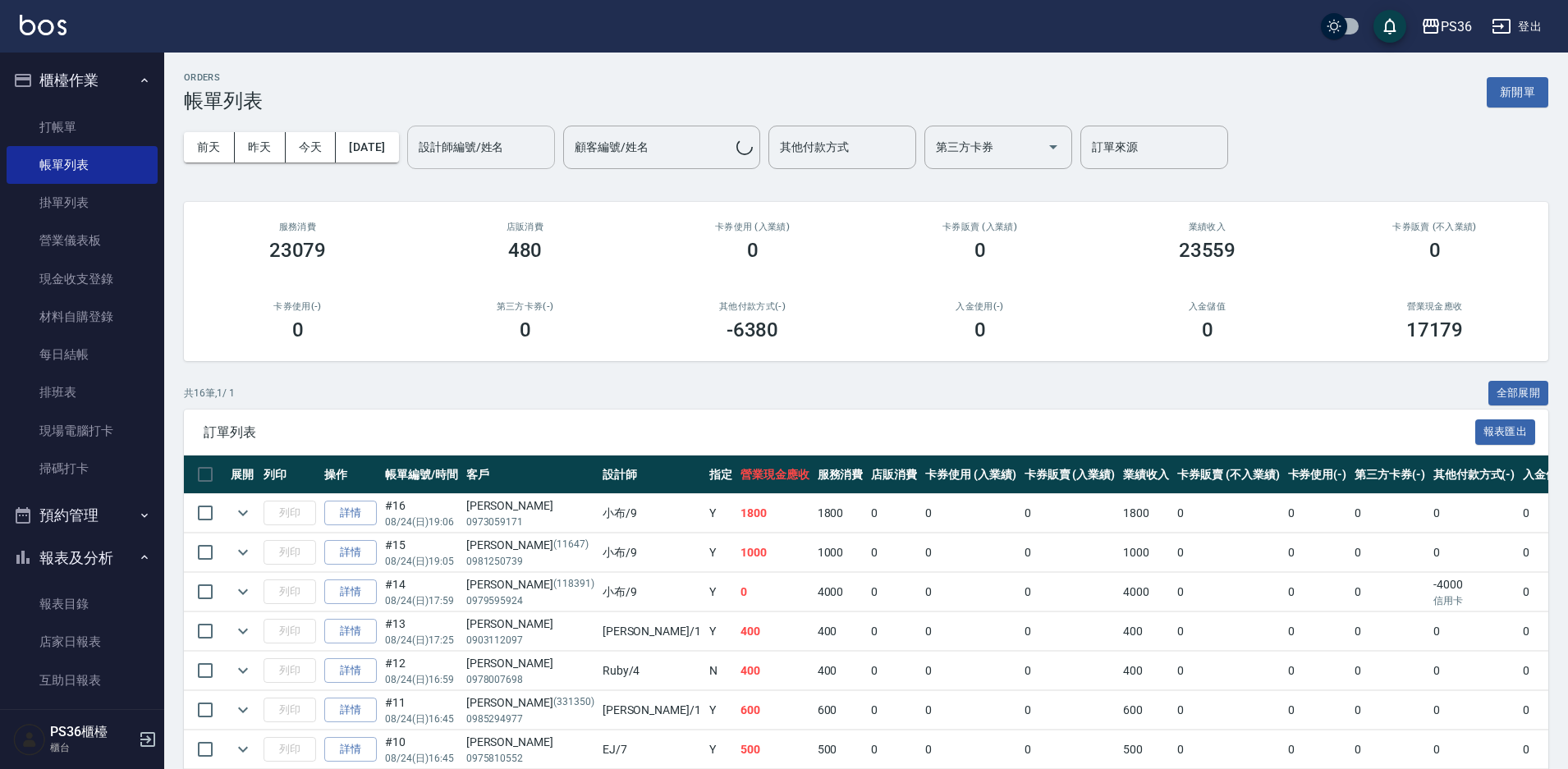
click at [467, 145] on input "設計師編號/姓名" at bounding box center [481, 147] width 133 height 29
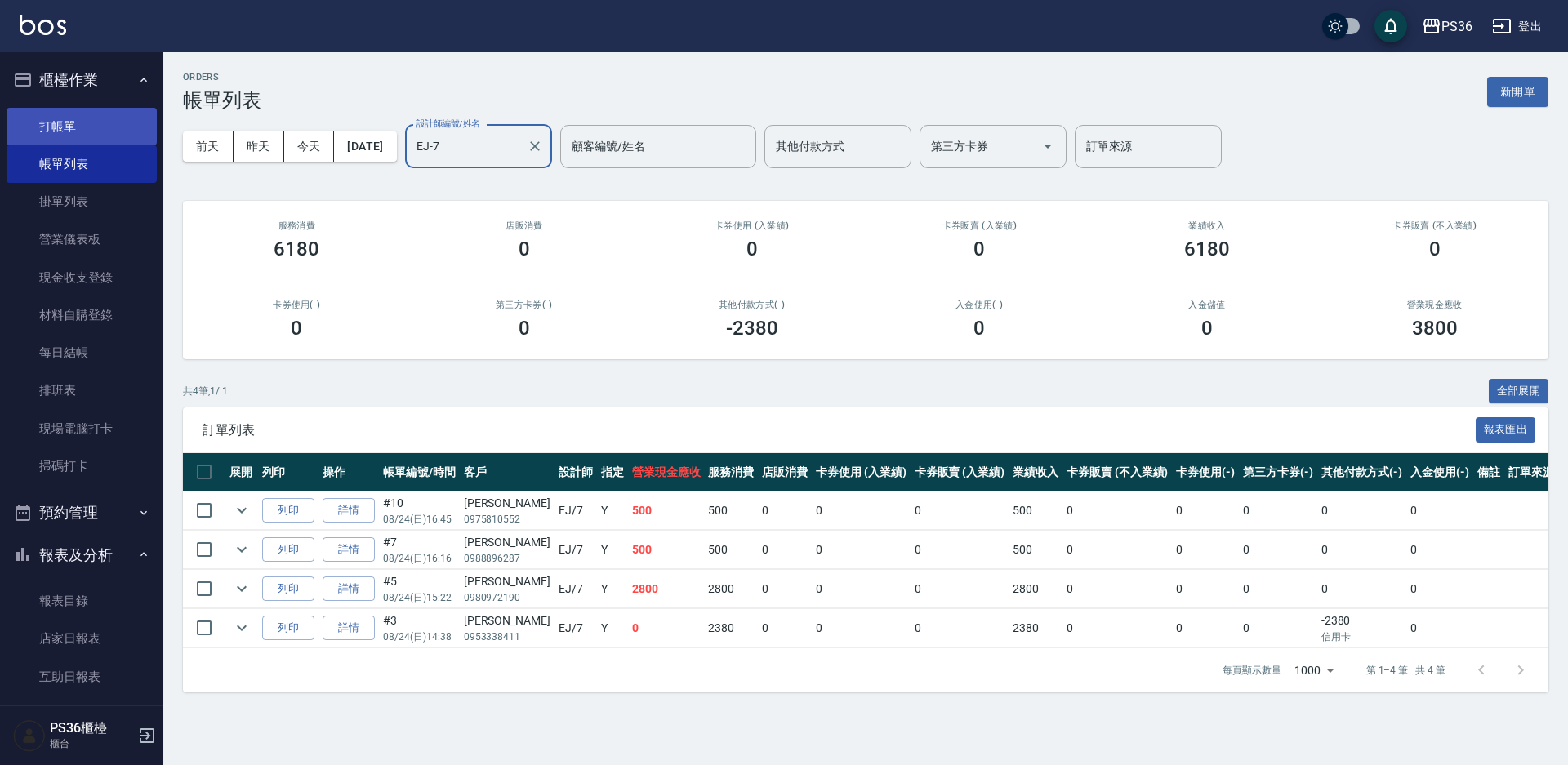
type input "EJ-7"
click at [59, 137] on link "打帳單" at bounding box center [81, 126] width 151 height 37
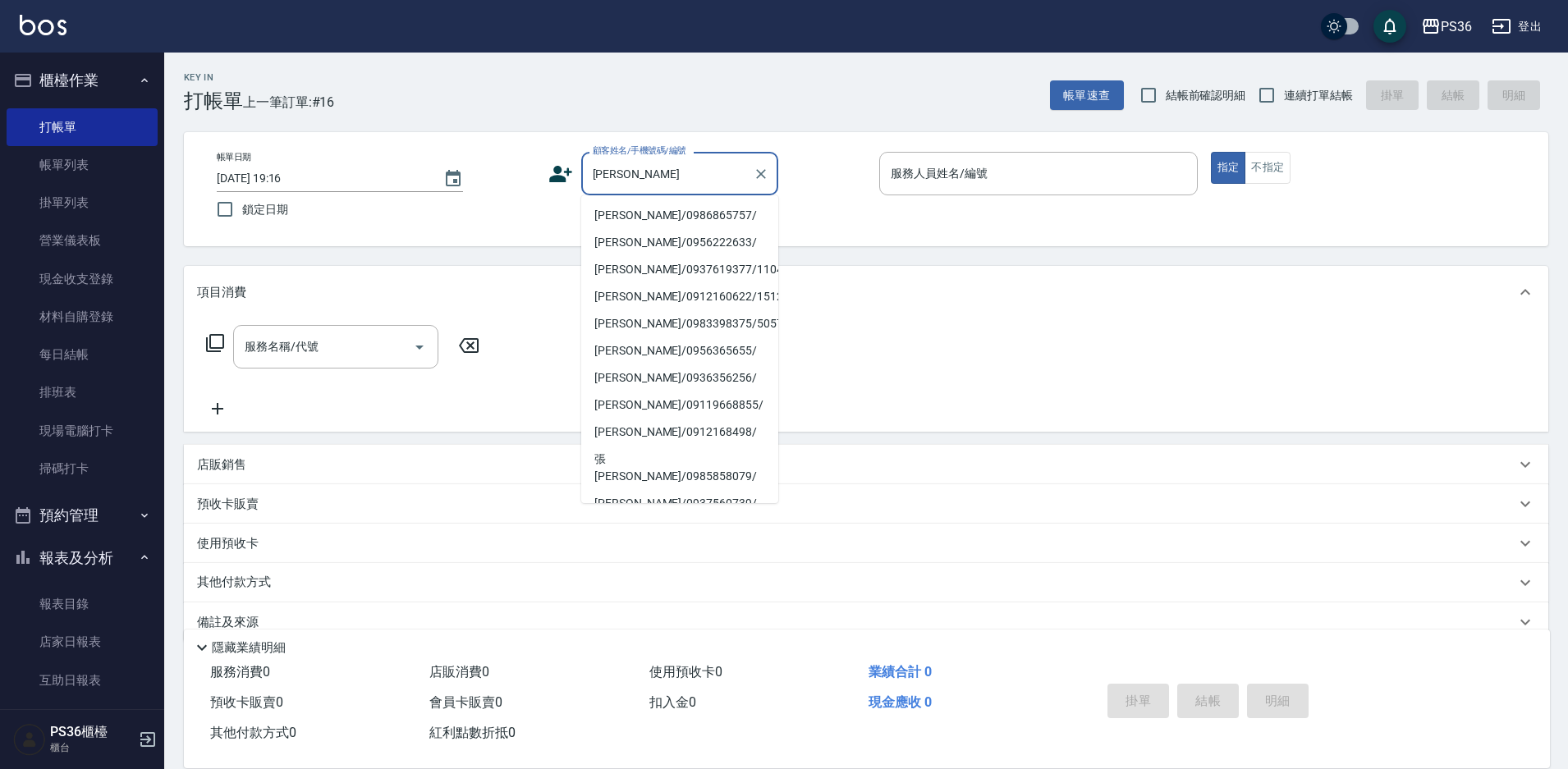
click at [653, 218] on li "張簡/0986865757/" at bounding box center [679, 215] width 197 height 27
type input "張簡/0986865757/"
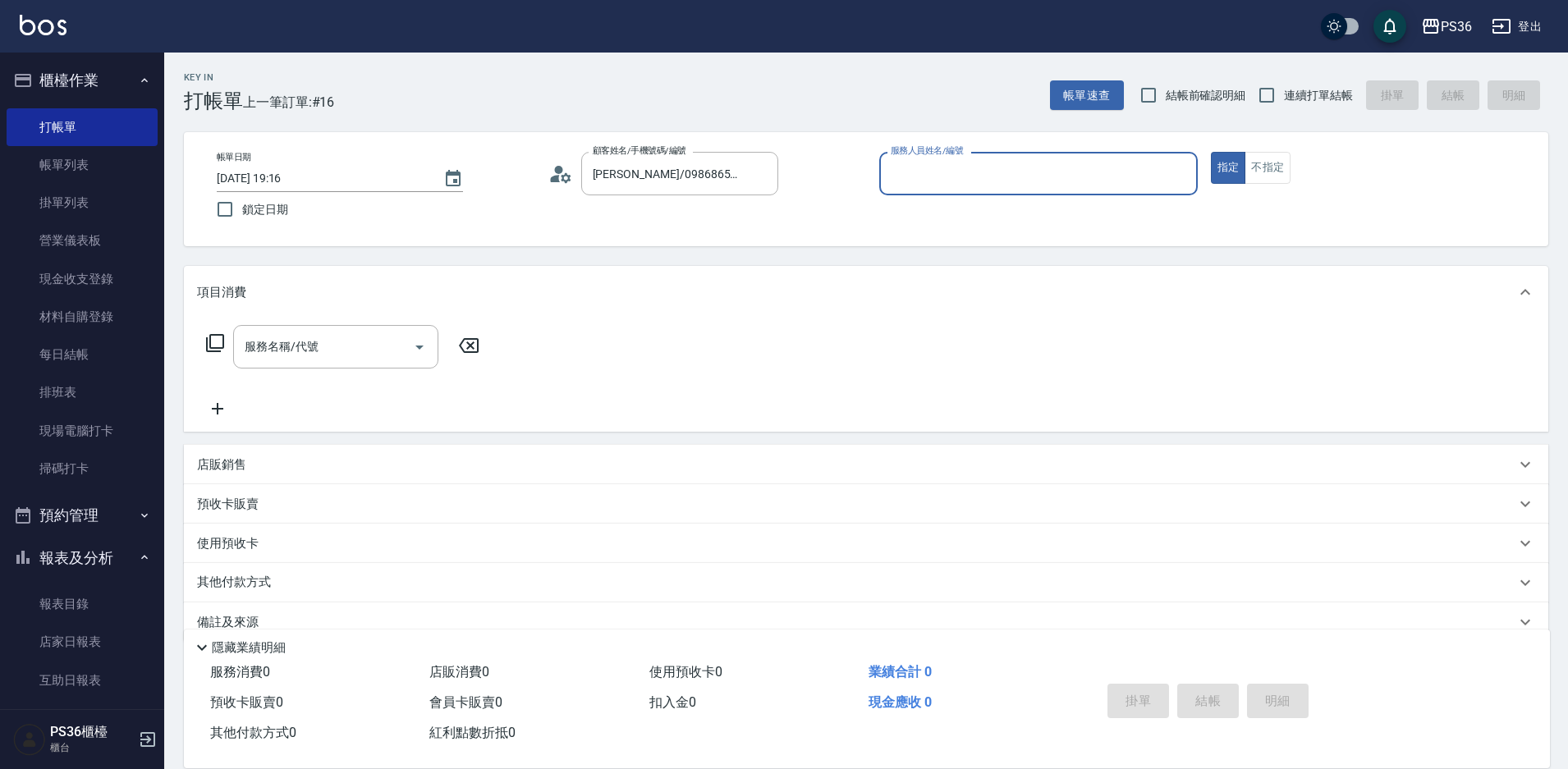
type input "EJ-7"
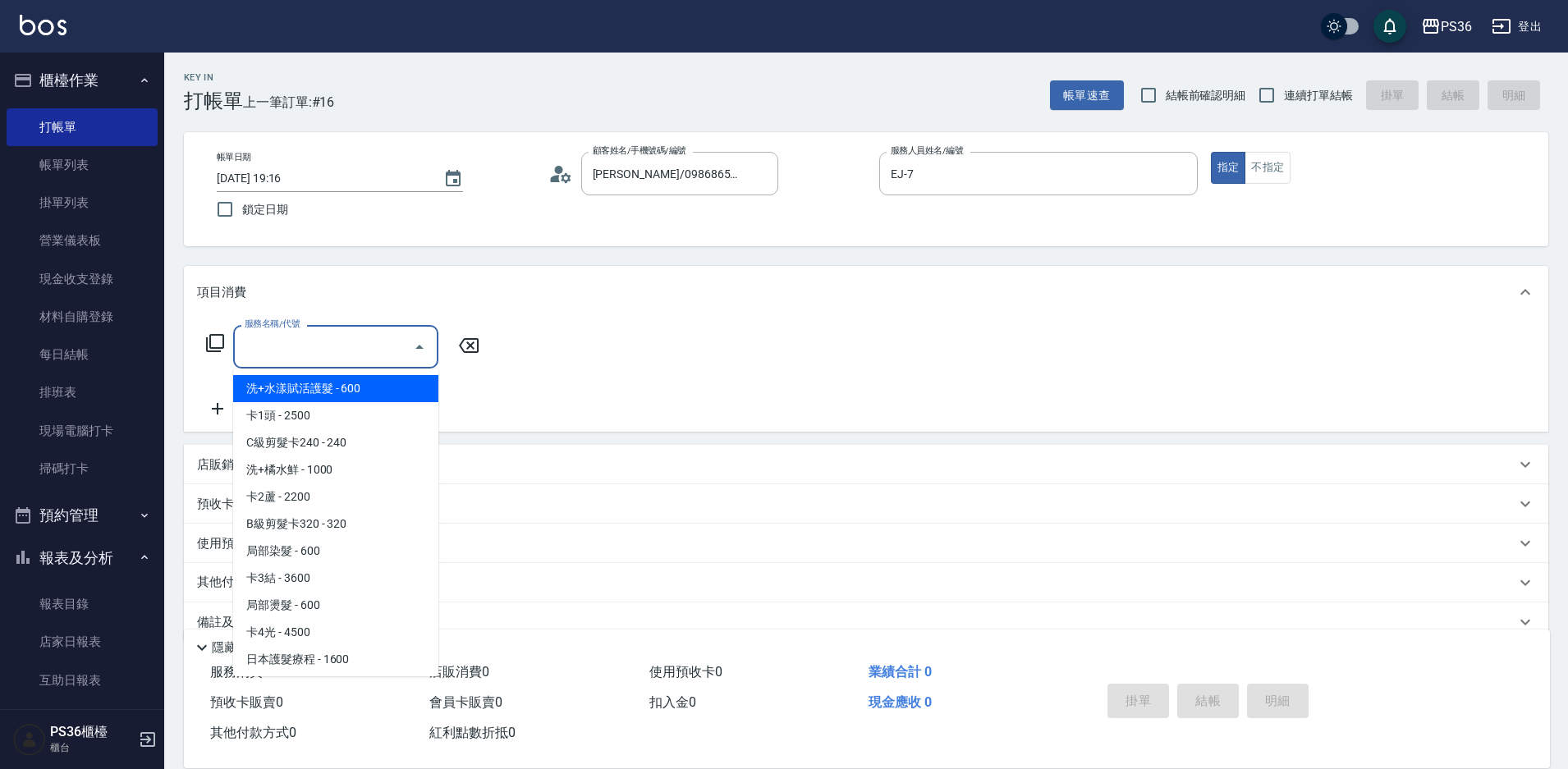
click at [335, 350] on input "服務名稱/代號" at bounding box center [324, 347] width 166 height 29
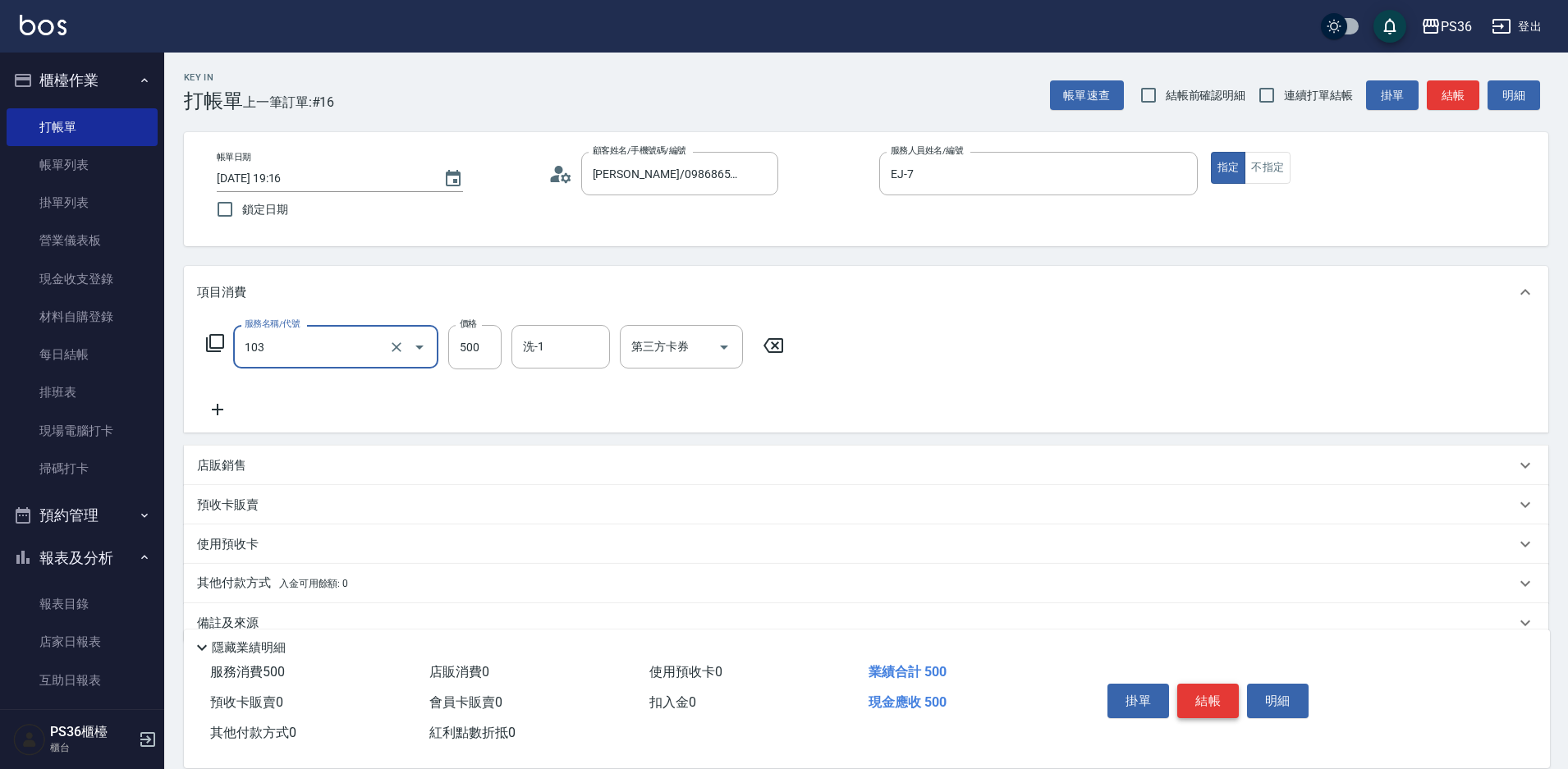
type input "B級洗剪(103)"
click at [1217, 692] on button "結帳" at bounding box center [1208, 700] width 61 height 35
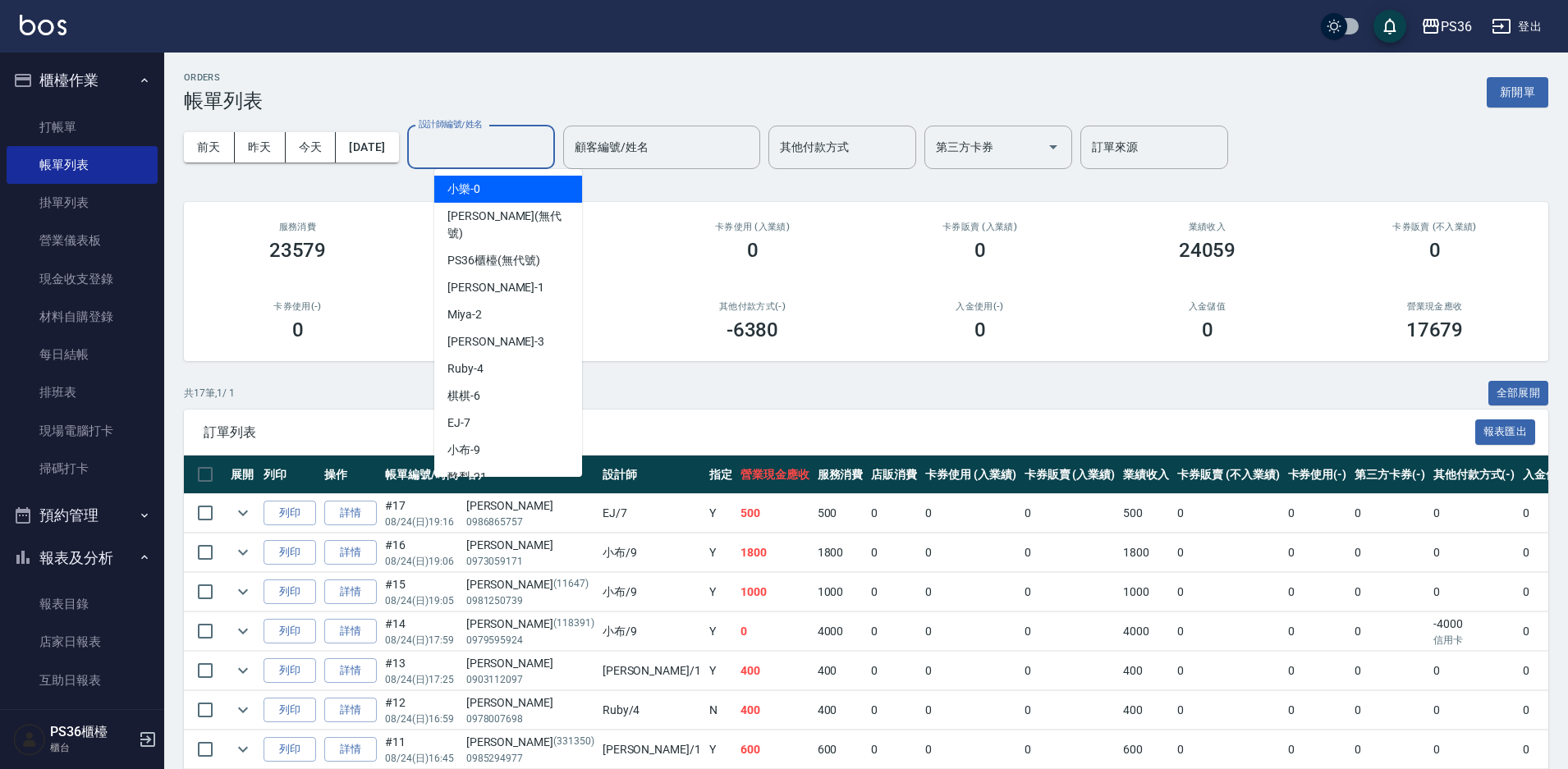
click at [472, 160] on input "設計師編號/姓名" at bounding box center [481, 147] width 133 height 29
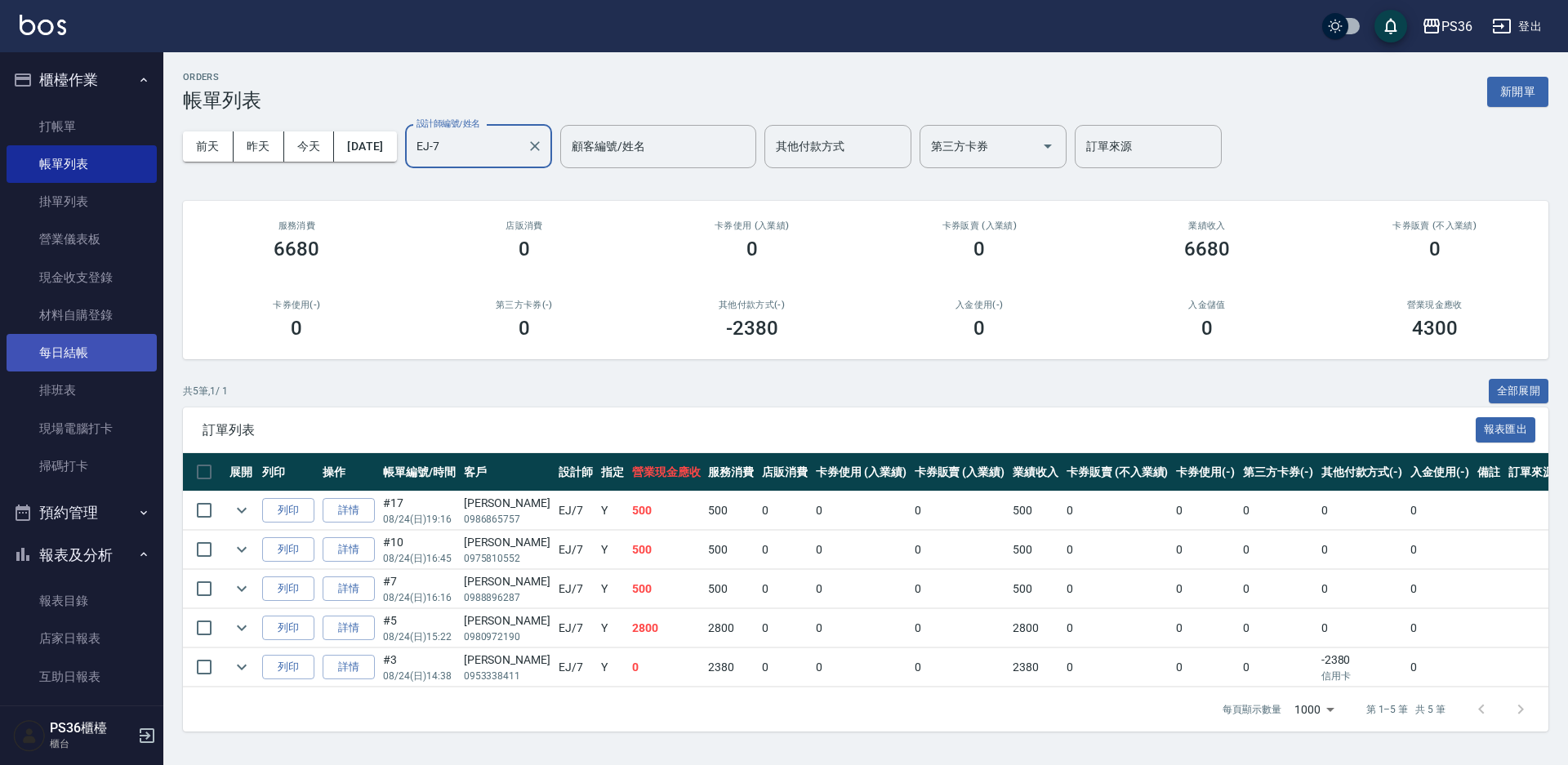
type input "EJ-7"
click at [67, 353] on link "每日結帳" at bounding box center [81, 353] width 151 height 37
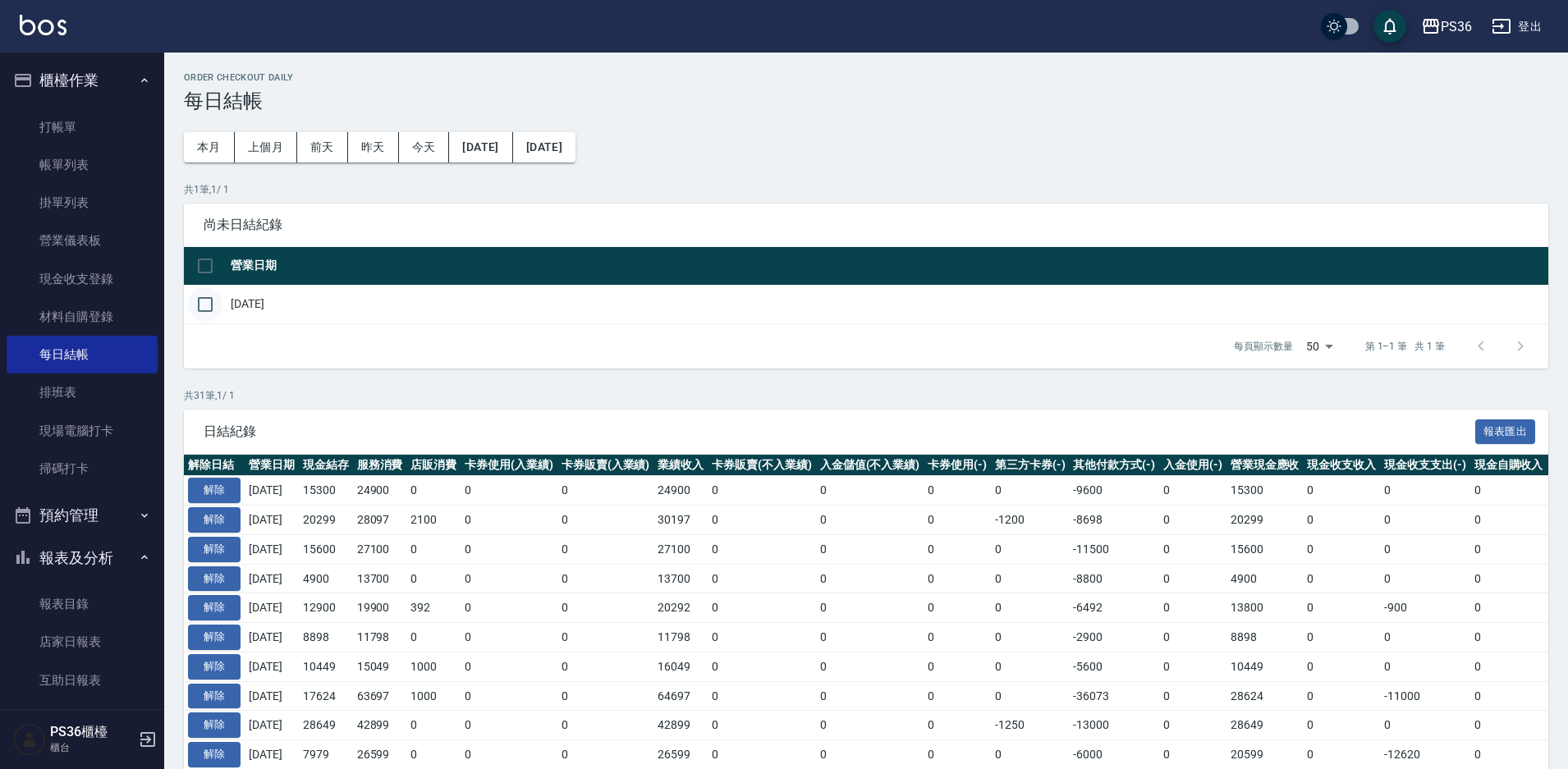
click at [202, 308] on input "checkbox" at bounding box center [205, 304] width 35 height 35
checkbox input "true"
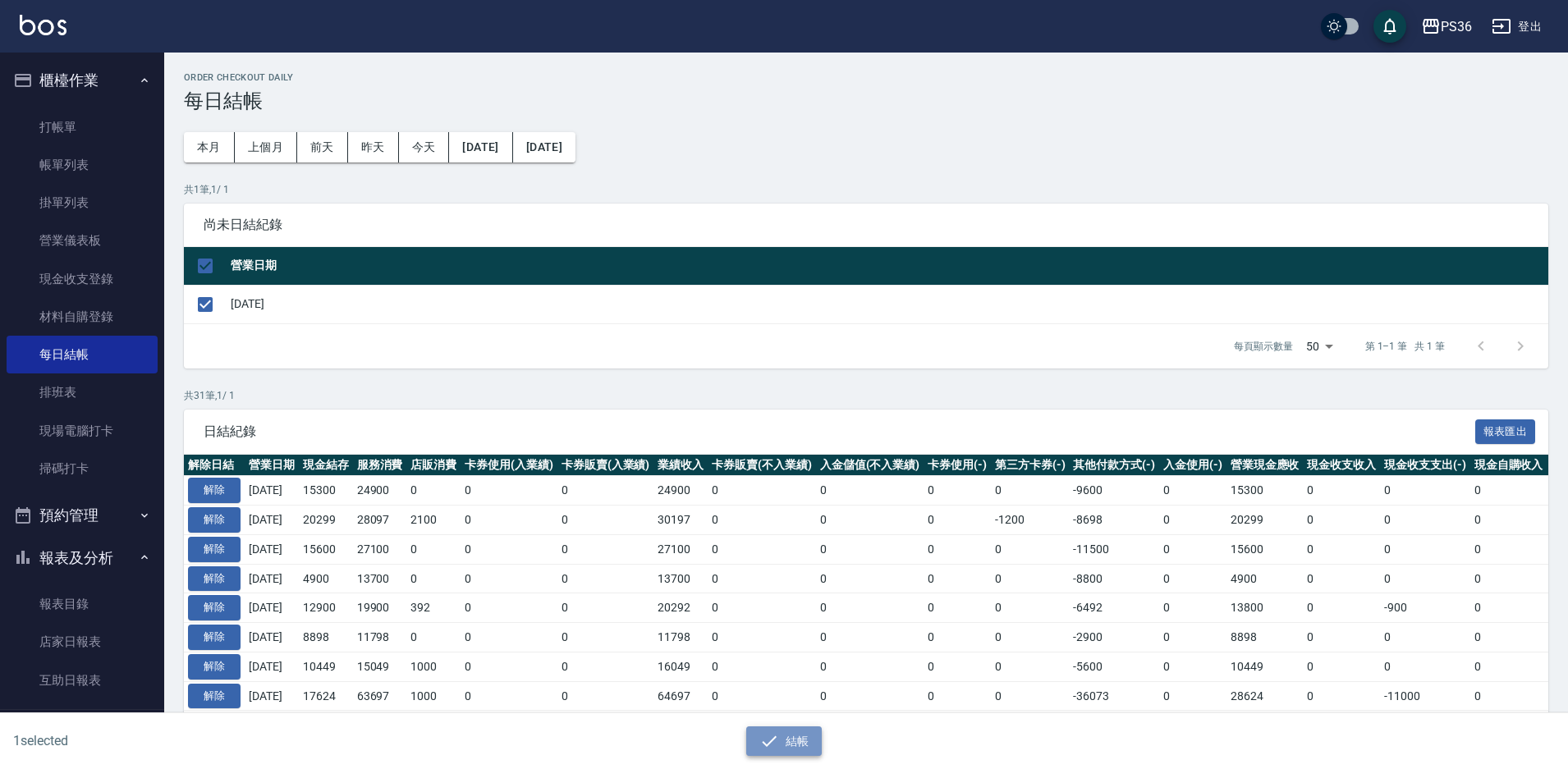
click at [798, 733] on button "結帳" at bounding box center [784, 741] width 76 height 30
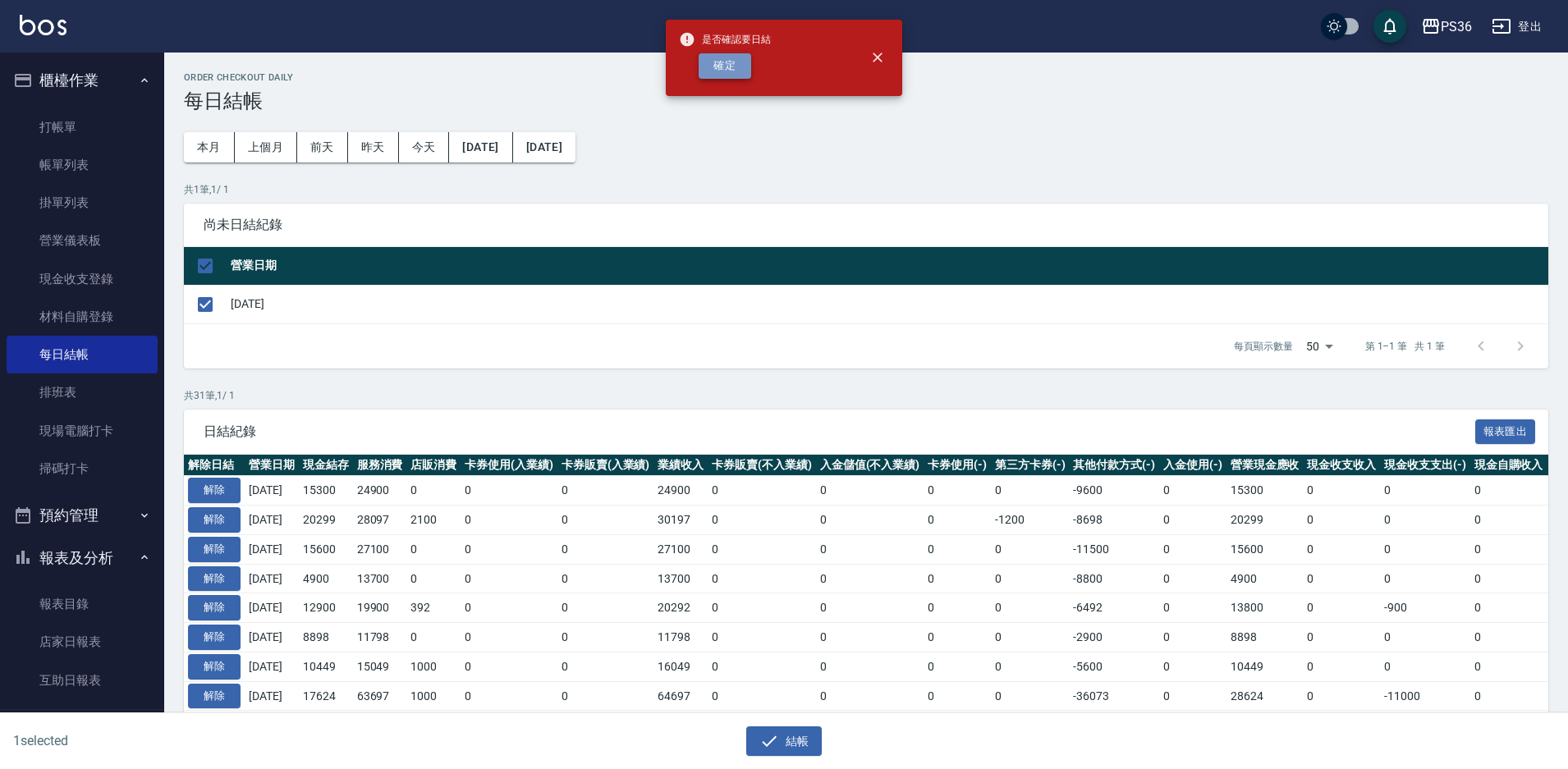
click at [720, 59] on button "確定" at bounding box center [725, 66] width 53 height 25
checkbox input "false"
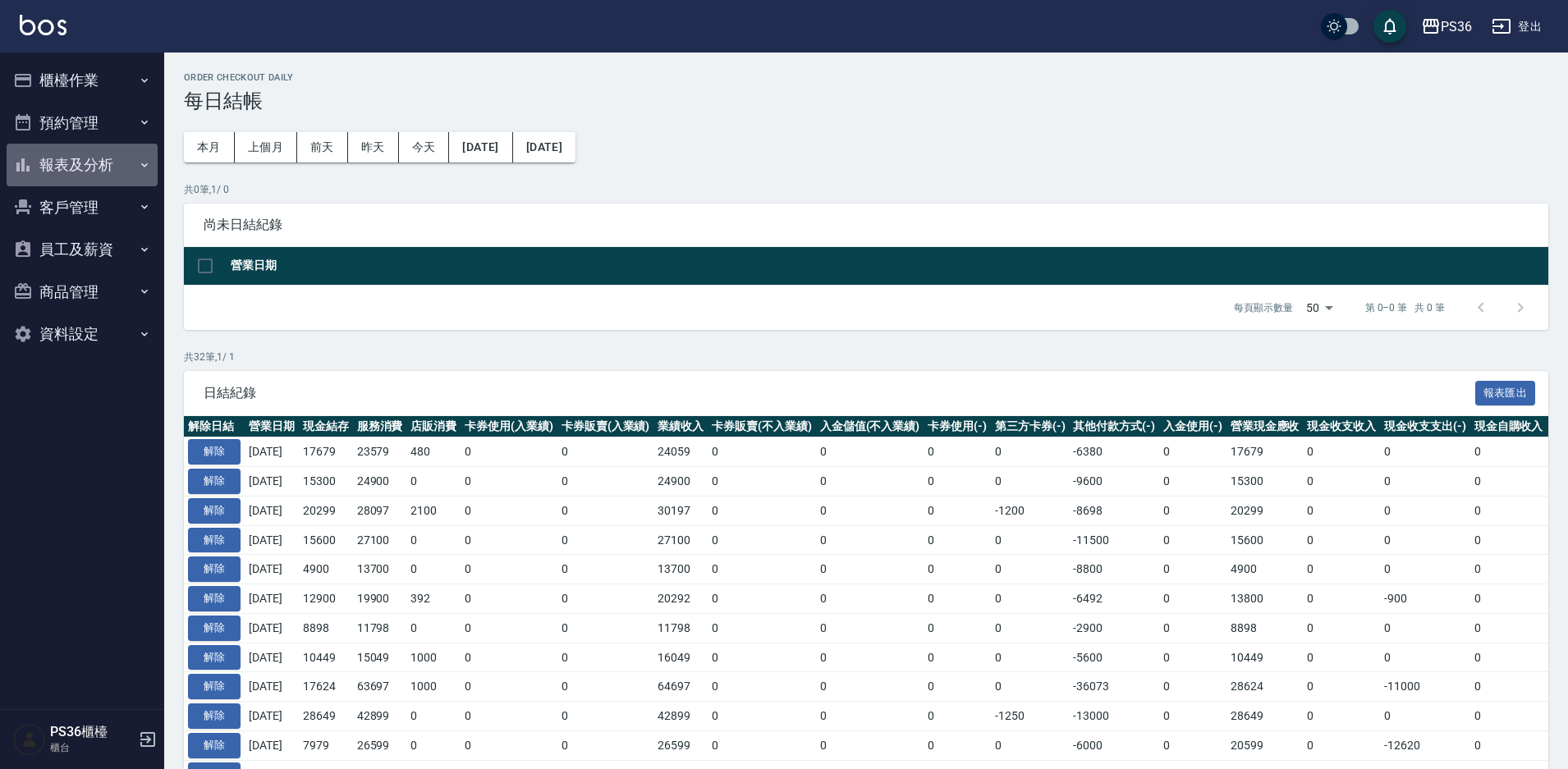
click at [75, 174] on button "報表及分析" at bounding box center [82, 165] width 151 height 42
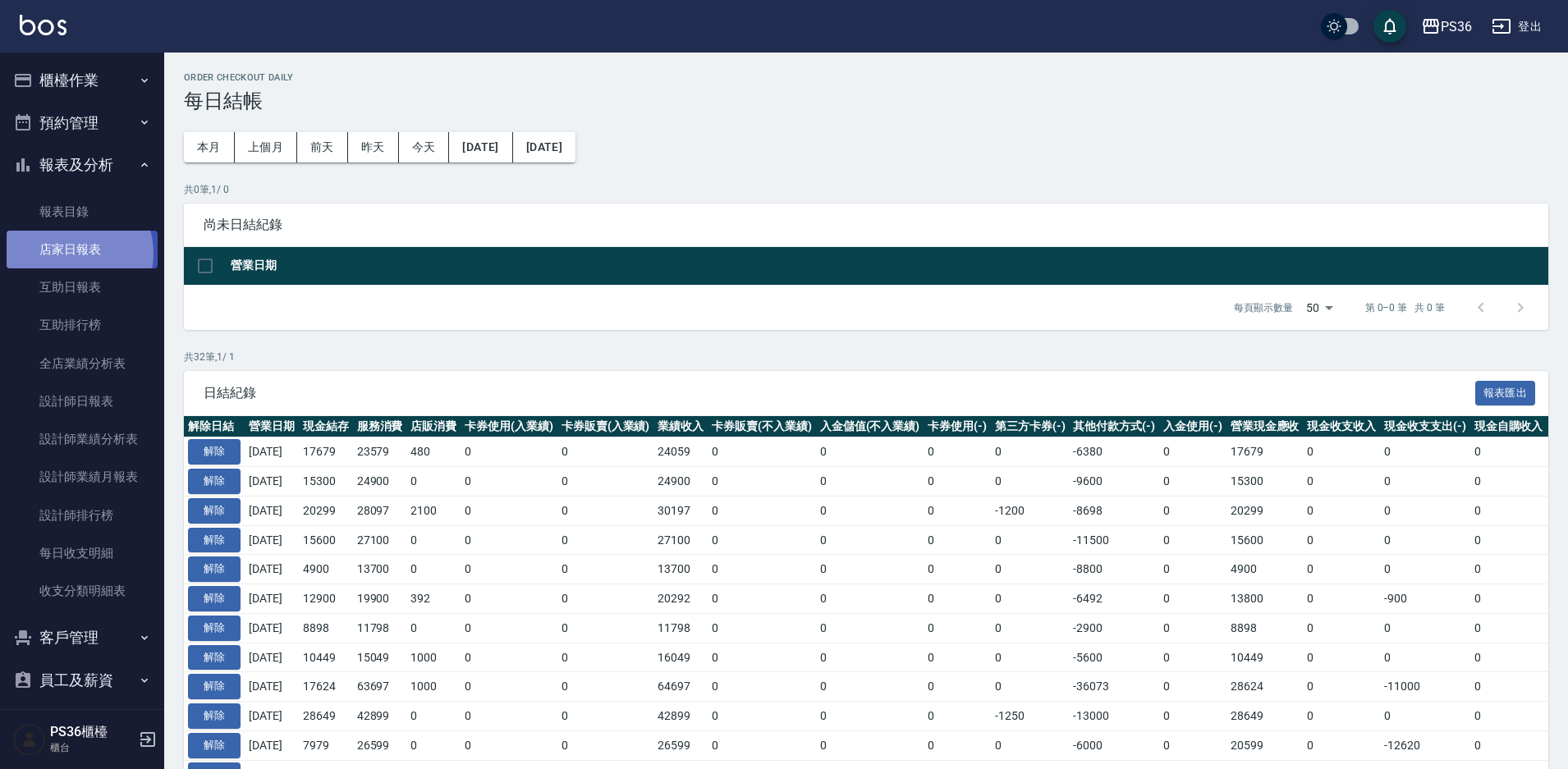
click at [74, 254] on link "店家日報表" at bounding box center [82, 249] width 151 height 38
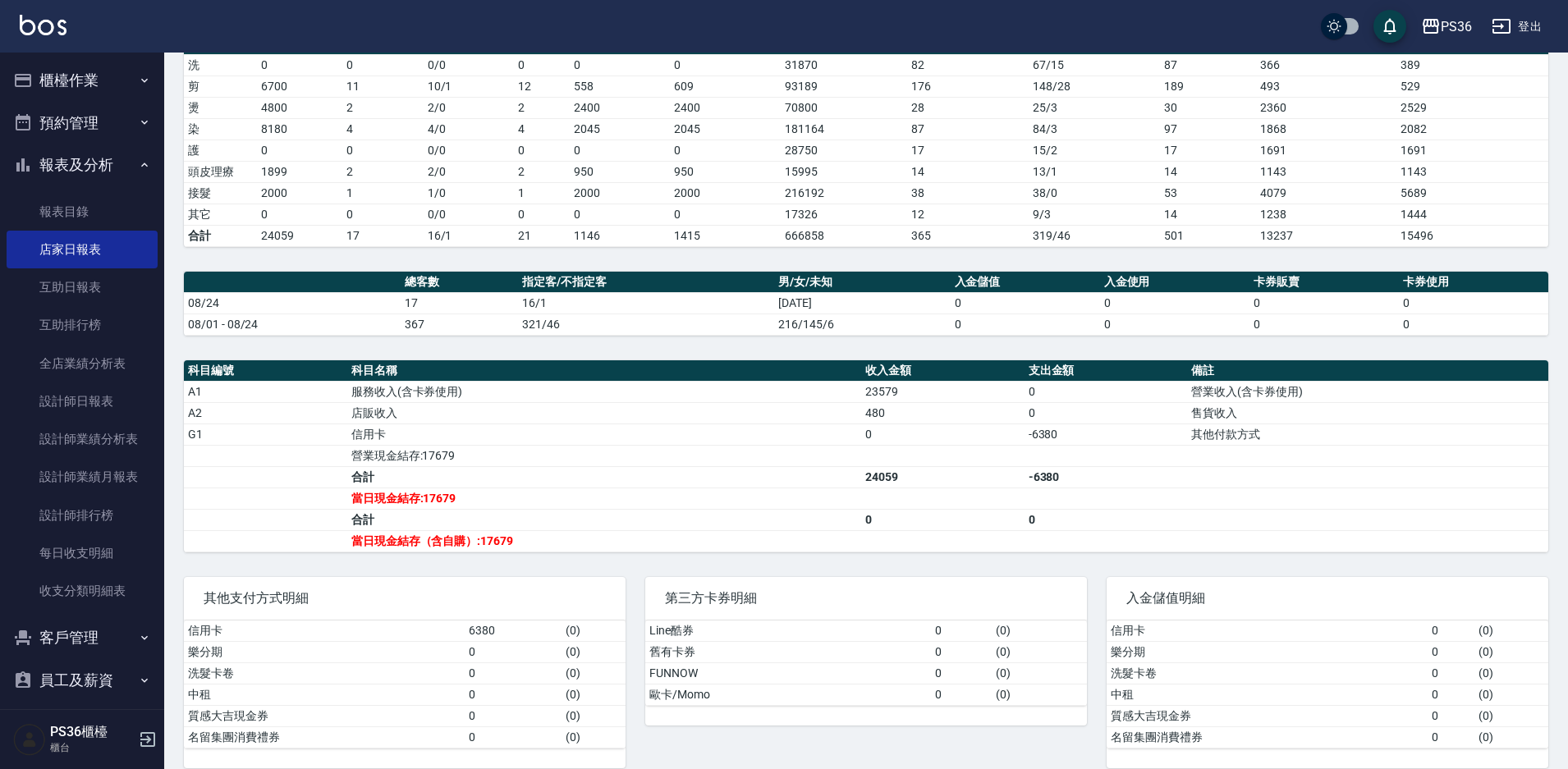
scroll to position [274, 0]
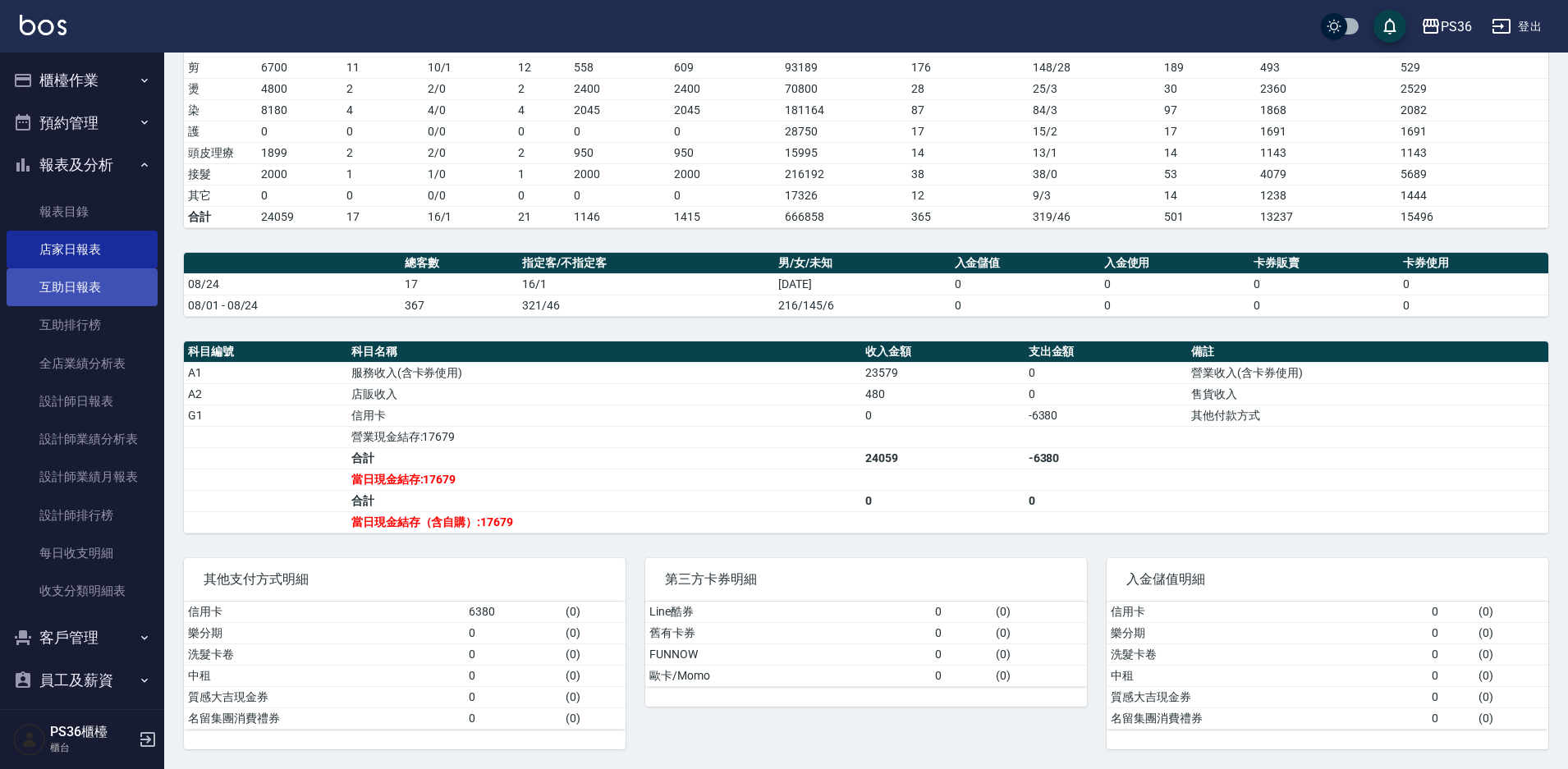
click at [106, 281] on link "互助日報表" at bounding box center [82, 287] width 151 height 38
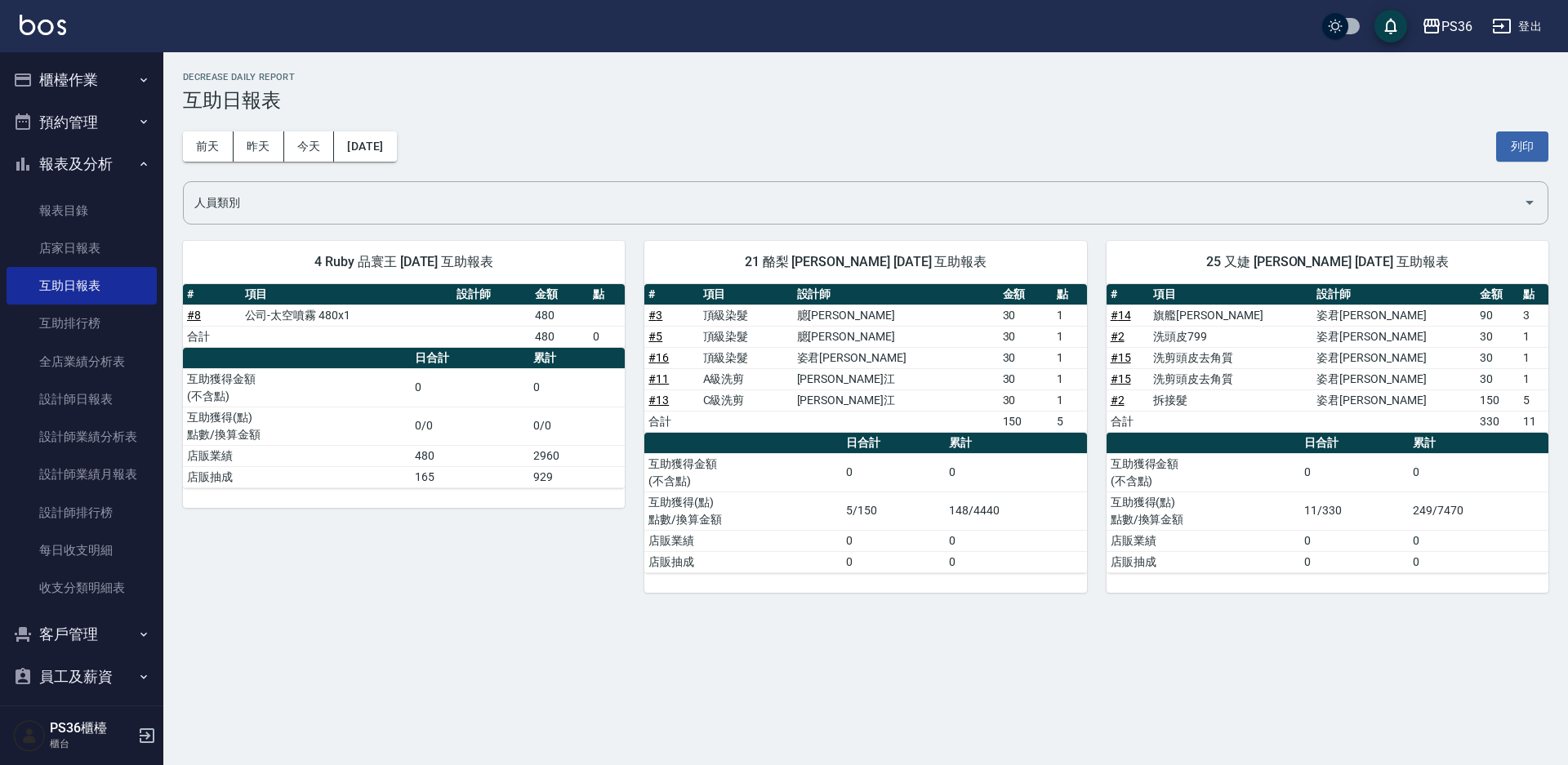
click at [56, 90] on button "櫃檯作業" at bounding box center [81, 79] width 151 height 42
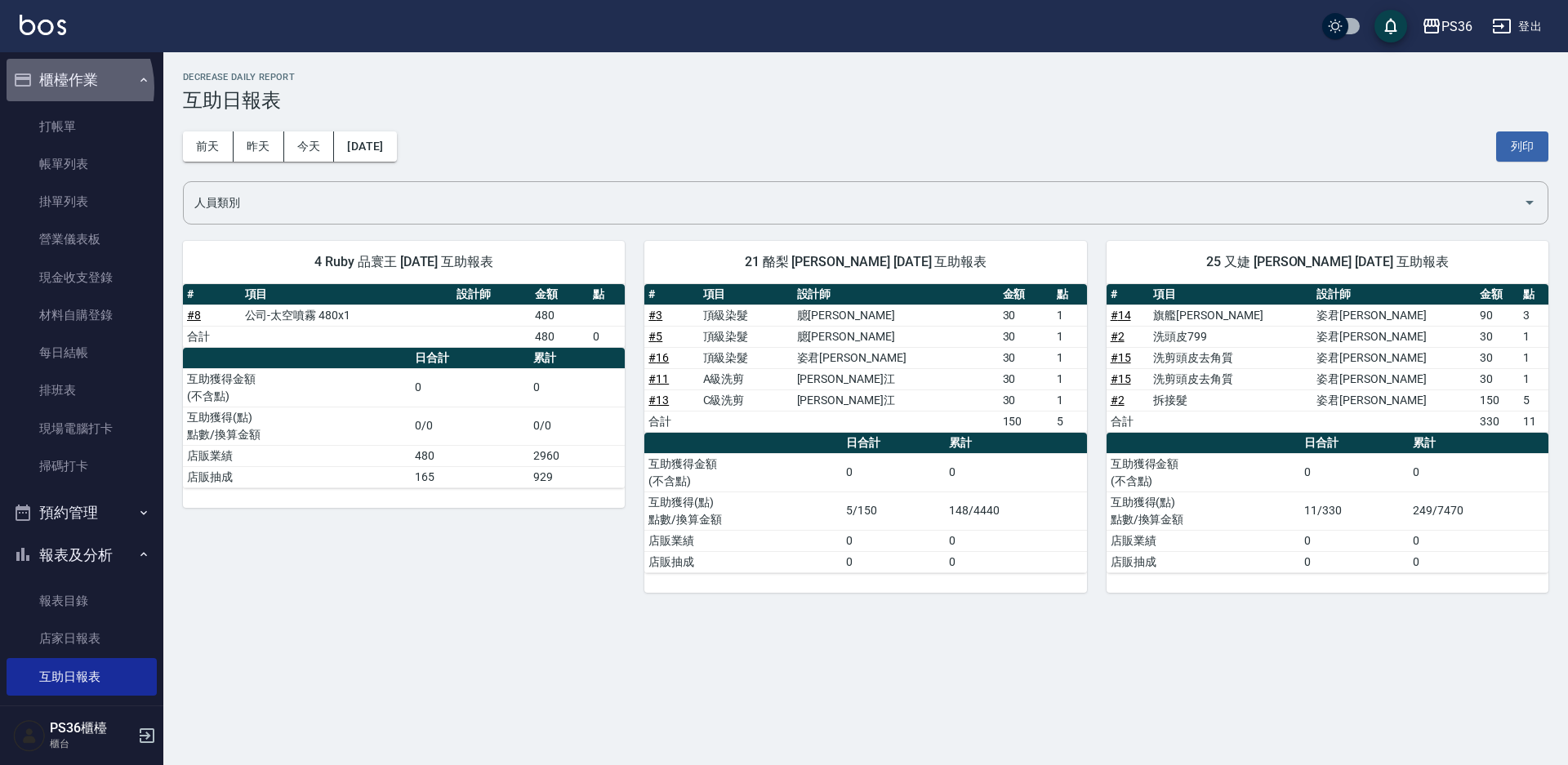
click at [56, 87] on button "櫃檯作業" at bounding box center [81, 79] width 151 height 42
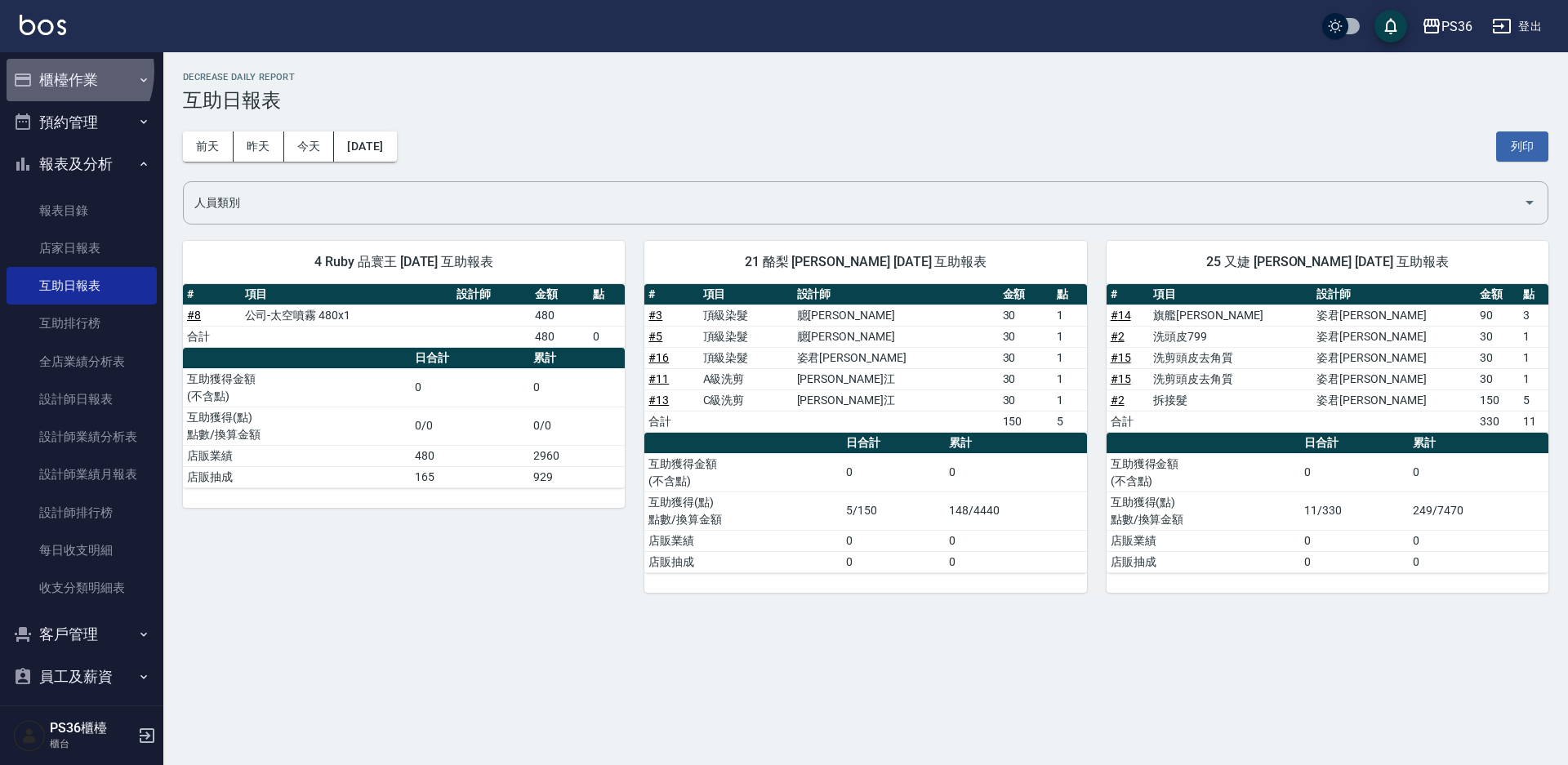
click at [55, 71] on button "櫃檯作業" at bounding box center [81, 79] width 151 height 42
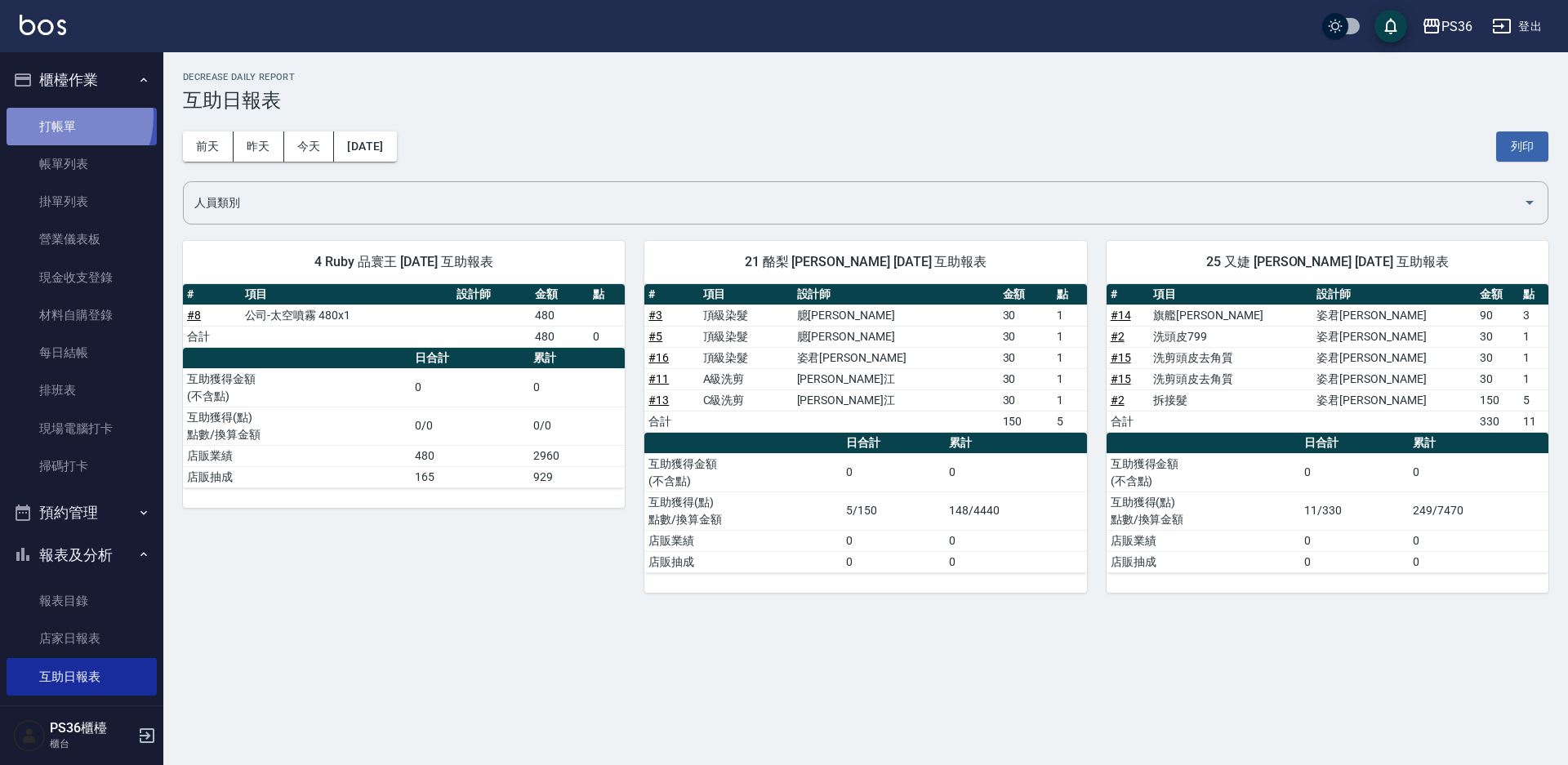
click at [53, 116] on link "打帳單" at bounding box center [81, 126] width 151 height 37
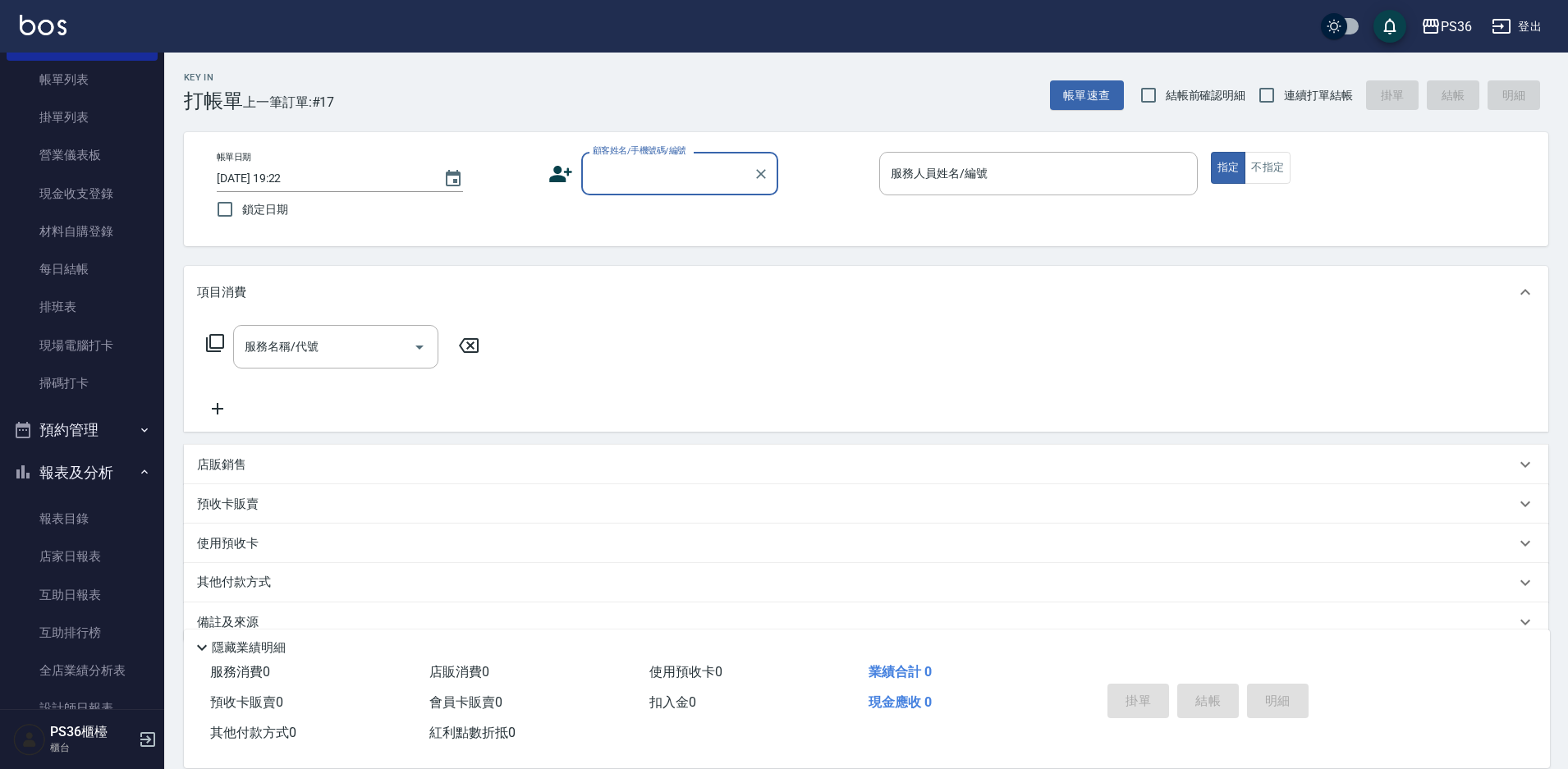
scroll to position [165, 0]
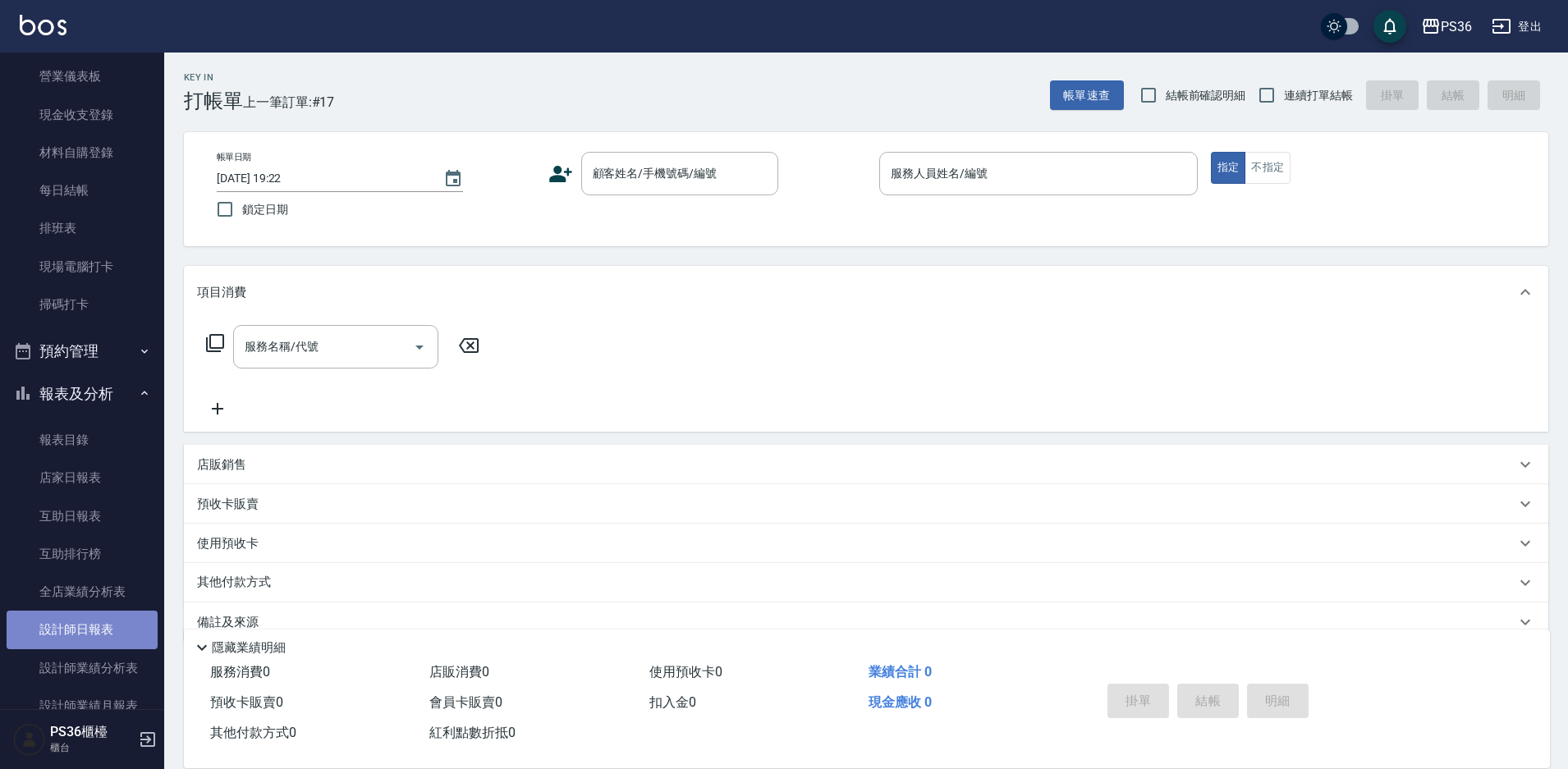
click at [92, 619] on link "設計師日報表" at bounding box center [82, 629] width 151 height 38
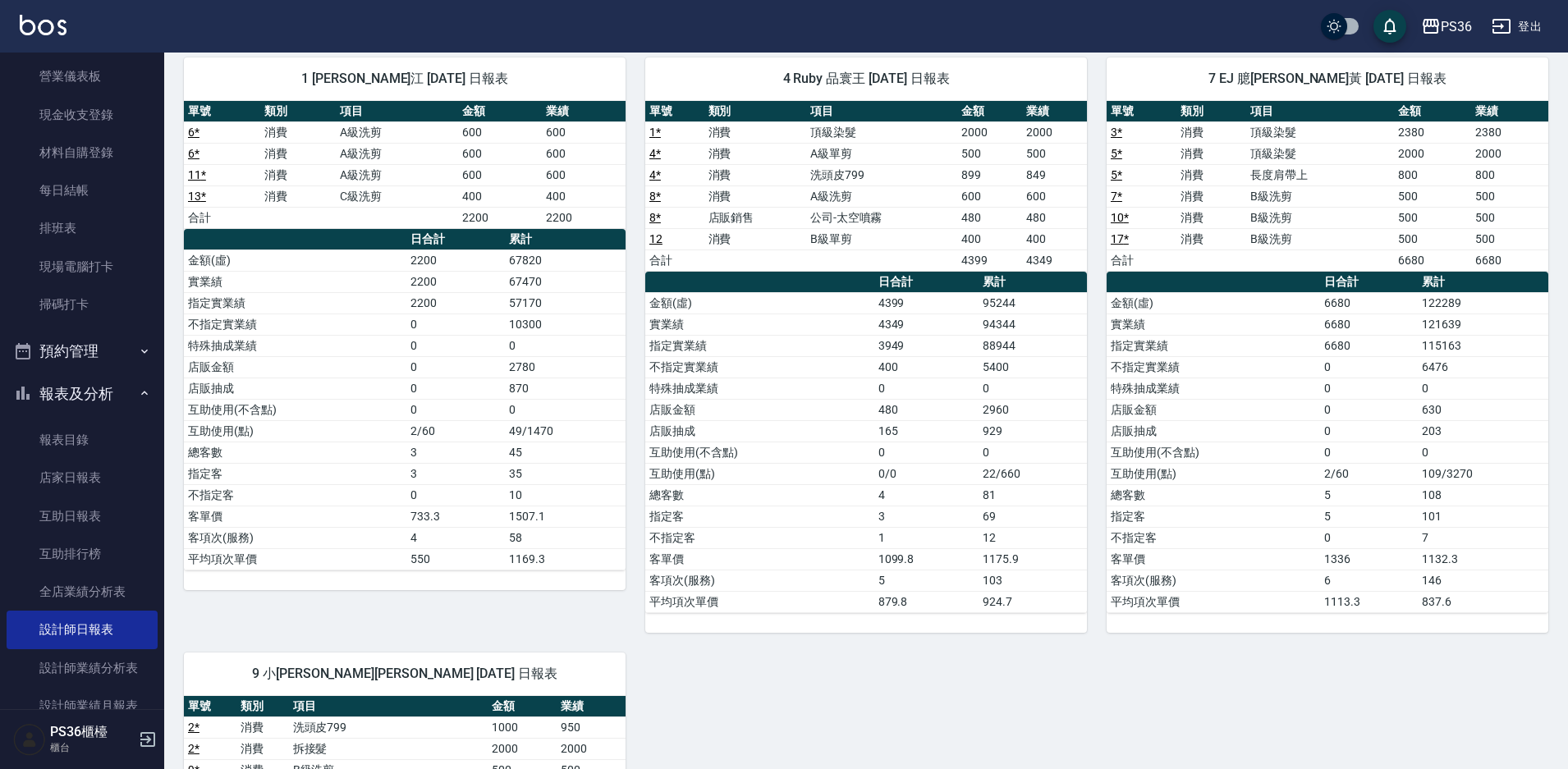
scroll to position [82, 0]
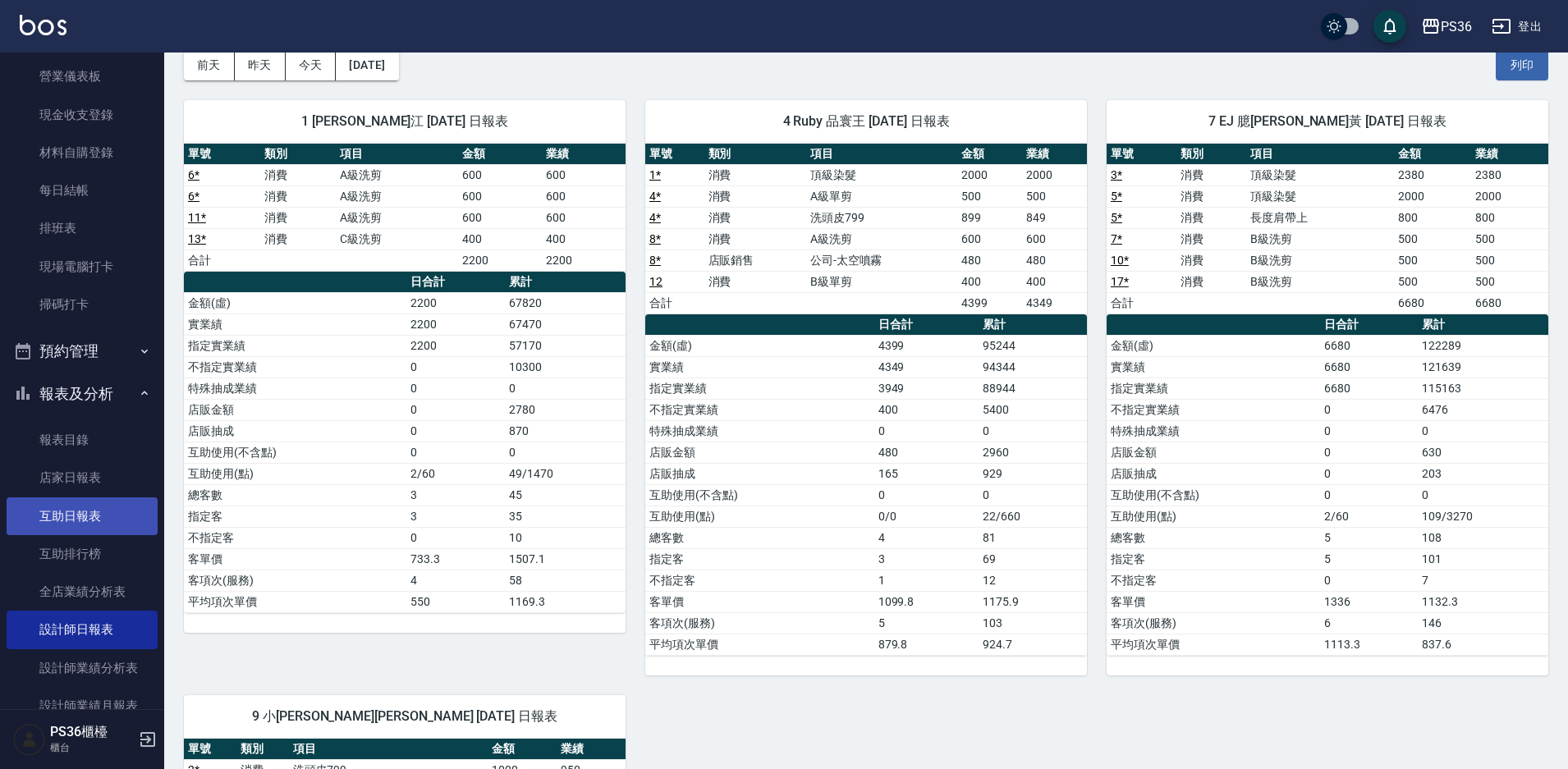
click at [106, 526] on link "互助日報表" at bounding box center [82, 516] width 151 height 38
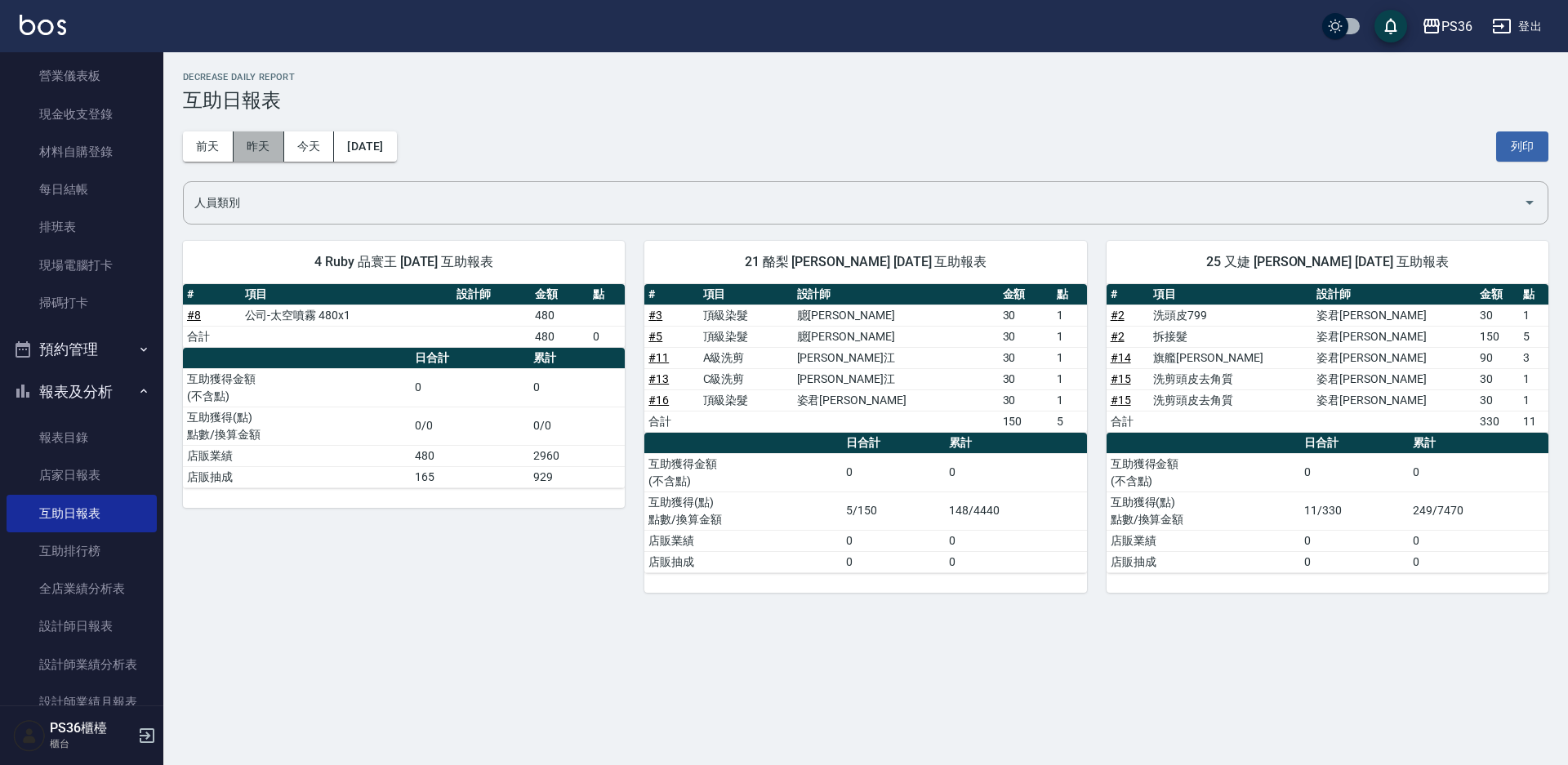
click at [256, 146] on button "昨天" at bounding box center [259, 147] width 51 height 30
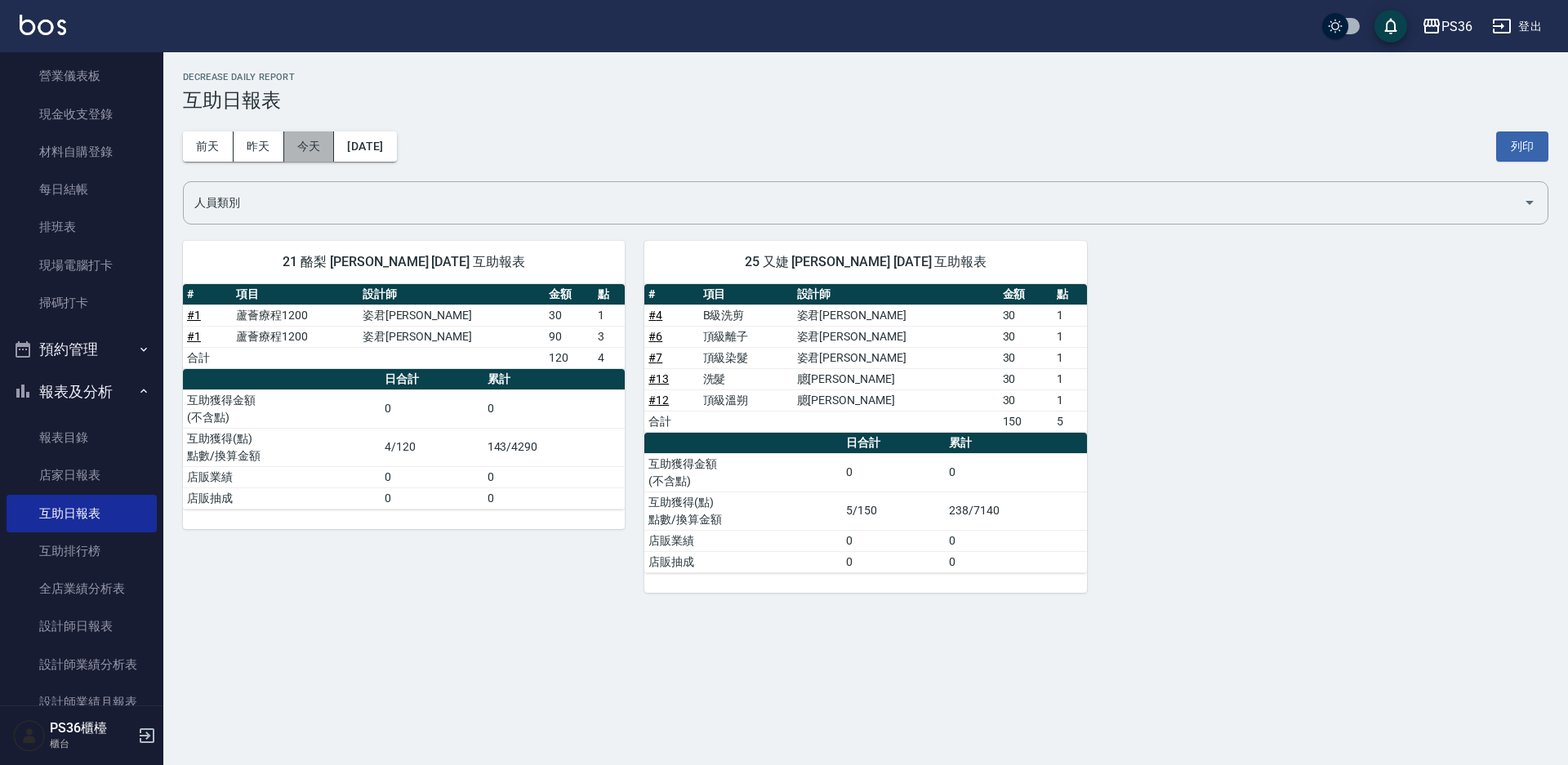
click at [290, 153] on button "今天" at bounding box center [310, 147] width 51 height 30
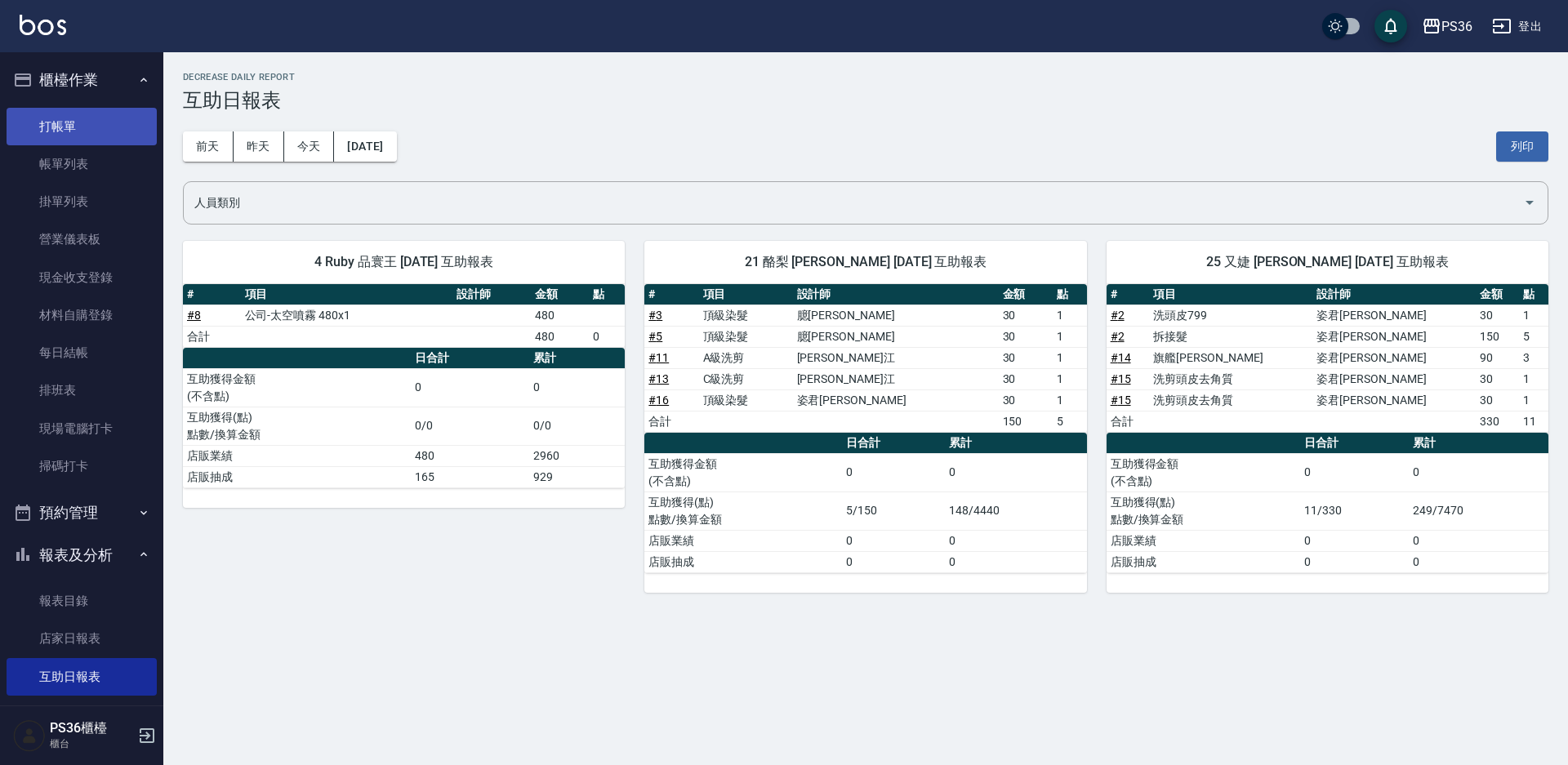
click at [130, 142] on link "打帳單" at bounding box center [81, 126] width 151 height 37
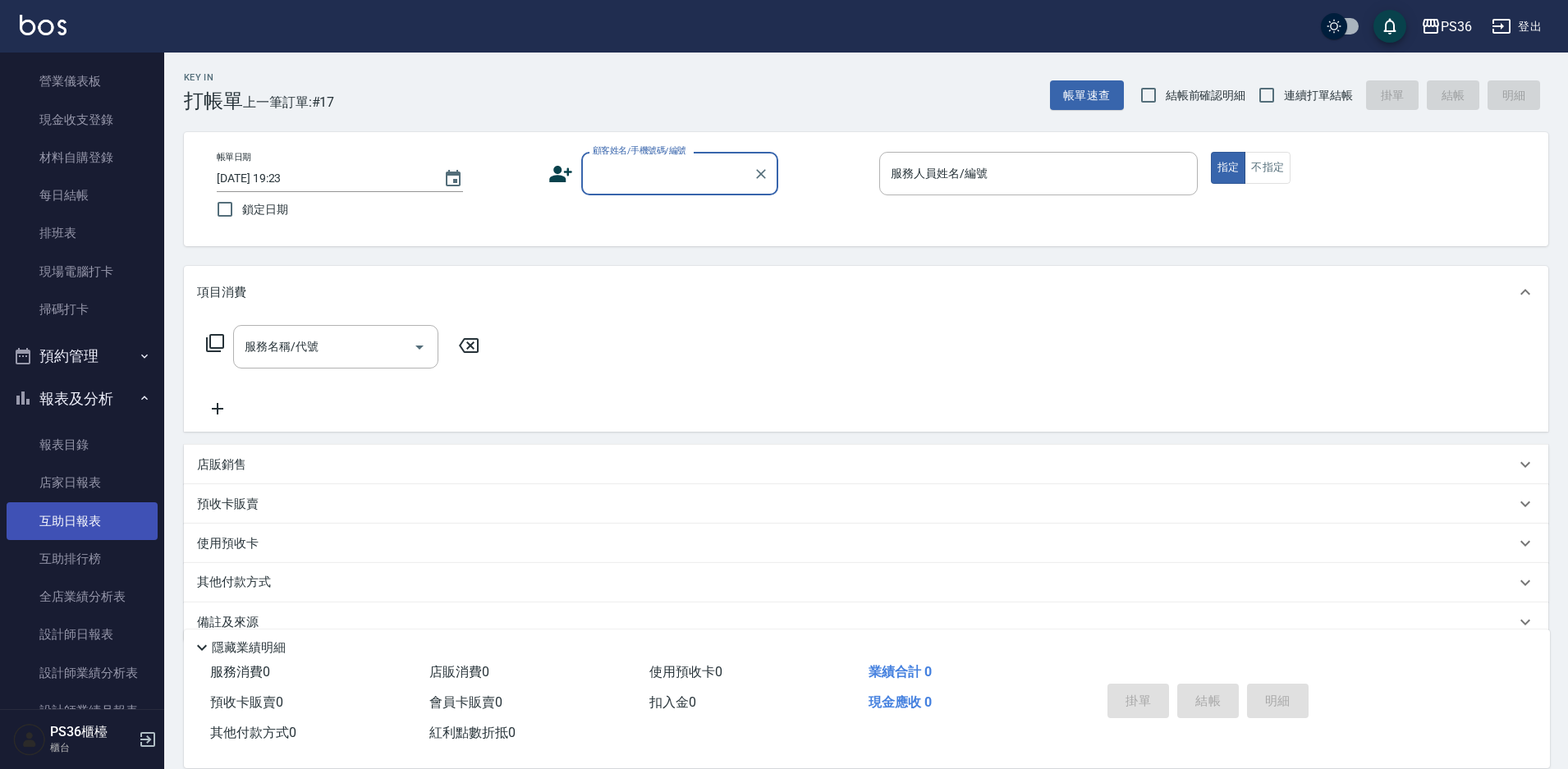
scroll to position [165, 0]
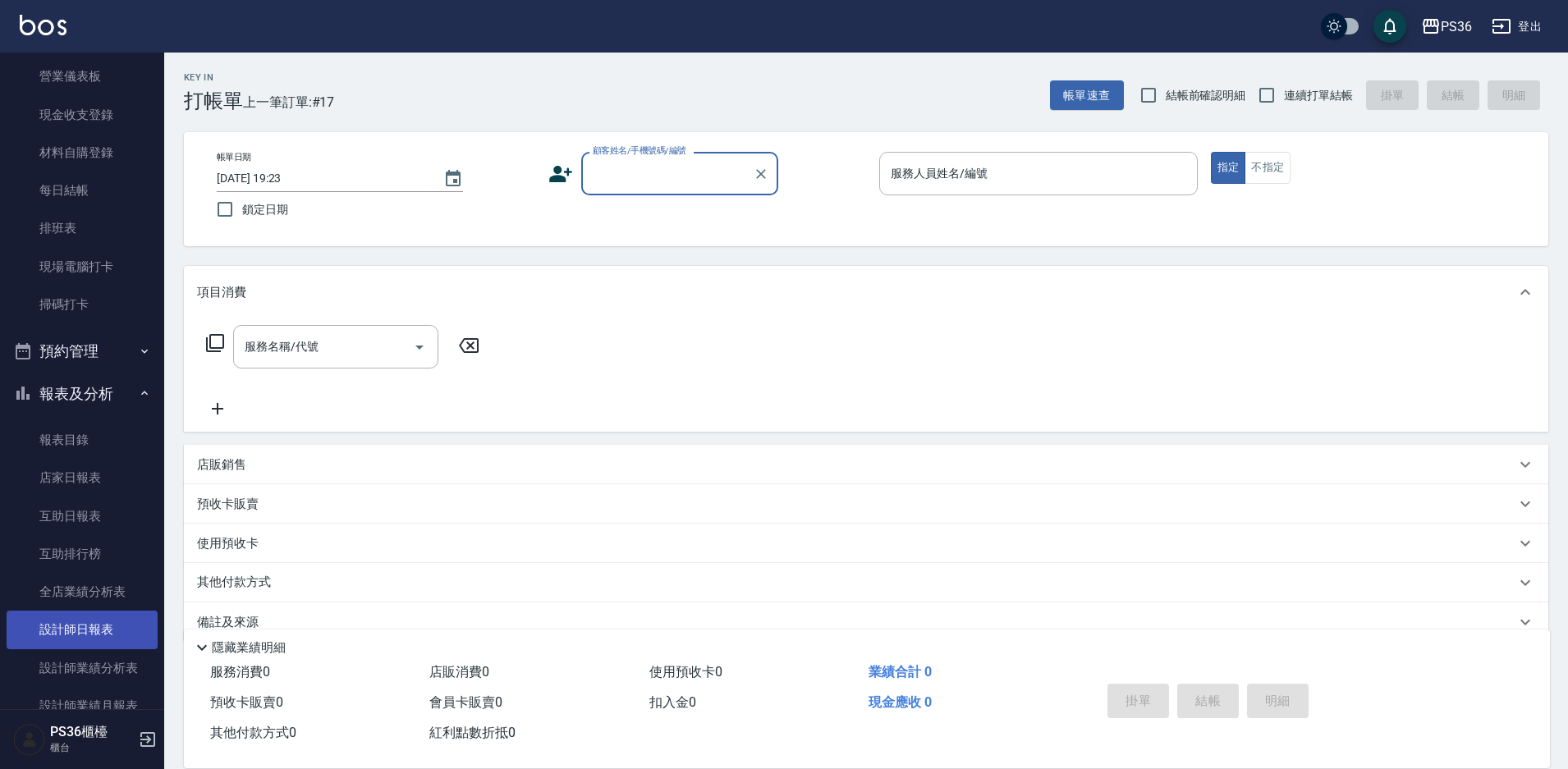
click at [107, 622] on link "設計師日報表" at bounding box center [82, 629] width 151 height 38
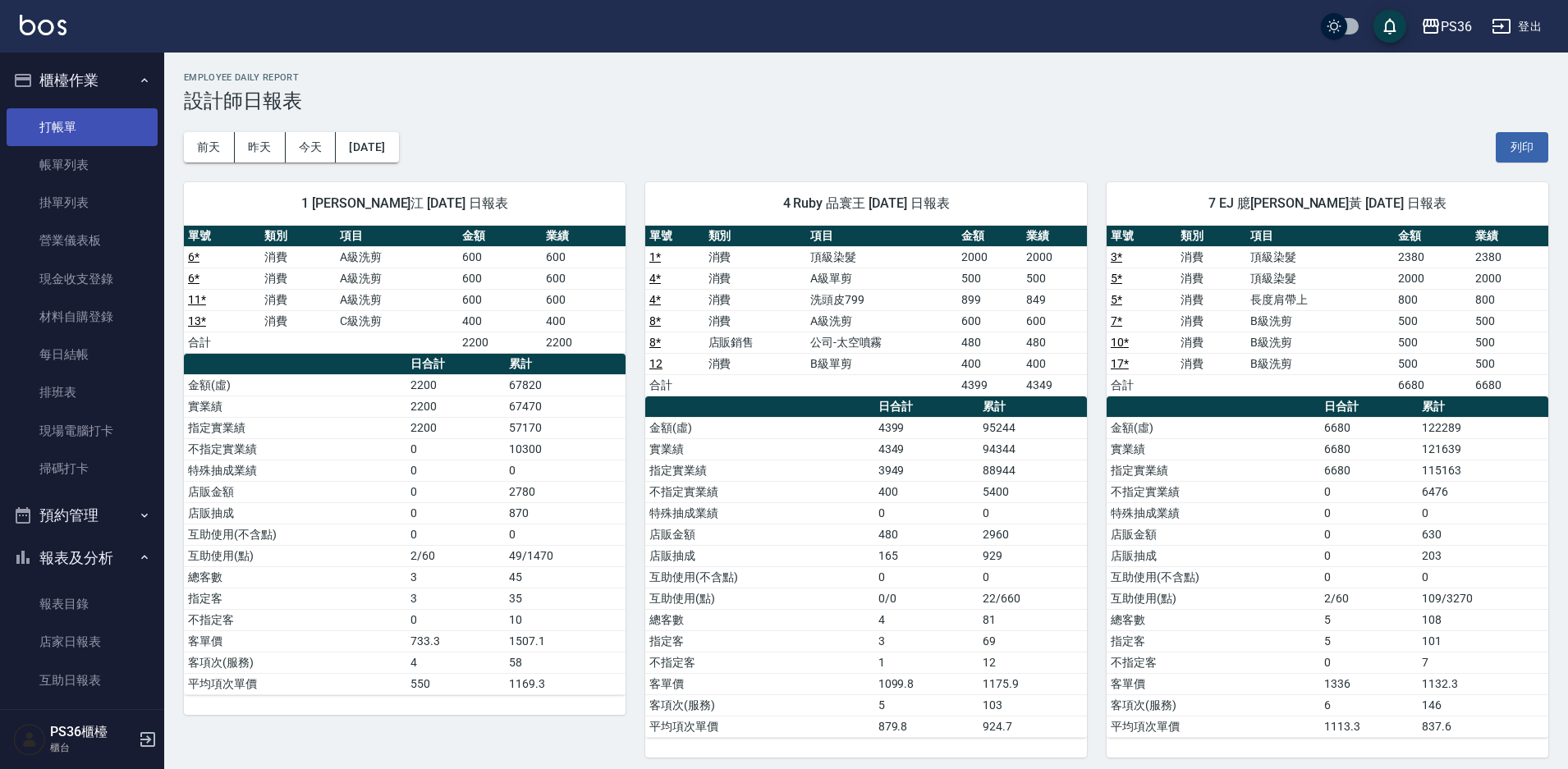
click at [122, 133] on link "打帳單" at bounding box center [82, 127] width 151 height 38
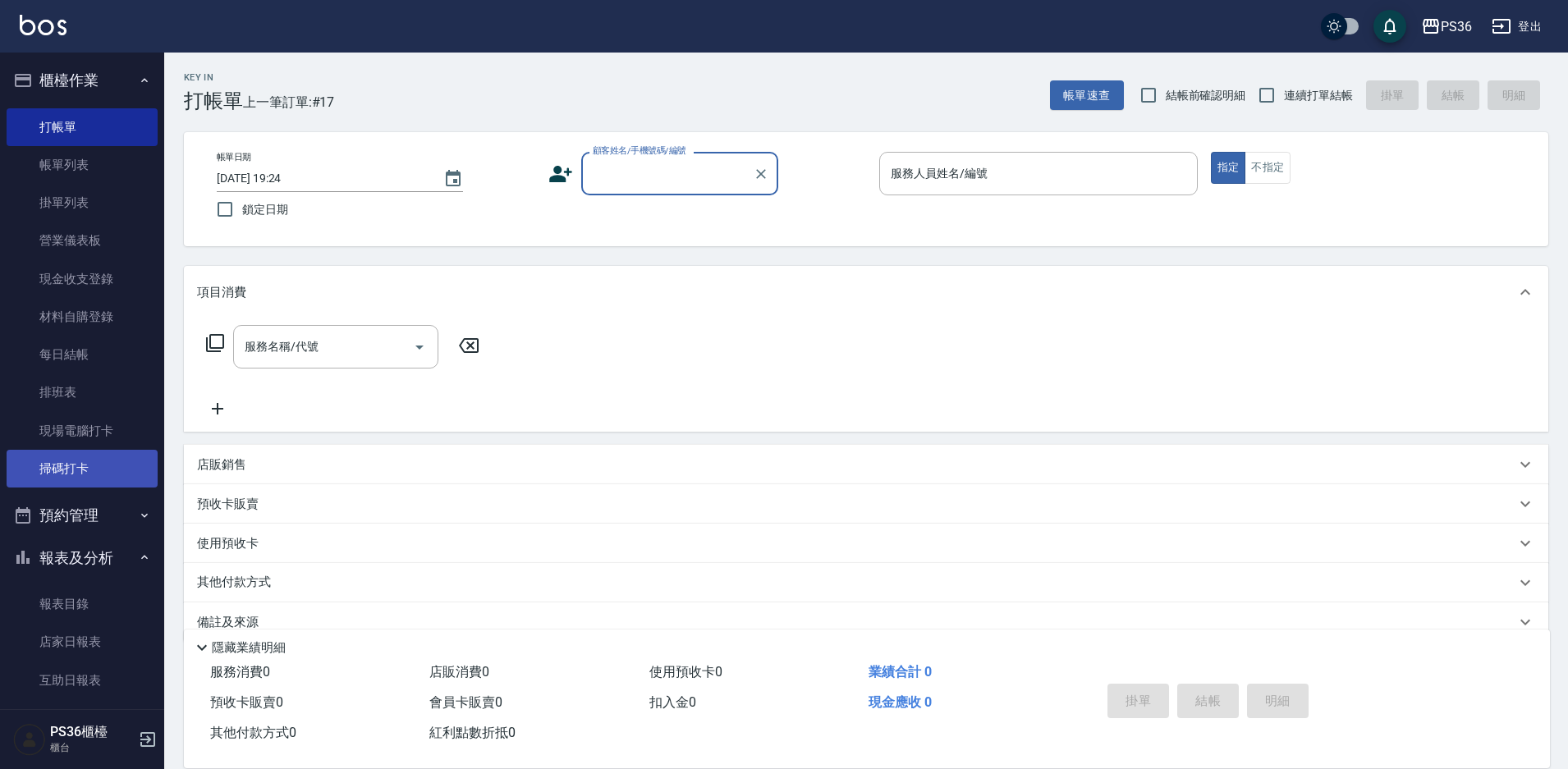
click at [78, 455] on link "掃碼打卡" at bounding box center [82, 468] width 151 height 38
